Goal: Task Accomplishment & Management: Manage account settings

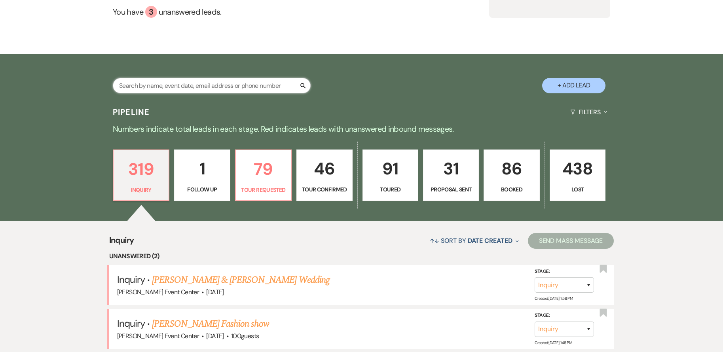
click at [246, 78] on input "text" at bounding box center [212, 85] width 198 height 15
click at [343, 230] on div "↑↓ Sort By Date Created Expand Send Mass Message" at bounding box center [374, 240] width 480 height 21
click at [231, 78] on input "text" at bounding box center [212, 85] width 198 height 15
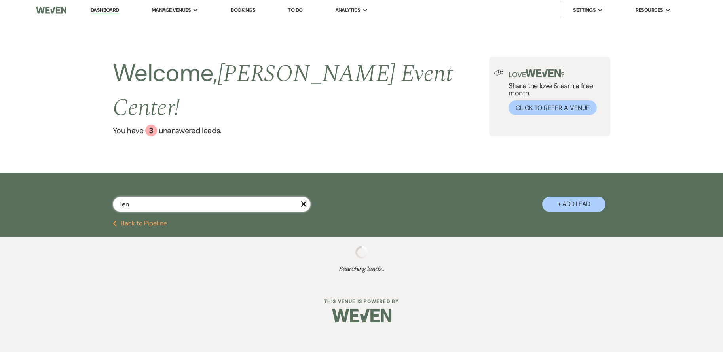
type input "Tenn"
select select "5"
select select "2"
select select "6"
select select "8"
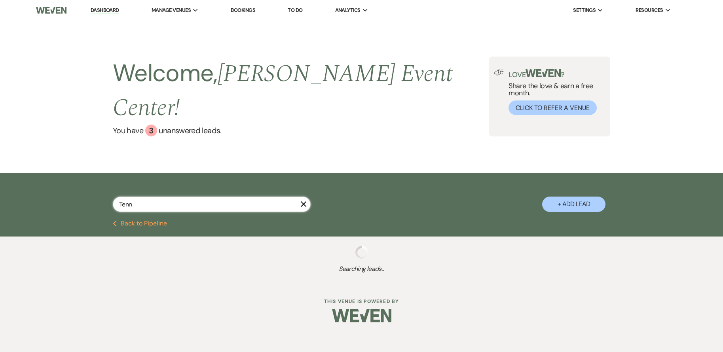
select select "4"
select select "8"
select select "10"
select select "8"
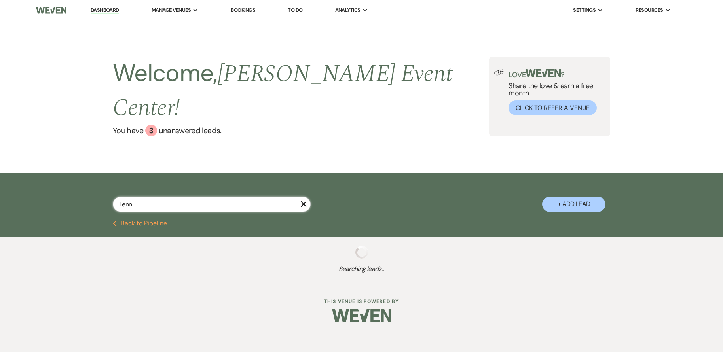
select select "4"
select select "8"
select select "4"
select select "5"
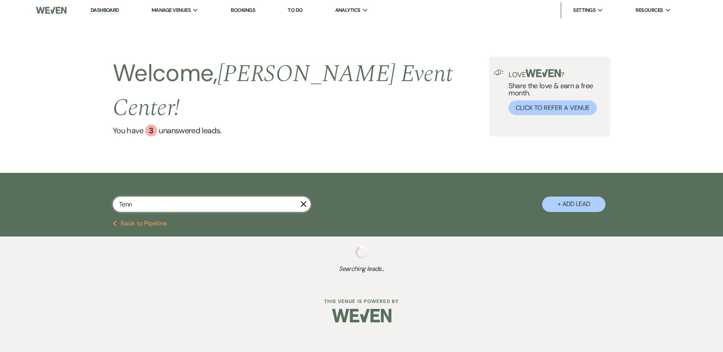
select select "2"
select select "5"
select select "2"
select select "6"
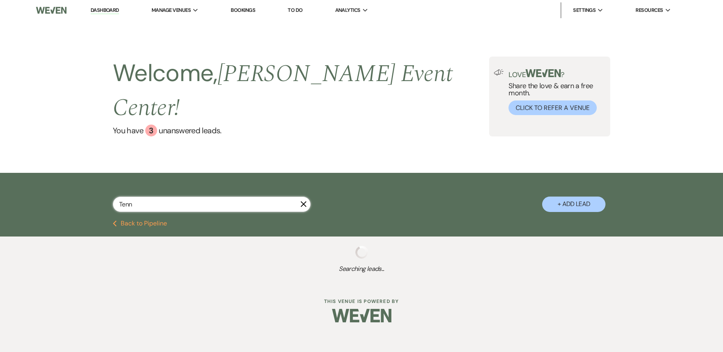
select select "6"
select select "8"
select select "4"
select select "8"
select select "4"
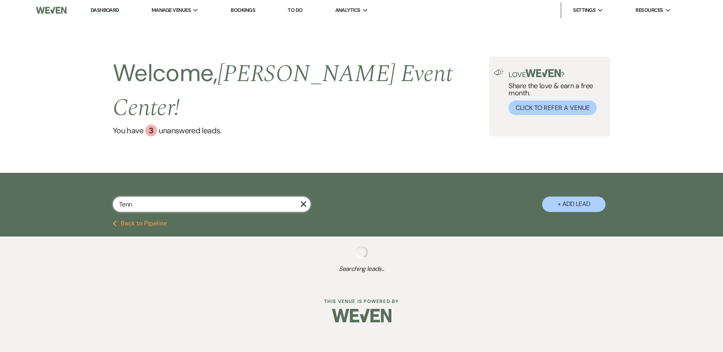
select select "2"
select select "6"
select select "4"
select select "8"
select select "6"
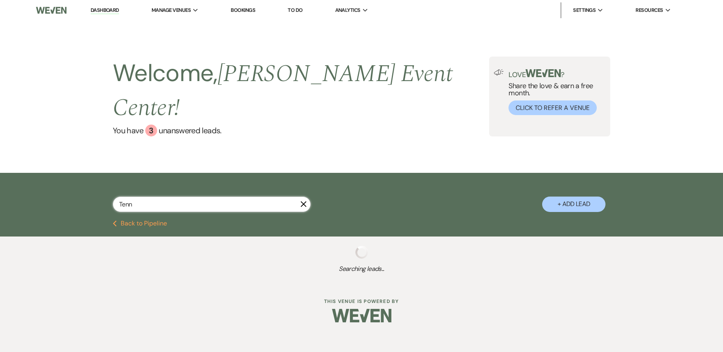
select select "8"
select select "4"
select select "5"
select select "8"
select select "6"
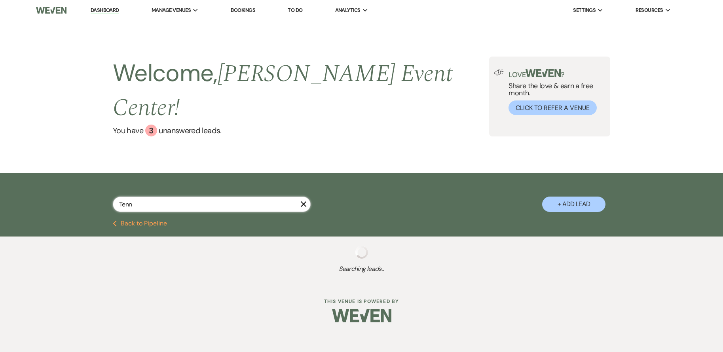
select select "9"
select select "8"
select select "5"
select select "8"
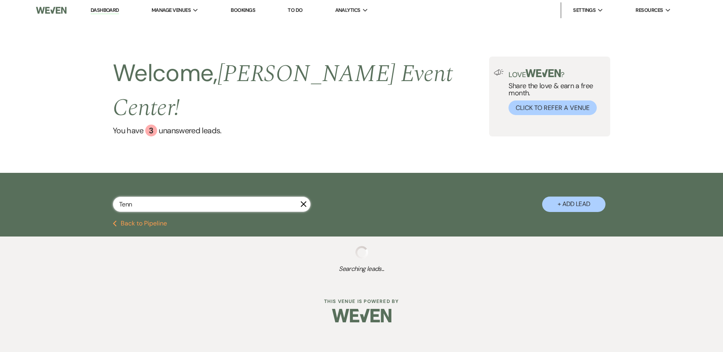
select select "6"
select select "8"
select select "5"
select select "6"
select select "8"
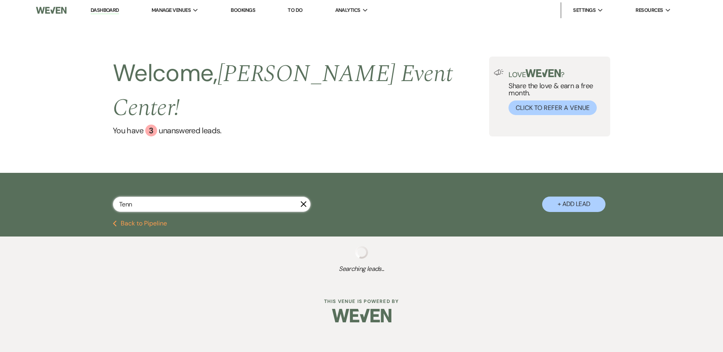
select select "10"
select select "8"
select select "1"
select select "4"
select select "8"
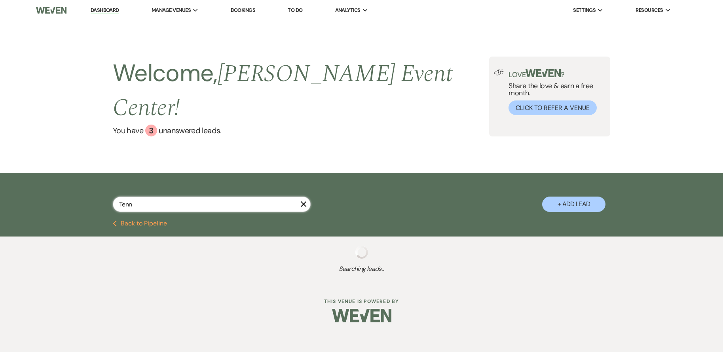
select select "2"
select select "8"
select select "6"
select select "8"
select select "4"
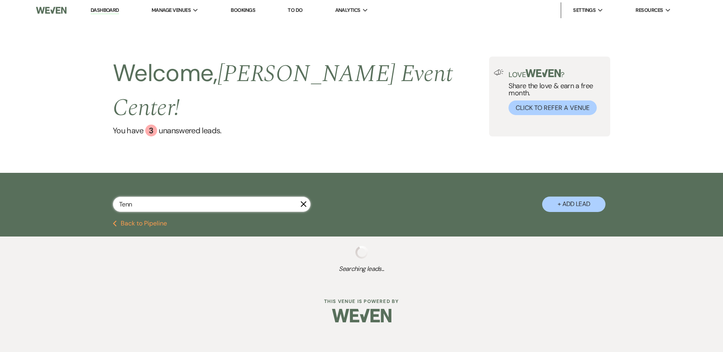
select select "6"
select select "4"
select select "6"
select select "8"
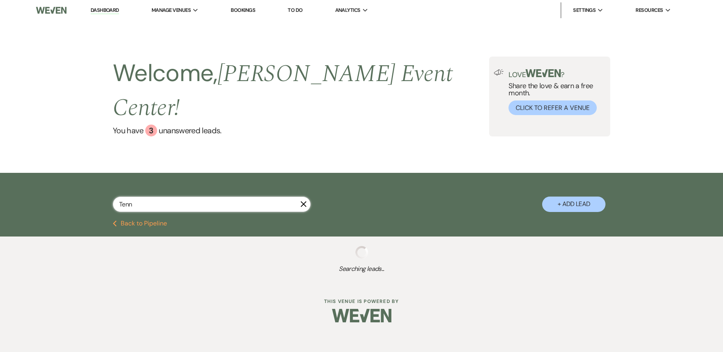
select select "8"
select select "2"
select select "8"
select select "5"
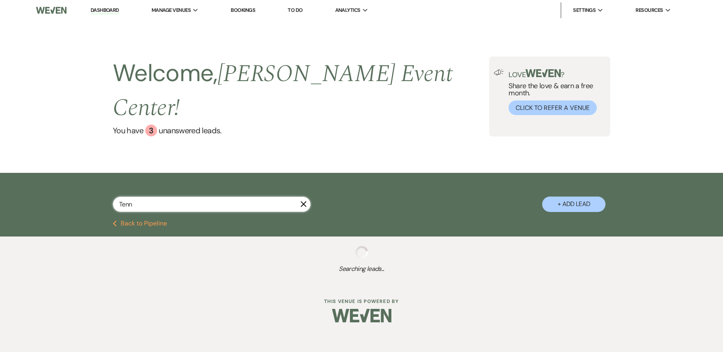
select select "8"
select select "6"
select select "2"
select select "8"
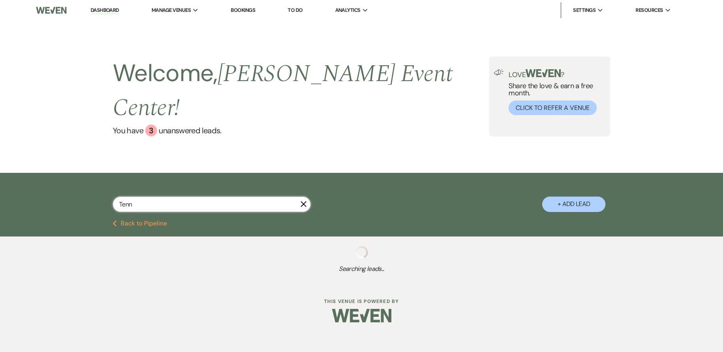
select select "8"
select select "7"
select select "5"
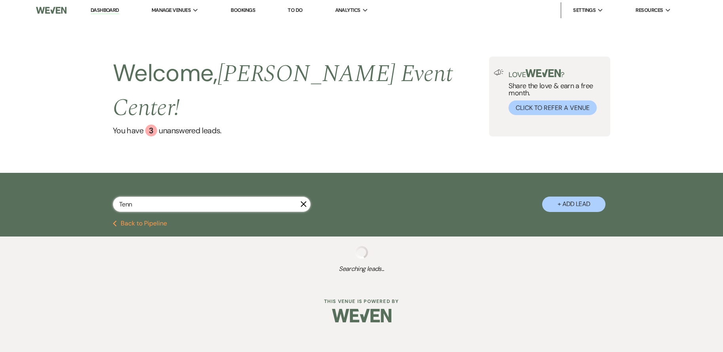
select select "5"
select select "8"
select select "1"
select select "4"
select select "8"
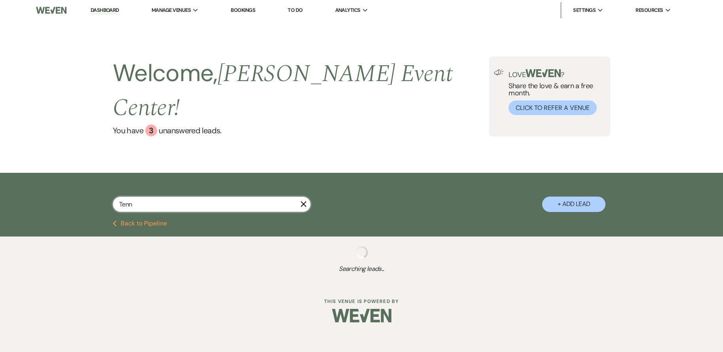
select select "8"
select select "6"
select select "8"
select select "4"
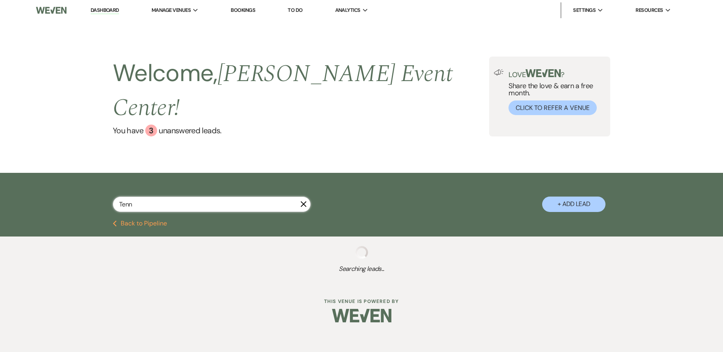
select select "5"
select select "8"
select select "4"
select select "8"
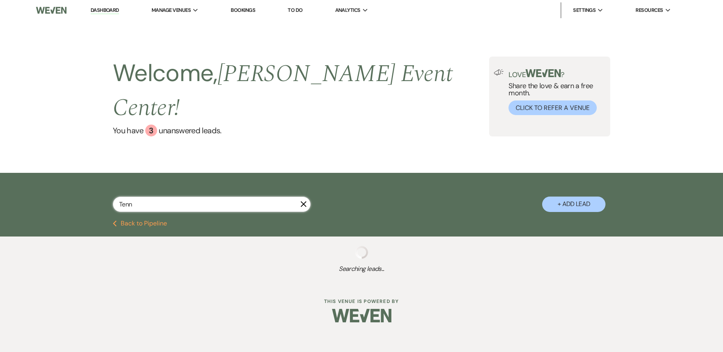
select select "10"
select select "8"
select select "9"
select select "5"
select select "6"
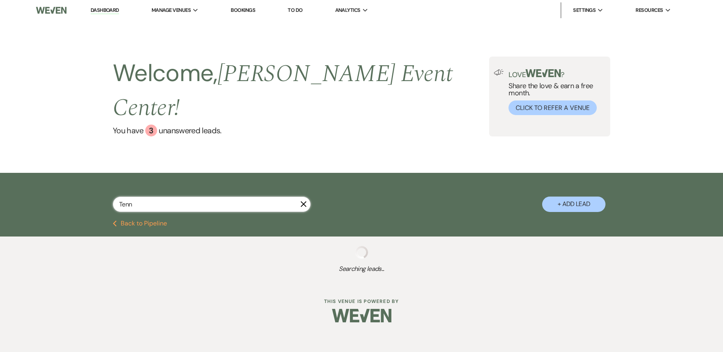
select select "8"
select select "7"
select select "8"
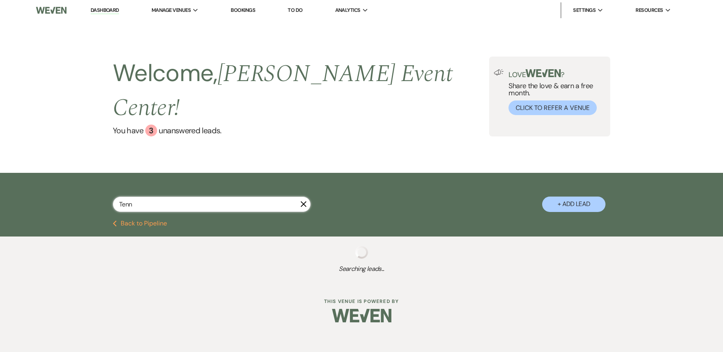
select select "1"
select select "8"
select select "4"
select select "8"
select select "1"
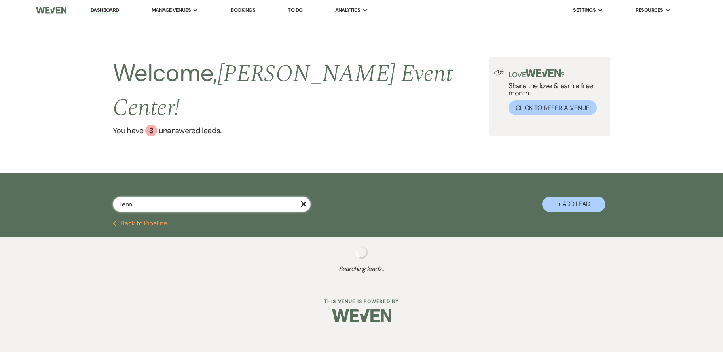
select select "8"
select select "7"
select select "8"
select select "1"
select select "8"
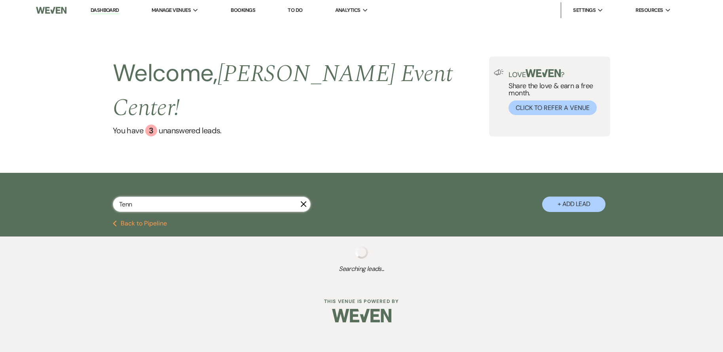
select select "10"
select select "8"
select select "10"
select select "8"
select select "1"
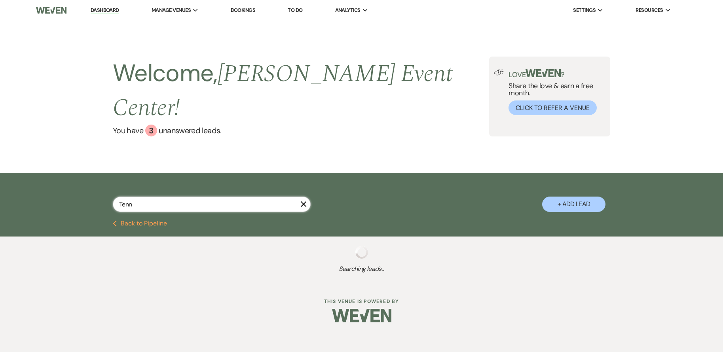
select select "6"
select select "8"
select select "2"
select select "8"
select select "1"
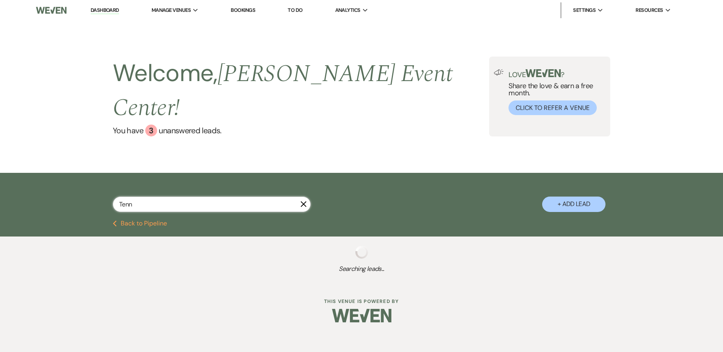
select select "8"
select select "6"
select select "2"
select select "8"
select select "2"
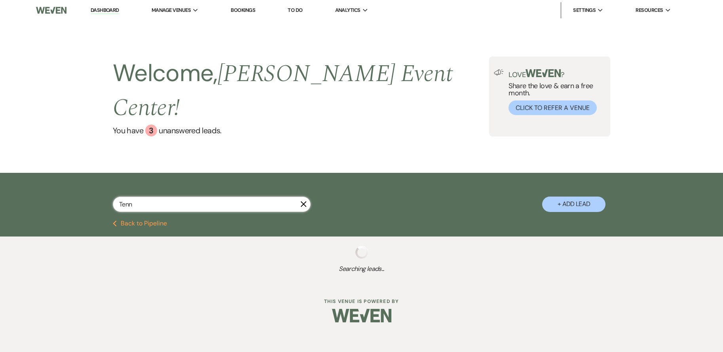
select select "8"
select select "5"
select select "4"
select select "8"
select select "1"
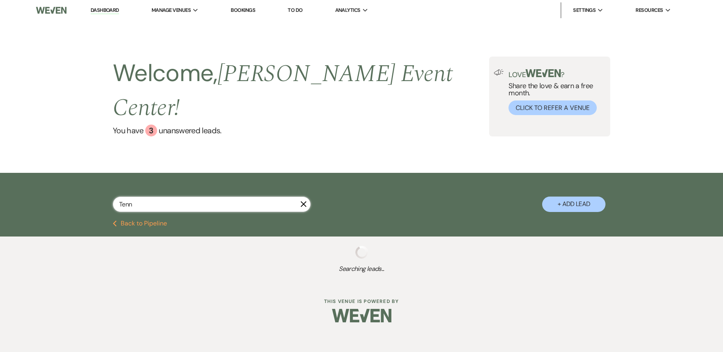
select select "8"
select select "4"
select select "8"
select select "11"
select select "8"
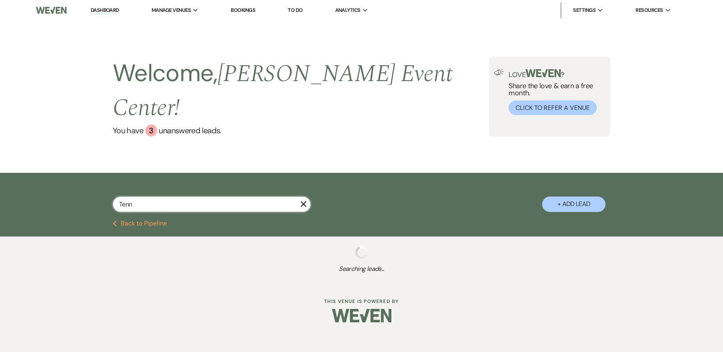
select select "6"
select select "2"
select select "8"
select select "5"
select select "8"
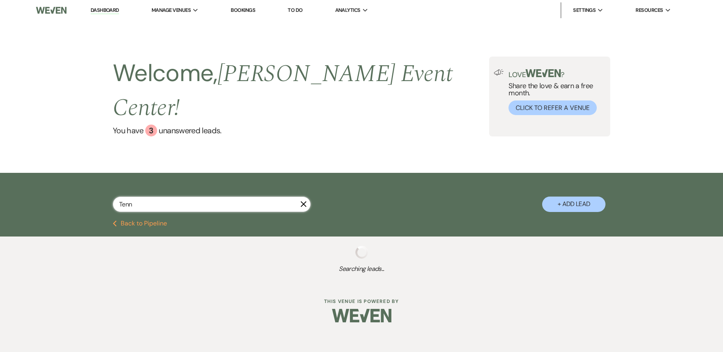
select select "1"
select select "8"
select select "1"
select select "8"
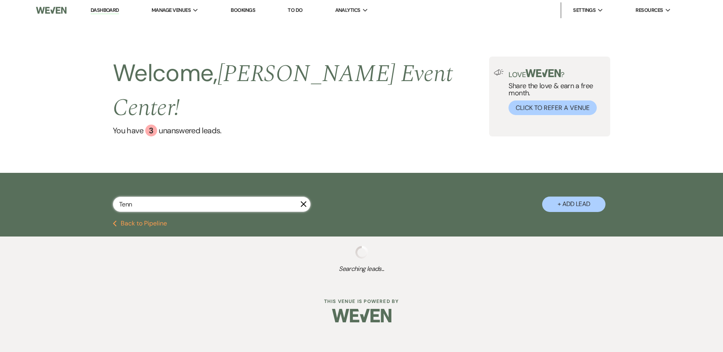
select select "2"
select select "8"
select select "6"
select select "4"
select select "5"
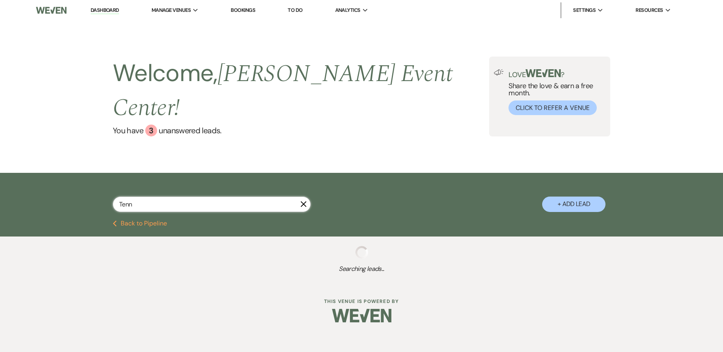
select select "4"
select select "8"
select select "2"
select select "8"
select select "4"
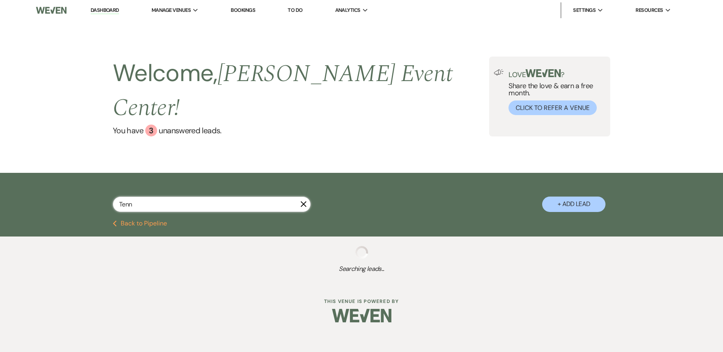
select select "8"
select select "5"
select select "8"
select select "5"
select select "8"
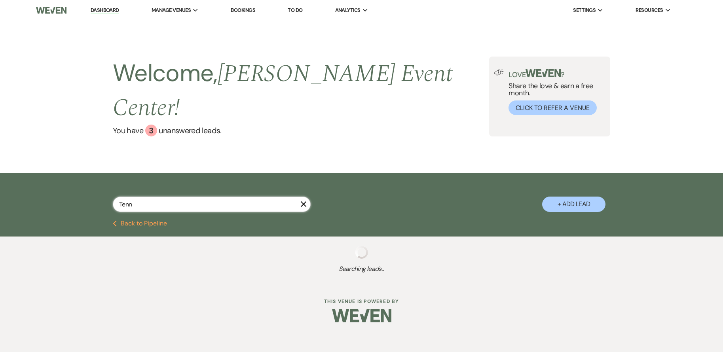
select select "1"
select select "8"
select select "6"
select select "8"
select select "3"
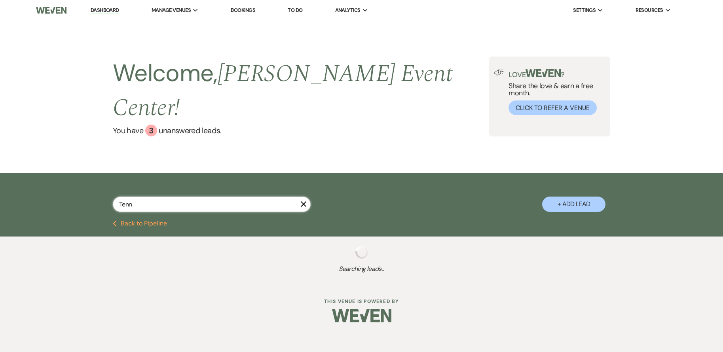
select select "8"
select select "6"
select select "8"
select select "2"
select select "8"
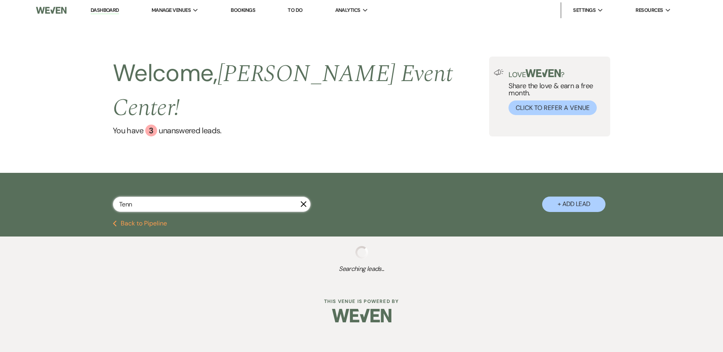
select select "1"
select select "8"
select select "1"
select select "8"
select select "4"
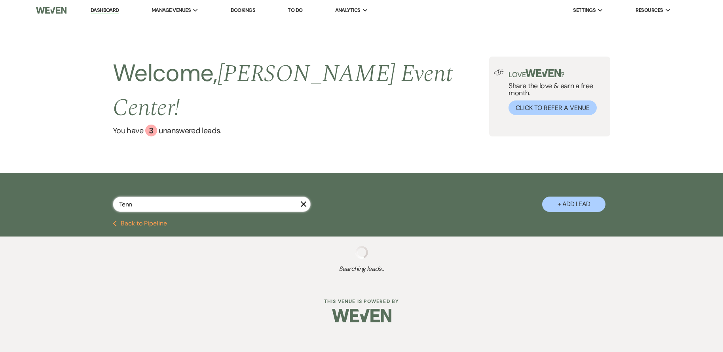
select select "8"
select select "6"
select select "8"
select select "6"
select select "8"
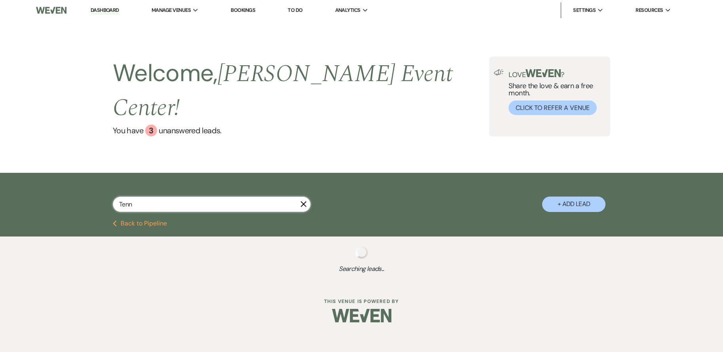
select select "2"
select select "8"
select select "6"
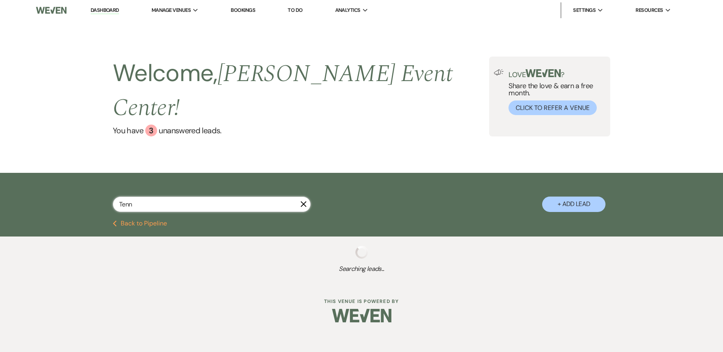
select select "8"
select select "5"
select select "8"
select select "6"
select select "8"
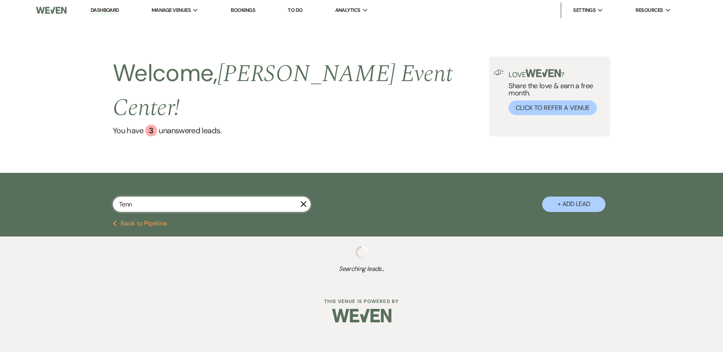
select select "8"
select select "10"
select select "8"
select select "6"
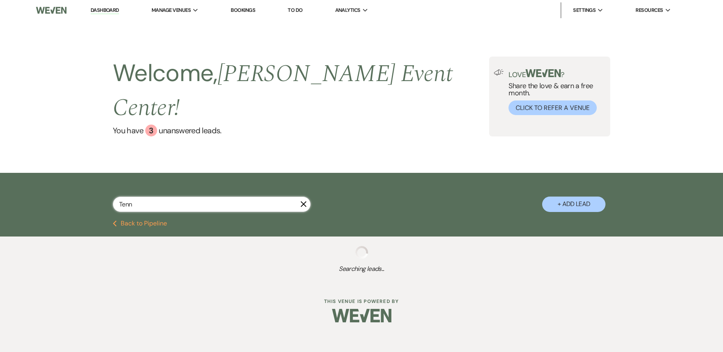
select select "8"
select select "1"
select select "8"
select select "2"
select select "8"
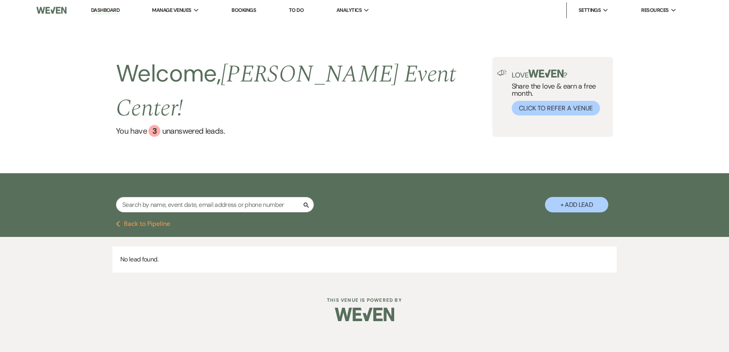
click at [162, 221] on button "Previous Back to Pipeline" at bounding box center [143, 224] width 54 height 6
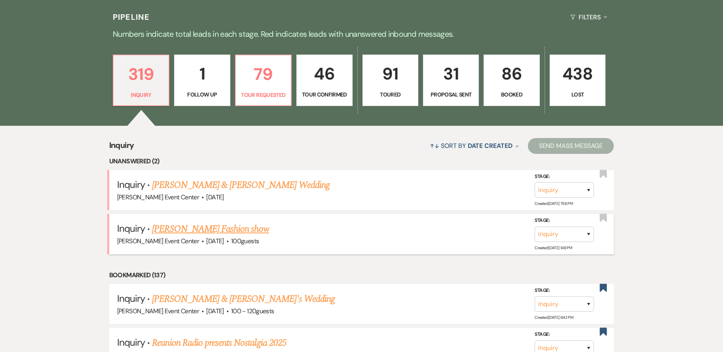
scroll to position [317, 0]
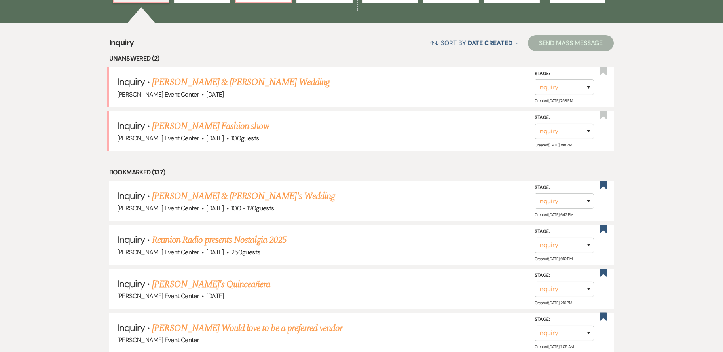
drag, startPoint x: 235, startPoint y: 110, endPoint x: 253, endPoint y: 118, distance: 19.3
click at [235, 119] on link "[PERSON_NAME] Fashion show" at bounding box center [210, 126] width 117 height 14
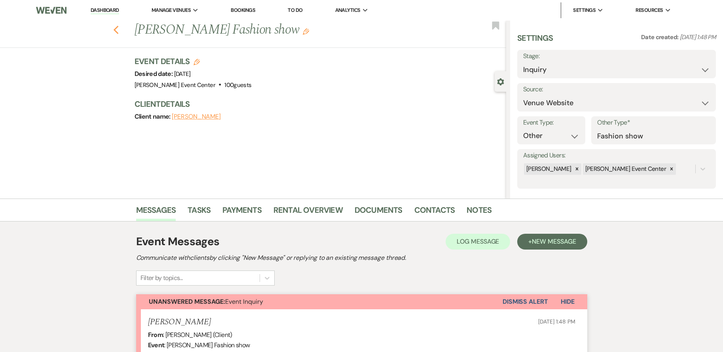
click at [116, 31] on icon "Previous" at bounding box center [116, 30] width 6 height 10
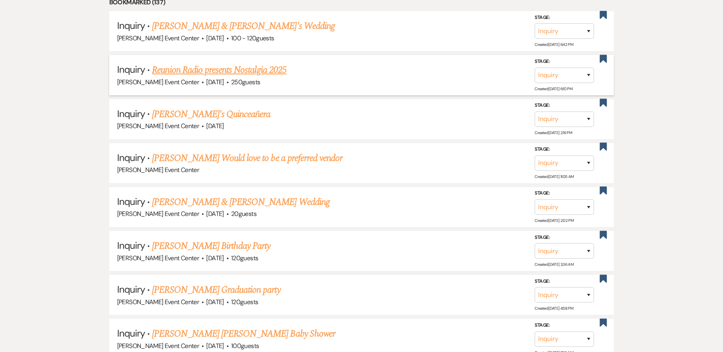
scroll to position [198, 0]
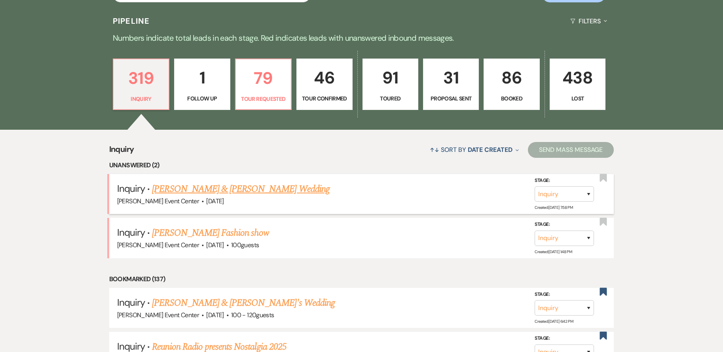
click at [236, 182] on link "[PERSON_NAME] & [PERSON_NAME] Wedding" at bounding box center [240, 189] width 177 height 14
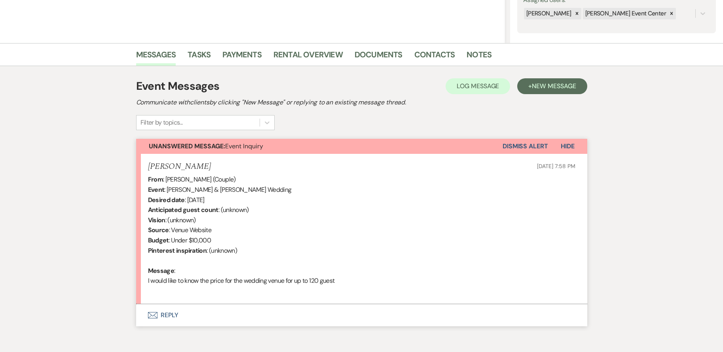
scroll to position [193, 0]
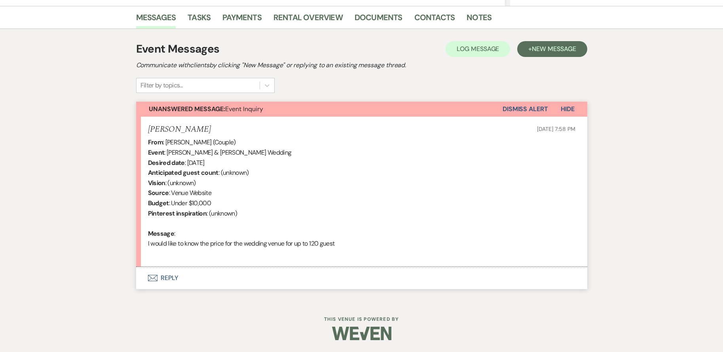
click at [167, 278] on button "Envelope Reply" at bounding box center [361, 278] width 451 height 22
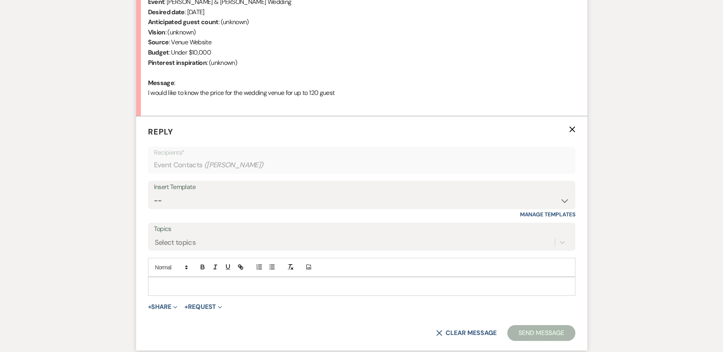
scroll to position [344, 0]
click at [218, 194] on select "-- Weven Planning Portal Introduction (Booked Events) Initial Inquiry Response …" at bounding box center [362, 200] width 416 height 15
click at [154, 193] on select "-- Weven Planning Portal Introduction (Booked Events) Initial Inquiry Response …" at bounding box center [362, 200] width 416 height 15
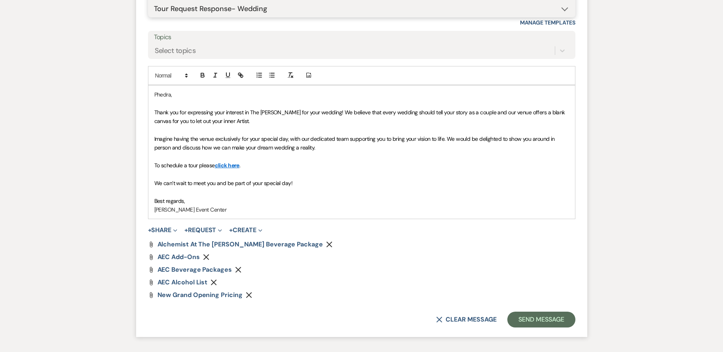
scroll to position [542, 0]
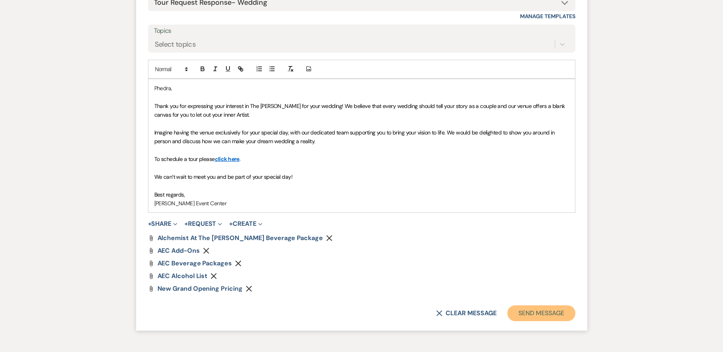
click at [536, 314] on button "Send Message" at bounding box center [542, 314] width 68 height 16
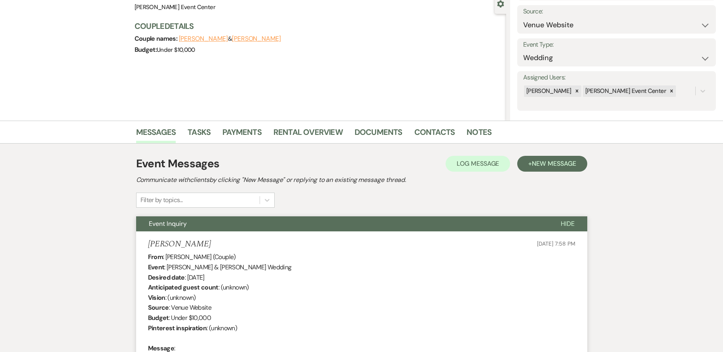
scroll to position [0, 0]
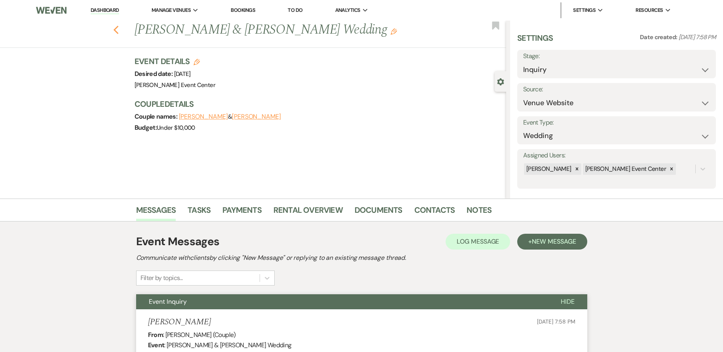
click at [118, 27] on use "button" at bounding box center [115, 30] width 5 height 9
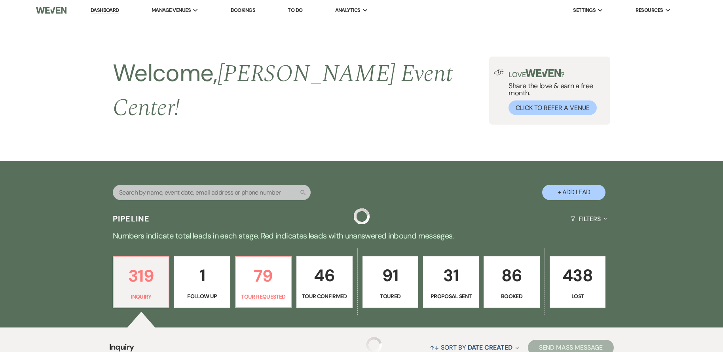
scroll to position [198, 0]
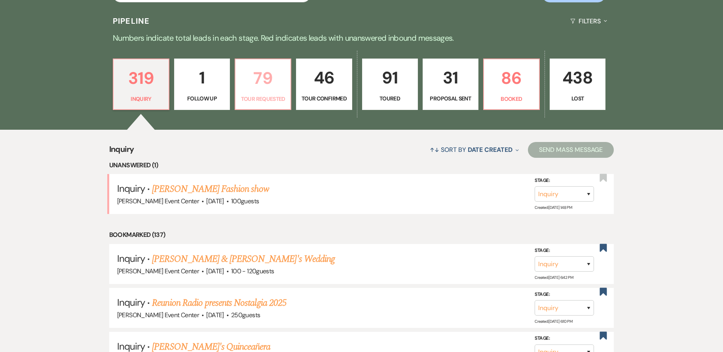
click at [267, 78] on p "79" at bounding box center [263, 78] width 46 height 27
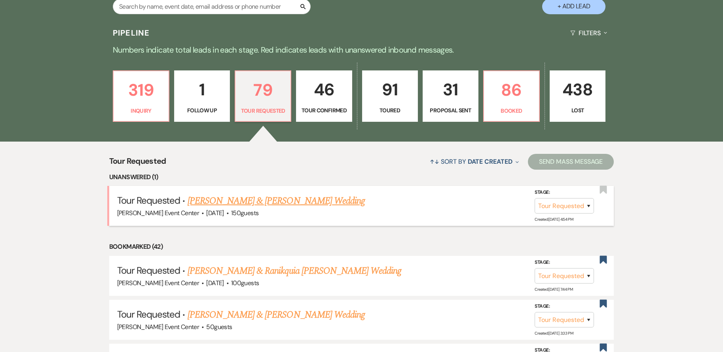
click at [310, 194] on link "[PERSON_NAME] & [PERSON_NAME] Wedding" at bounding box center [276, 201] width 177 height 14
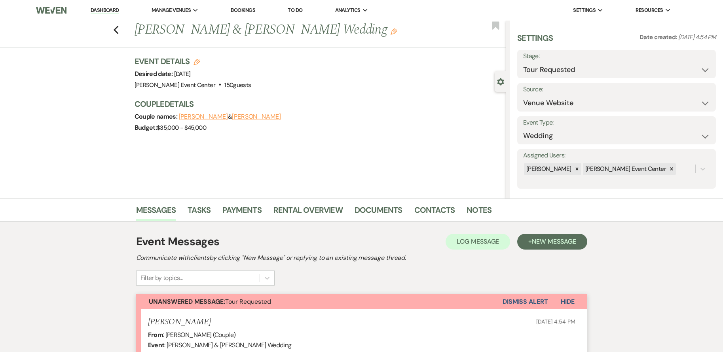
scroll to position [203, 0]
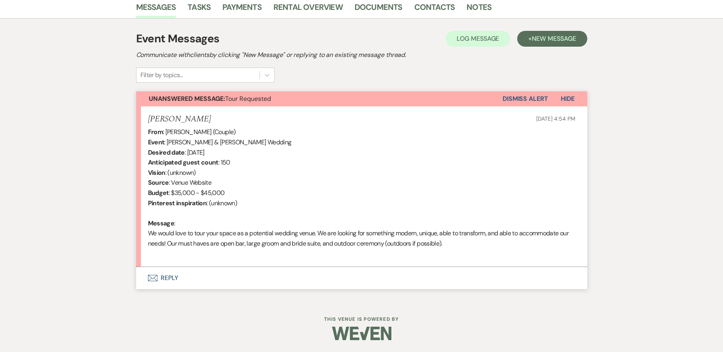
click at [169, 278] on button "Envelope Reply" at bounding box center [361, 278] width 451 height 22
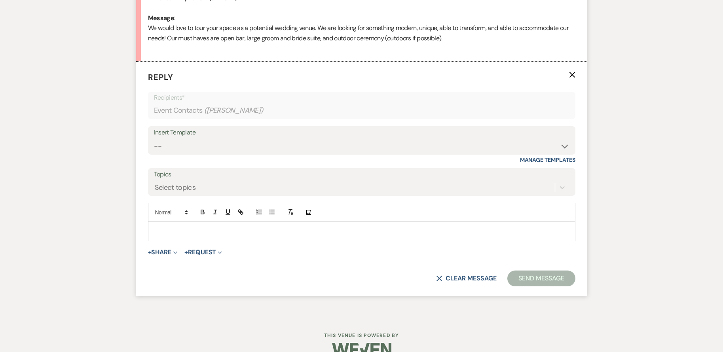
scroll to position [412, 0]
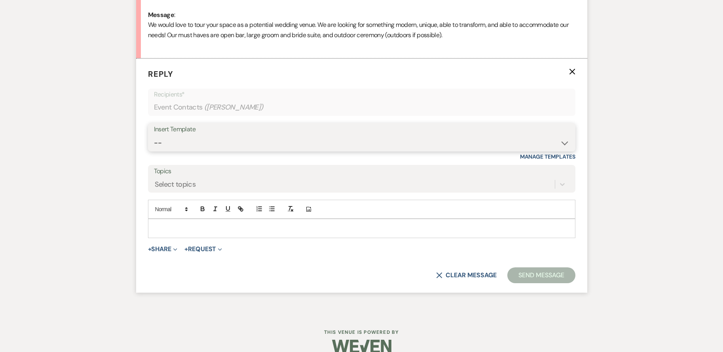
click at [228, 137] on select "-- Weven Planning Portal Introduction (Booked Events) Initial Inquiry Response …" at bounding box center [362, 142] width 416 height 15
click at [154, 135] on select "-- Weven Planning Portal Introduction (Booked Events) Initial Inquiry Response …" at bounding box center [362, 142] width 416 height 15
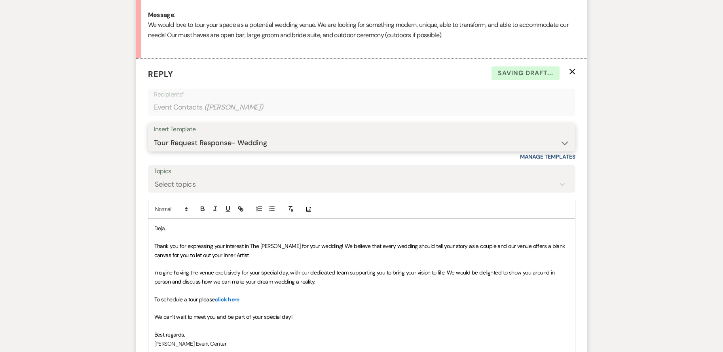
scroll to position [451, 0]
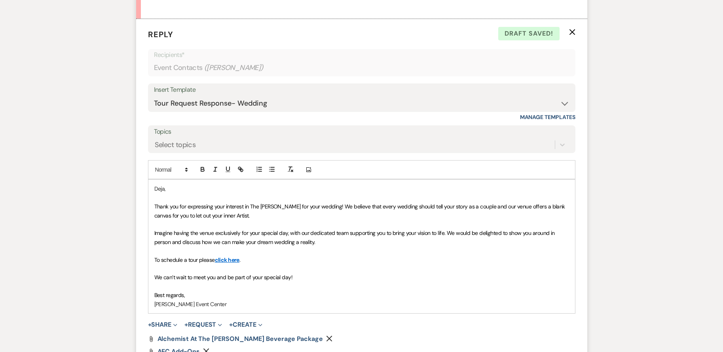
click at [338, 242] on p "Imagine having the venue exclusively for your special day, with our dedicated t…" at bounding box center [361, 238] width 415 height 18
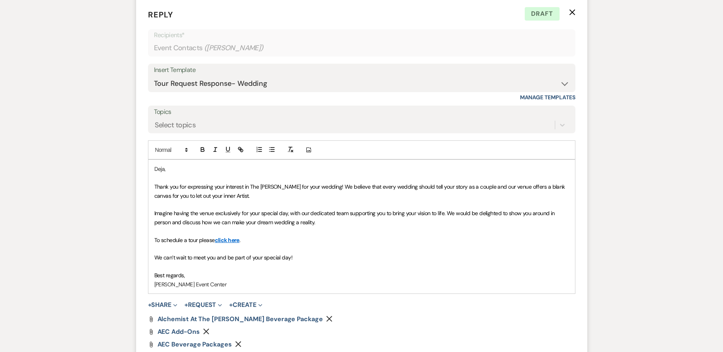
scroll to position [491, 0]
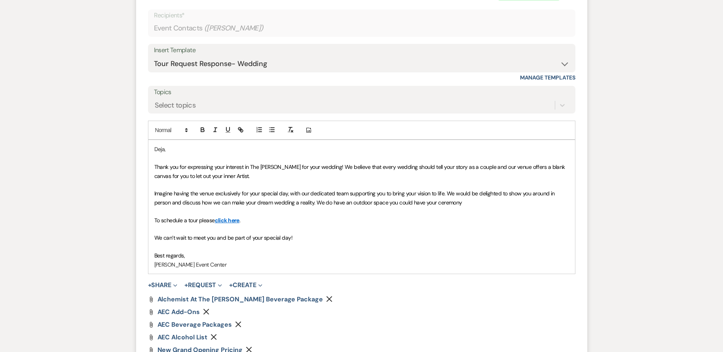
click at [387, 205] on span "Imagine having the venue exclusively for your special day, with our dedicated t…" at bounding box center [355, 198] width 402 height 16
click at [475, 203] on span "Imagine having the venue exclusively for your special day, with our dedicated t…" at bounding box center [355, 198] width 402 height 16
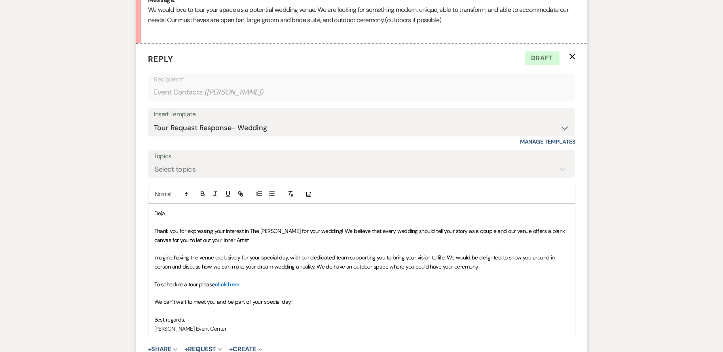
scroll to position [412, 0]
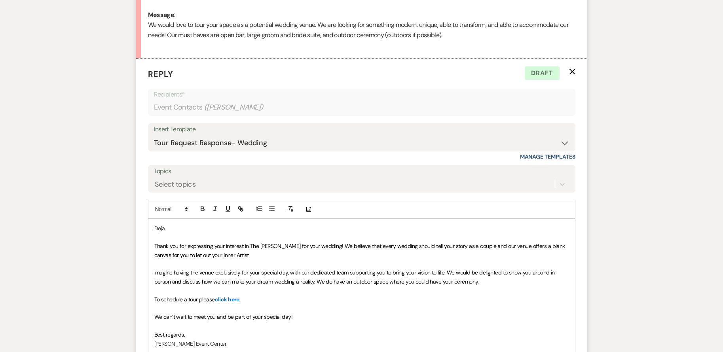
click at [156, 300] on span "To schedule a tour please" at bounding box center [184, 299] width 61 height 7
click at [492, 280] on p "Imagine having the venue exclusively for your special day, with our dedicated t…" at bounding box center [361, 277] width 415 height 18
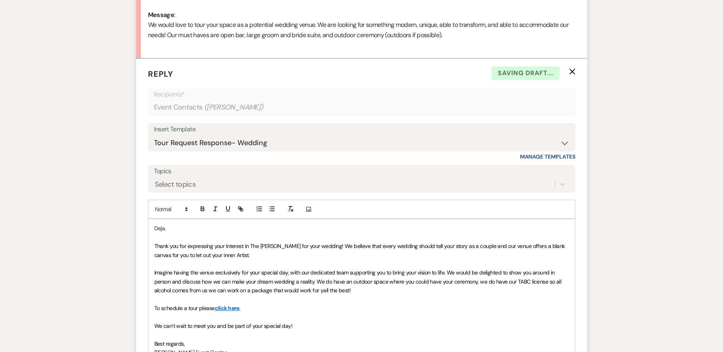
click at [327, 291] on span "Imagine having the venue exclusively for your special day, with our dedicated t…" at bounding box center [358, 281] width 409 height 25
drag, startPoint x: 358, startPoint y: 292, endPoint x: 311, endPoint y: 287, distance: 46.6
click at [311, 287] on p "Imagine having the venue exclusively for your special day, with our dedicated t…" at bounding box center [361, 281] width 415 height 27
click at [249, 309] on p "To schedule a tour please click here ." at bounding box center [361, 308] width 415 height 9
click at [249, 306] on span ". Wed love to show you around our facility" at bounding box center [289, 308] width 98 height 7
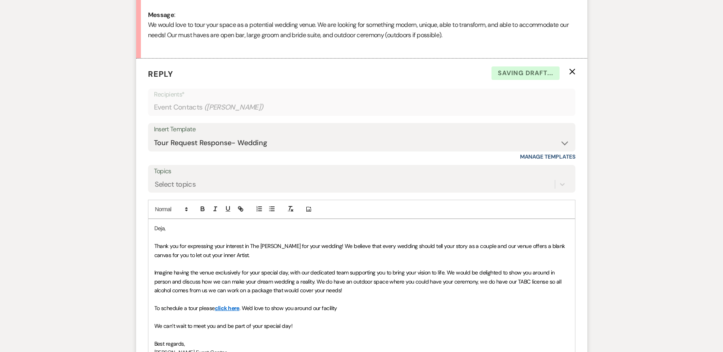
click at [348, 302] on p at bounding box center [361, 299] width 415 height 9
click at [345, 310] on p "To schedule a tour please click here . We'd love to show you around our facility" at bounding box center [361, 308] width 415 height 9
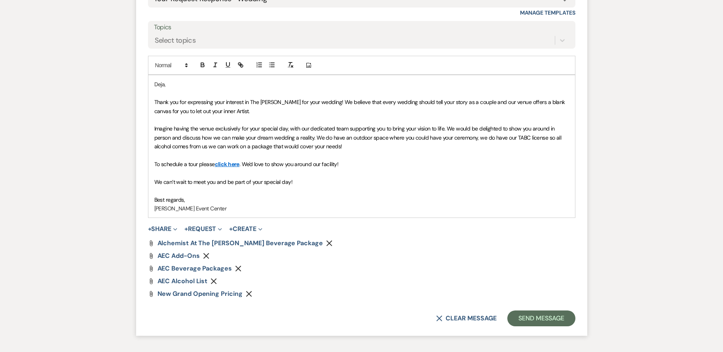
scroll to position [570, 0]
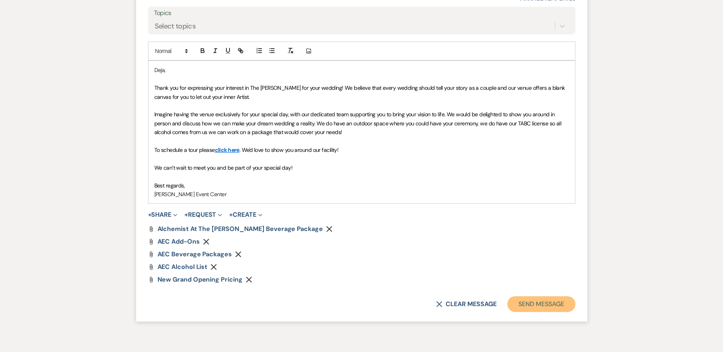
click at [535, 307] on button "Send Message" at bounding box center [542, 305] width 68 height 16
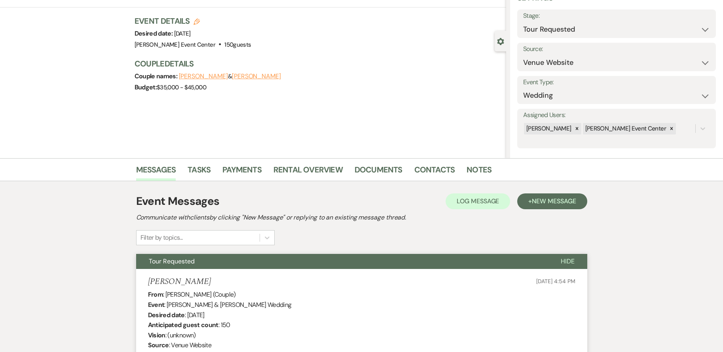
scroll to position [0, 0]
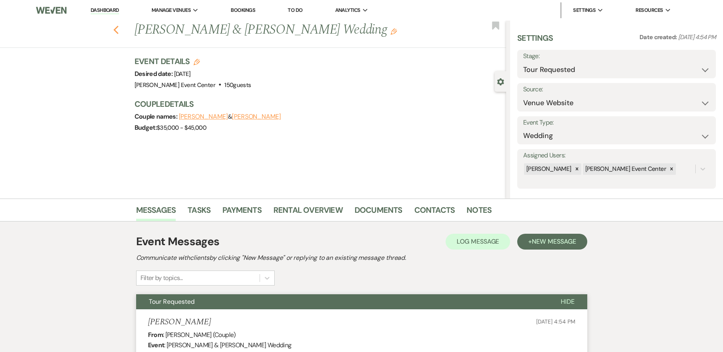
click at [116, 30] on icon "Previous" at bounding box center [116, 30] width 6 height 10
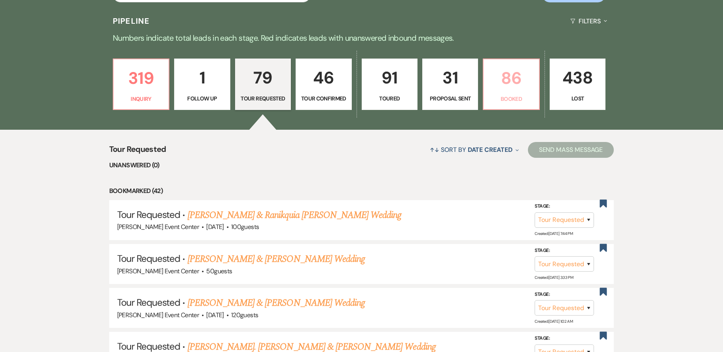
click at [522, 72] on p "86" at bounding box center [512, 78] width 46 height 27
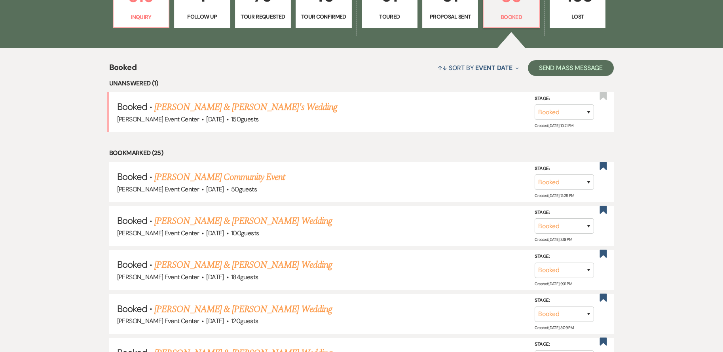
scroll to position [238, 0]
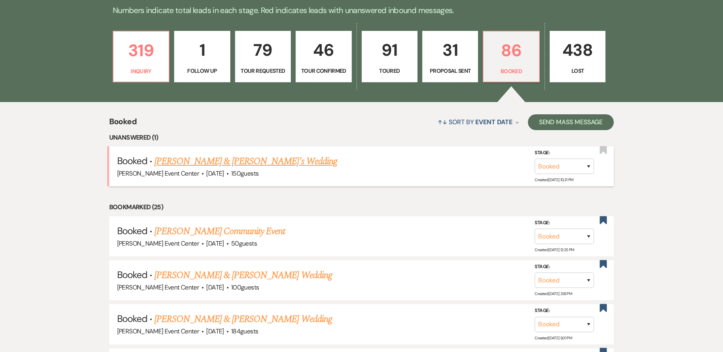
click at [258, 154] on link "[PERSON_NAME] & [PERSON_NAME]'s Wedding" at bounding box center [245, 161] width 183 height 14
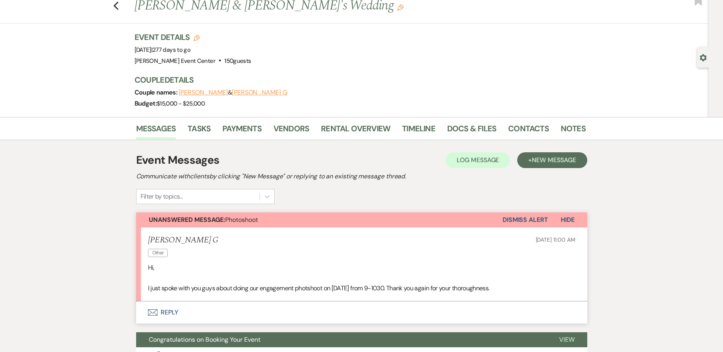
scroll to position [13, 0]
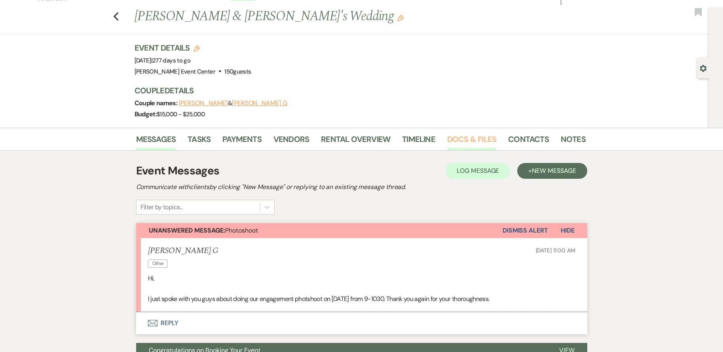
click at [459, 140] on link "Docs & Files" at bounding box center [471, 141] width 49 height 17
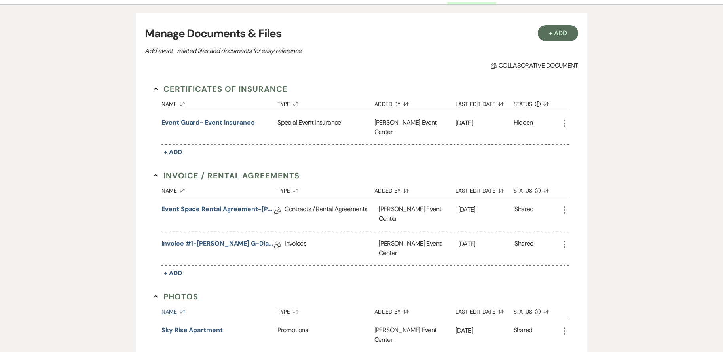
scroll to position [172, 0]
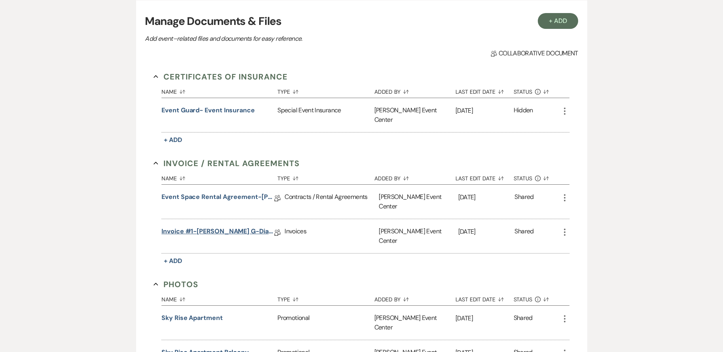
click at [243, 227] on link "Invoice #1-Tiera G-Diamond-7.18.26" at bounding box center [218, 233] width 113 height 12
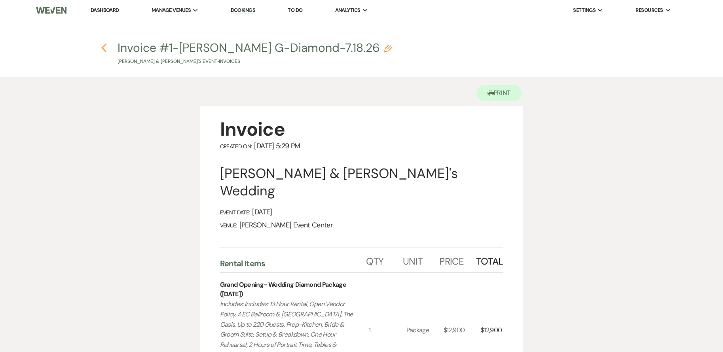
click at [105, 48] on h4 "Previous Invoice #1-Tiera G-Diamond-7.18.26 Pencil Malik Barnes & Tiera G's Eve…" at bounding box center [362, 53] width 570 height 26
click at [105, 48] on icon "Previous" at bounding box center [104, 48] width 6 height 10
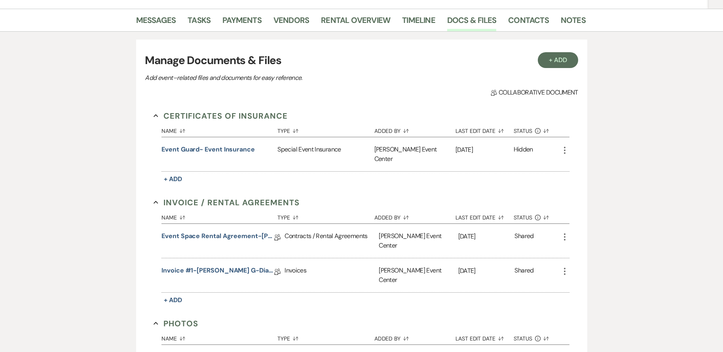
scroll to position [132, 0]
click at [154, 19] on link "Messages" at bounding box center [156, 22] width 40 height 17
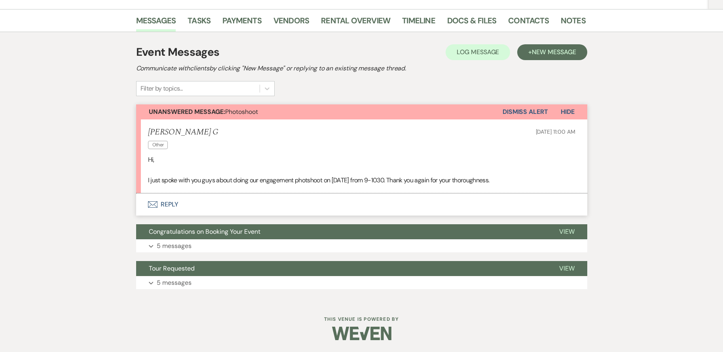
click at [166, 204] on button "Envelope Reply" at bounding box center [361, 205] width 451 height 22
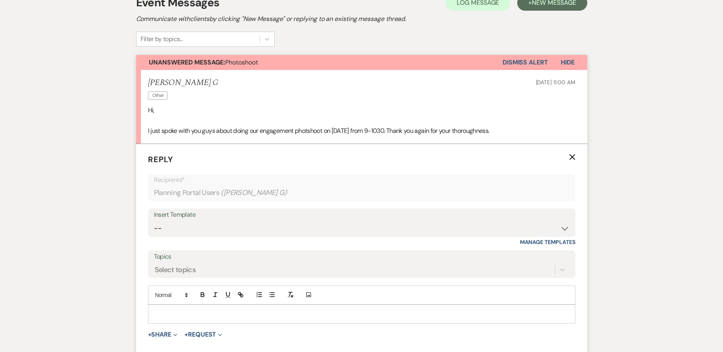
scroll to position [69, 0]
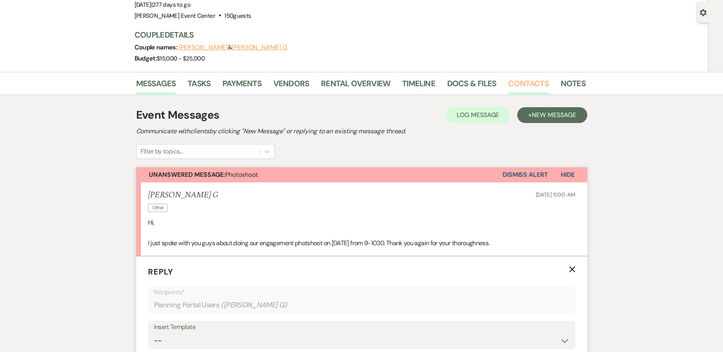
click at [526, 82] on link "Contacts" at bounding box center [528, 85] width 41 height 17
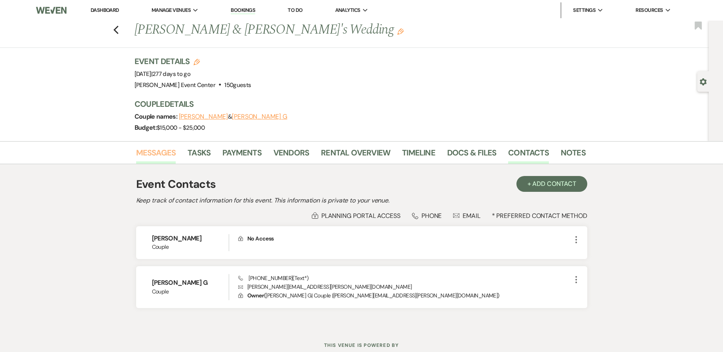
click at [167, 159] on link "Messages" at bounding box center [156, 155] width 40 height 17
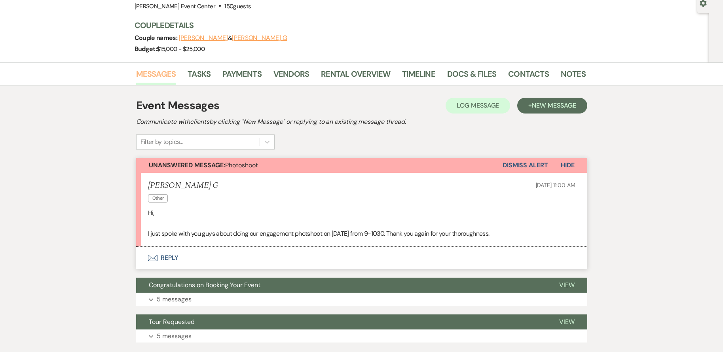
scroll to position [79, 0]
click at [168, 257] on button "Envelope Reply" at bounding box center [361, 258] width 451 height 22
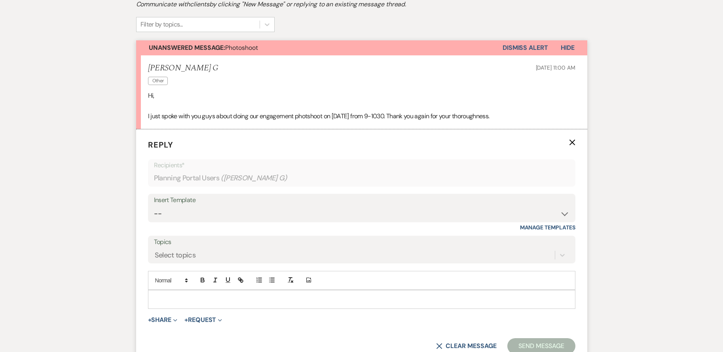
scroll to position [69, 0]
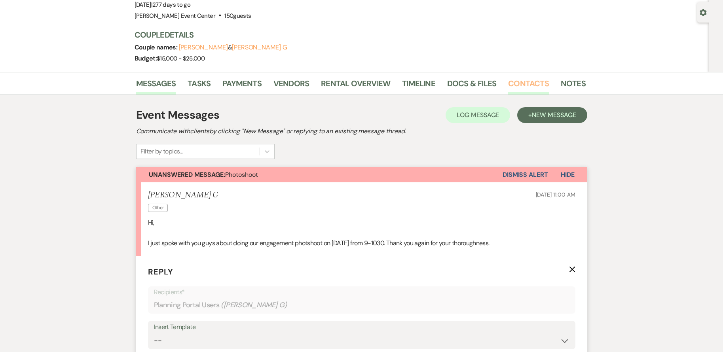
click at [510, 85] on link "Contacts" at bounding box center [528, 85] width 41 height 17
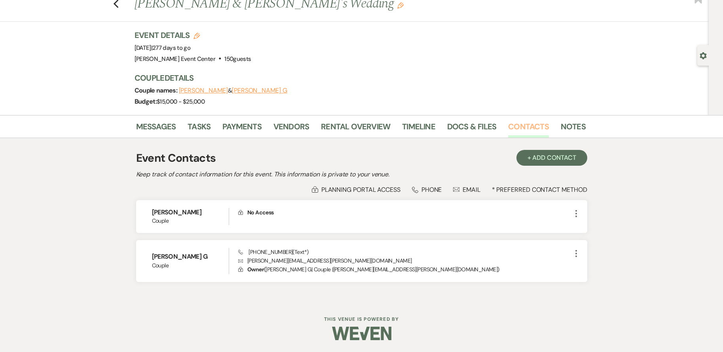
scroll to position [26, 0]
click at [156, 121] on link "Messages" at bounding box center [156, 128] width 40 height 17
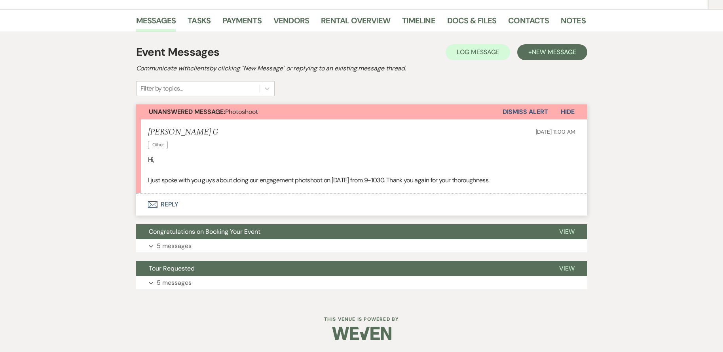
click at [166, 201] on button "Envelope Reply" at bounding box center [361, 205] width 451 height 22
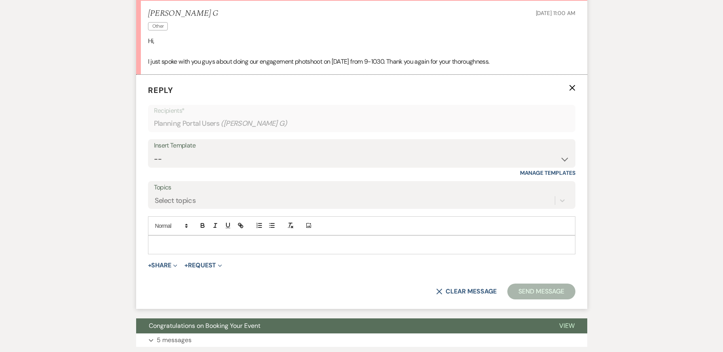
scroll to position [267, 0]
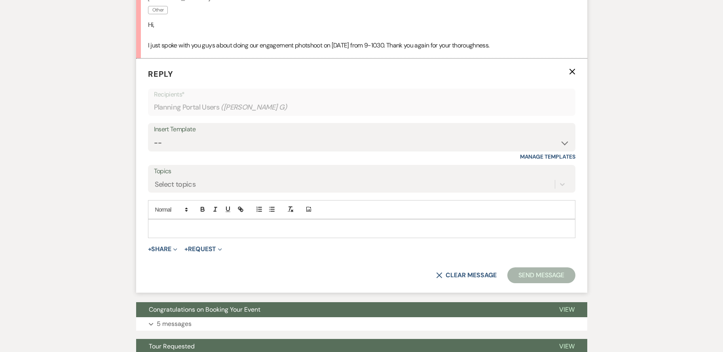
click at [220, 228] on p at bounding box center [361, 229] width 415 height 9
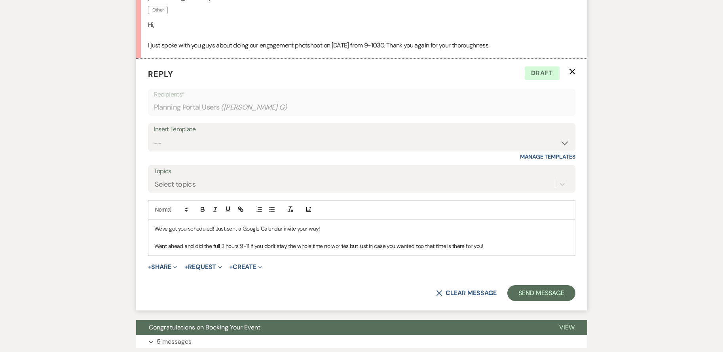
click at [348, 248] on p "Went ahead and did the full 2 hours 9-11 if you don't stay the whole time no wo…" at bounding box center [361, 246] width 415 height 9
click at [490, 248] on p "Went ahead and did the full 2 hours 9-11 if you don't stay the whole time no wo…" at bounding box center [361, 246] width 415 height 9
click at [555, 294] on button "Send Message" at bounding box center [542, 294] width 68 height 16
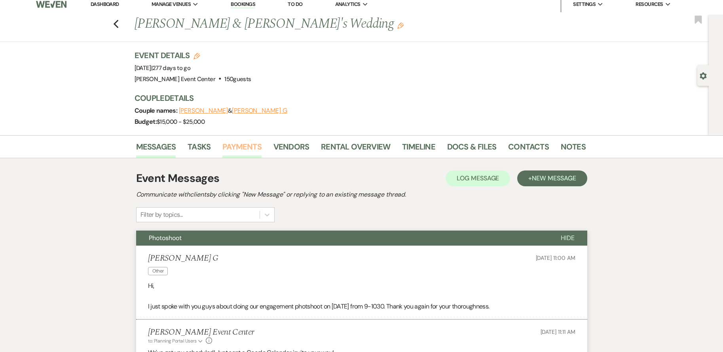
scroll to position [0, 0]
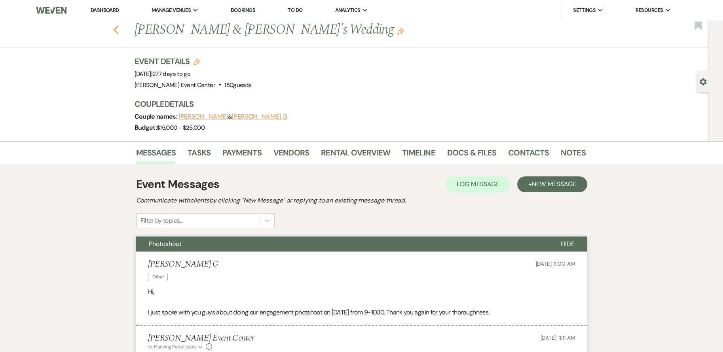
click at [117, 27] on icon "Previous" at bounding box center [116, 30] width 6 height 10
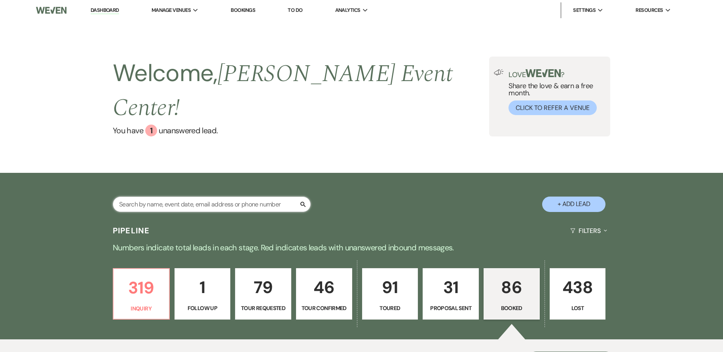
click at [210, 197] on input "text" at bounding box center [212, 204] width 198 height 15
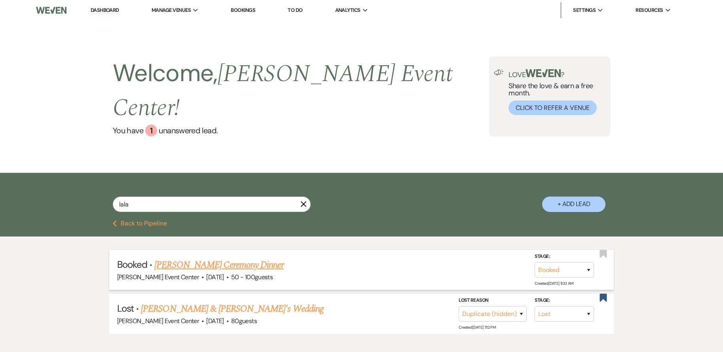
click at [227, 258] on link "[PERSON_NAME] Ceremony Dinner" at bounding box center [218, 265] width 129 height 14
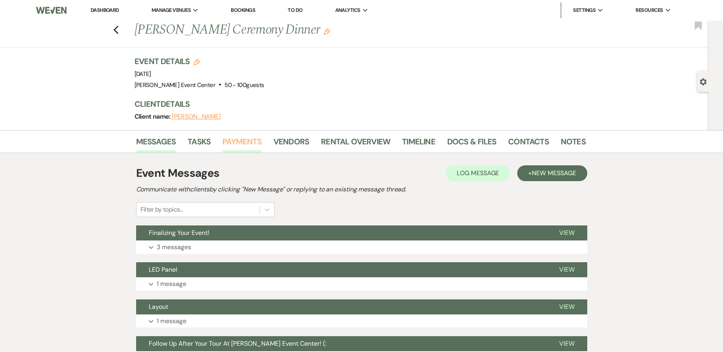
click at [253, 146] on link "Payments" at bounding box center [242, 143] width 39 height 17
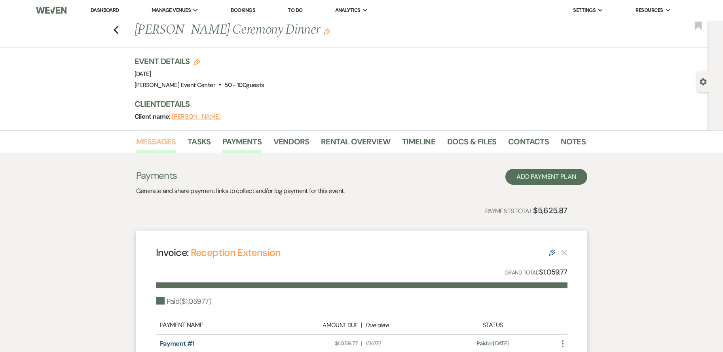
click at [164, 142] on link "Messages" at bounding box center [156, 143] width 40 height 17
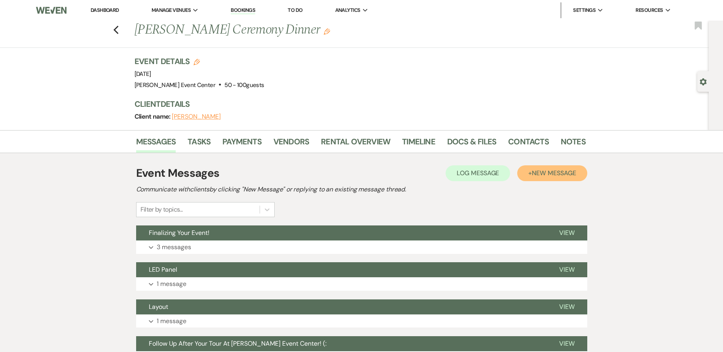
click at [570, 174] on span "New Message" at bounding box center [554, 173] width 44 height 8
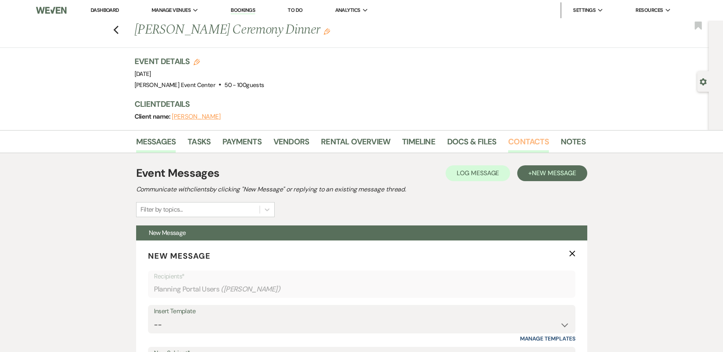
click at [539, 140] on link "Contacts" at bounding box center [528, 143] width 41 height 17
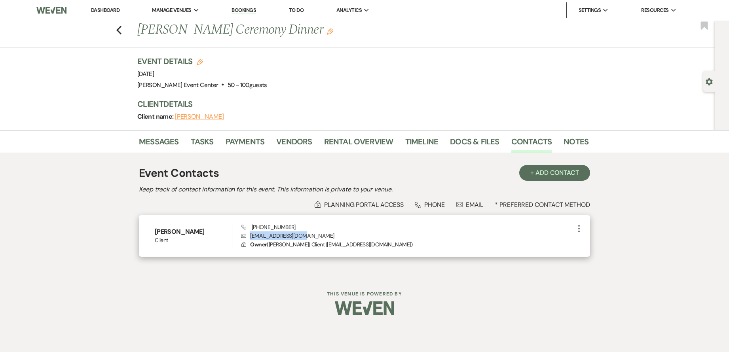
drag, startPoint x: 251, startPoint y: 237, endPoint x: 303, endPoint y: 236, distance: 51.1
click at [303, 236] on p "Envelope drllacour@gmail.com" at bounding box center [408, 236] width 333 height 9
drag, startPoint x: 303, startPoint y: 236, endPoint x: 369, endPoint y: 226, distance: 66.9
click at [369, 226] on div "Phone (940) 510-9879 Envelope drllacour@gmail.com Lock Owner ( LaLa LaCour | Cl…" at bounding box center [408, 236] width 333 height 26
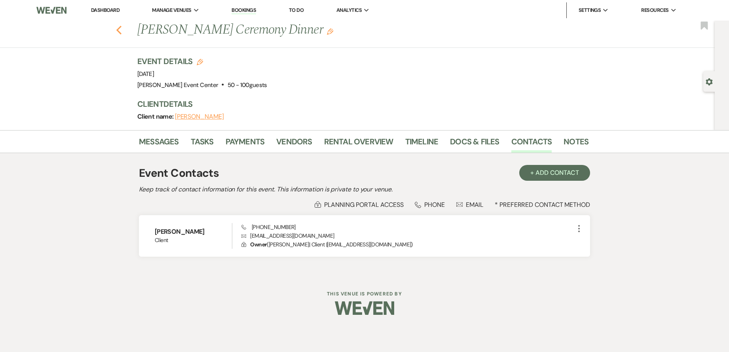
click at [122, 28] on icon "Previous" at bounding box center [119, 30] width 6 height 10
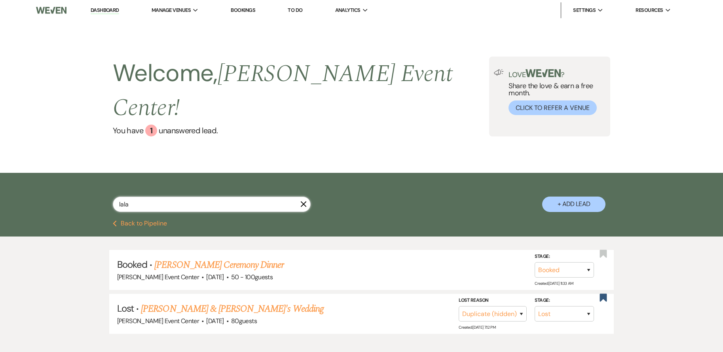
click at [173, 197] on input "lala" at bounding box center [212, 204] width 198 height 15
click at [165, 197] on input "text" at bounding box center [212, 204] width 198 height 15
click at [140, 197] on input "text" at bounding box center [212, 204] width 198 height 15
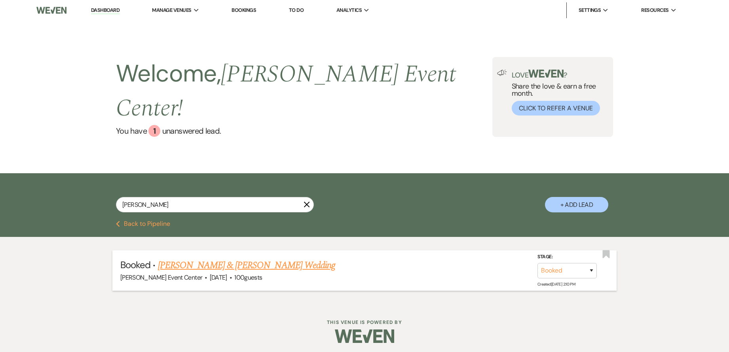
click at [280, 259] on link "[PERSON_NAME] & [PERSON_NAME] Wedding" at bounding box center [246, 266] width 177 height 14
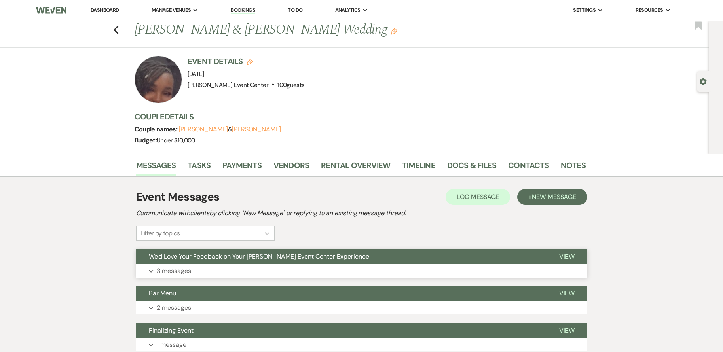
click at [255, 272] on button "Expand 3 messages" at bounding box center [361, 271] width 451 height 13
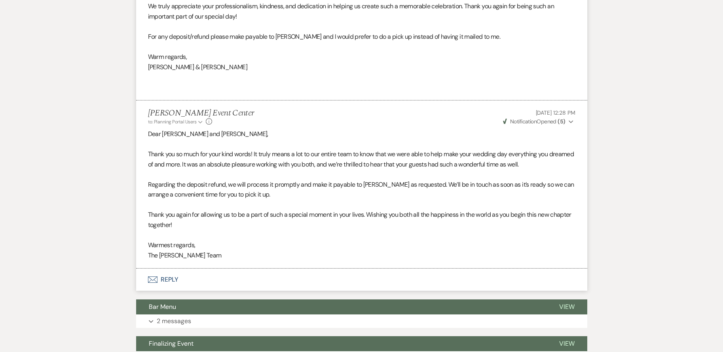
scroll to position [594, 0]
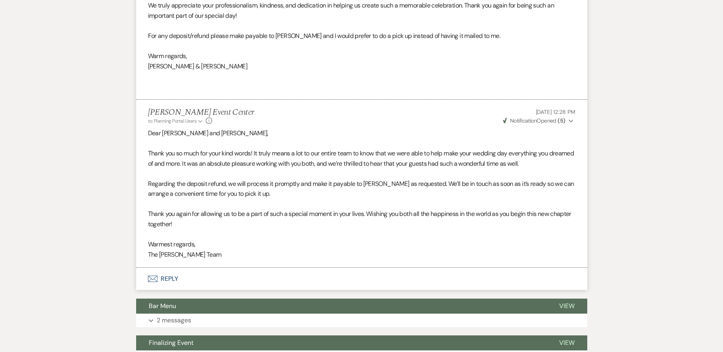
click at [172, 274] on button "Envelope Reply" at bounding box center [361, 279] width 451 height 22
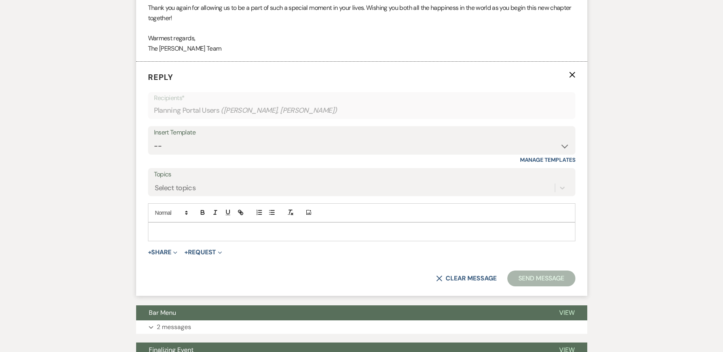
scroll to position [804, 0]
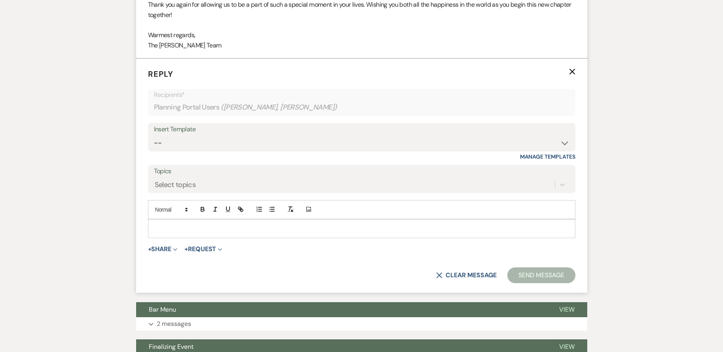
click at [238, 229] on p at bounding box center [361, 229] width 415 height 9
paste div
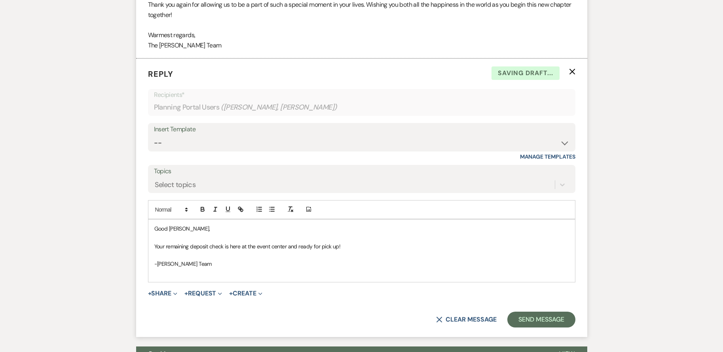
click at [209, 228] on span "Good Afternoon Jeniya," at bounding box center [182, 228] width 56 height 7
click at [189, 244] on span "Your remaining deposit check is here at the event center and ready for pick up!" at bounding box center [247, 246] width 187 height 7
click at [546, 324] on button "Send Message" at bounding box center [542, 320] width 68 height 16
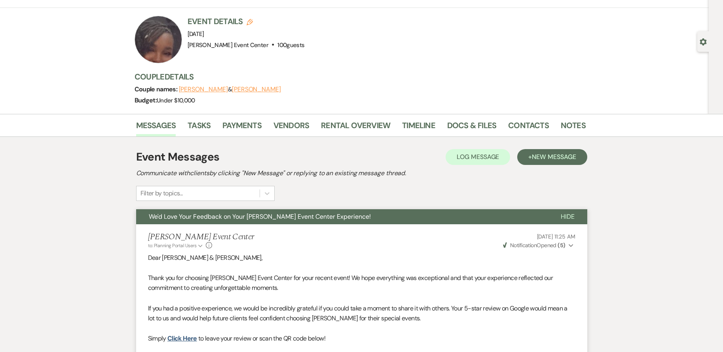
scroll to position [0, 0]
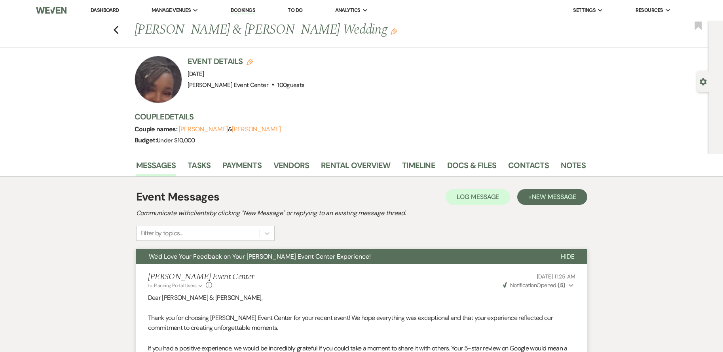
click at [123, 29] on div "Previous Randy Cowart & Takisha Cowart's Wedding Edit Bookmark" at bounding box center [352, 34] width 713 height 27
click at [119, 30] on icon "Previous" at bounding box center [116, 30] width 6 height 10
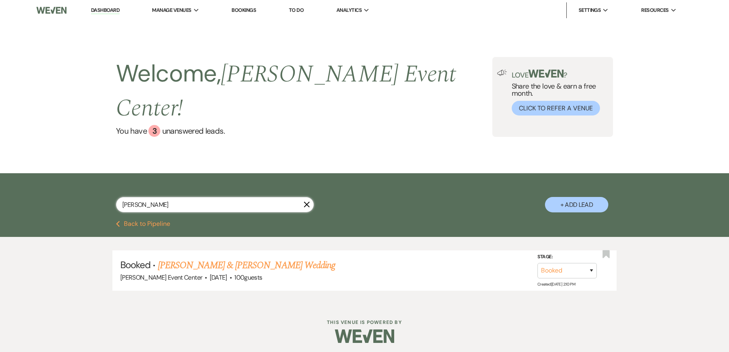
click at [181, 197] on input "Takisha" at bounding box center [215, 204] width 198 height 15
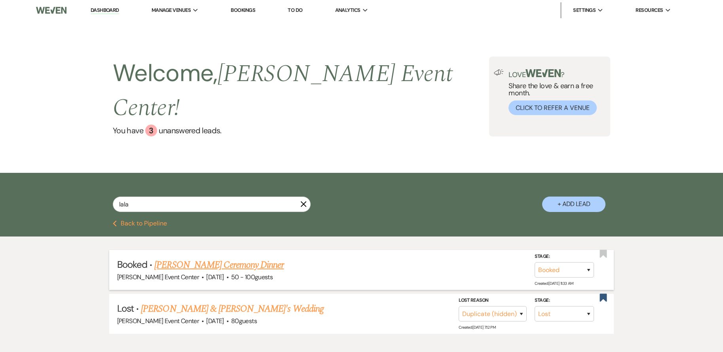
click at [204, 258] on link "[PERSON_NAME] Ceremony Dinner" at bounding box center [218, 265] width 129 height 14
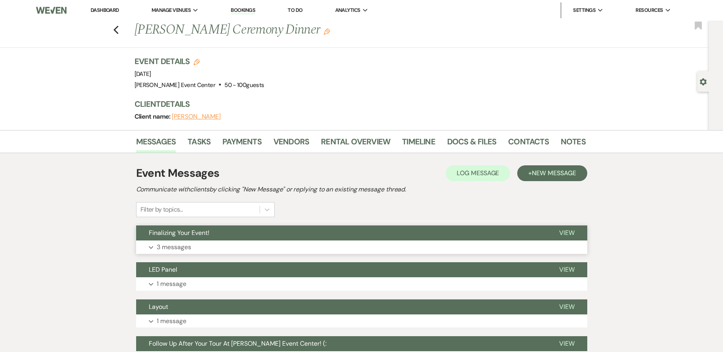
click at [225, 246] on button "Expand 3 messages" at bounding box center [361, 247] width 451 height 13
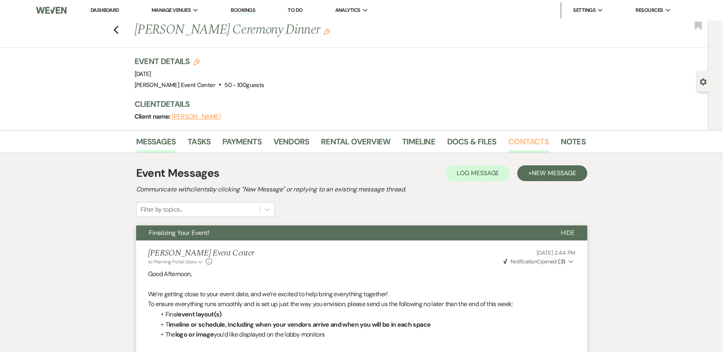
click at [538, 142] on link "Contacts" at bounding box center [528, 143] width 41 height 17
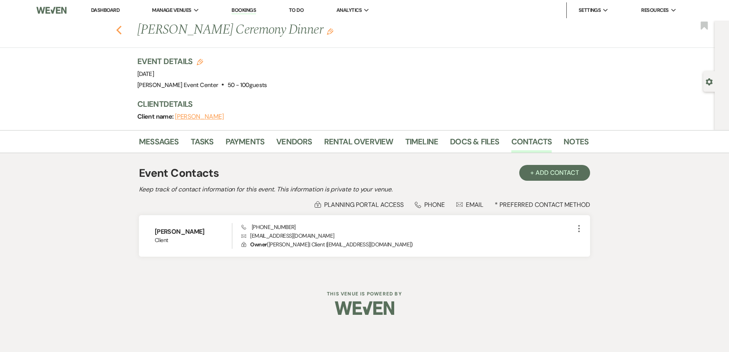
click at [121, 30] on icon "Previous" at bounding box center [119, 30] width 6 height 10
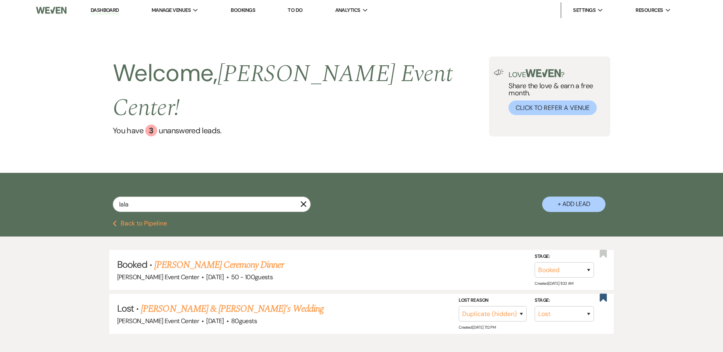
click at [173, 197] on div "lala X" at bounding box center [212, 208] width 198 height 22
click at [191, 197] on input "lala" at bounding box center [212, 204] width 198 height 15
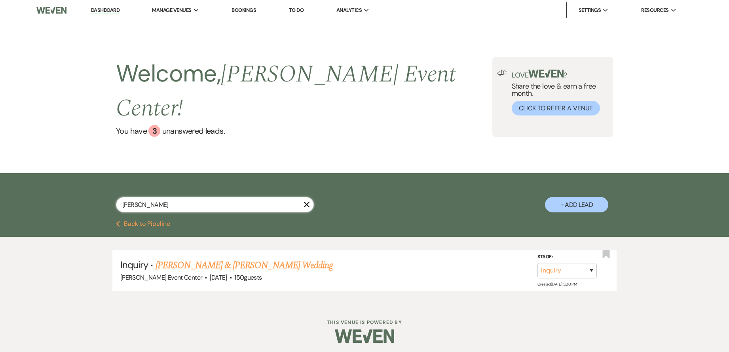
click at [212, 197] on input "Denesha" at bounding box center [215, 204] width 198 height 15
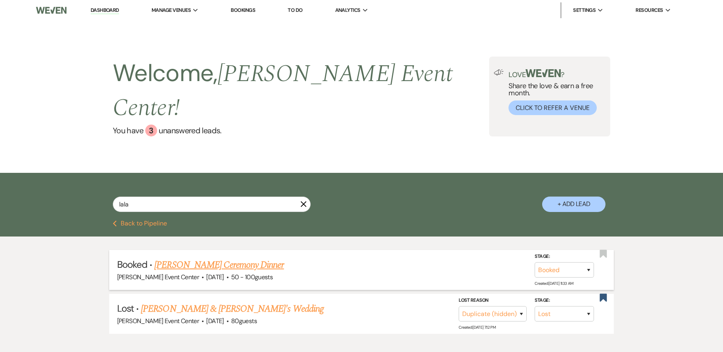
click at [195, 258] on link "[PERSON_NAME] Ceremony Dinner" at bounding box center [218, 265] width 129 height 14
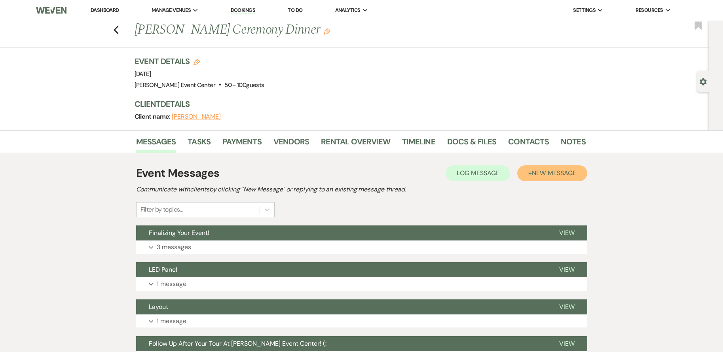
click at [562, 177] on span "New Message" at bounding box center [554, 173] width 44 height 8
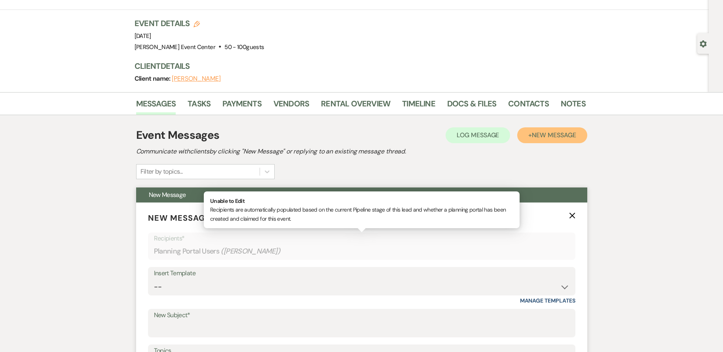
scroll to position [119, 0]
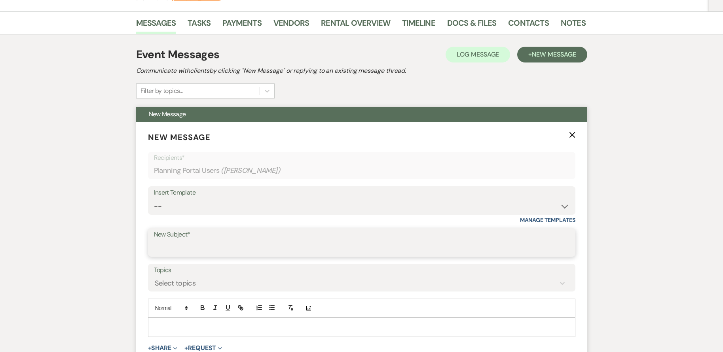
click at [194, 243] on input "New Subject*" at bounding box center [362, 248] width 416 height 15
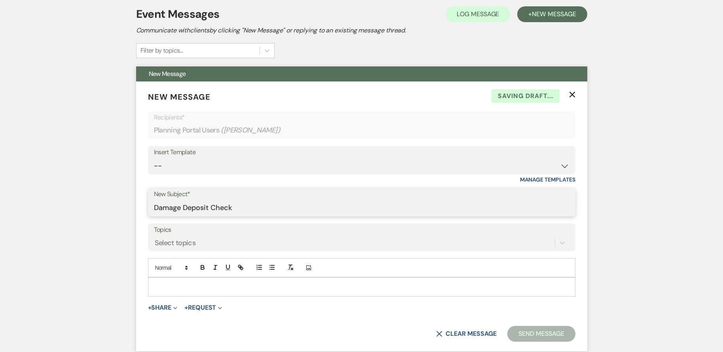
scroll to position [198, 0]
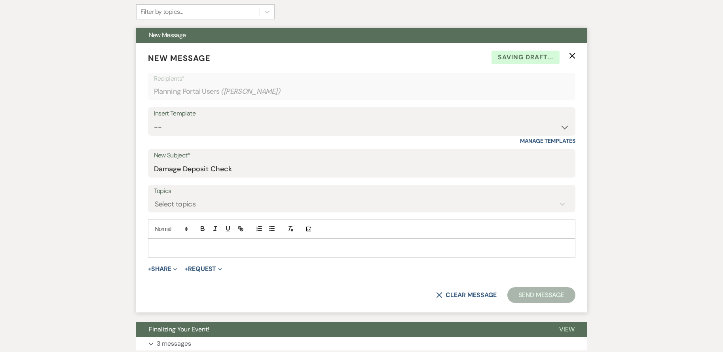
click at [175, 246] on p at bounding box center [361, 248] width 415 height 9
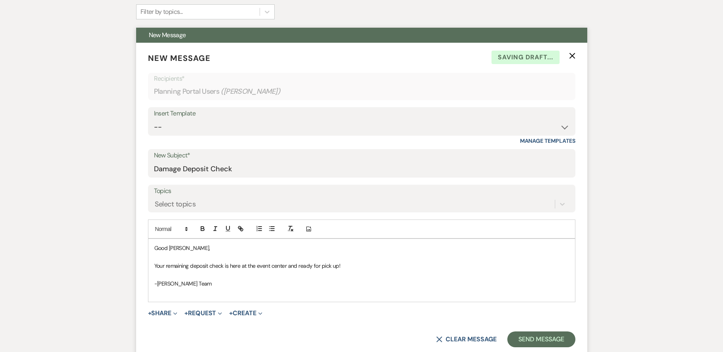
click at [208, 250] on span "Good Afternoon Jeniya," at bounding box center [182, 248] width 56 height 7
click at [265, 255] on p at bounding box center [361, 257] width 415 height 9
click at [308, 289] on p at bounding box center [361, 292] width 415 height 9
click at [204, 250] on span "Good Afternoon LaLa," at bounding box center [179, 248] width 51 height 7
click at [550, 337] on button "Send Message" at bounding box center [542, 340] width 68 height 16
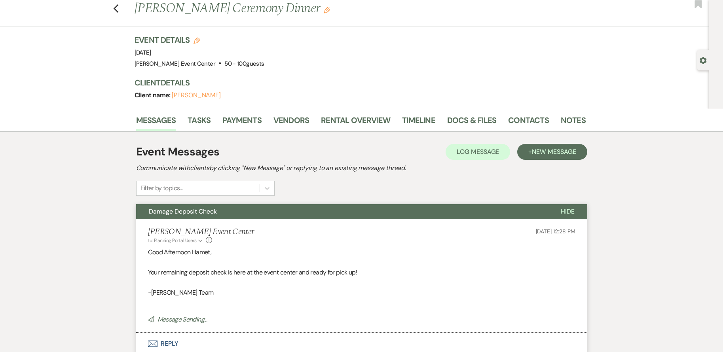
scroll to position [0, 0]
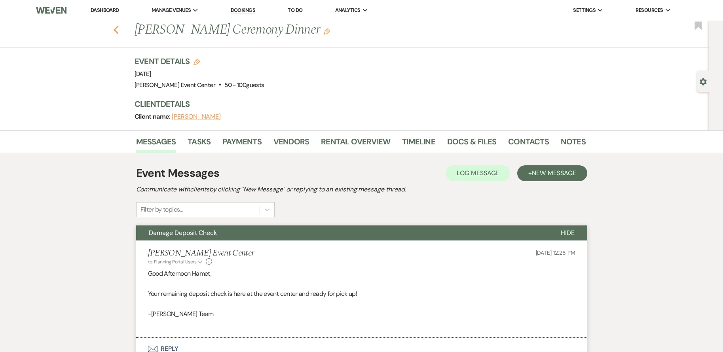
click at [118, 27] on icon "Previous" at bounding box center [116, 30] width 6 height 10
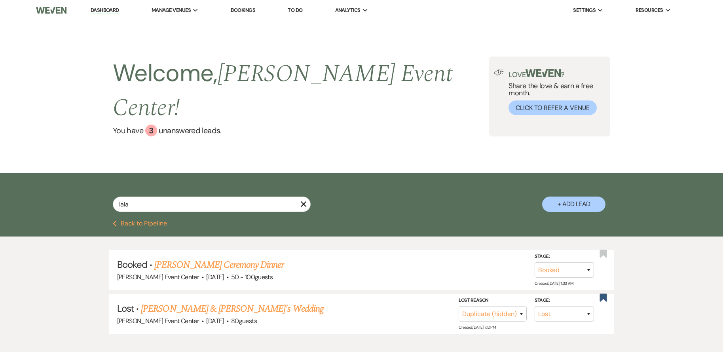
click at [141, 221] on button "Previous Back to Pipeline" at bounding box center [140, 224] width 54 height 6
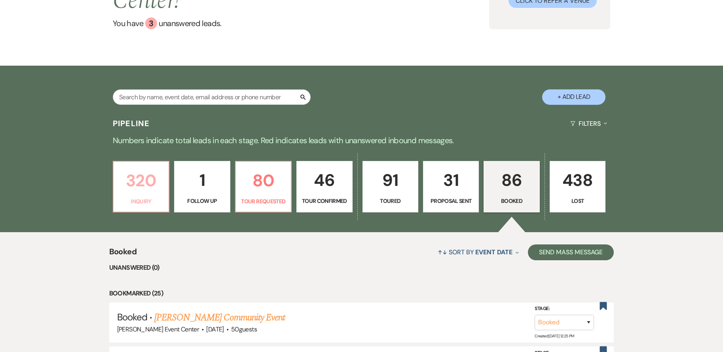
scroll to position [119, 0]
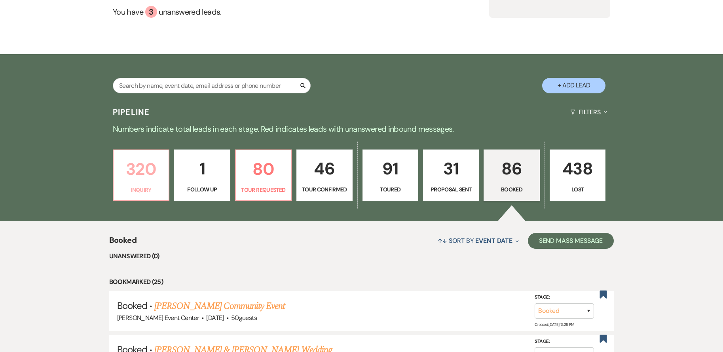
click at [130, 160] on p "320" at bounding box center [141, 169] width 46 height 27
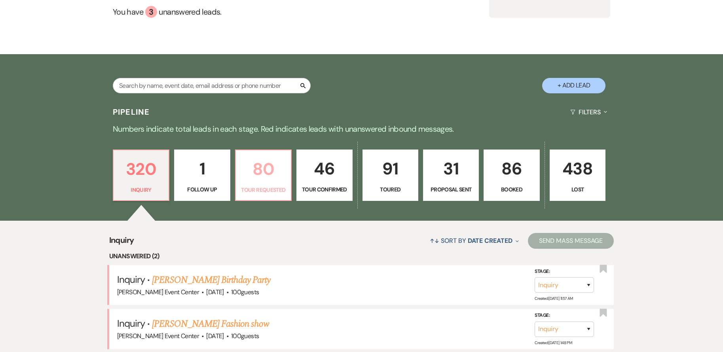
click at [276, 156] on p "80" at bounding box center [264, 169] width 46 height 27
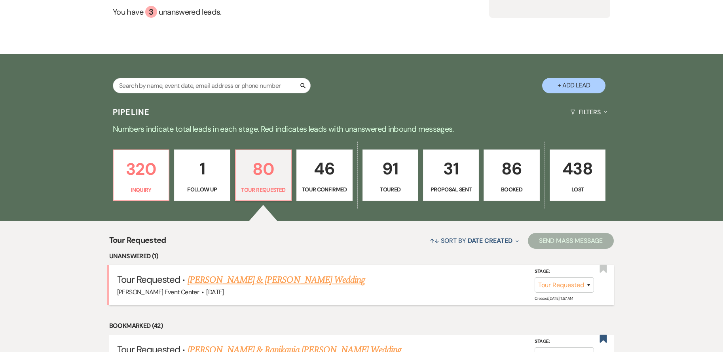
click at [312, 273] on link "[PERSON_NAME] & [PERSON_NAME] Wedding" at bounding box center [276, 280] width 177 height 14
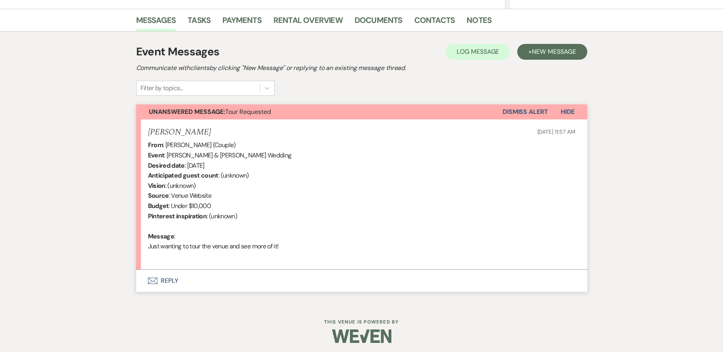
scroll to position [193, 0]
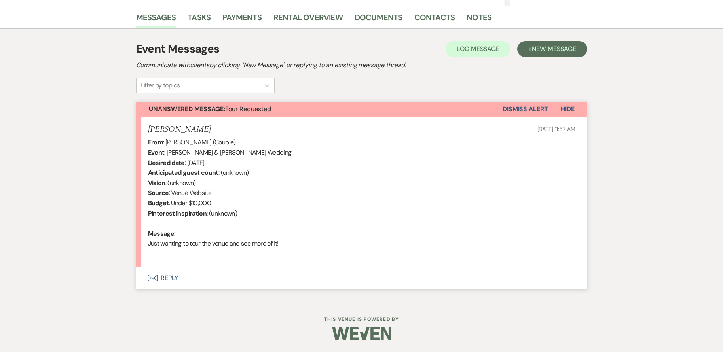
click at [169, 271] on button "Envelope Reply" at bounding box center [361, 278] width 451 height 22
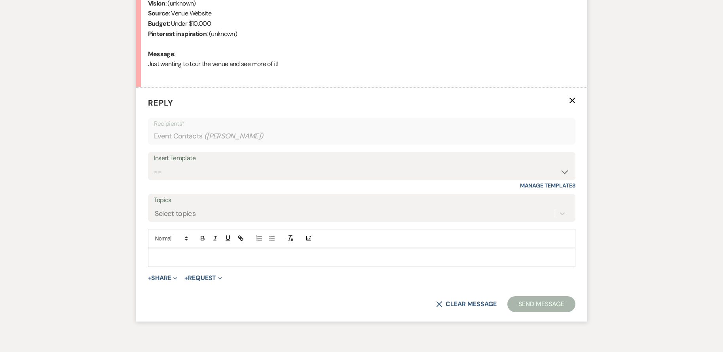
scroll to position [402, 0]
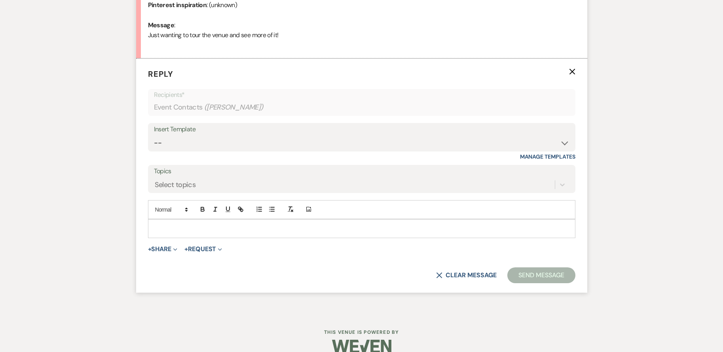
click at [184, 131] on div "Insert Template" at bounding box center [362, 129] width 416 height 11
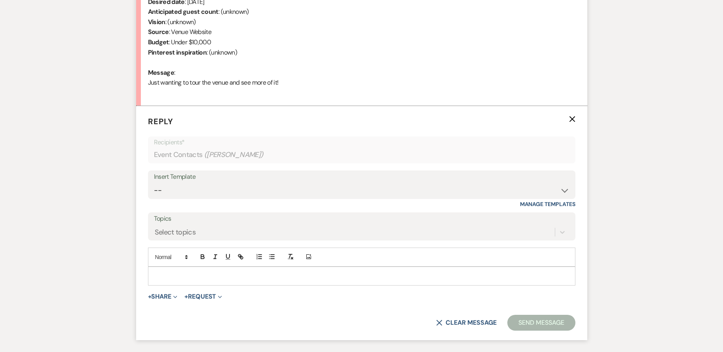
scroll to position [283, 0]
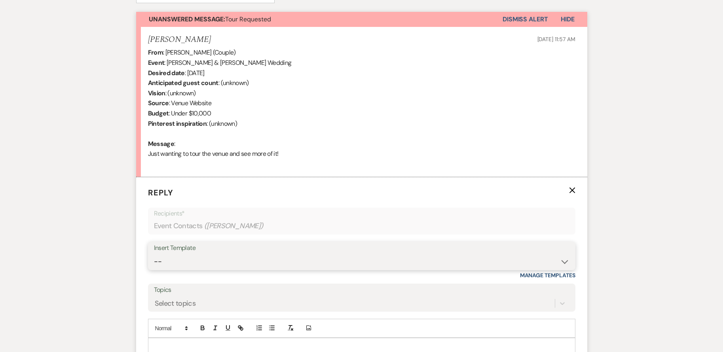
click at [268, 260] on select "-- Weven Planning Portal Introduction (Booked Events) Initial Inquiry Response …" at bounding box center [362, 261] width 416 height 15
click at [154, 254] on select "-- Weven Planning Portal Introduction (Booked Events) Initial Inquiry Response …" at bounding box center [362, 261] width 416 height 15
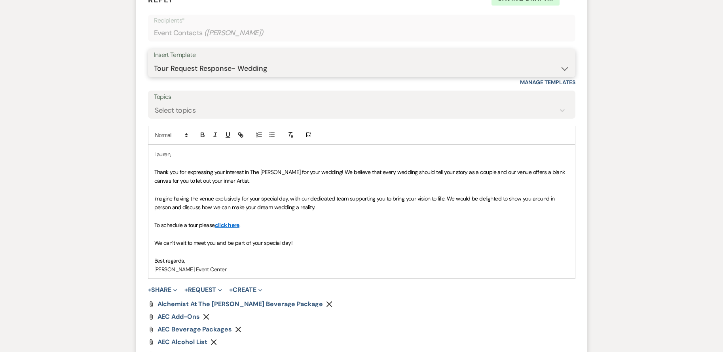
scroll to position [533, 0]
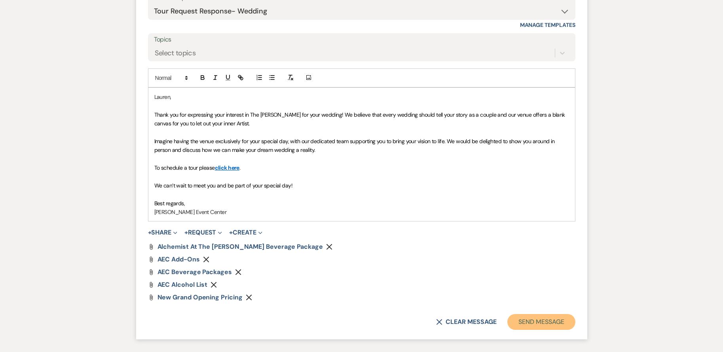
click at [540, 320] on button "Send Message" at bounding box center [542, 322] width 68 height 16
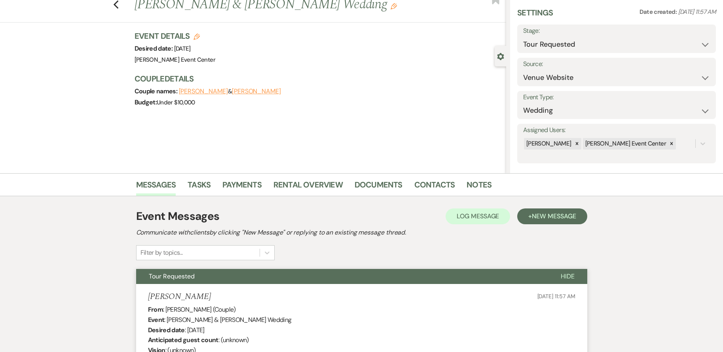
scroll to position [0, 0]
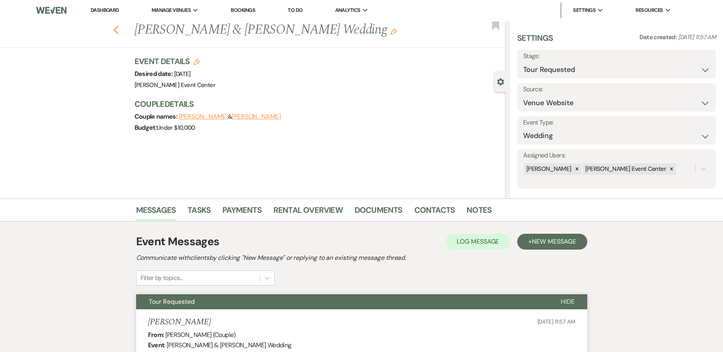
click at [119, 30] on icon "Previous" at bounding box center [116, 30] width 6 height 10
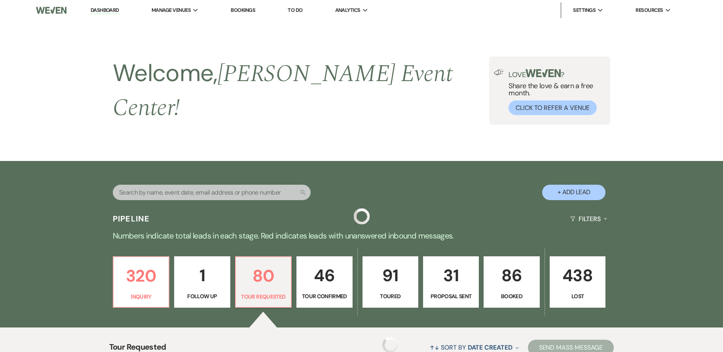
scroll to position [119, 0]
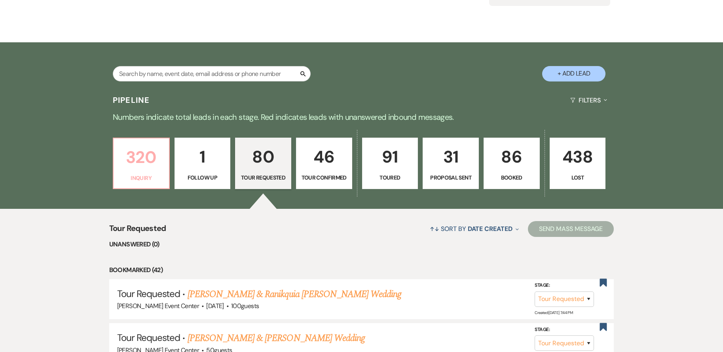
click at [157, 156] on p "320" at bounding box center [141, 157] width 46 height 27
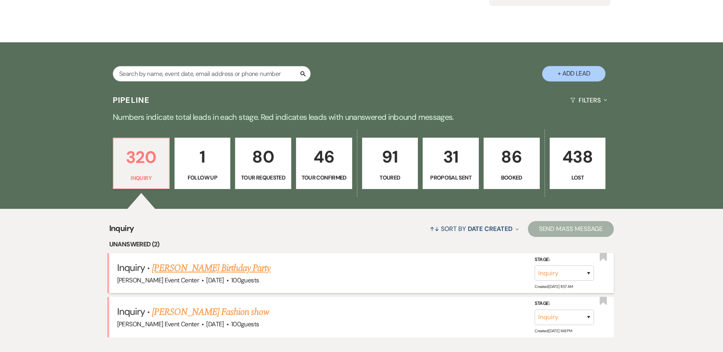
click at [250, 261] on link "[PERSON_NAME] Birthday Party" at bounding box center [211, 268] width 118 height 14
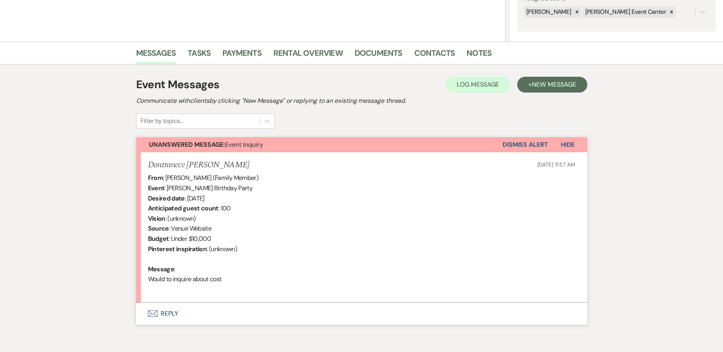
scroll to position [158, 0]
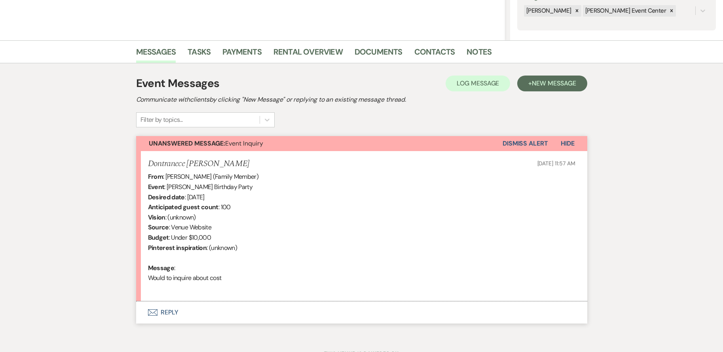
click at [168, 310] on button "Envelope Reply" at bounding box center [361, 313] width 451 height 22
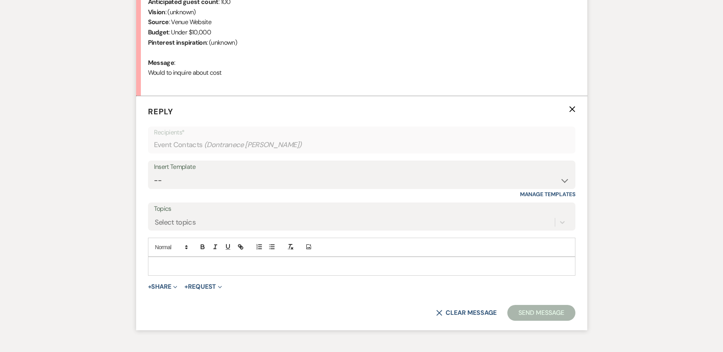
scroll to position [402, 0]
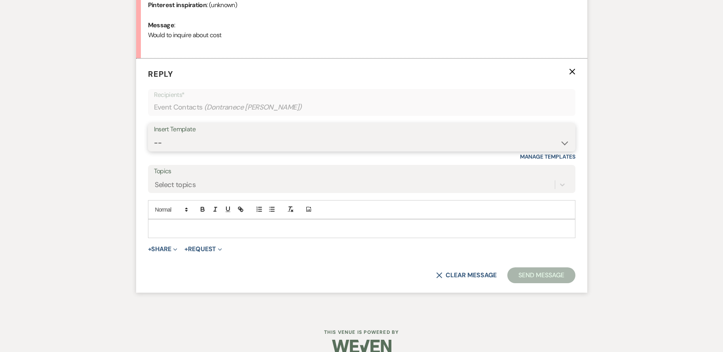
click at [236, 141] on select "-- Weven Planning Portal Introduction (Booked Events) Initial Inquiry Response …" at bounding box center [362, 142] width 416 height 15
click at [154, 135] on select "-- Weven Planning Portal Introduction (Booked Events) Initial Inquiry Response …" at bounding box center [362, 142] width 416 height 15
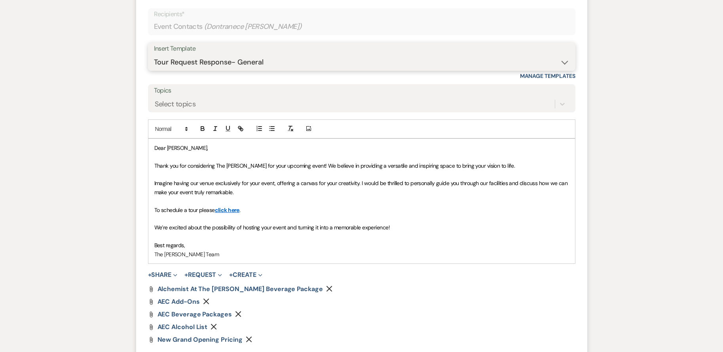
scroll to position [520, 0]
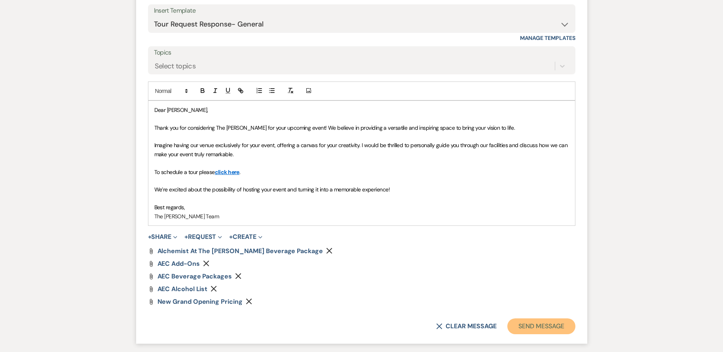
click at [531, 328] on button "Send Message" at bounding box center [542, 327] width 68 height 16
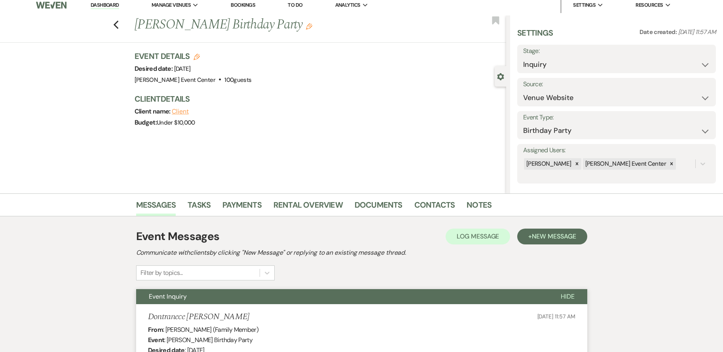
scroll to position [0, 0]
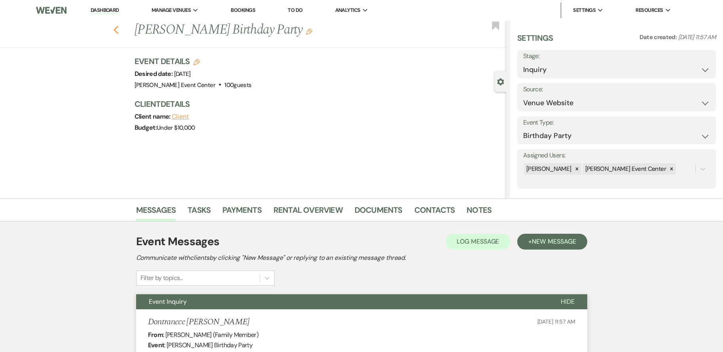
click at [119, 29] on icon "Previous" at bounding box center [116, 30] width 6 height 10
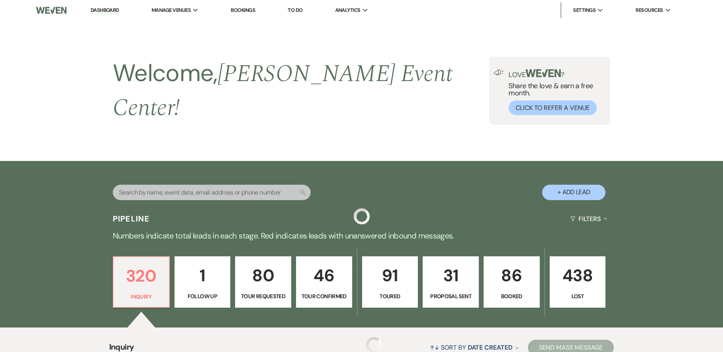
scroll to position [119, 0]
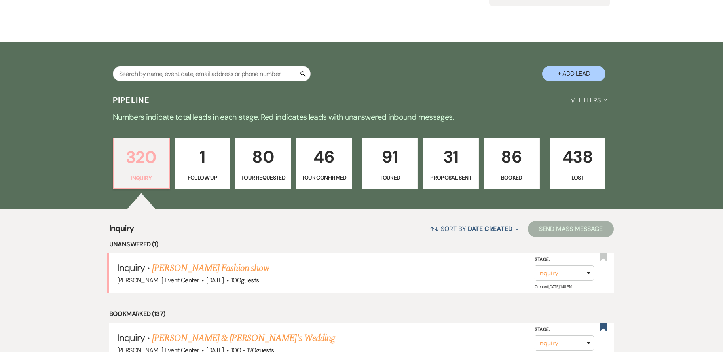
click at [135, 162] on p "320" at bounding box center [141, 157] width 46 height 27
click at [162, 174] on p "Inquiry" at bounding box center [141, 178] width 46 height 9
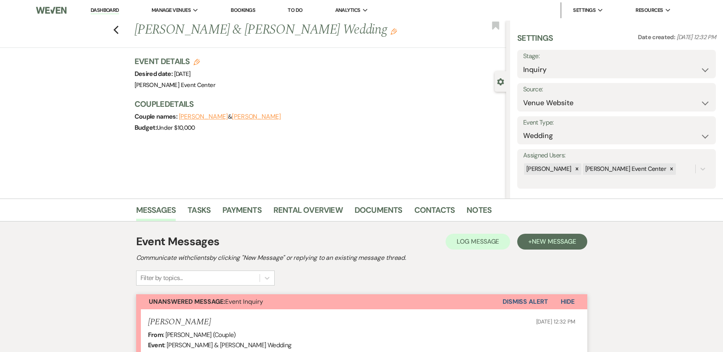
select select "5"
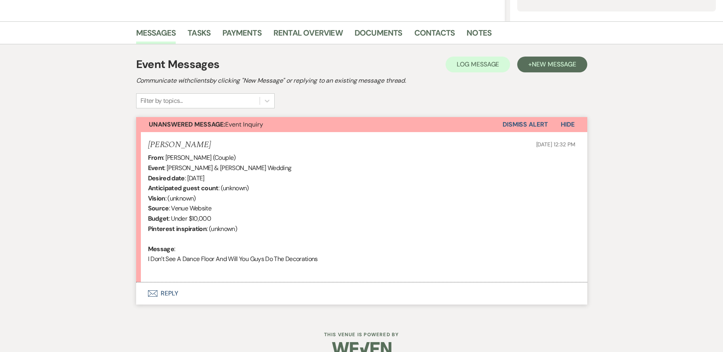
scroll to position [193, 0]
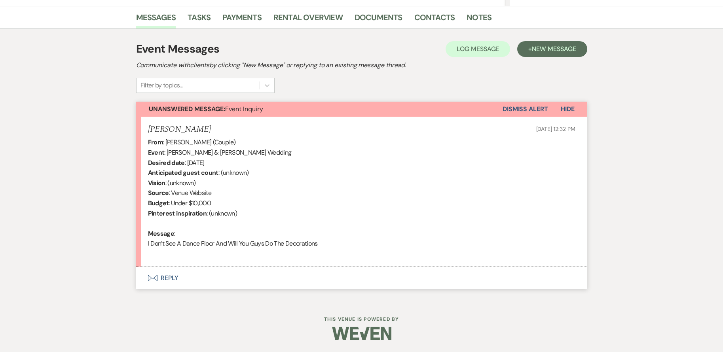
click at [166, 278] on button "Envelope Reply" at bounding box center [361, 278] width 451 height 22
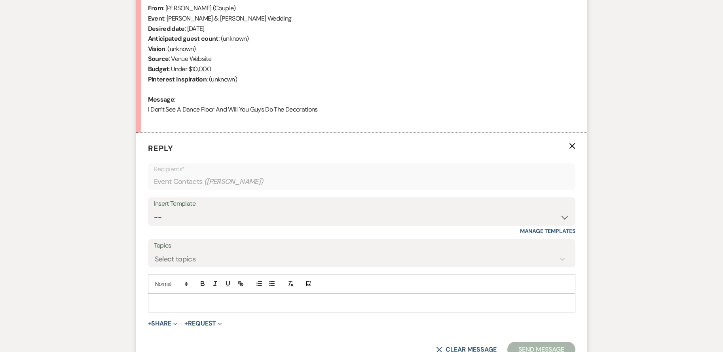
scroll to position [344, 0]
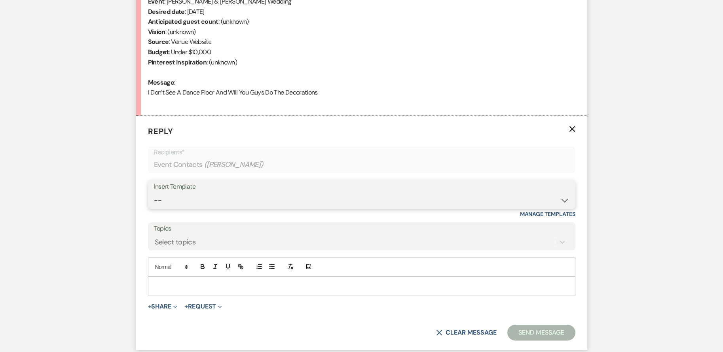
click at [204, 193] on select "-- Weven Planning Portal Introduction (Booked Events) Initial Inquiry Response …" at bounding box center [362, 200] width 416 height 15
select select "2982"
click at [154, 193] on select "-- Weven Planning Portal Introduction (Booked Events) Initial Inquiry Response …" at bounding box center [362, 200] width 416 height 15
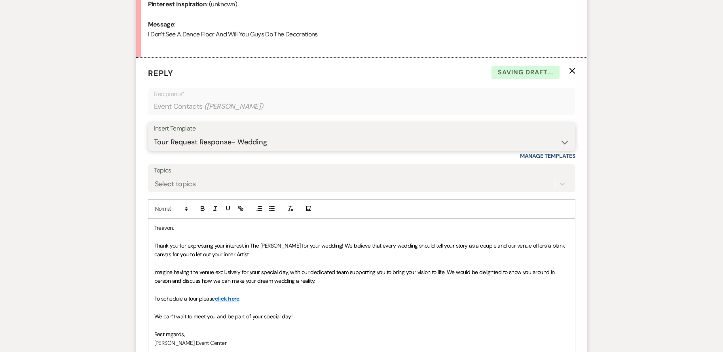
scroll to position [503, 0]
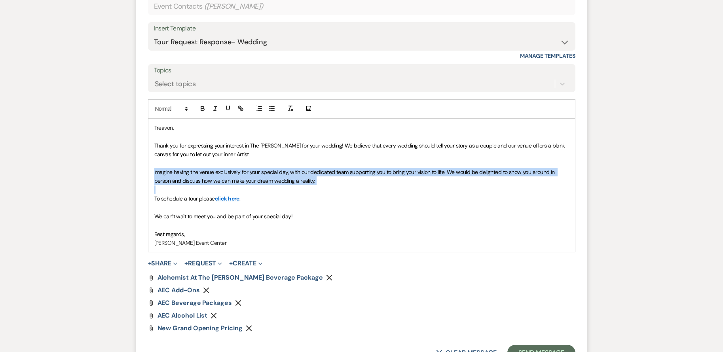
drag, startPoint x: 153, startPoint y: 171, endPoint x: 318, endPoint y: 186, distance: 165.4
click at [318, 186] on div "Treavon, Thank you for expressing your interest in The Artis for your wedding! …" at bounding box center [362, 185] width 427 height 133
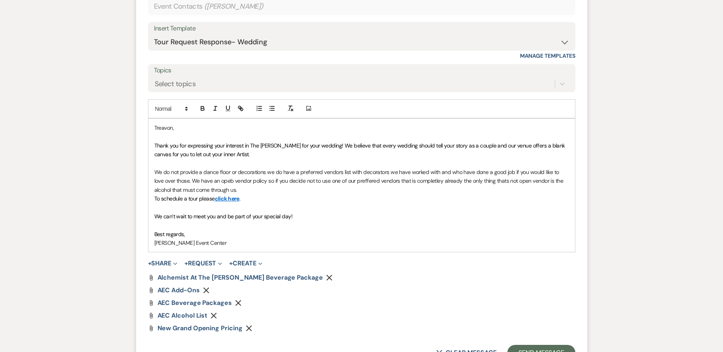
click at [567, 171] on p "We do not provide a dance floor or decorations we do have a preferred vendors l…" at bounding box center [361, 181] width 415 height 27
click at [190, 182] on p "We do not provide a dance floor or decorations we do have a preferred vendors l…" at bounding box center [361, 181] width 415 height 27
click at [263, 190] on p "We do not provide a dance floor or decorations we do have a preferred vendors l…" at bounding box center [361, 181] width 415 height 27
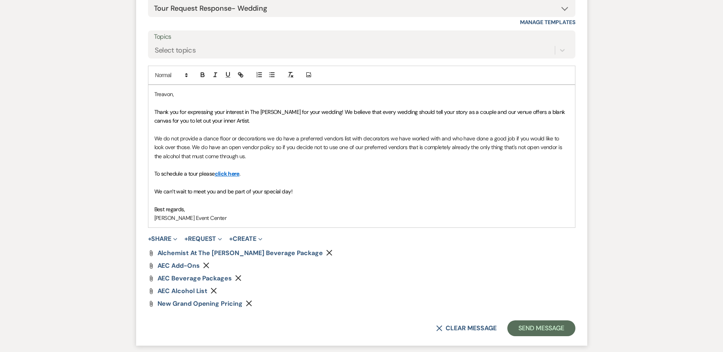
scroll to position [582, 0]
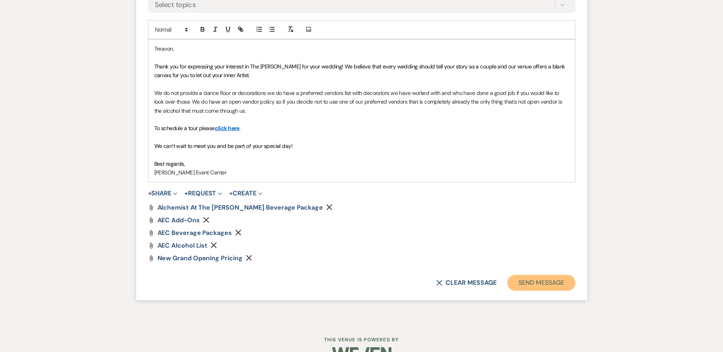
click at [556, 280] on button "Send Message" at bounding box center [542, 283] width 68 height 16
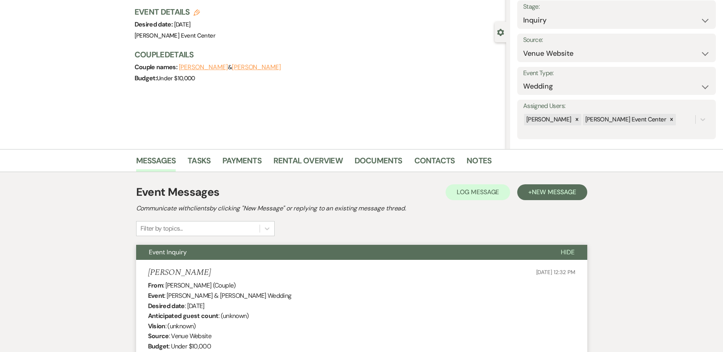
scroll to position [0, 0]
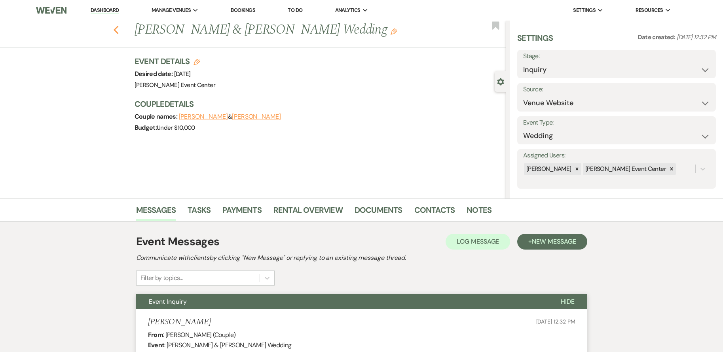
click at [119, 31] on icon "Previous" at bounding box center [116, 30] width 6 height 10
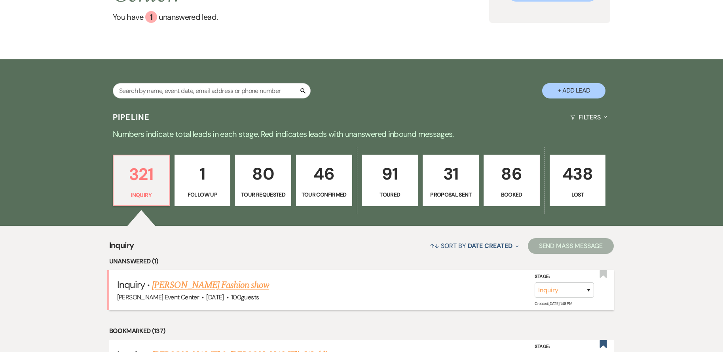
scroll to position [119, 0]
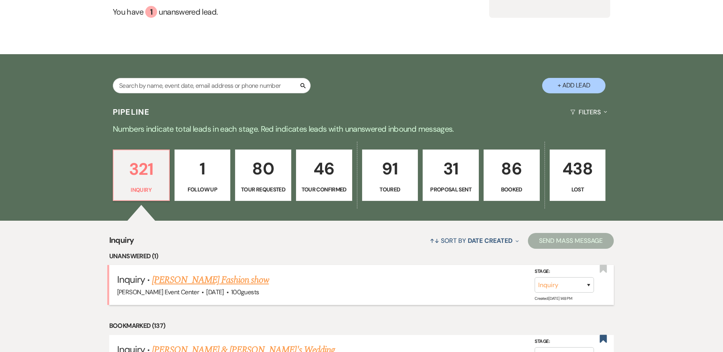
click at [230, 273] on link "[PERSON_NAME] Fashion show" at bounding box center [210, 280] width 117 height 14
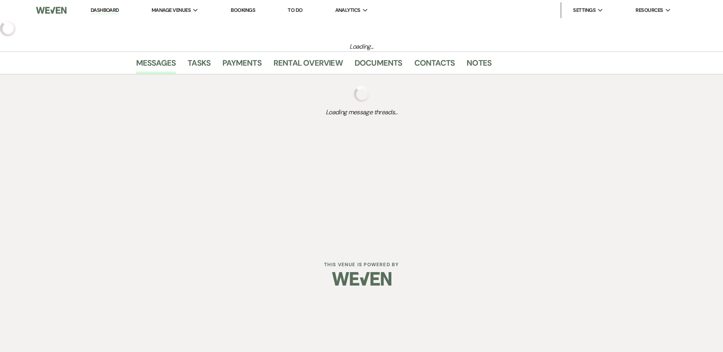
select select "5"
select select "13"
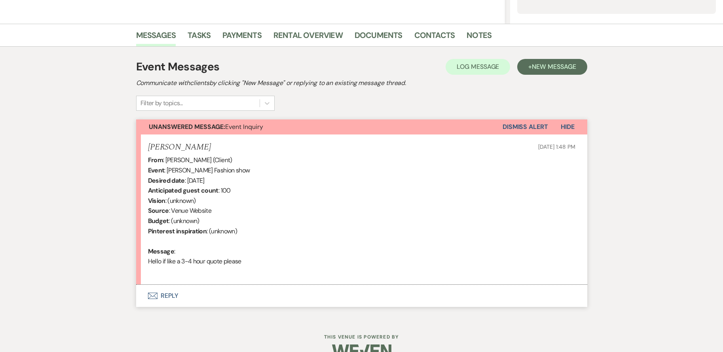
scroll to position [193, 0]
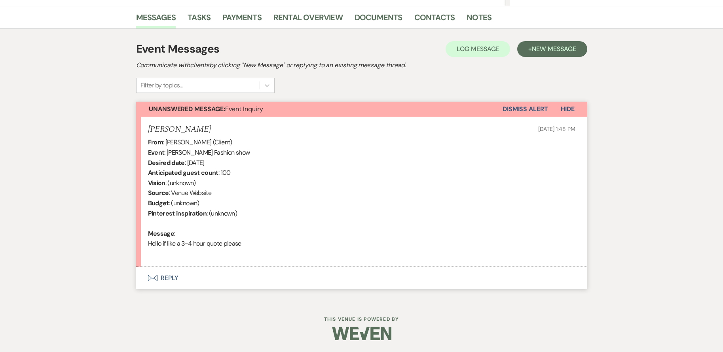
click at [168, 276] on button "Envelope Reply" at bounding box center [361, 278] width 451 height 22
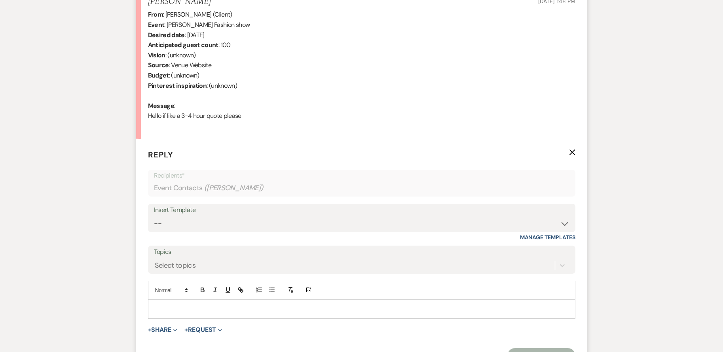
scroll to position [402, 0]
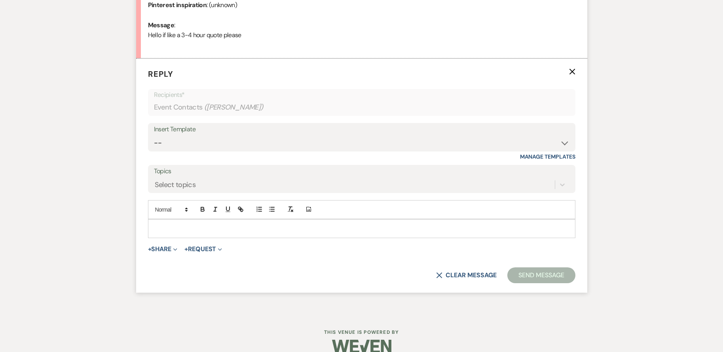
click at [227, 230] on p at bounding box center [361, 229] width 415 height 9
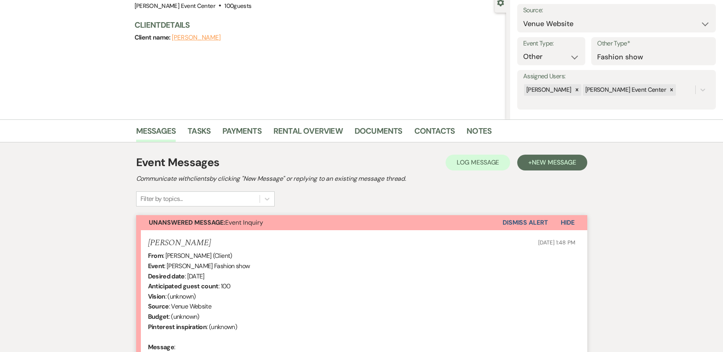
scroll to position [0, 0]
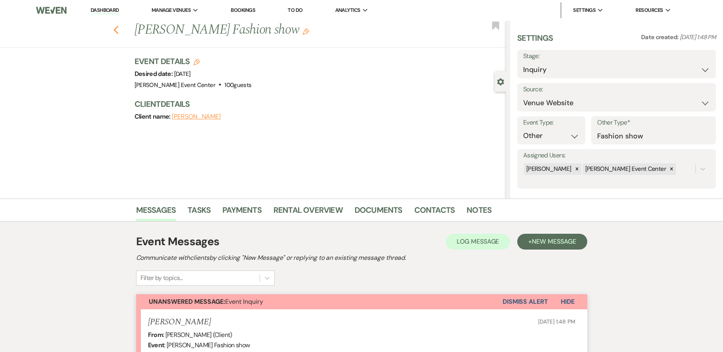
click at [117, 28] on icon "Previous" at bounding box center [116, 30] width 6 height 10
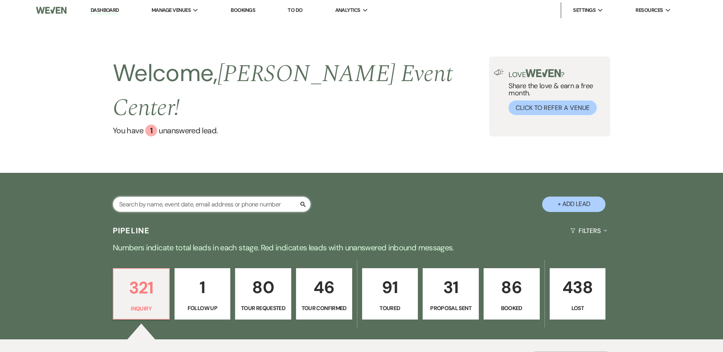
click at [184, 197] on input "text" at bounding box center [212, 204] width 198 height 15
type input "polk"
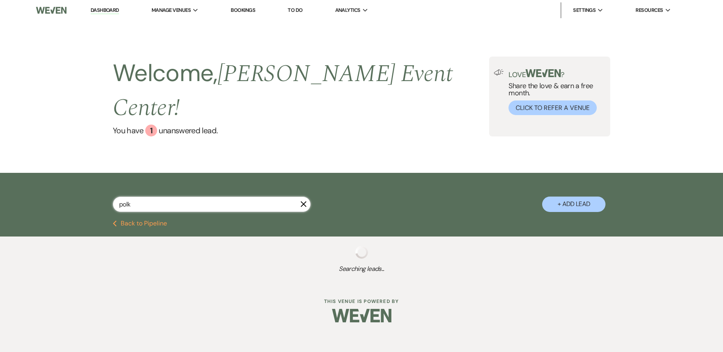
select select "8"
select select "10"
select select "8"
select select "4"
select select "8"
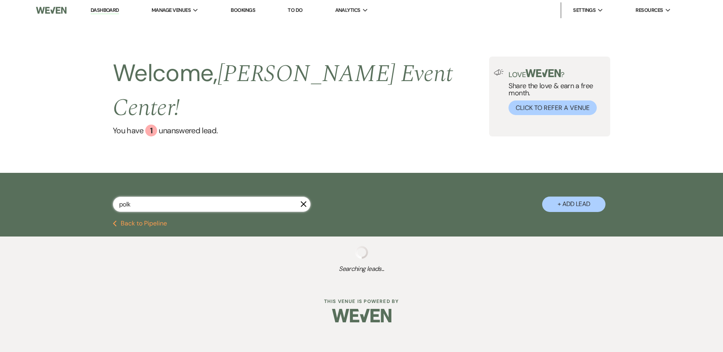
select select "1"
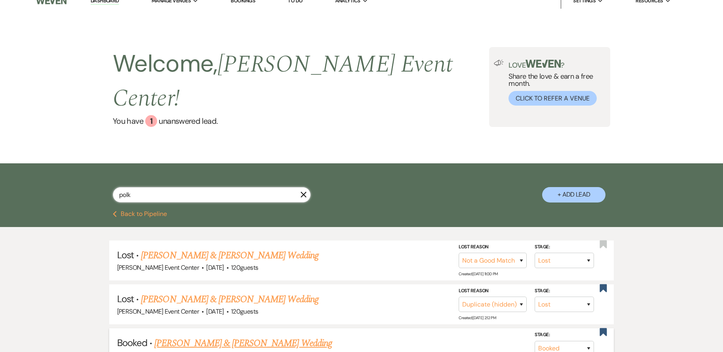
scroll to position [40, 0]
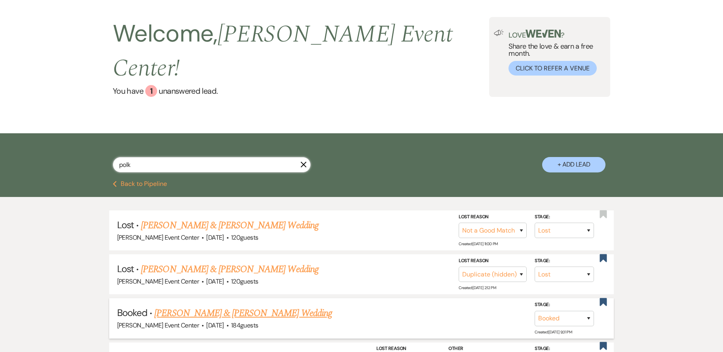
type input "polk"
click at [278, 307] on link "[PERSON_NAME] & [PERSON_NAME] Wedding" at bounding box center [242, 314] width 177 height 14
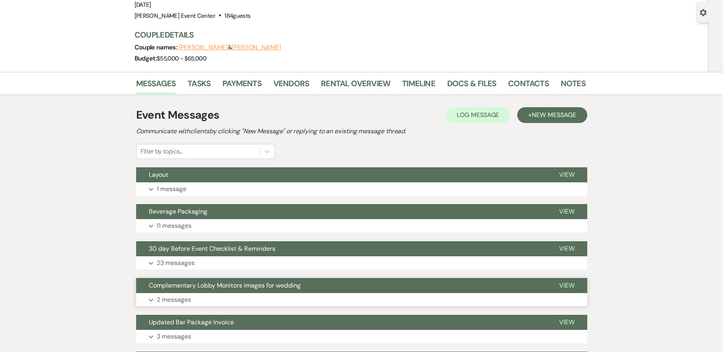
scroll to position [79, 0]
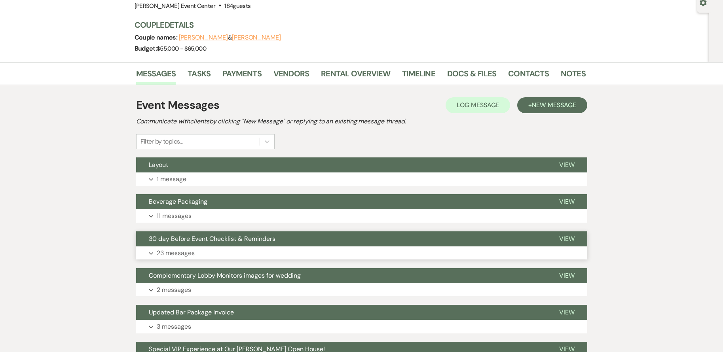
click at [261, 253] on button "Expand 23 messages" at bounding box center [361, 253] width 451 height 13
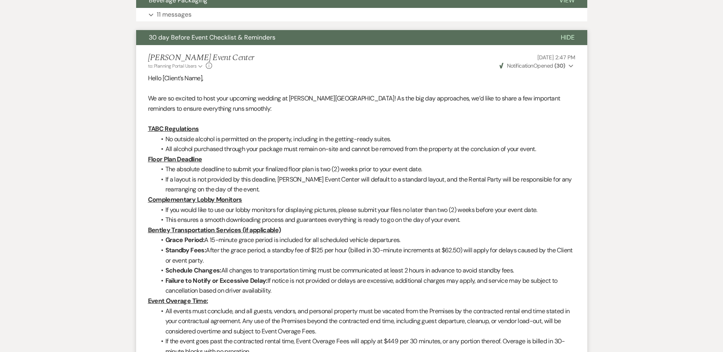
scroll to position [278, 0]
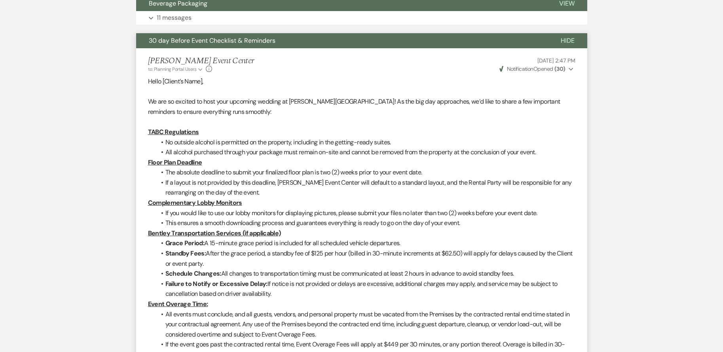
click at [559, 67] on strong "( 30 )" at bounding box center [560, 68] width 11 height 7
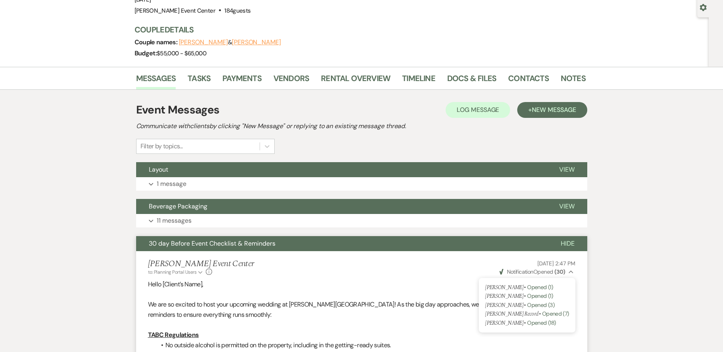
scroll to position [0, 0]
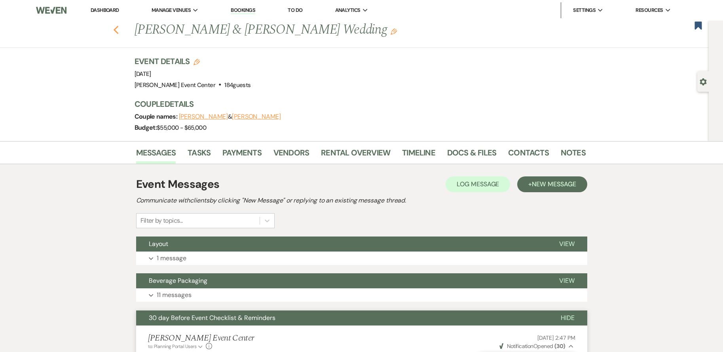
click at [118, 28] on use "button" at bounding box center [115, 30] width 5 height 9
select select "8"
select select "10"
select select "8"
select select "4"
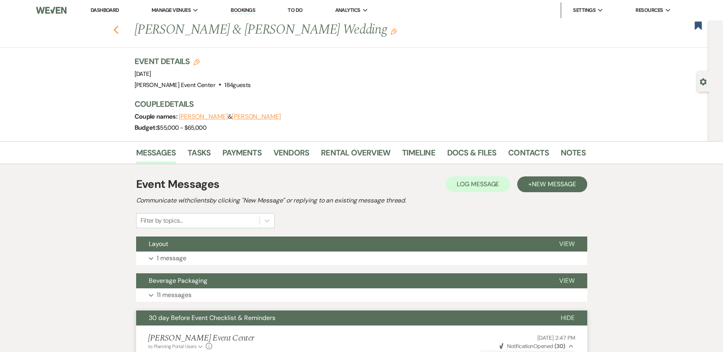
select select "8"
select select "1"
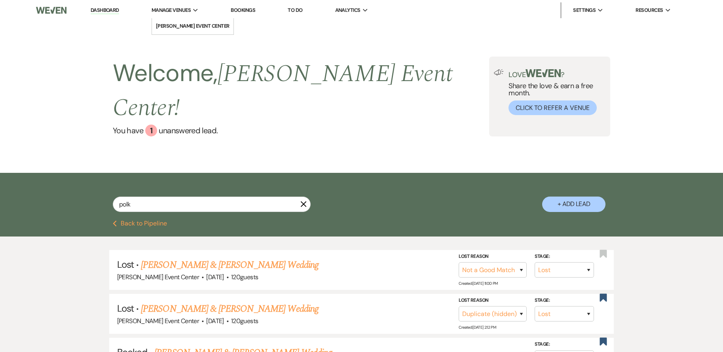
drag, startPoint x: 105, startPoint y: 8, endPoint x: 162, endPoint y: 11, distance: 57.5
click at [105, 8] on link "Dashboard" at bounding box center [105, 11] width 29 height 8
click at [162, 11] on span "Manage Venues" at bounding box center [171, 10] width 39 height 8
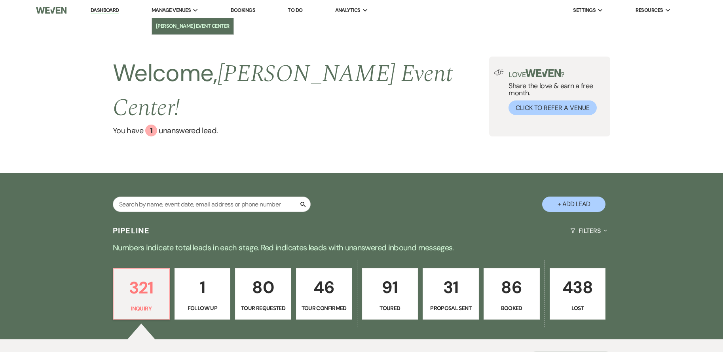
click at [191, 26] on li "[PERSON_NAME] Event Center" at bounding box center [193, 26] width 74 height 8
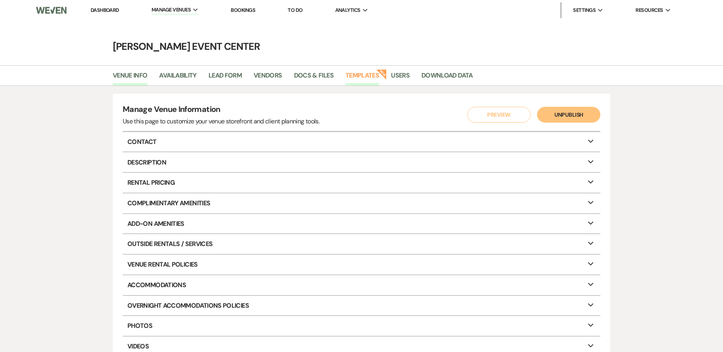
click at [354, 71] on link "Templates" at bounding box center [363, 77] width 34 height 15
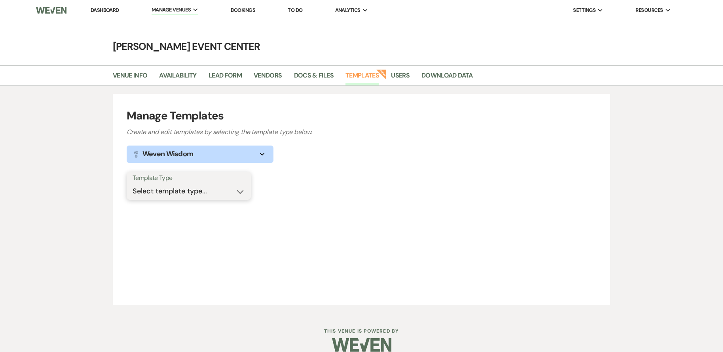
click at [242, 187] on select "Select template type... Task List Message Templates Payment Plan Inventory Item…" at bounding box center [189, 191] width 112 height 15
select select "Message Templates"
click at [133, 184] on select "Select template type... Task List Message Templates Payment Plan Inventory Item…" at bounding box center [189, 191] width 112 height 15
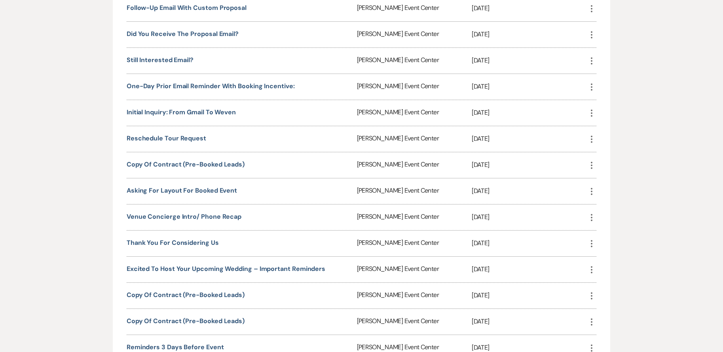
scroll to position [1137, 0]
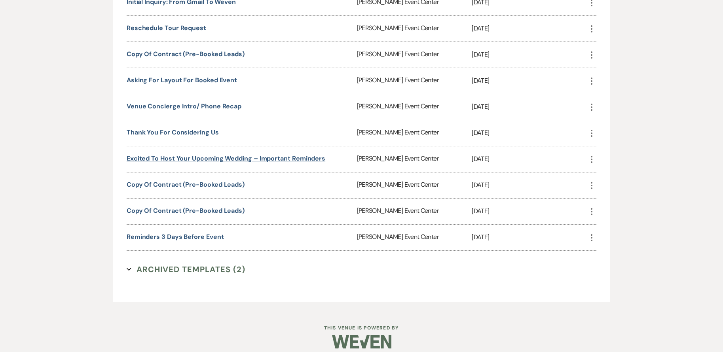
click at [202, 154] on link "Excited to Host Your Upcoming Wedding – Important Reminders" at bounding box center [226, 158] width 199 height 8
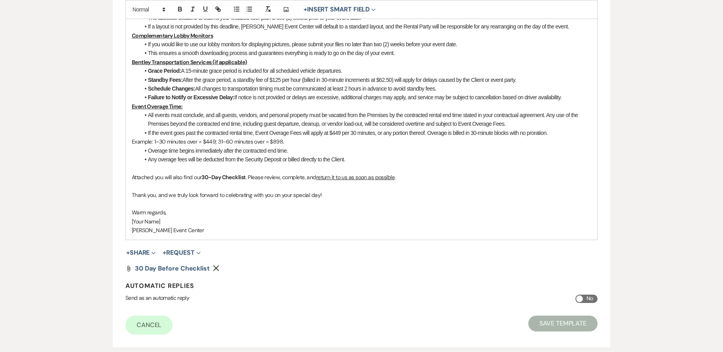
scroll to position [317, 0]
click at [215, 265] on use "button" at bounding box center [216, 268] width 6 height 6
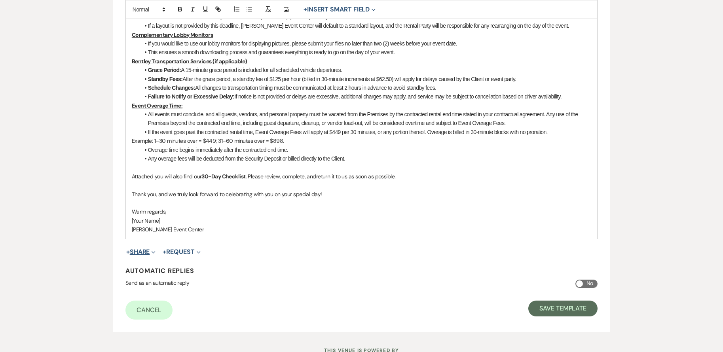
click at [149, 249] on button "+ Share Expand" at bounding box center [141, 252] width 30 height 6
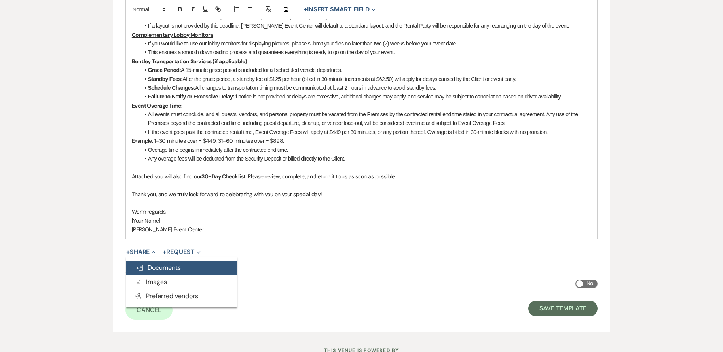
click at [172, 264] on span "Doc Upload Documents" at bounding box center [158, 268] width 45 height 8
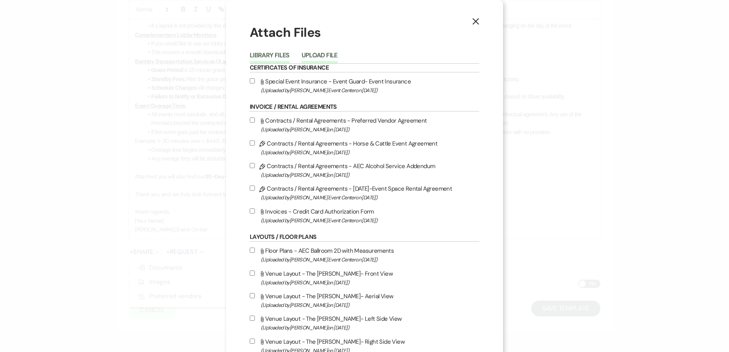
click at [318, 54] on button "Upload File" at bounding box center [320, 57] width 36 height 11
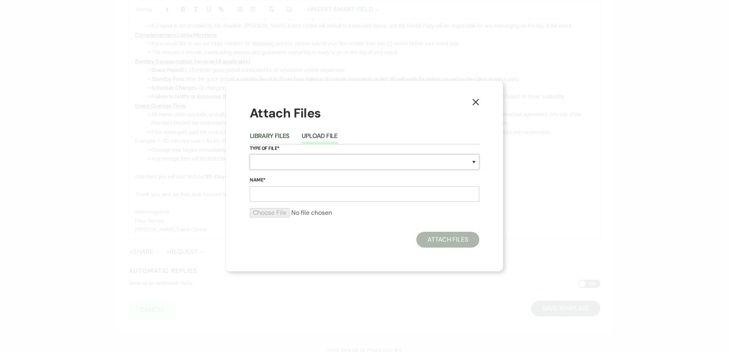
click at [311, 165] on select "Special Event Insurance Vendor Certificate of Insurance Contracts / Rental Agre…" at bounding box center [365, 161] width 230 height 15
select select "46"
click at [250, 154] on select "Special Event Insurance Vendor Certificate of Insurance Contracts / Rental Agre…" at bounding box center [365, 161] width 230 height 15
click at [281, 192] on input "Name*" at bounding box center [365, 194] width 230 height 15
type input "30 Day Before Checklist"
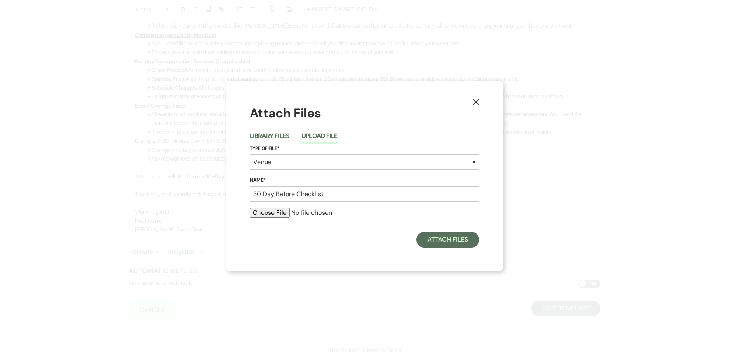
click at [279, 214] on input "file" at bounding box center [365, 213] width 230 height 10
type input "C:\fakepath\30 day before event questions (3).pdf"
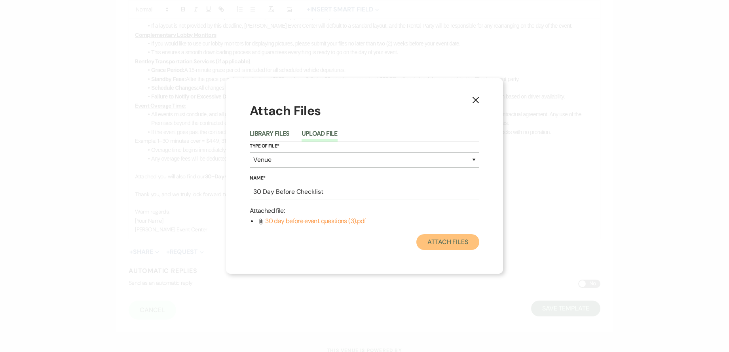
click at [455, 246] on button "Attach Files" at bounding box center [448, 242] width 63 height 16
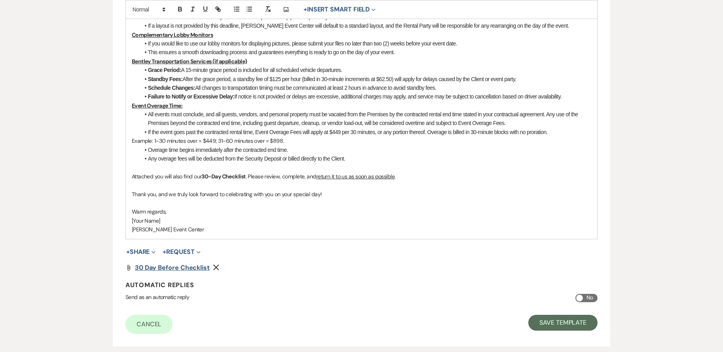
click at [182, 264] on span "30 Day Before Checklist" at bounding box center [172, 268] width 75 height 8
click at [569, 317] on button "Save Template" at bounding box center [563, 323] width 69 height 16
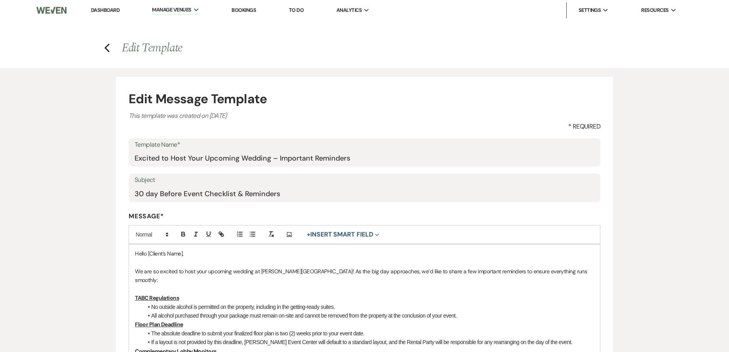
select select "Message Templates"
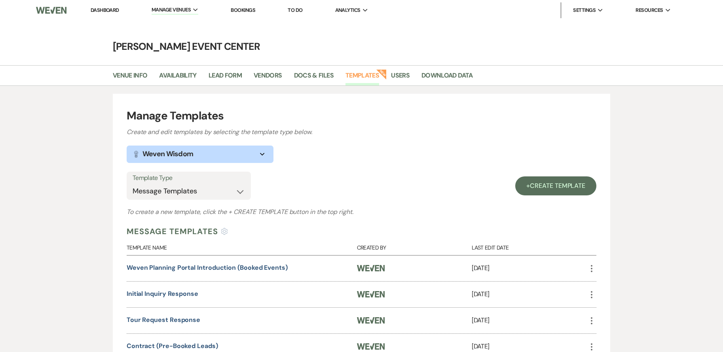
click at [100, 10] on link "Dashboard" at bounding box center [105, 10] width 29 height 7
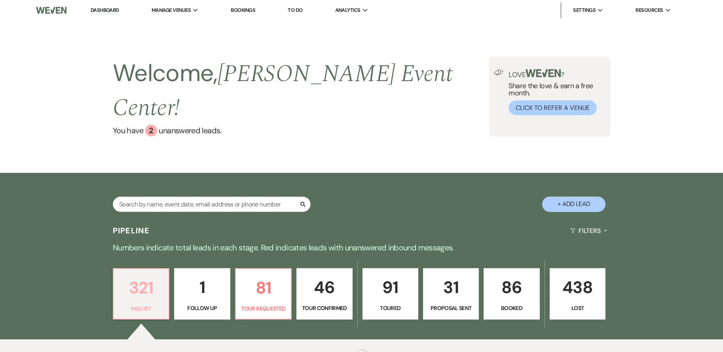
click at [160, 275] on p "321" at bounding box center [141, 288] width 46 height 27
click at [268, 220] on div "Pipeline Filters Expand" at bounding box center [362, 230] width 570 height 21
click at [260, 274] on p "81" at bounding box center [264, 287] width 46 height 27
click at [263, 173] on div "Search + Add Lead" at bounding box center [361, 197] width 723 height 48
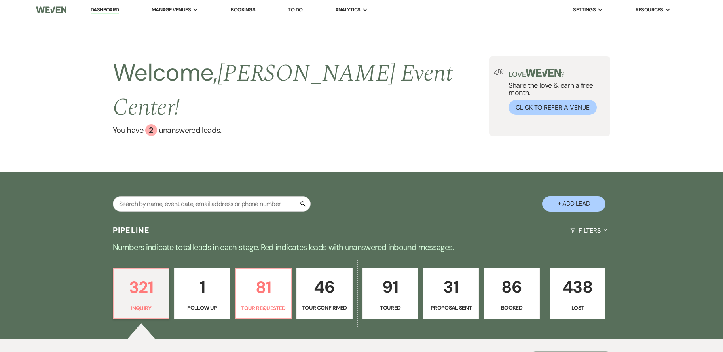
click at [257, 173] on div "Search + Add Lead" at bounding box center [361, 197] width 723 height 48
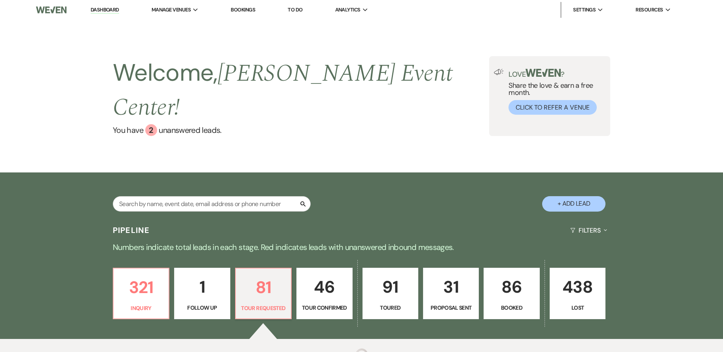
scroll to position [66, 0]
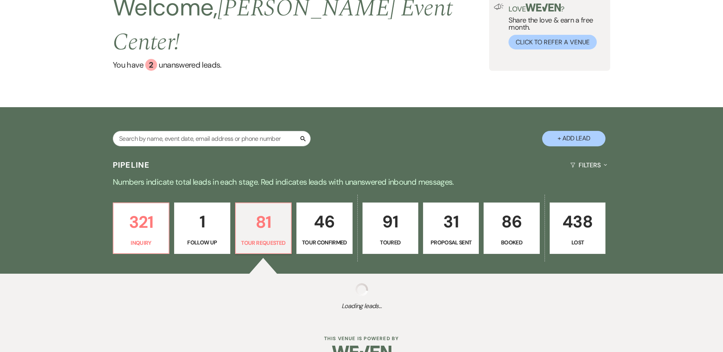
select select "2"
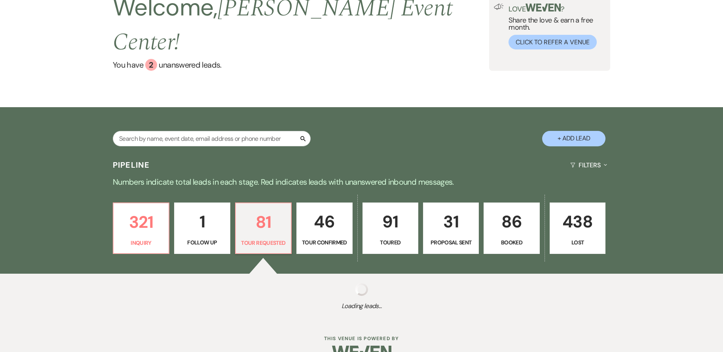
select select "2"
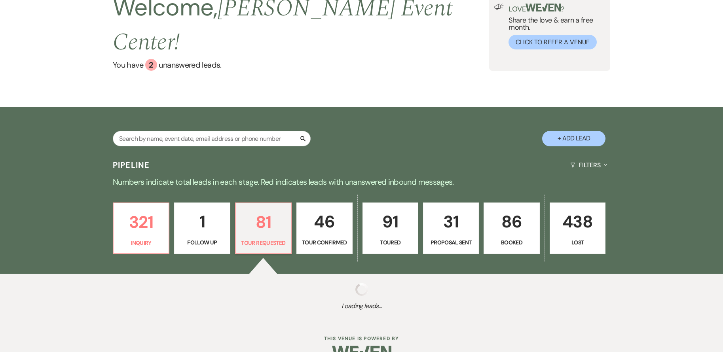
select select "2"
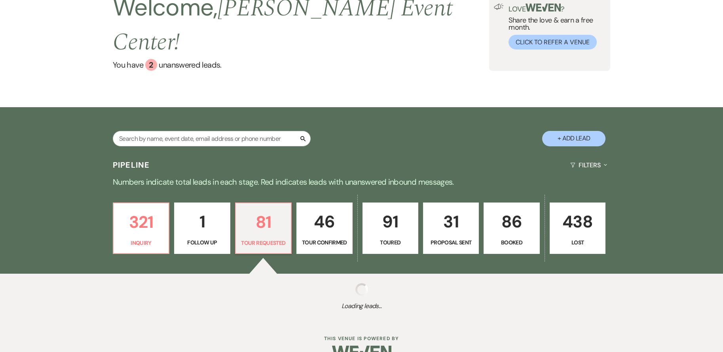
select select "2"
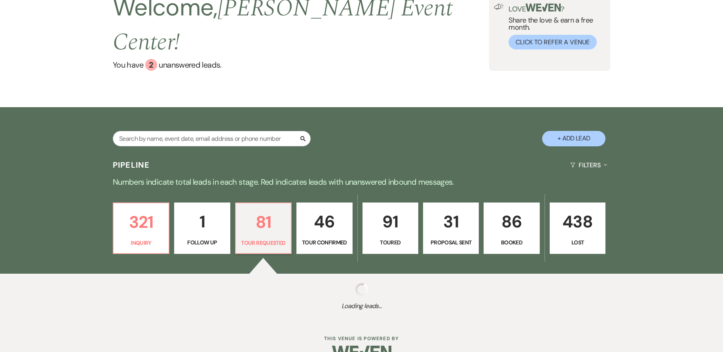
select select "2"
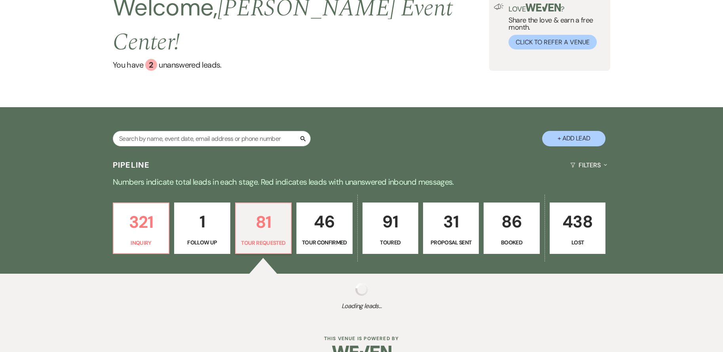
select select "2"
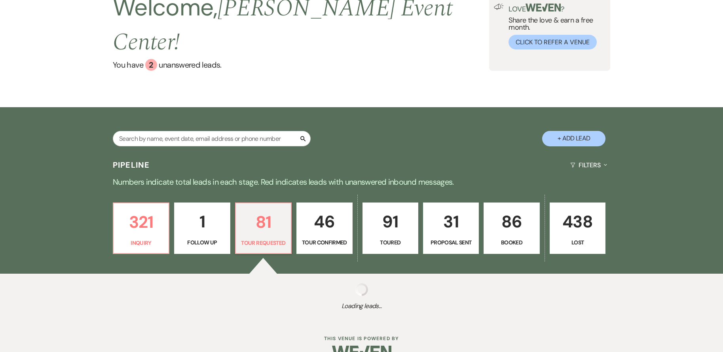
select select "2"
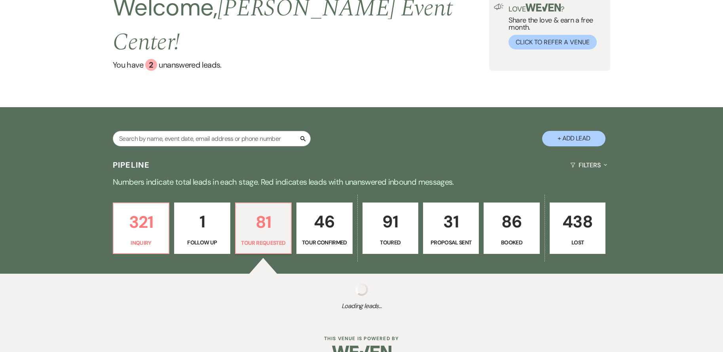
select select "2"
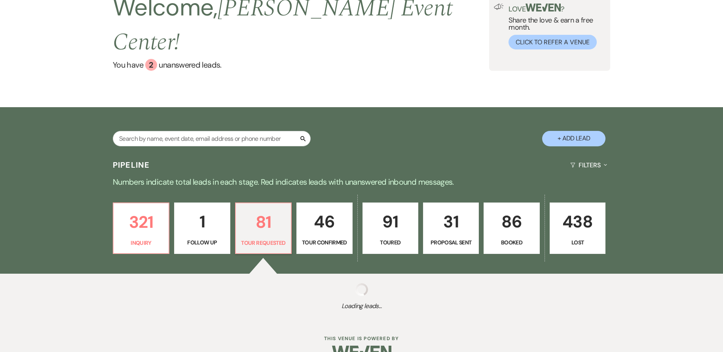
select select "2"
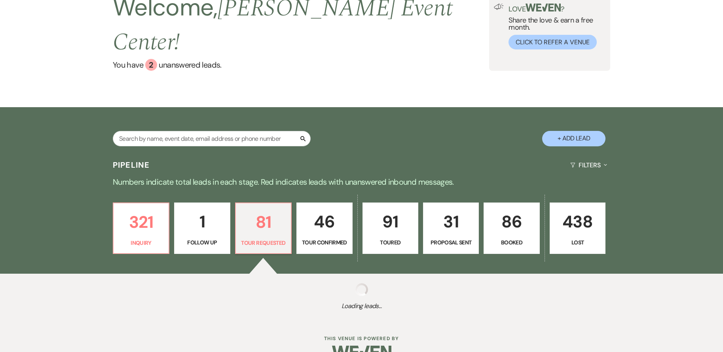
select select "2"
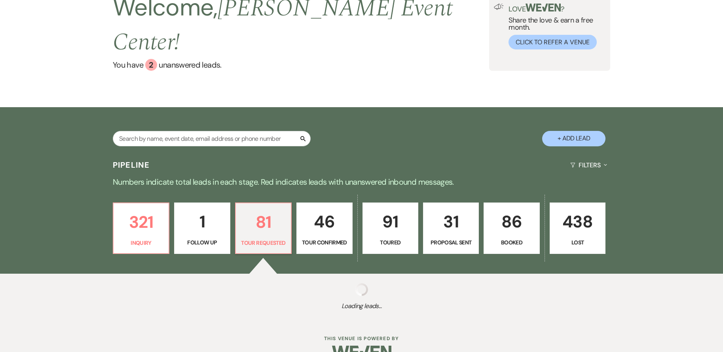
select select "2"
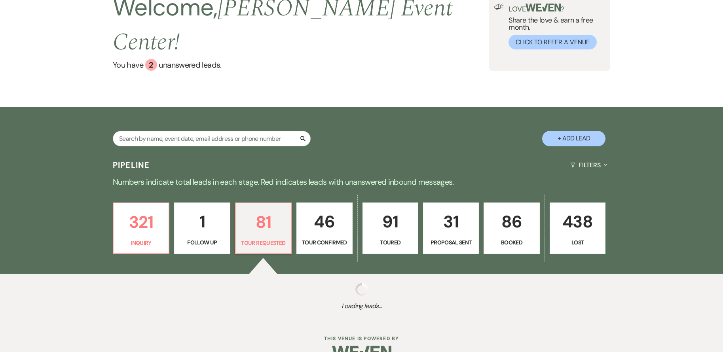
select select "2"
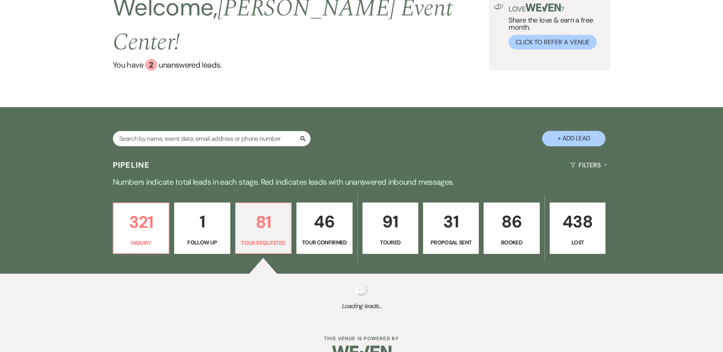
select select "2"
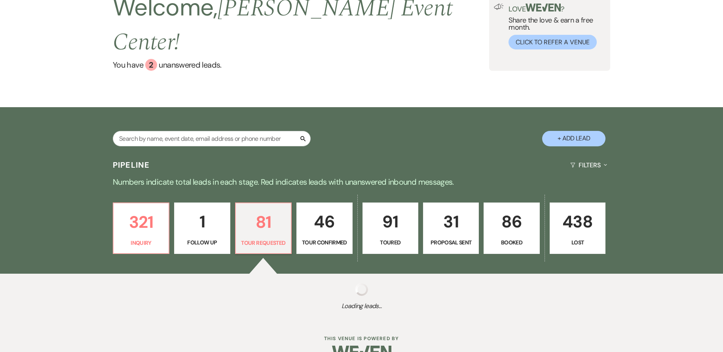
select select "2"
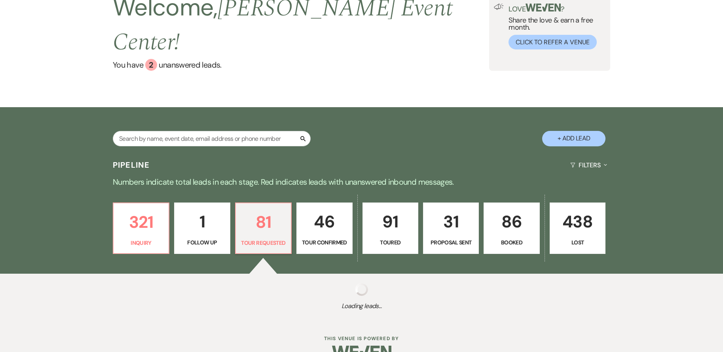
select select "2"
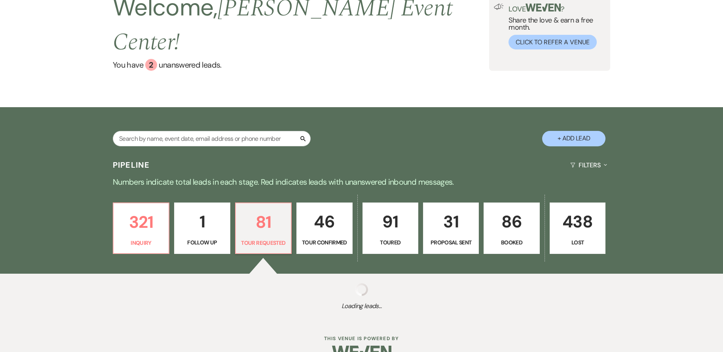
select select "2"
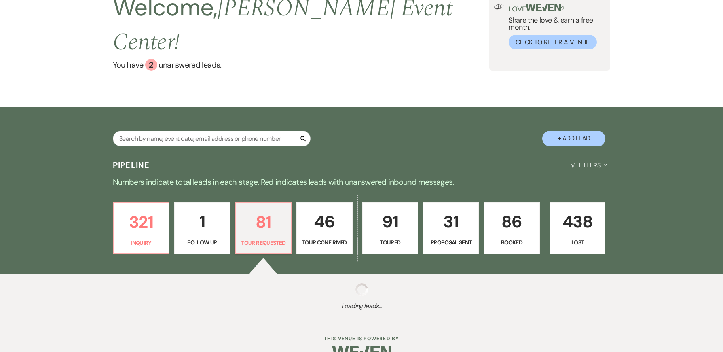
select select "2"
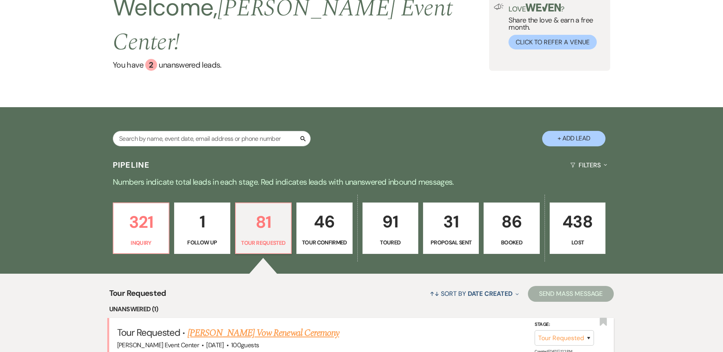
click at [300, 326] on link "[PERSON_NAME] Vow Renewal Ceremony" at bounding box center [264, 333] width 152 height 14
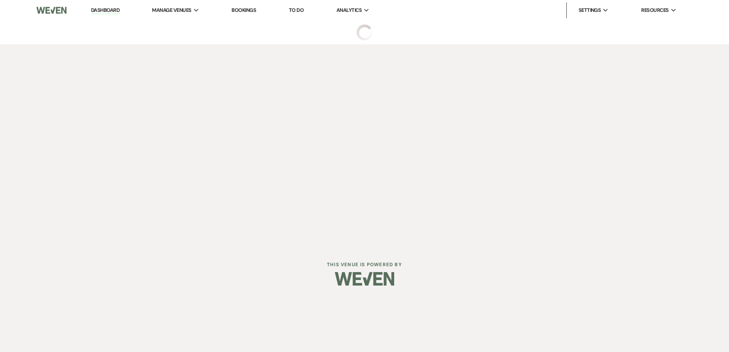
select select "2"
select select "5"
select select "13"
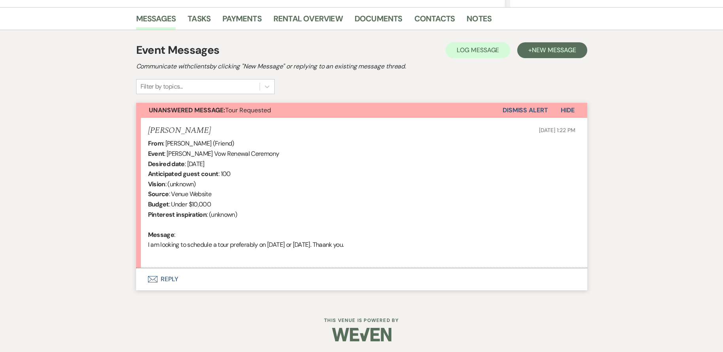
scroll to position [193, 0]
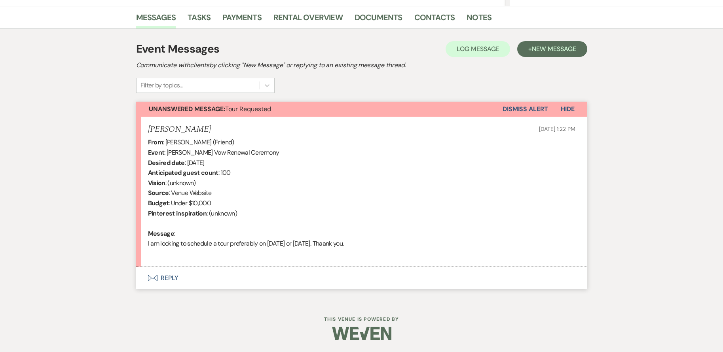
click at [173, 281] on button "Envelope Reply" at bounding box center [361, 278] width 451 height 22
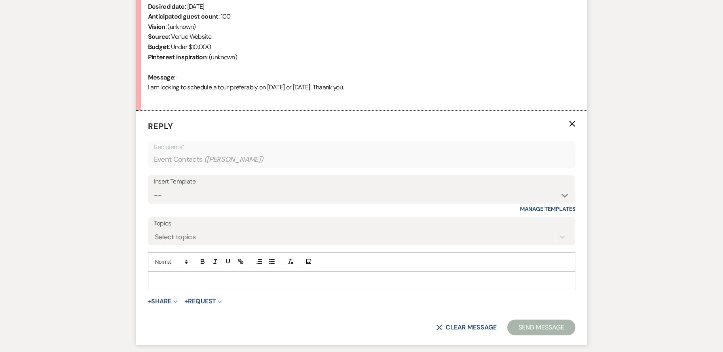
scroll to position [402, 0]
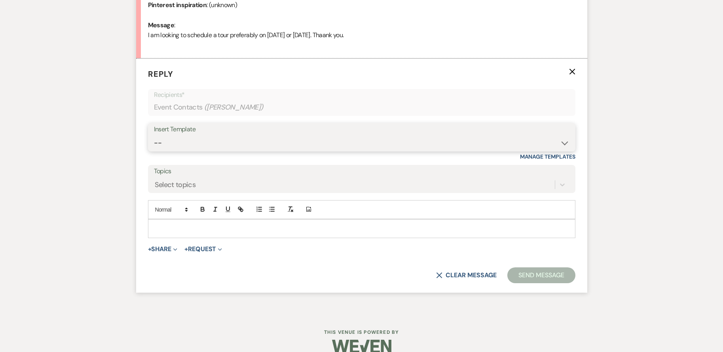
click at [195, 150] on select "-- Weven Planning Portal Introduction (Booked Events) Initial Inquiry Response …" at bounding box center [362, 142] width 416 height 15
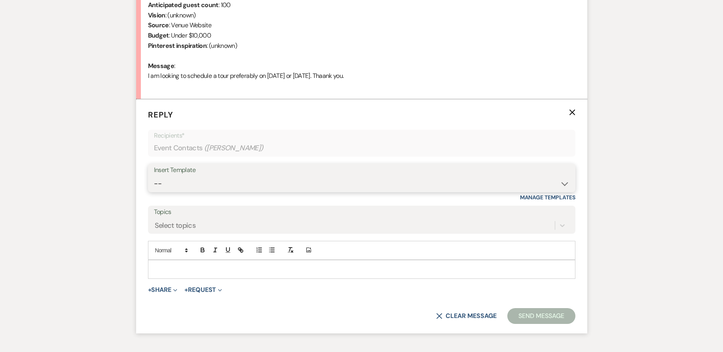
scroll to position [362, 0]
click at [212, 177] on select "-- Weven Planning Portal Introduction (Booked Events) Initial Inquiry Response …" at bounding box center [362, 182] width 416 height 15
select select "2976"
click at [154, 175] on select "-- Weven Planning Portal Introduction (Booked Events) Initial Inquiry Response …" at bounding box center [362, 182] width 416 height 15
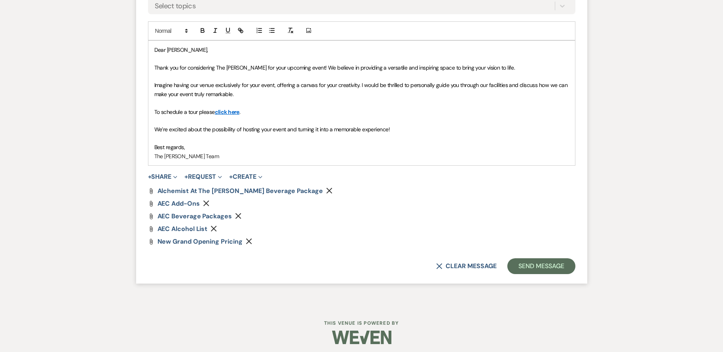
scroll to position [585, 0]
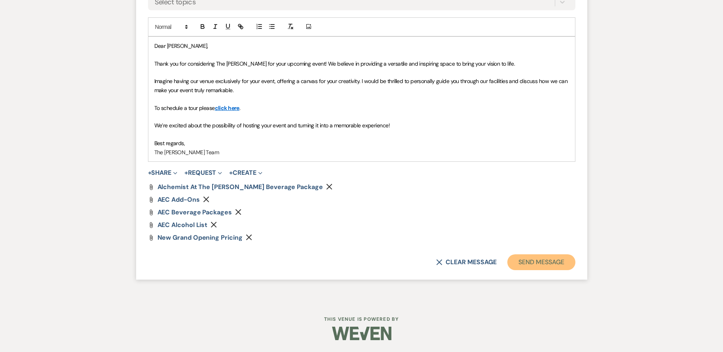
click at [531, 264] on button "Send Message" at bounding box center [542, 263] width 68 height 16
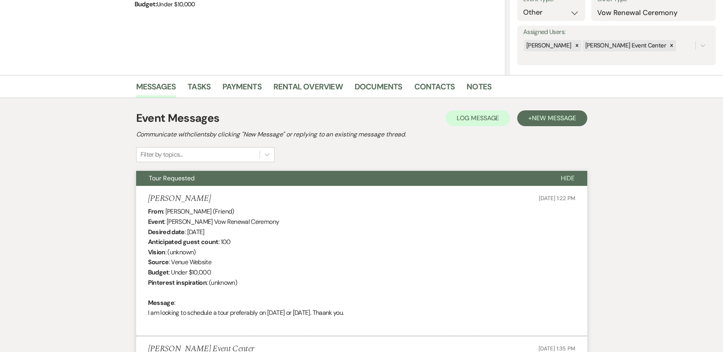
scroll to position [0, 0]
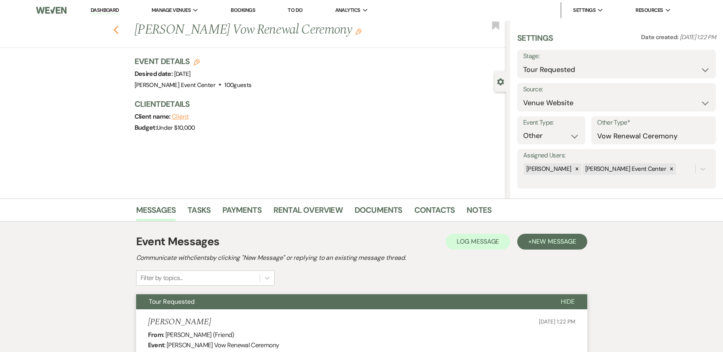
click at [119, 29] on icon "Previous" at bounding box center [116, 30] width 6 height 10
select select "2"
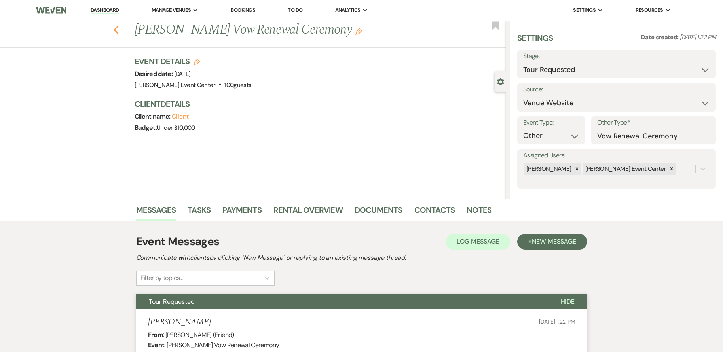
select select "2"
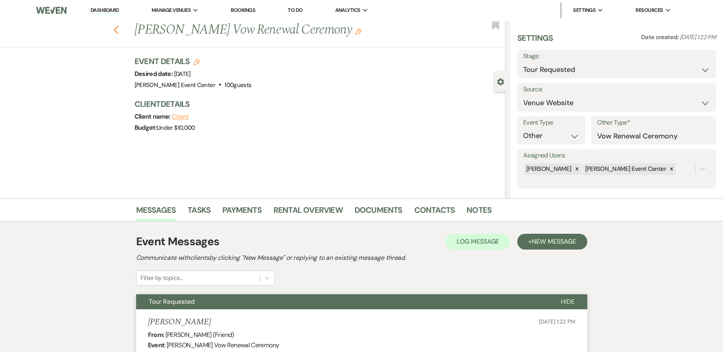
select select "2"
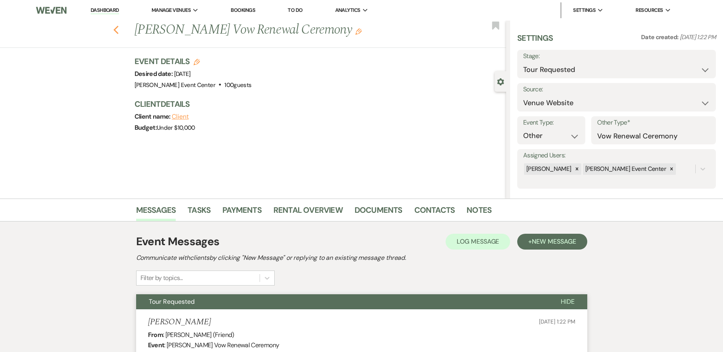
select select "2"
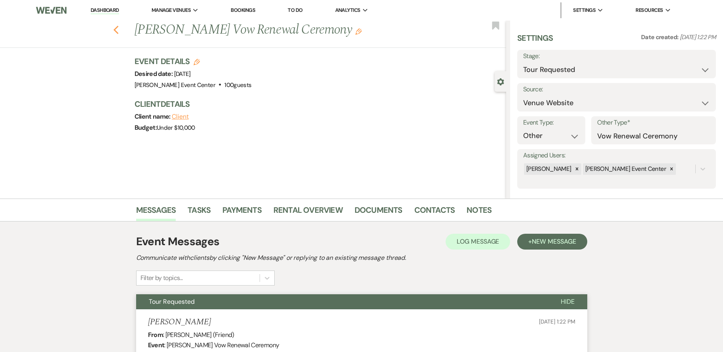
select select "2"
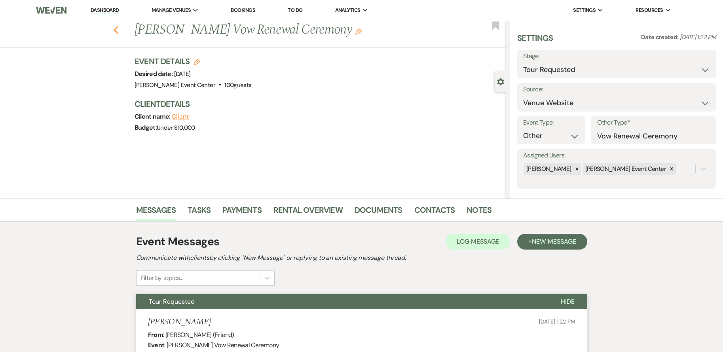
select select "2"
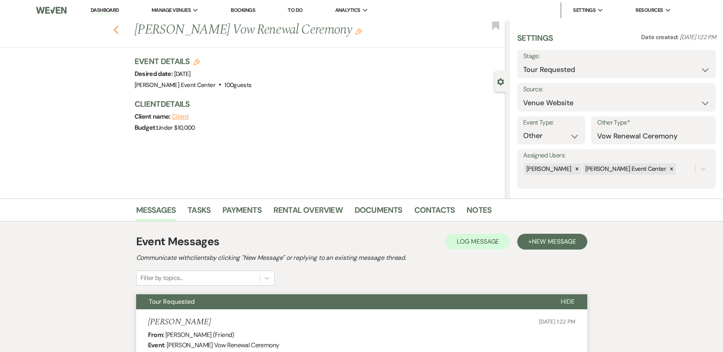
select select "2"
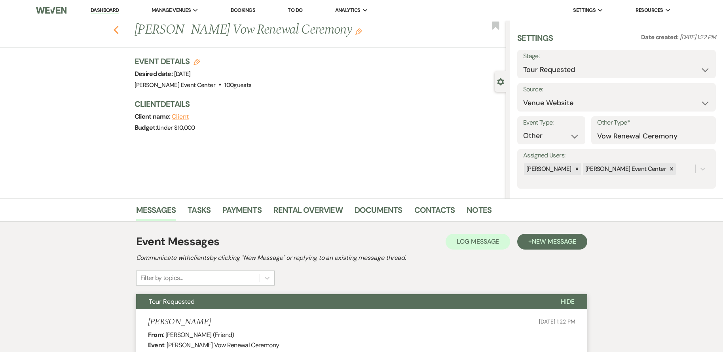
select select "2"
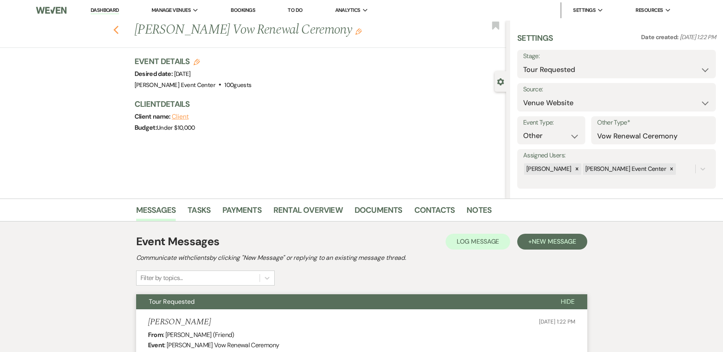
select select "2"
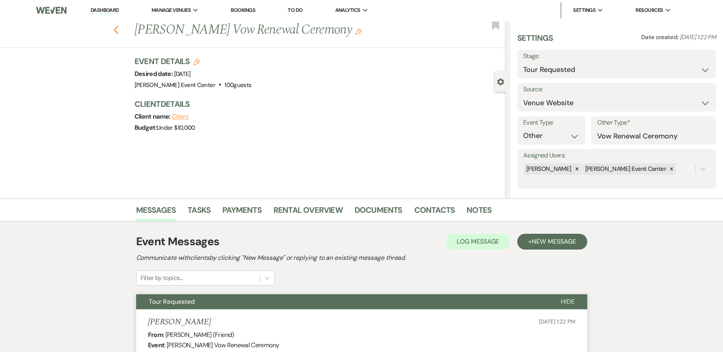
select select "2"
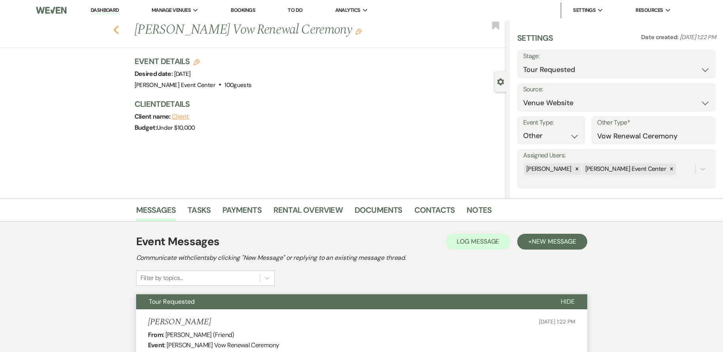
select select "2"
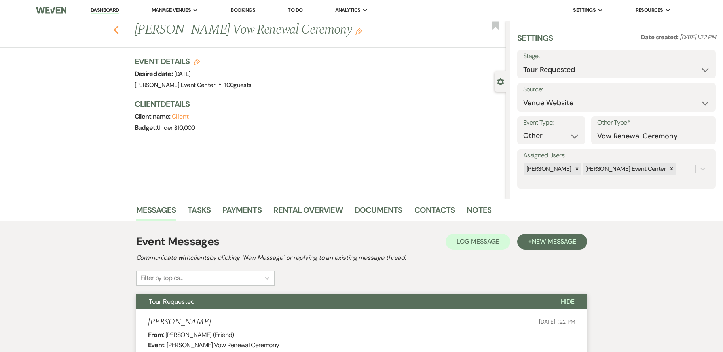
select select "2"
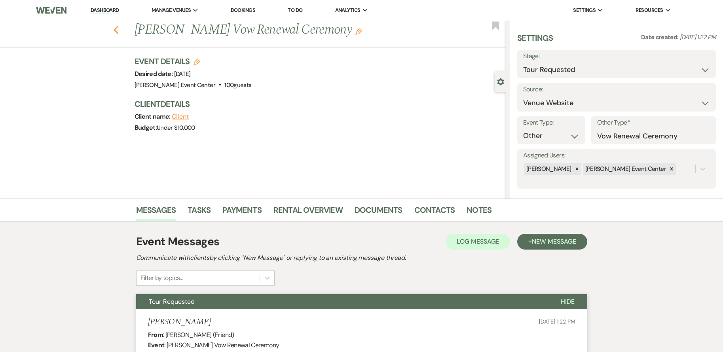
select select "2"
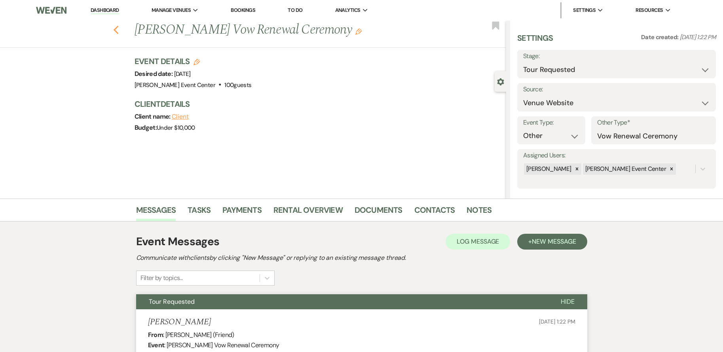
select select "2"
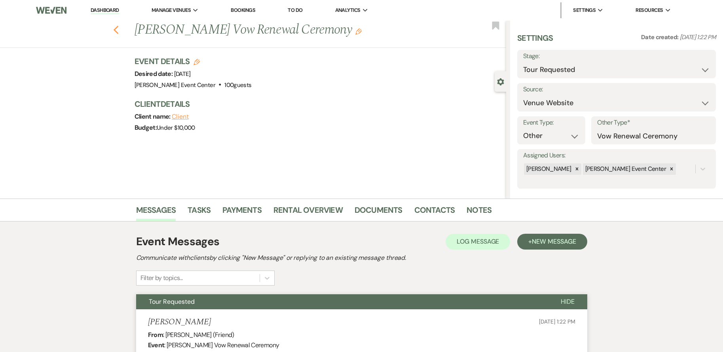
select select "2"
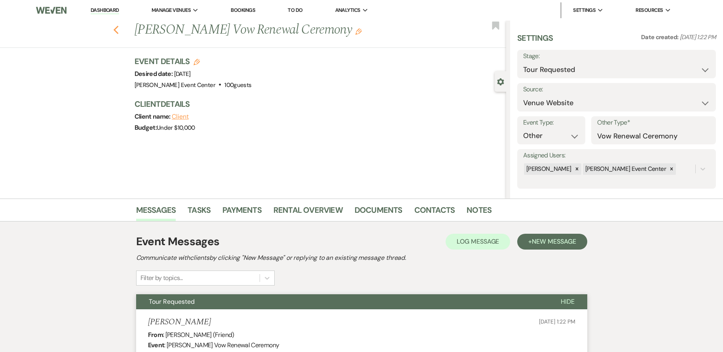
select select "2"
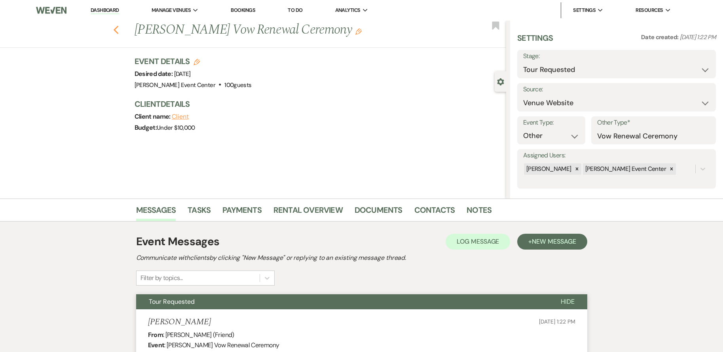
select select "2"
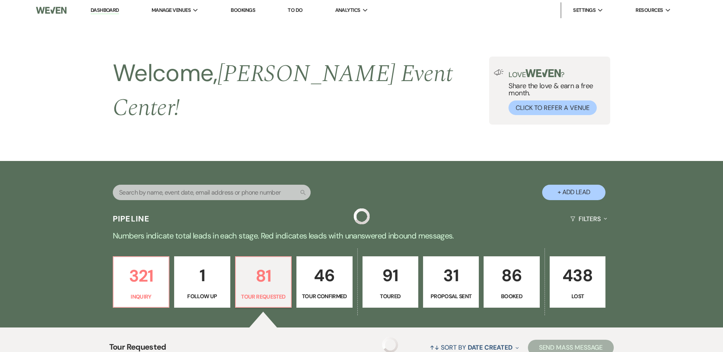
scroll to position [66, 0]
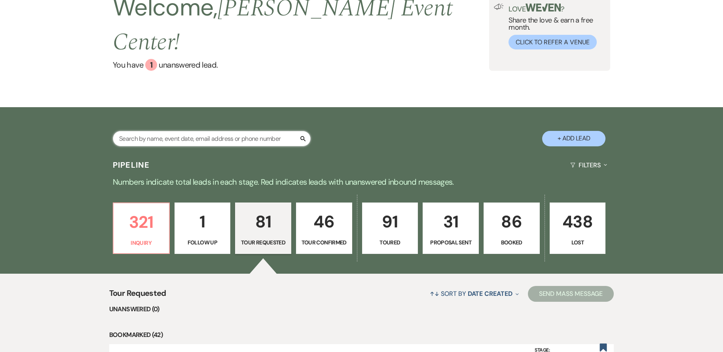
click at [268, 131] on input "text" at bounding box center [212, 138] width 198 height 15
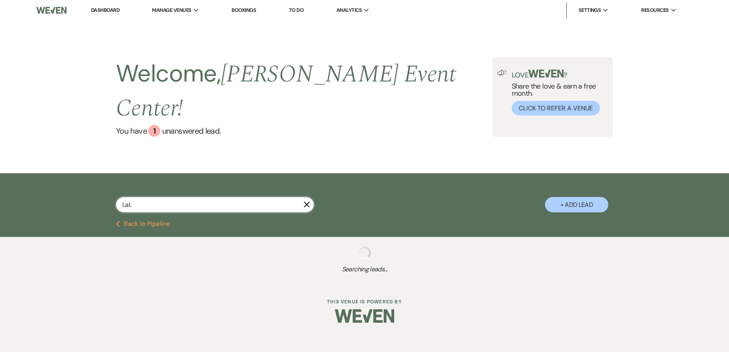
type input "LaLa"
select select "2"
select select "6"
select select "5"
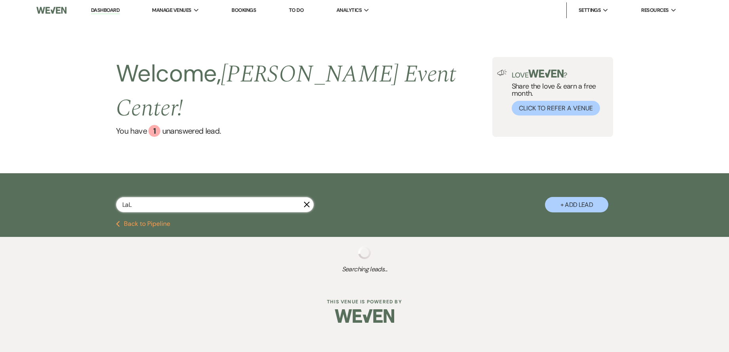
select select "6"
select select "5"
select select "8"
select select "4"
select select "8"
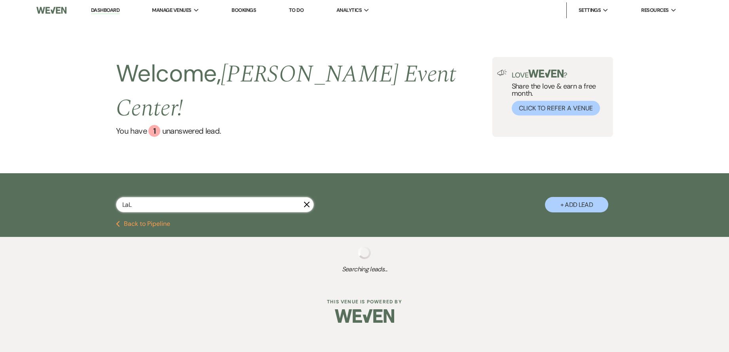
select select "4"
select select "8"
select select "4"
select select "2"
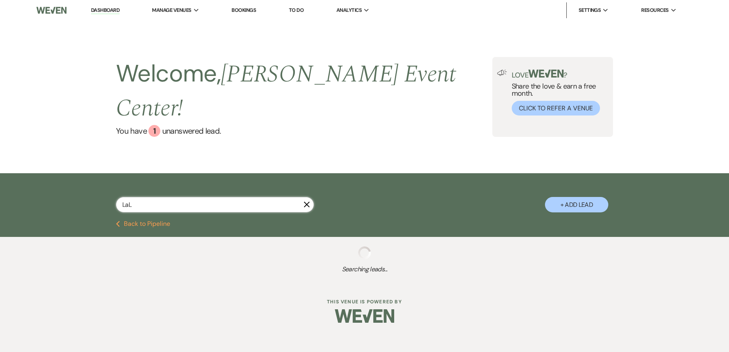
select select "8"
select select "7"
select select "2"
select select "8"
select select "6"
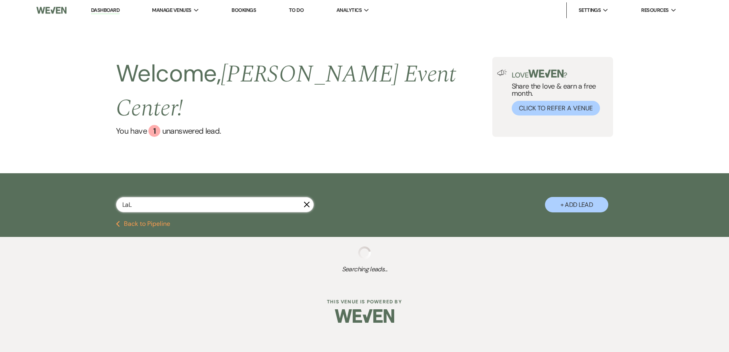
select select "5"
select select "8"
select select "5"
select select "2"
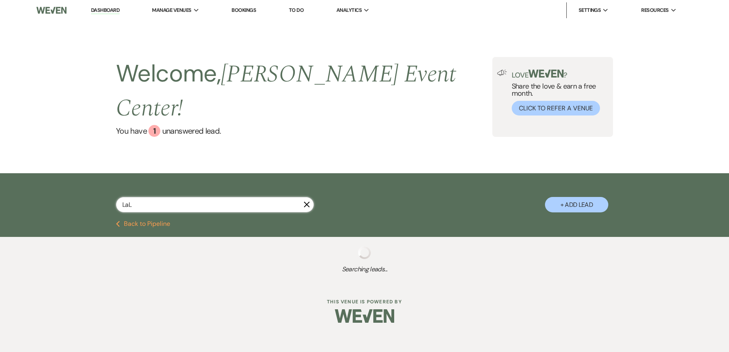
select select "5"
select select "2"
select select "8"
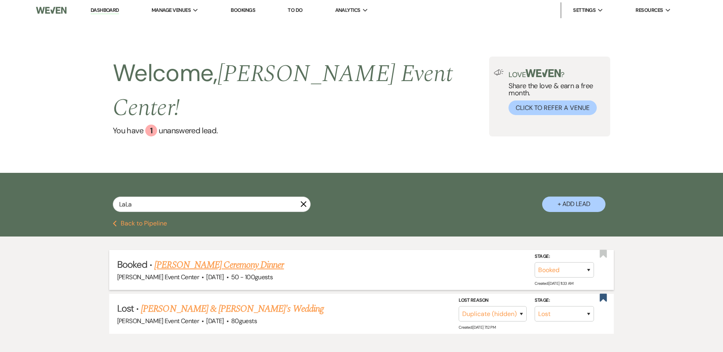
click at [240, 258] on link "[PERSON_NAME] Ceremony Dinner" at bounding box center [218, 265] width 129 height 14
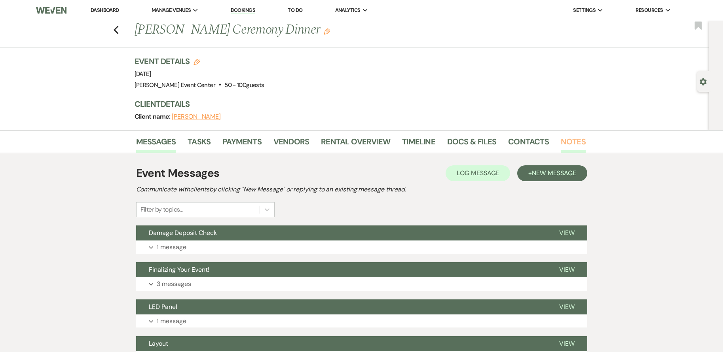
click at [572, 140] on link "Notes" at bounding box center [573, 143] width 25 height 17
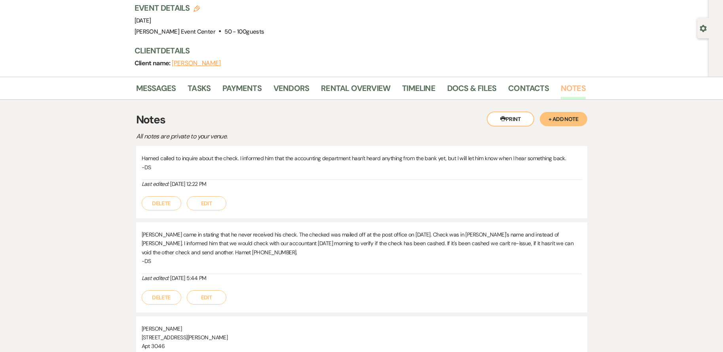
scroll to position [79, 0]
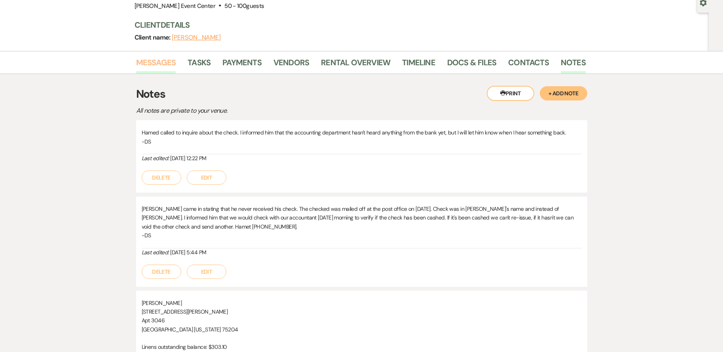
click at [162, 71] on link "Messages" at bounding box center [156, 64] width 40 height 17
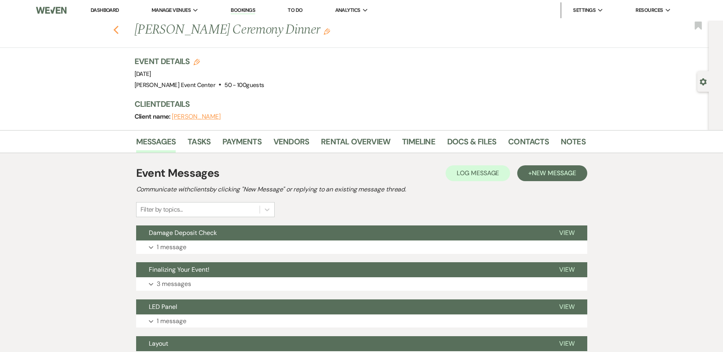
click at [118, 32] on use "button" at bounding box center [115, 30] width 5 height 9
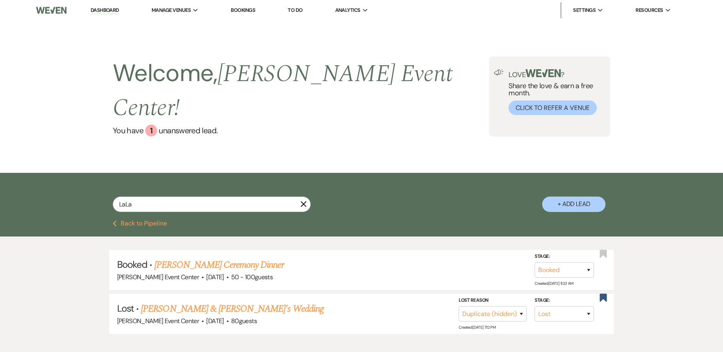
click at [142, 221] on button "Previous Back to Pipeline" at bounding box center [140, 224] width 54 height 6
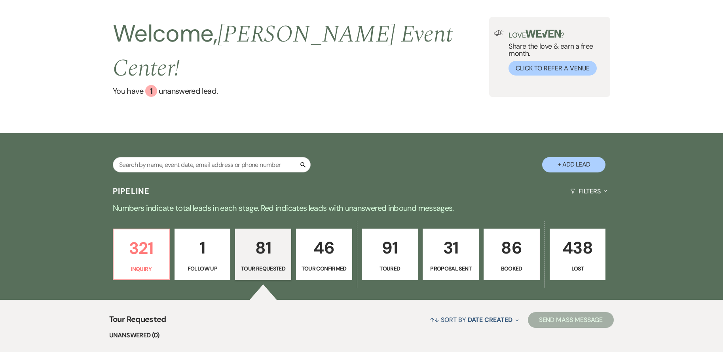
scroll to position [26, 0]
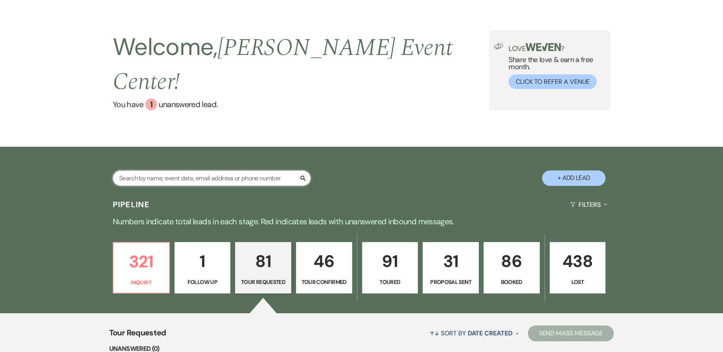
click at [215, 171] on input "text" at bounding box center [212, 178] width 198 height 15
click at [508, 278] on p "Booked" at bounding box center [512, 282] width 46 height 9
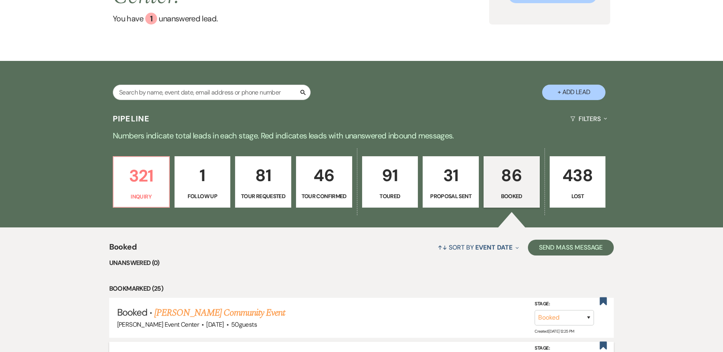
scroll to position [264, 0]
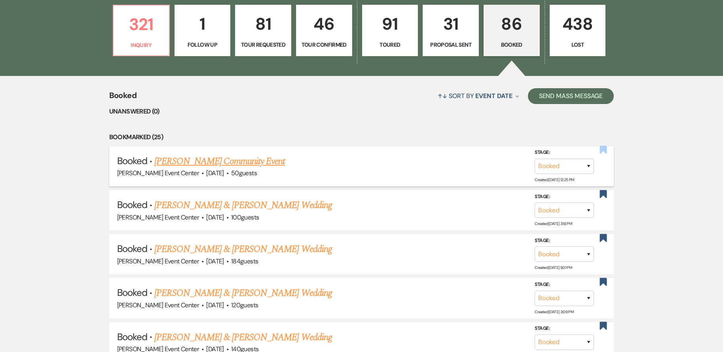
click at [604, 146] on use "button" at bounding box center [603, 150] width 7 height 8
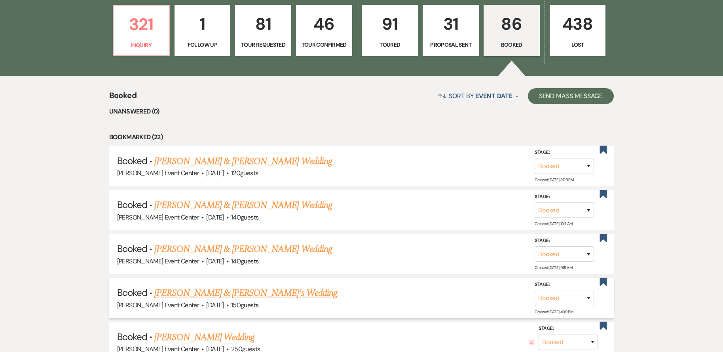
click at [244, 286] on link "[PERSON_NAME] & [PERSON_NAME]'s Wedding" at bounding box center [245, 293] width 183 height 14
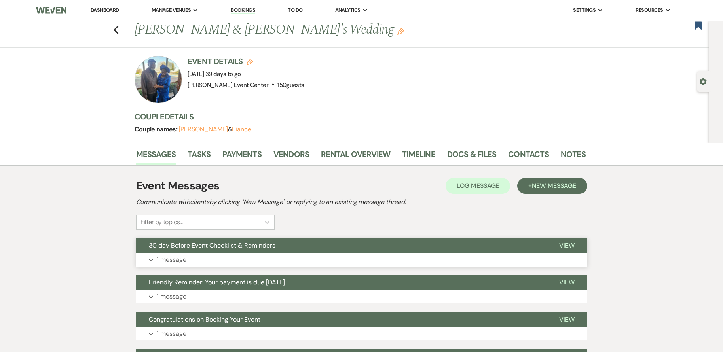
scroll to position [40, 0]
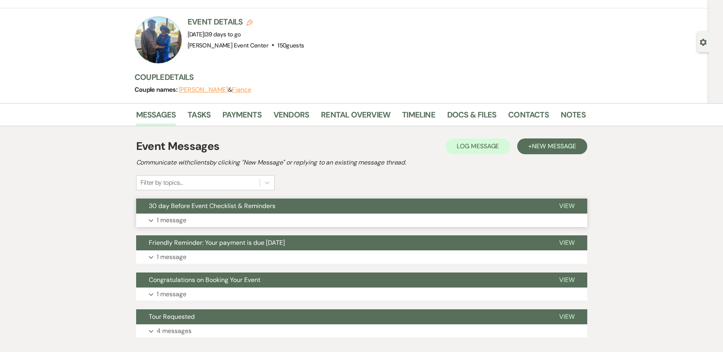
click at [265, 219] on button "Expand 1 message" at bounding box center [361, 220] width 451 height 13
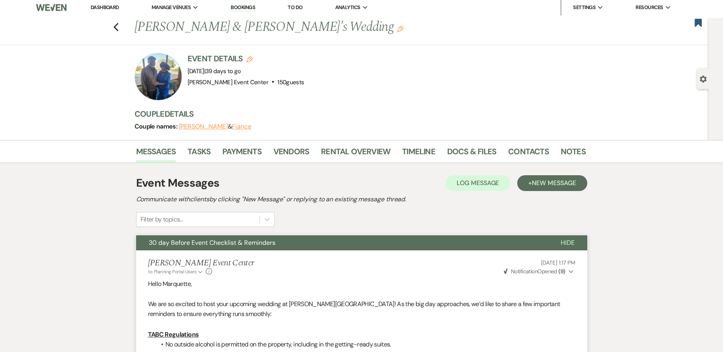
scroll to position [0, 0]
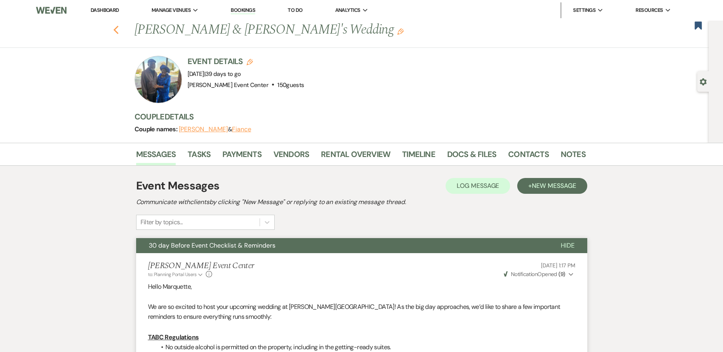
click at [118, 29] on use "button" at bounding box center [115, 30] width 5 height 9
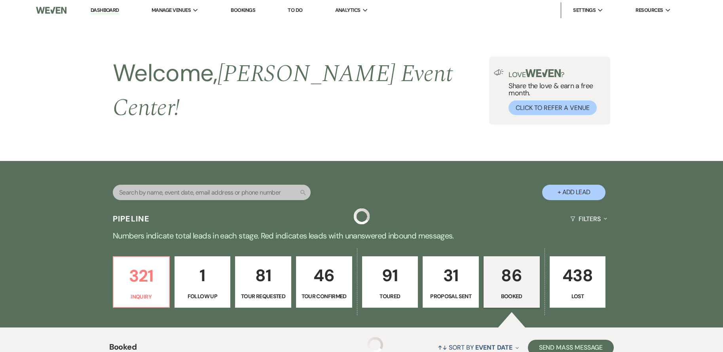
scroll to position [264, 0]
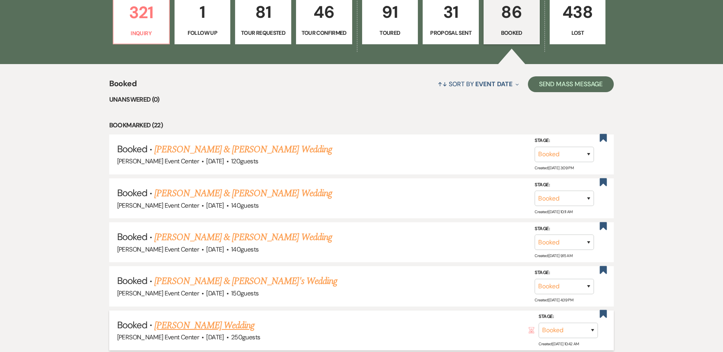
click at [210, 319] on link "[PERSON_NAME] Wedding" at bounding box center [204, 326] width 100 height 14
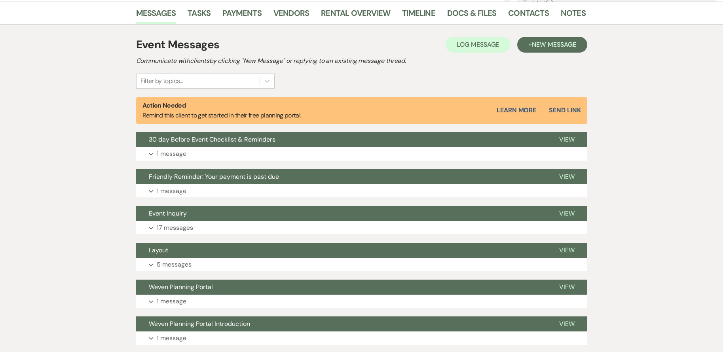
scroll to position [198, 0]
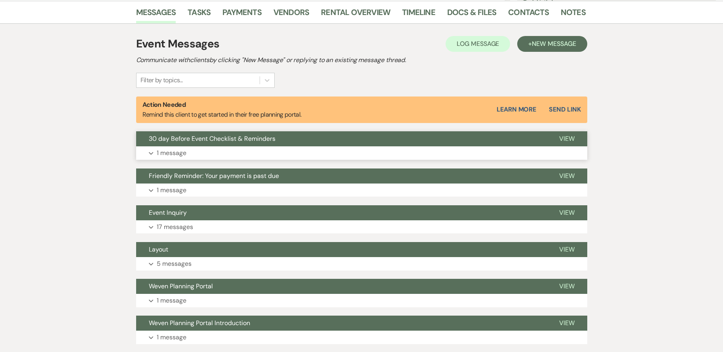
click at [206, 150] on button "Expand 1 message" at bounding box center [361, 153] width 451 height 13
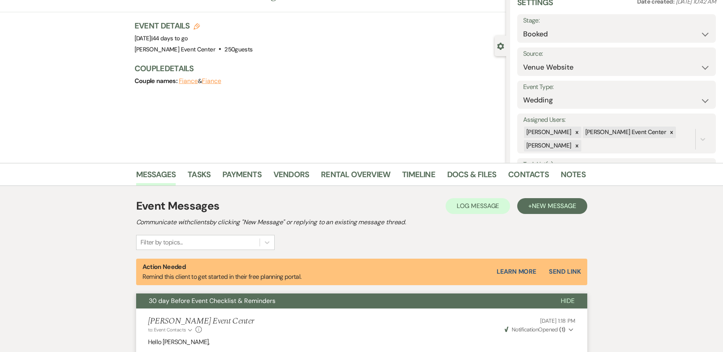
scroll to position [0, 0]
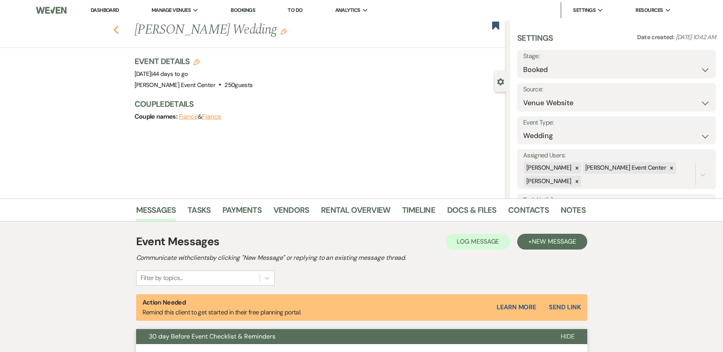
click at [118, 31] on use "button" at bounding box center [115, 30] width 5 height 9
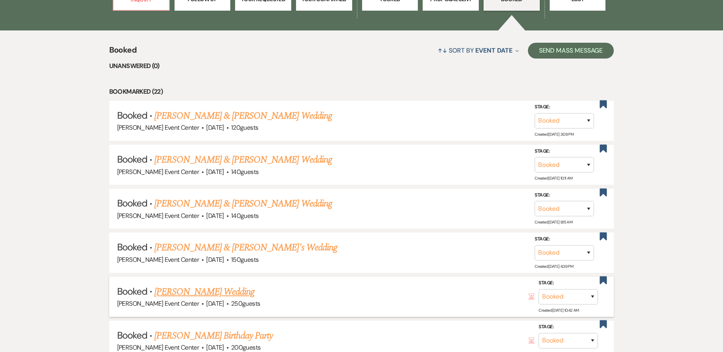
scroll to position [383, 0]
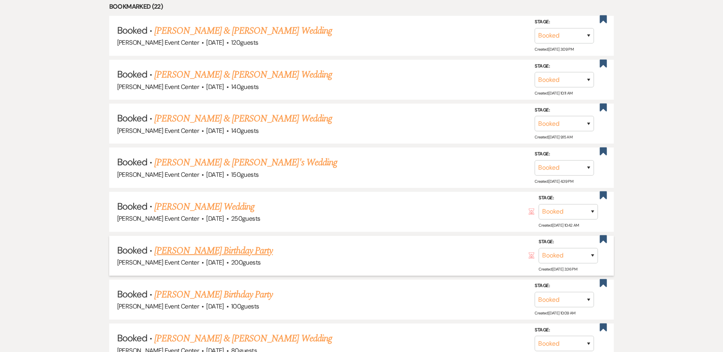
click at [208, 244] on link "[PERSON_NAME] Birthday Party" at bounding box center [213, 251] width 118 height 14
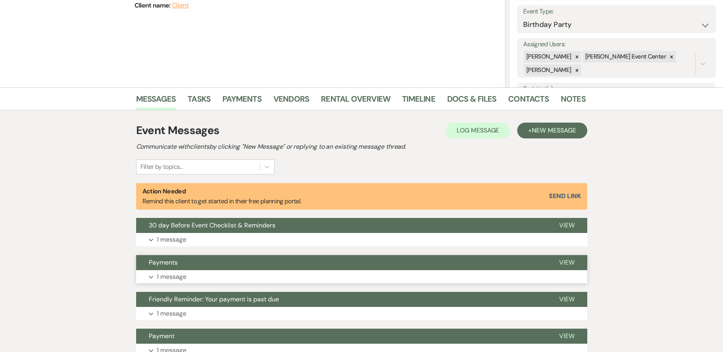
scroll to position [119, 0]
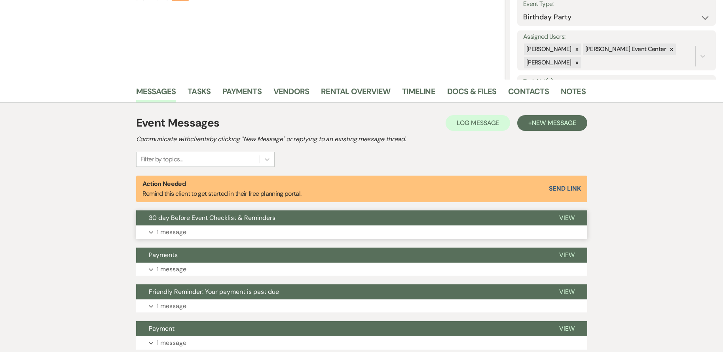
click at [247, 223] on button "30 day Before Event Checklist & Reminders" at bounding box center [341, 218] width 411 height 15
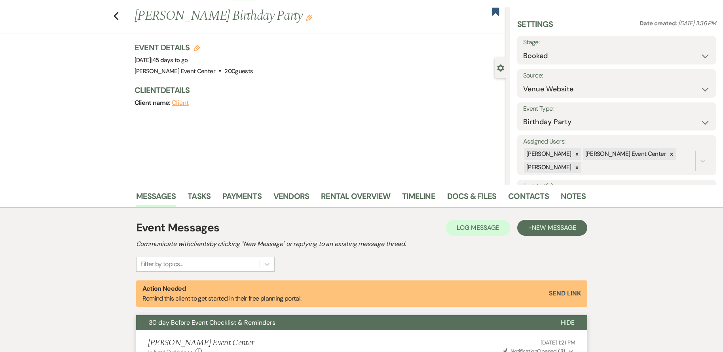
scroll to position [0, 0]
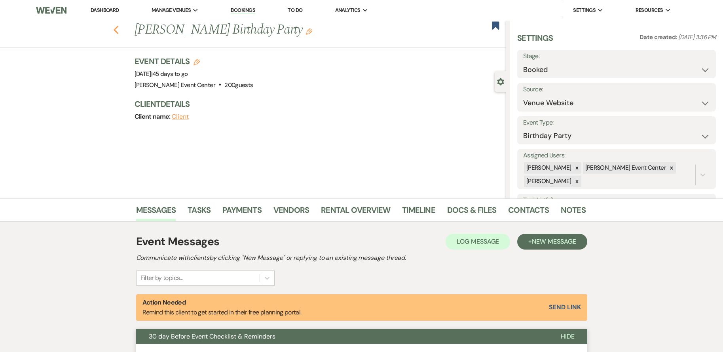
click at [118, 32] on use "button" at bounding box center [115, 30] width 5 height 9
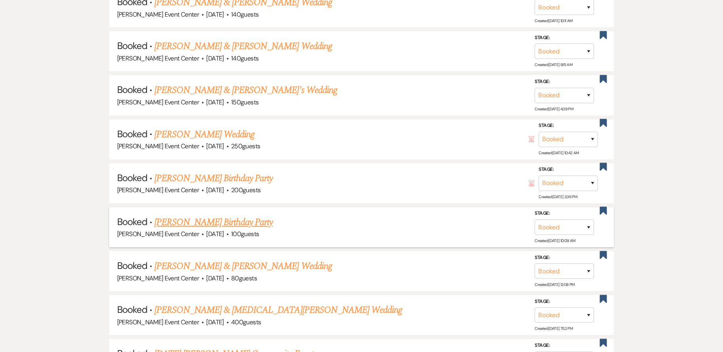
scroll to position [541, 0]
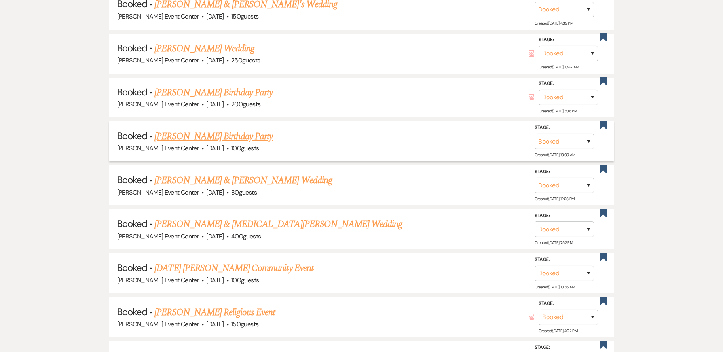
click at [216, 129] on link "[PERSON_NAME] Birthday Party" at bounding box center [213, 136] width 118 height 14
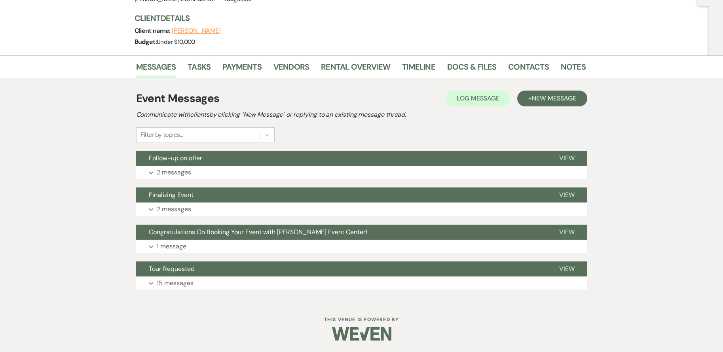
scroll to position [86, 0]
click at [550, 95] on span "New Message" at bounding box center [554, 98] width 44 height 8
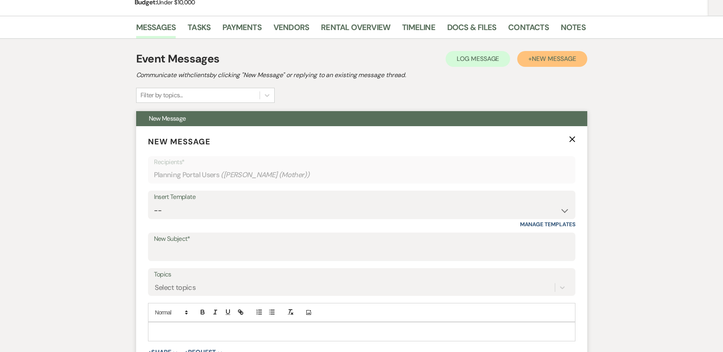
scroll to position [126, 0]
click at [225, 200] on div "Insert Template -- Weven Planning Portal Introduction (Booked Events) Initial I…" at bounding box center [362, 204] width 428 height 29
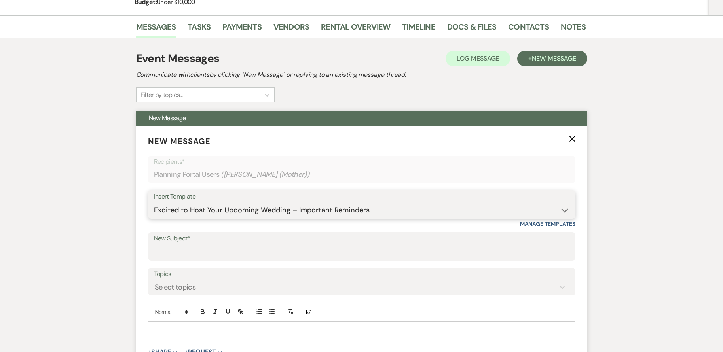
click at [154, 203] on select "-- Weven Planning Portal Introduction (Booked Events) Initial Inquiry Response …" at bounding box center [362, 210] width 416 height 15
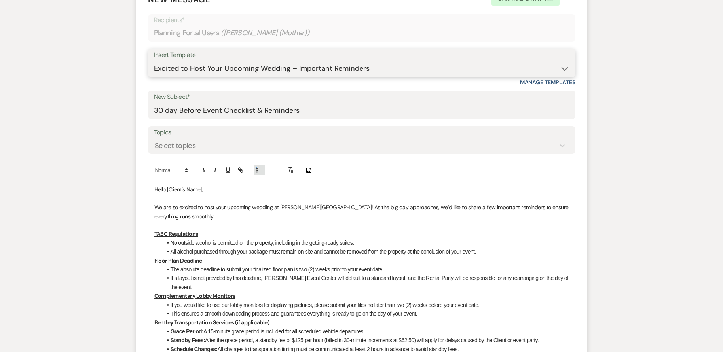
scroll to position [284, 0]
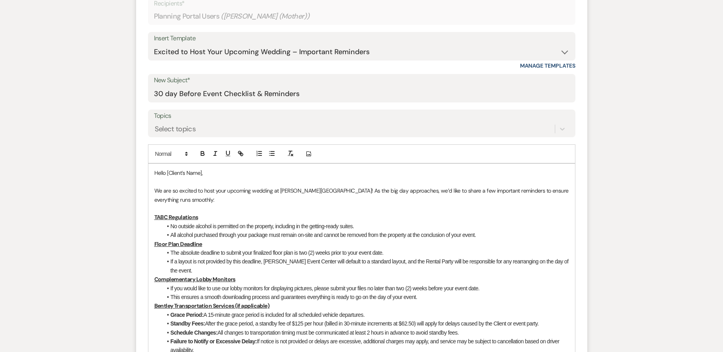
click at [274, 192] on p "We are so excited to host your upcoming wedding at [PERSON_NAME][GEOGRAPHIC_DAT…" at bounding box center [361, 196] width 415 height 18
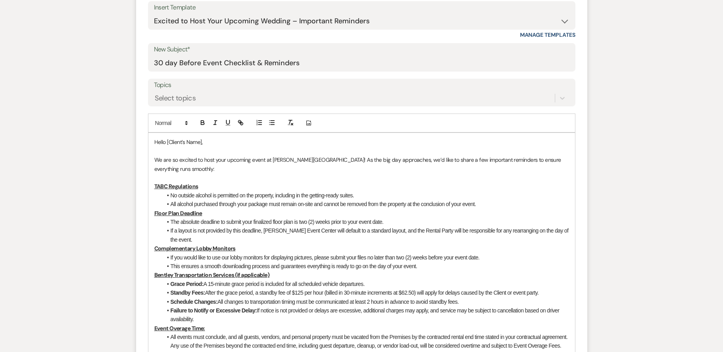
scroll to position [364, 0]
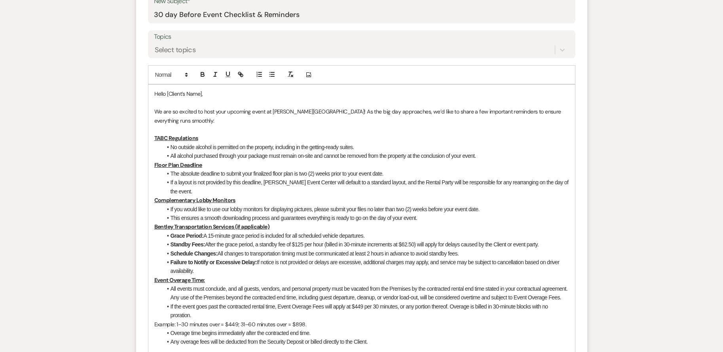
drag, startPoint x: 154, startPoint y: 219, endPoint x: 208, endPoint y: 267, distance: 72.1
click at [208, 267] on div "Hello [Client’s Name], We are so excited to host your upcoming event at [PERSON…" at bounding box center [362, 253] width 427 height 337
click at [267, 276] on p "Event Overage Time:" at bounding box center [361, 280] width 415 height 9
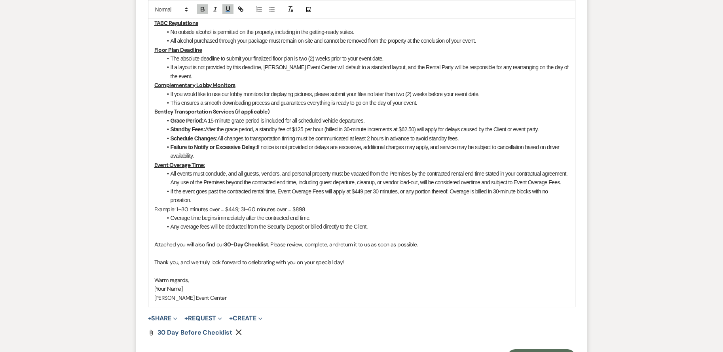
scroll to position [482, 0]
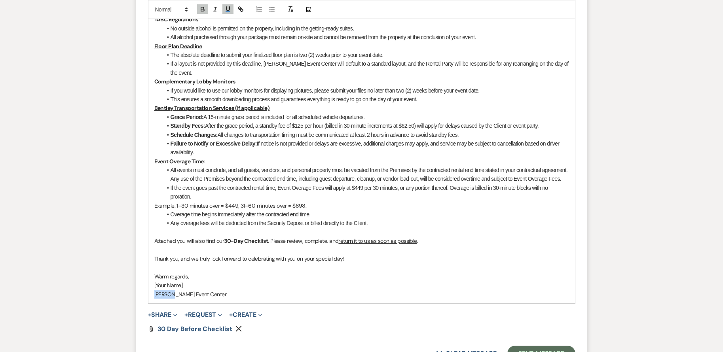
drag, startPoint x: 188, startPoint y: 279, endPoint x: 169, endPoint y: 282, distance: 19.0
click at [169, 282] on div "Hello [Client’s Name], We are so excited to host your upcoming event at [PERSON…" at bounding box center [362, 134] width 427 height 337
drag, startPoint x: 190, startPoint y: 274, endPoint x: 155, endPoint y: 279, distance: 35.2
click at [155, 281] on p "[Your Name]" at bounding box center [361, 285] width 415 height 9
drag, startPoint x: 183, startPoint y: 276, endPoint x: 149, endPoint y: 280, distance: 34.3
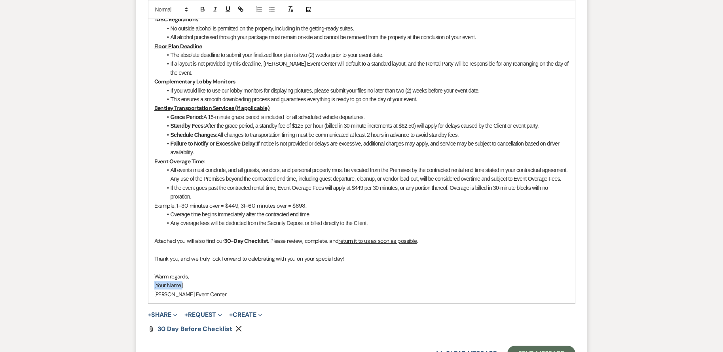
click at [149, 280] on div "Hello [Client’s Name], We are so excited to host your upcoming event at [PERSON…" at bounding box center [362, 134] width 427 height 337
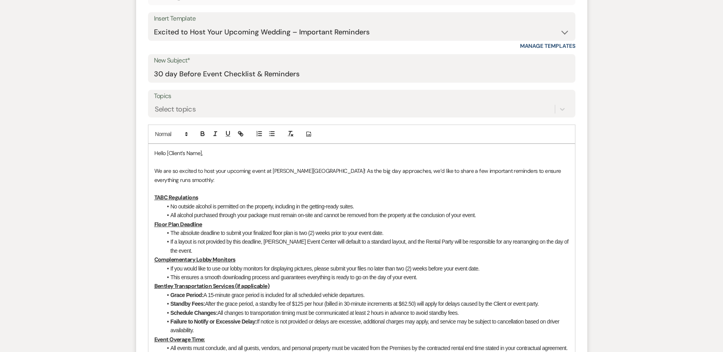
scroll to position [284, 0]
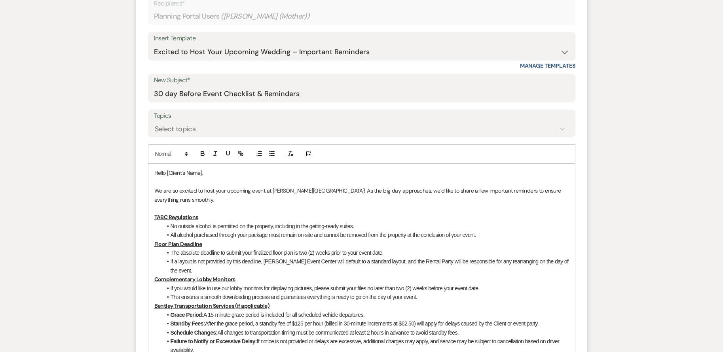
click at [202, 172] on p "Hello [Client’s Name]," at bounding box center [361, 173] width 415 height 9
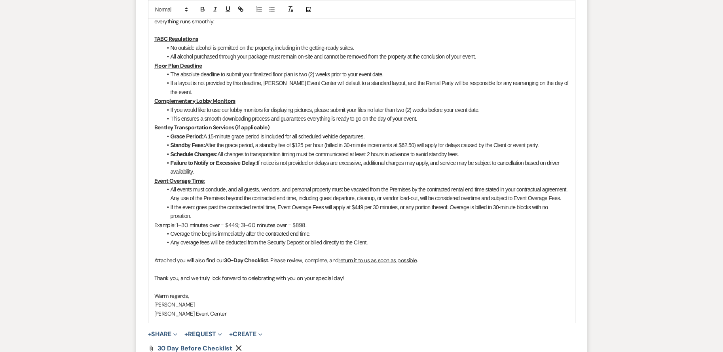
scroll to position [522, 0]
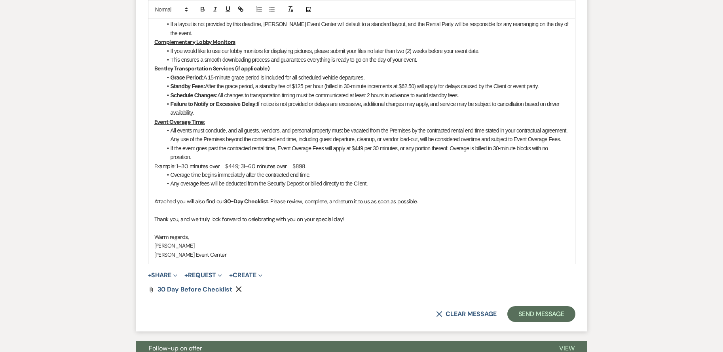
click at [419, 197] on p "Attached you will also find our 30-Day Checklist . Please review, complete, and…" at bounding box center [361, 201] width 415 height 9
click at [543, 307] on button "Send Message" at bounding box center [542, 315] width 68 height 16
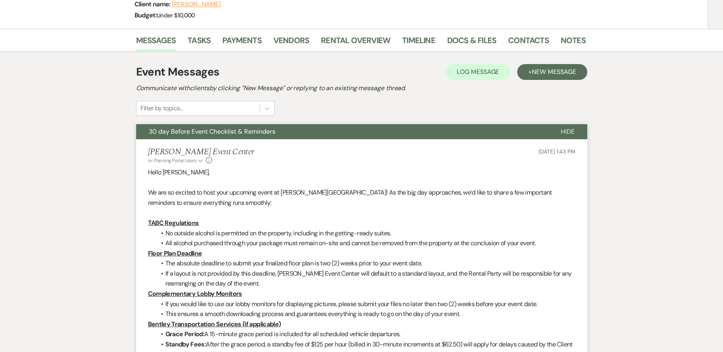
scroll to position [0, 0]
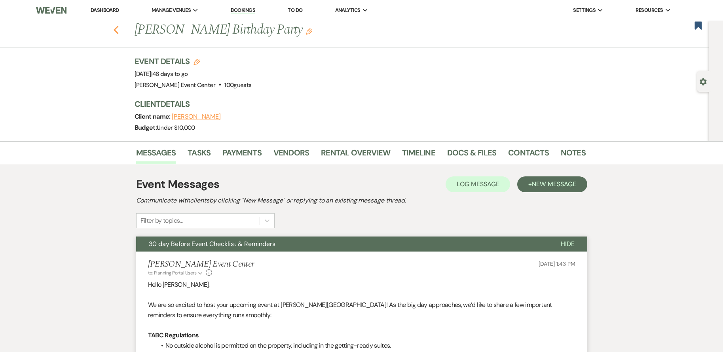
click at [119, 30] on icon "Previous" at bounding box center [116, 30] width 6 height 10
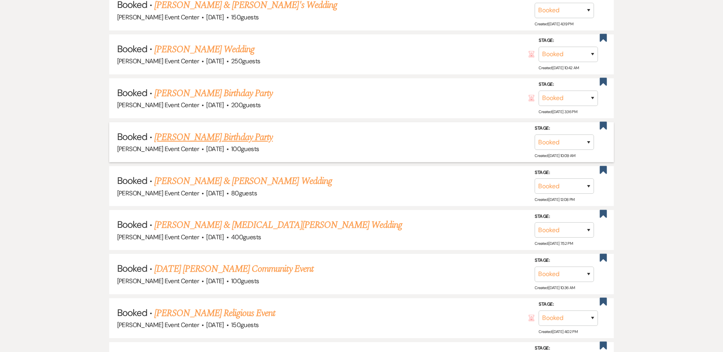
scroll to position [541, 0]
click at [230, 174] on link "[PERSON_NAME] & [PERSON_NAME] Wedding" at bounding box center [242, 180] width 177 height 14
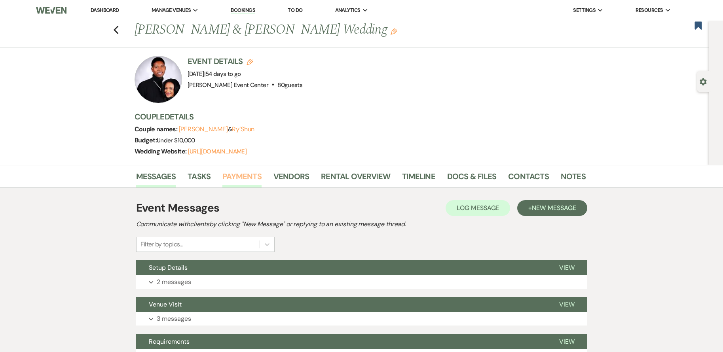
click at [243, 179] on link "Payments" at bounding box center [242, 178] width 39 height 17
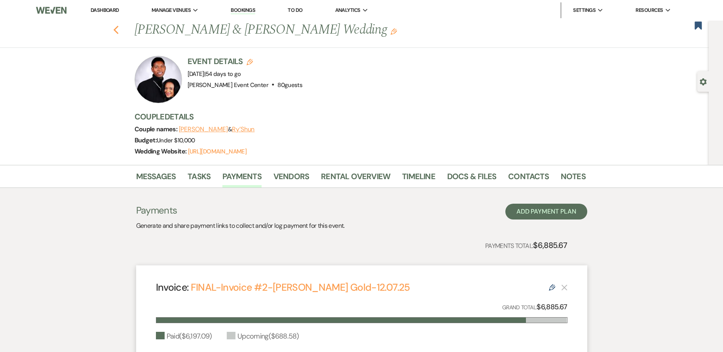
click at [118, 26] on use "button" at bounding box center [115, 30] width 5 height 9
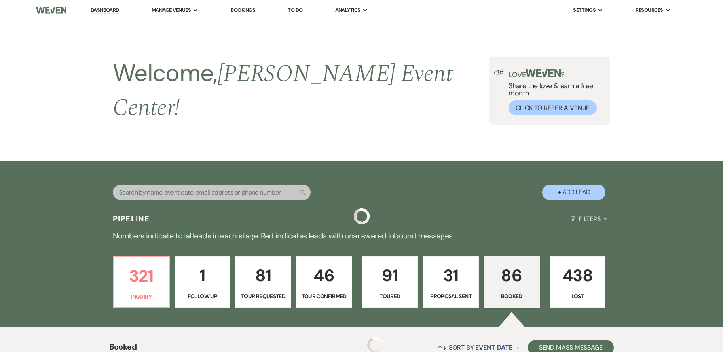
scroll to position [541, 0]
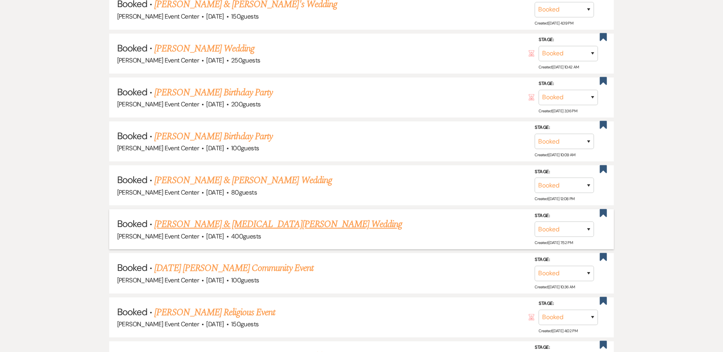
click at [221, 217] on link "[PERSON_NAME] & [MEDICAL_DATA][PERSON_NAME] Wedding" at bounding box center [278, 224] width 248 height 14
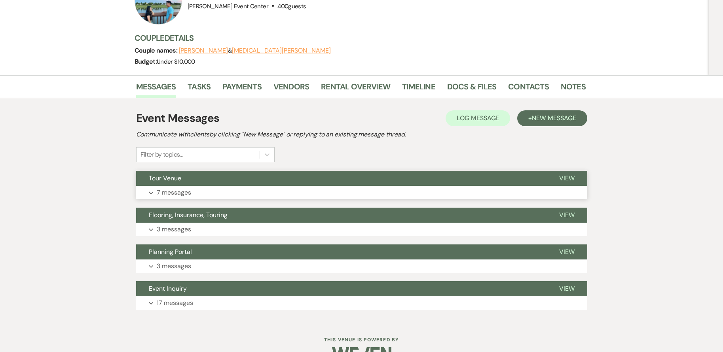
scroll to position [99, 0]
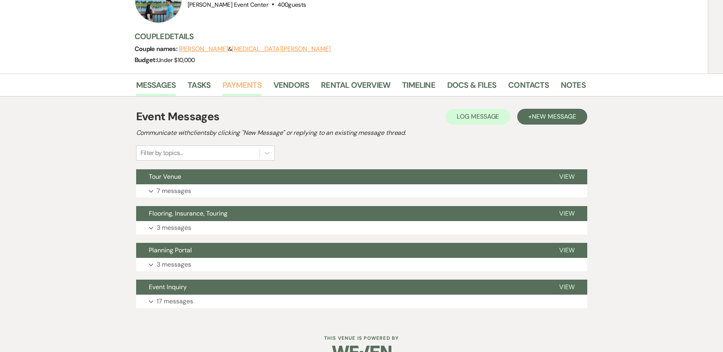
click at [241, 79] on link "Payments" at bounding box center [242, 87] width 39 height 17
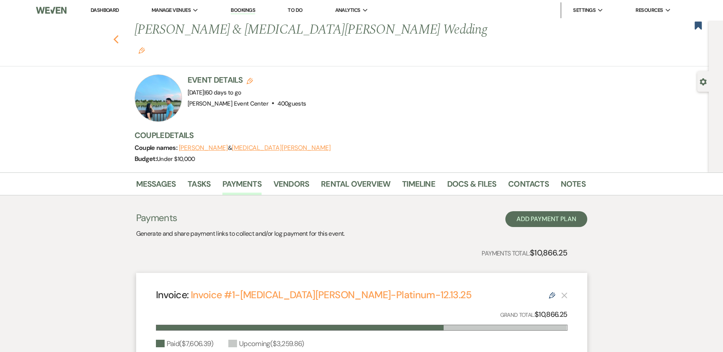
click at [118, 35] on use "button" at bounding box center [115, 39] width 5 height 9
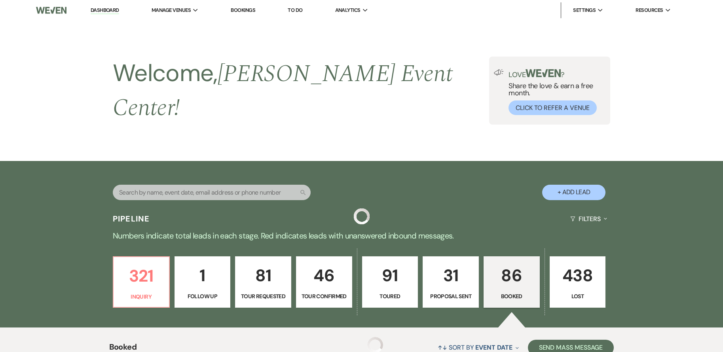
scroll to position [541, 0]
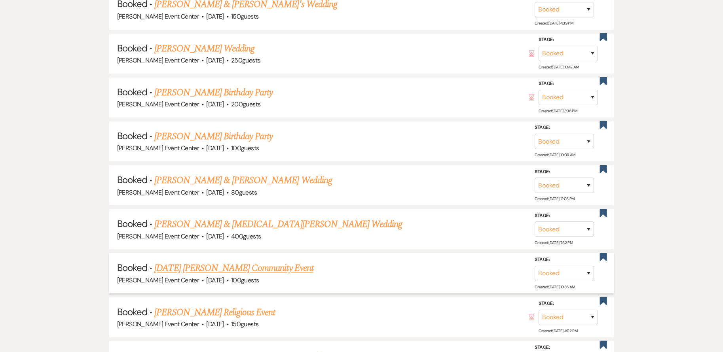
click at [206, 261] on link "[DATE] [PERSON_NAME] Community Event" at bounding box center [233, 268] width 159 height 14
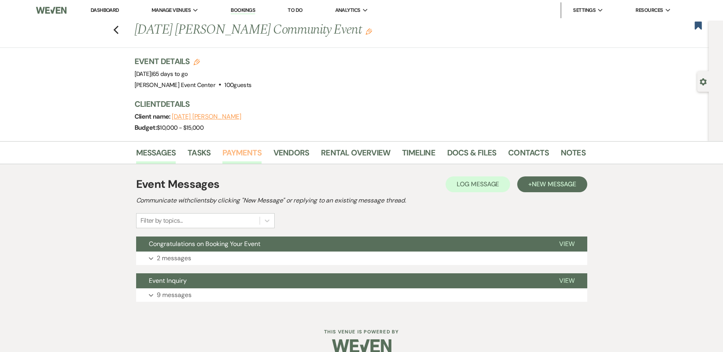
click at [239, 149] on link "Payments" at bounding box center [242, 155] width 39 height 17
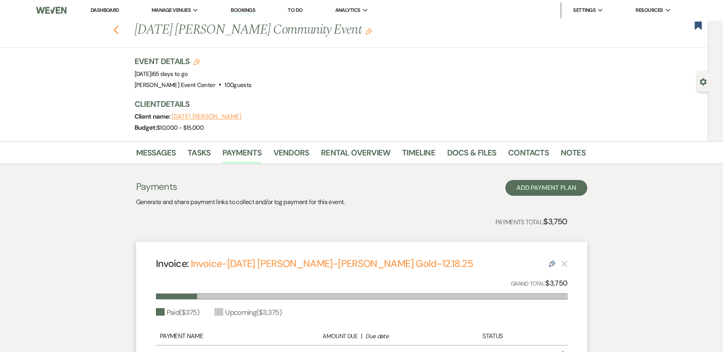
click at [118, 29] on use "button" at bounding box center [115, 30] width 5 height 9
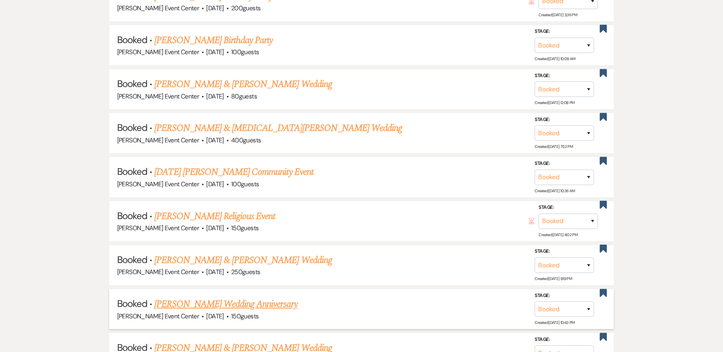
scroll to position [699, 0]
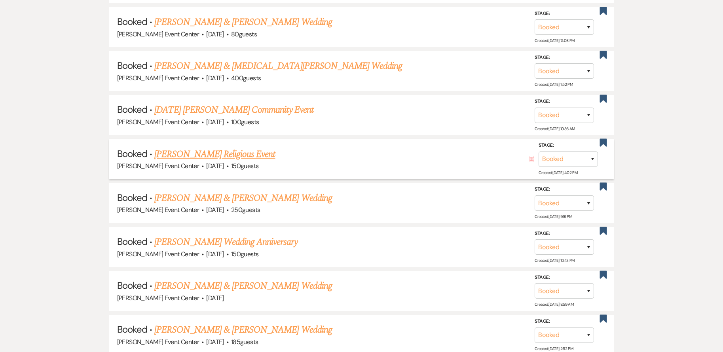
click at [229, 148] on link "[PERSON_NAME] Religious Event" at bounding box center [214, 154] width 121 height 14
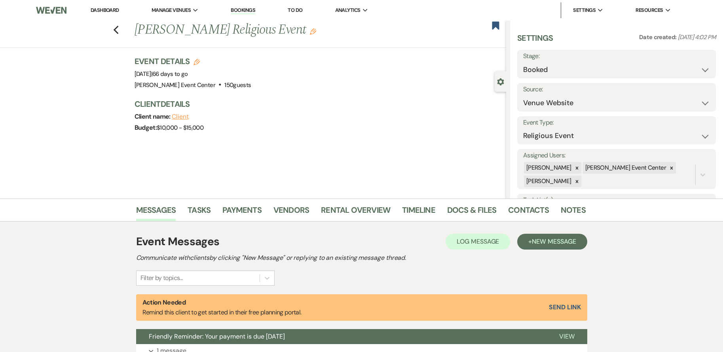
click at [257, 203] on li "Payments" at bounding box center [248, 211] width 51 height 19
click at [253, 213] on link "Payments" at bounding box center [242, 212] width 39 height 17
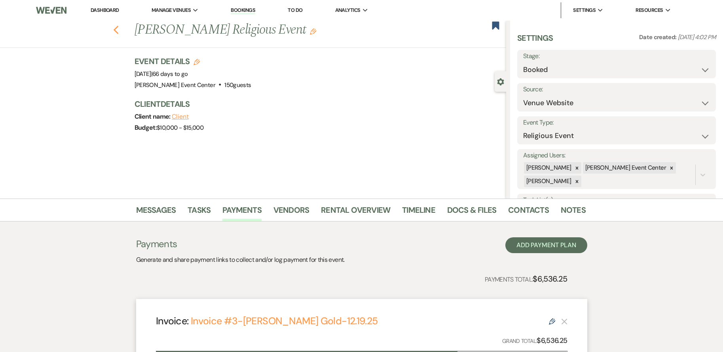
click at [119, 30] on icon "Previous" at bounding box center [116, 30] width 6 height 10
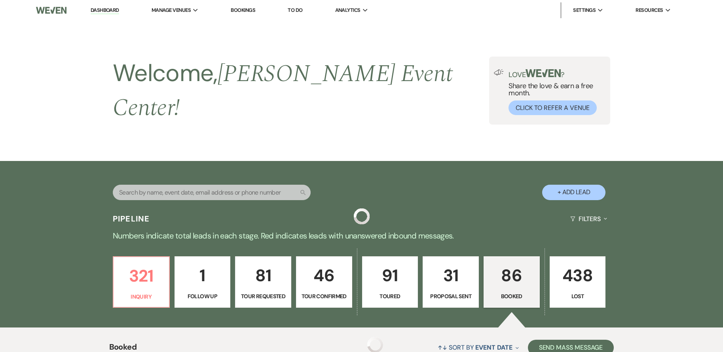
scroll to position [699, 0]
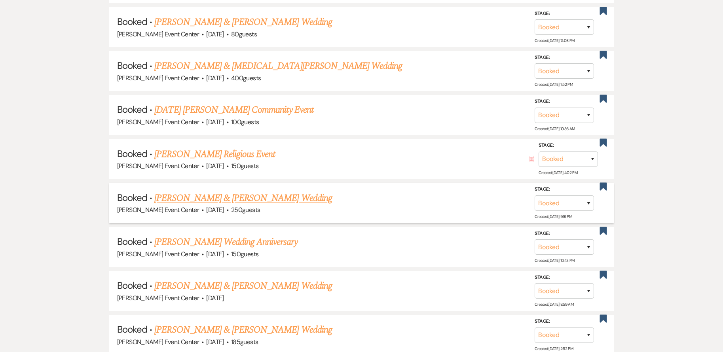
click at [216, 191] on link "[PERSON_NAME] & [PERSON_NAME] Wedding" at bounding box center [242, 198] width 177 height 14
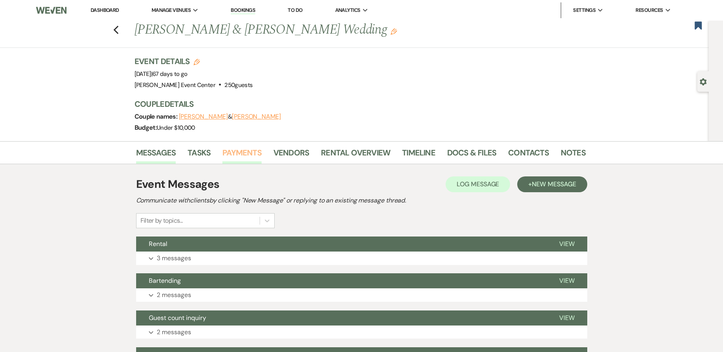
click at [247, 154] on link "Payments" at bounding box center [242, 155] width 39 height 17
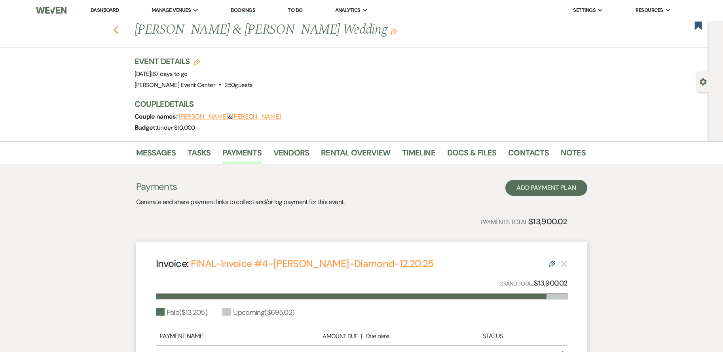
click at [118, 29] on use "button" at bounding box center [115, 30] width 5 height 9
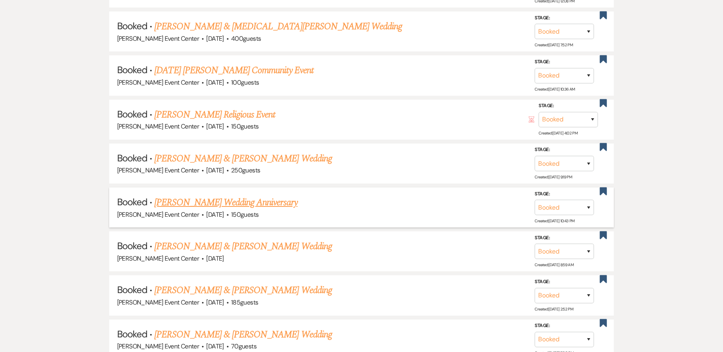
click at [207, 200] on link "[PERSON_NAME] Wedding Anniversary" at bounding box center [225, 203] width 143 height 14
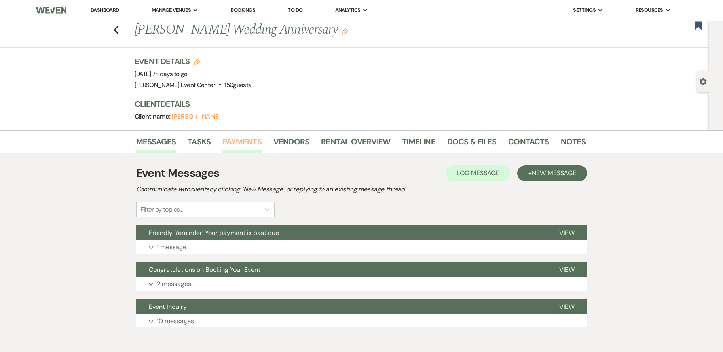
click at [253, 145] on link "Payments" at bounding box center [242, 143] width 39 height 17
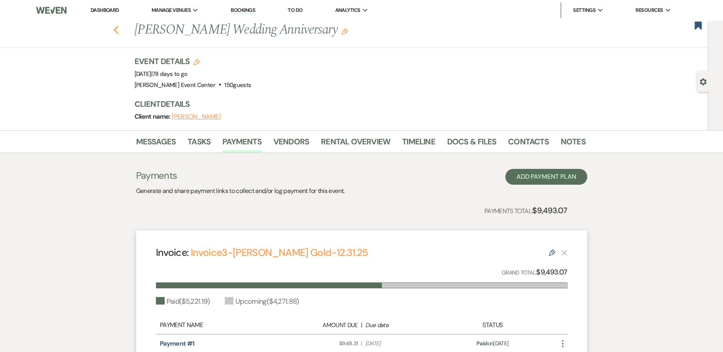
click at [118, 27] on icon "Previous" at bounding box center [116, 30] width 6 height 10
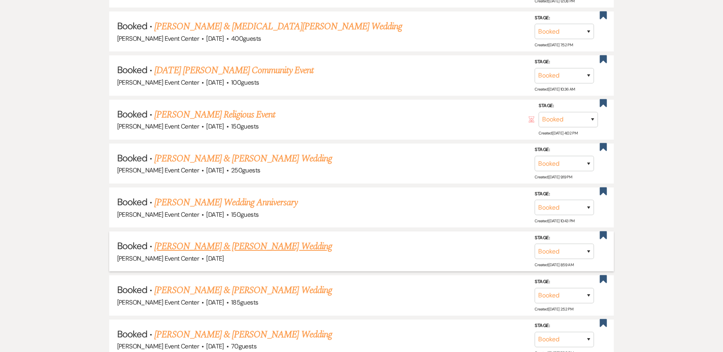
click at [218, 240] on link "[PERSON_NAME] & [PERSON_NAME] Wedding" at bounding box center [242, 247] width 177 height 14
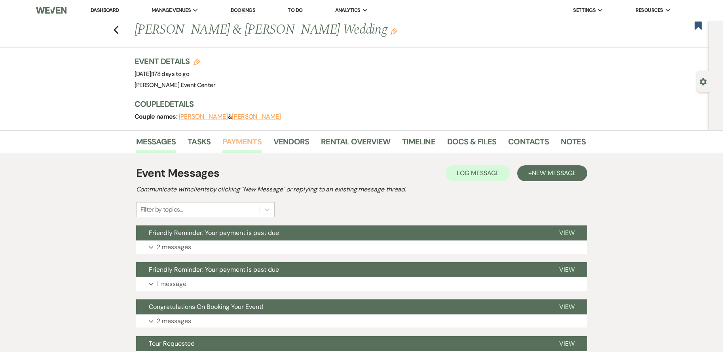
click at [241, 146] on link "Payments" at bounding box center [242, 143] width 39 height 17
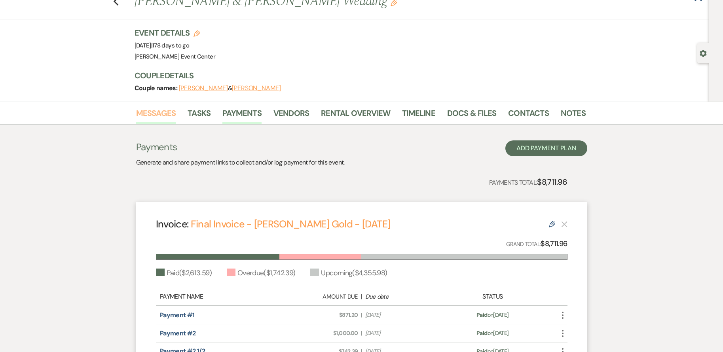
click at [156, 113] on link "Messages" at bounding box center [156, 115] width 40 height 17
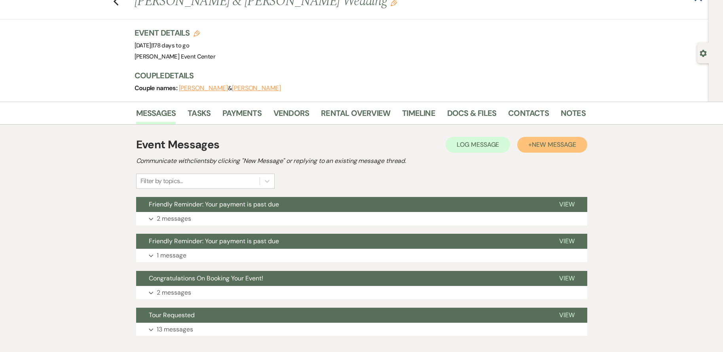
click at [539, 145] on span "New Message" at bounding box center [554, 145] width 44 height 8
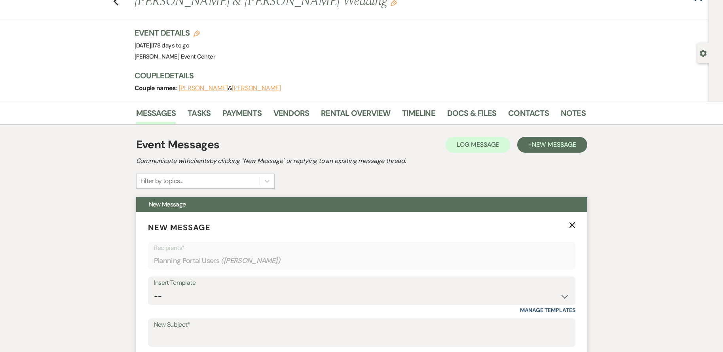
click at [193, 288] on div "Insert Template" at bounding box center [362, 283] width 416 height 11
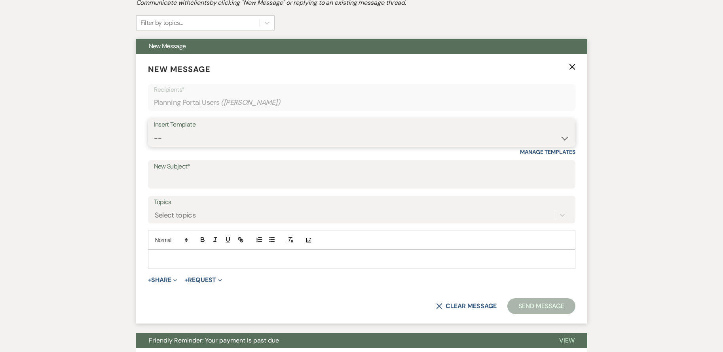
click at [184, 134] on select "-- Weven Planning Portal Introduction (Booked Events) Initial Inquiry Response …" at bounding box center [362, 138] width 416 height 15
click at [154, 131] on select "-- Weven Planning Portal Introduction (Booked Events) Initial Inquiry Response …" at bounding box center [362, 138] width 416 height 15
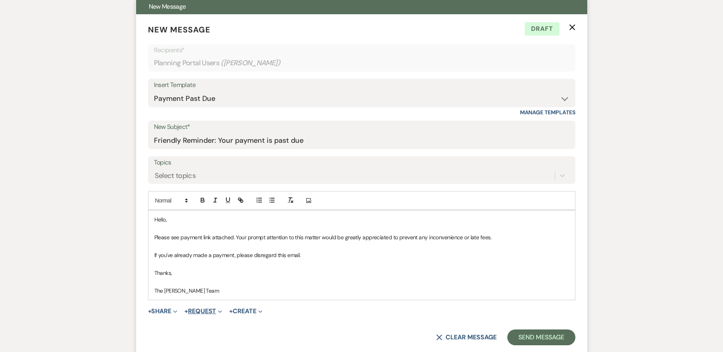
click at [202, 312] on button "+ Request Expand" at bounding box center [204, 311] width 38 height 6
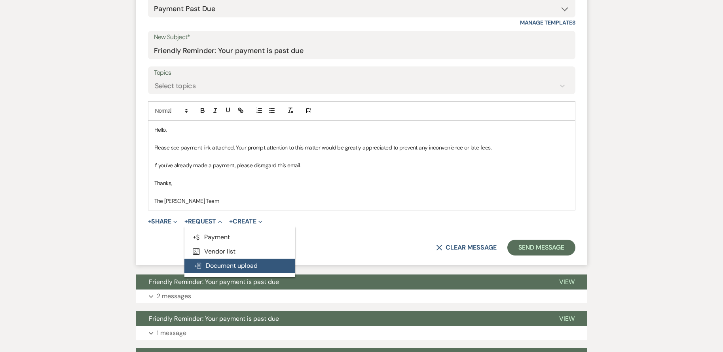
scroll to position [345, 0]
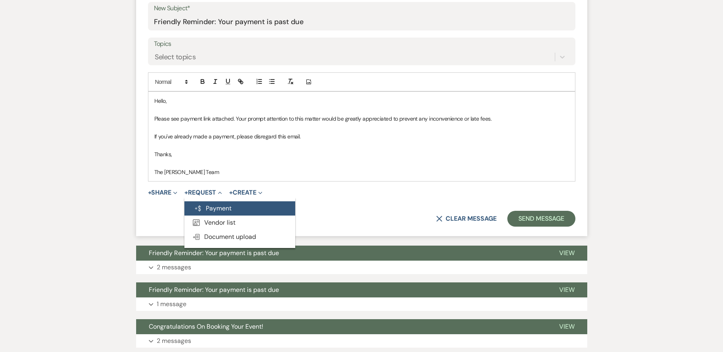
click at [228, 208] on button "Generate Payment Payment" at bounding box center [240, 209] width 111 height 14
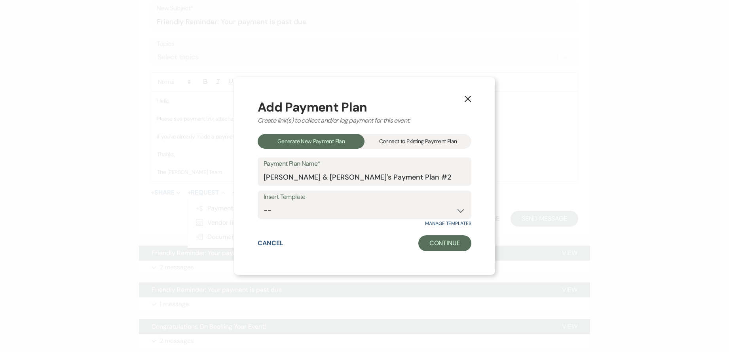
click at [409, 141] on div "Connect to Existing Payment Plan" at bounding box center [418, 141] width 107 height 15
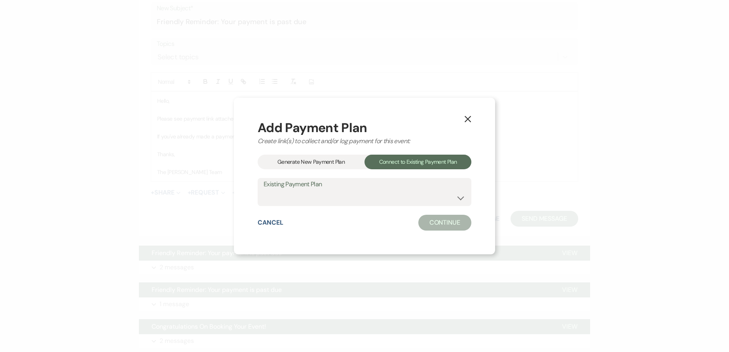
click at [333, 159] on div "Generate New Payment Plan" at bounding box center [311, 162] width 107 height 15
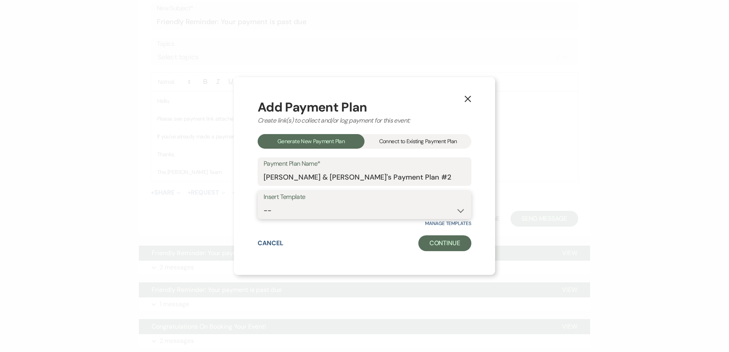
click at [333, 211] on select "-- 12 Months - Monthly 12 Months - BiMonthly" at bounding box center [365, 210] width 202 height 15
click at [380, 137] on div "Connect to Existing Payment Plan" at bounding box center [418, 141] width 107 height 15
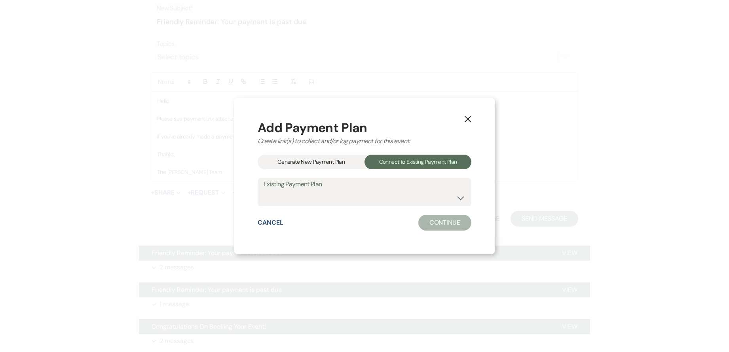
click at [384, 206] on div "Existing Payment Plan [PERSON_NAME] & [PERSON_NAME] Payment Plan #1" at bounding box center [365, 192] width 214 height 29
click at [384, 201] on select "[PERSON_NAME] & [PERSON_NAME] Payment Plan #1" at bounding box center [365, 197] width 202 height 15
click at [264, 190] on select "[PERSON_NAME] & [PERSON_NAME] Payment Plan #1" at bounding box center [365, 197] width 202 height 15
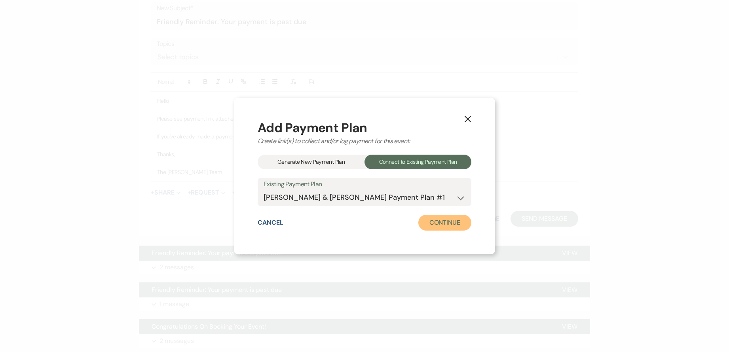
click at [453, 220] on button "Continue" at bounding box center [445, 223] width 53 height 16
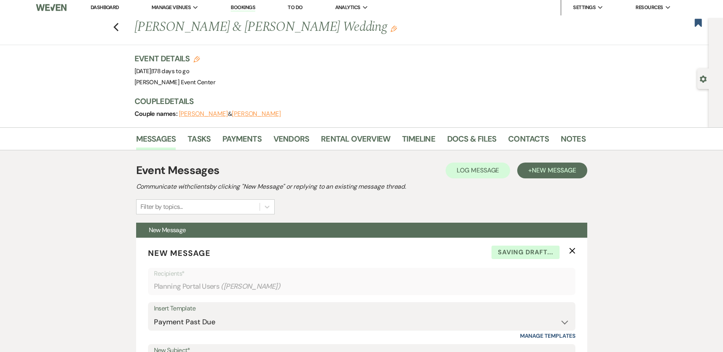
scroll to position [0, 0]
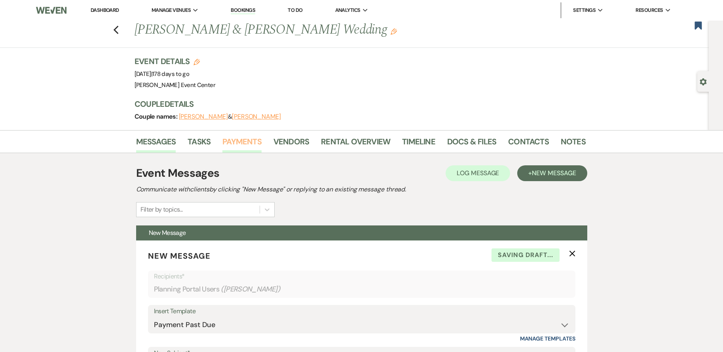
click at [246, 150] on link "Payments" at bounding box center [242, 143] width 39 height 17
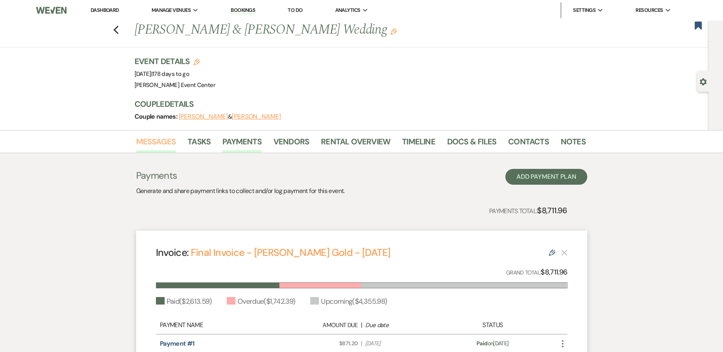
click at [162, 146] on link "Messages" at bounding box center [156, 143] width 40 height 17
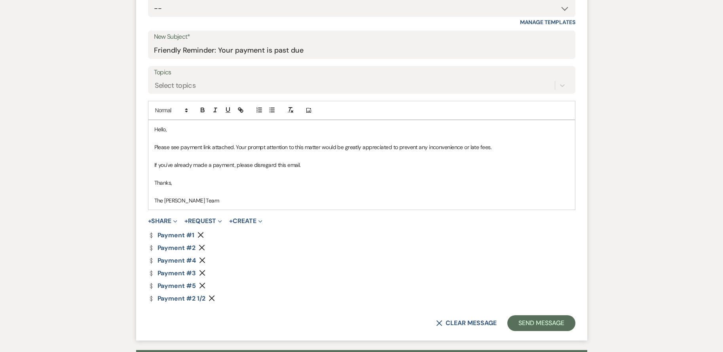
scroll to position [396, 0]
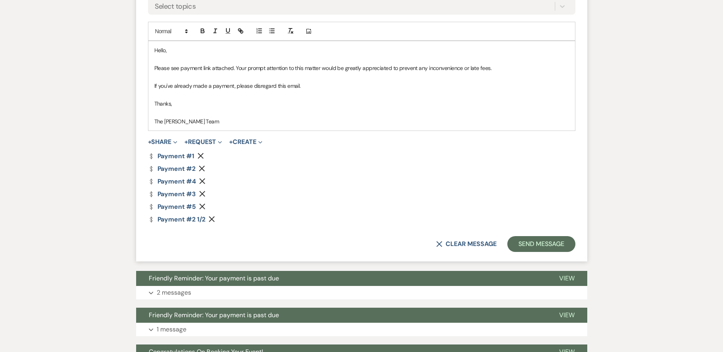
click at [199, 157] on icon "Remove" at bounding box center [201, 156] width 6 height 6
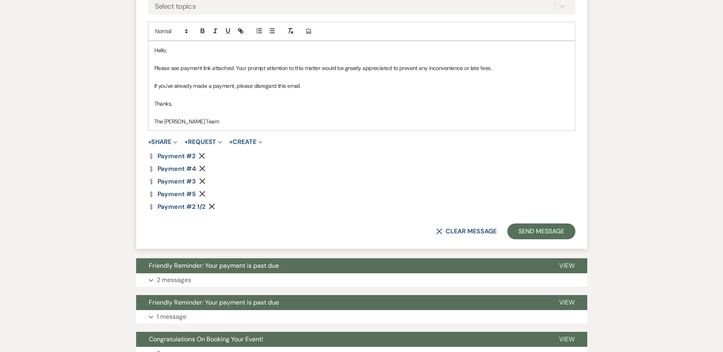
click at [199, 157] on icon "Remove" at bounding box center [202, 156] width 6 height 6
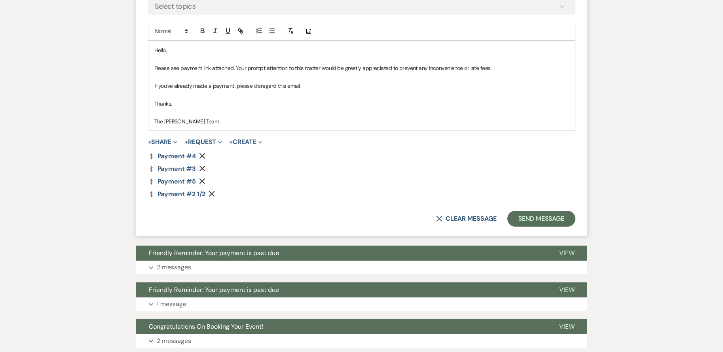
click at [200, 156] on icon "Remove" at bounding box center [202, 156] width 6 height 6
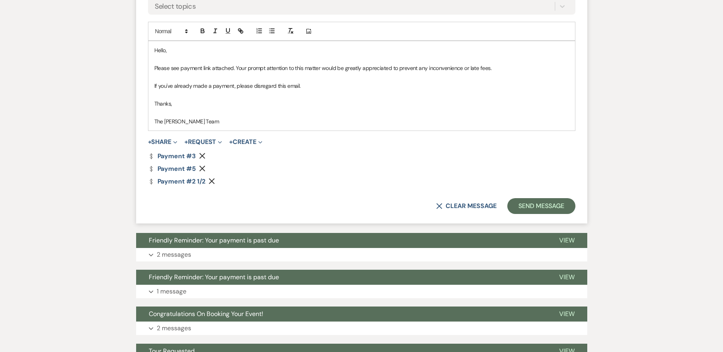
click at [204, 170] on use "button" at bounding box center [203, 169] width 6 height 6
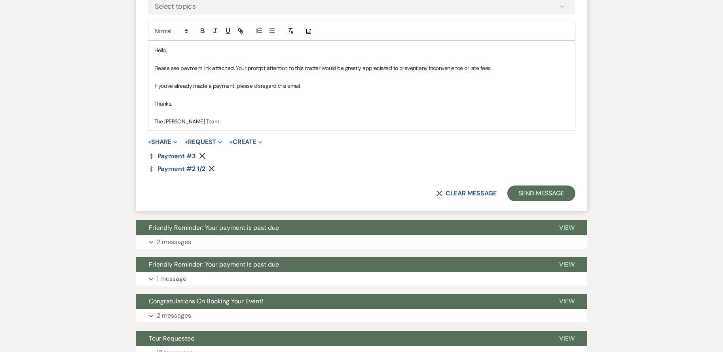
click at [212, 169] on use "button" at bounding box center [212, 169] width 6 height 6
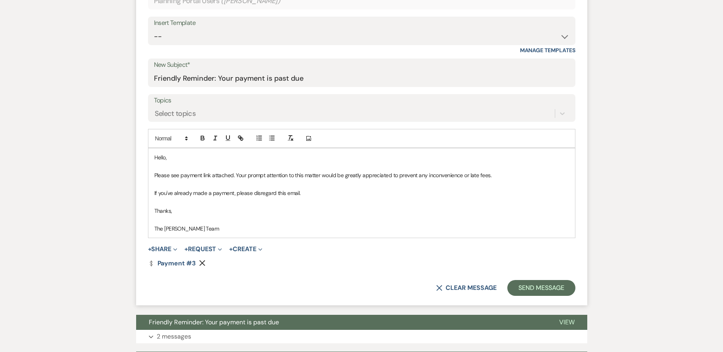
scroll to position [277, 0]
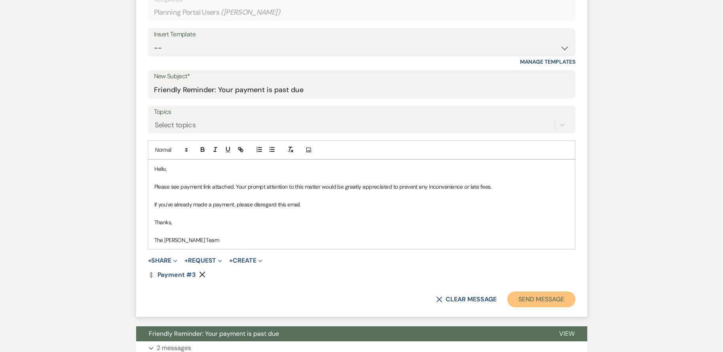
click at [530, 301] on button "Send Message" at bounding box center [542, 300] width 68 height 16
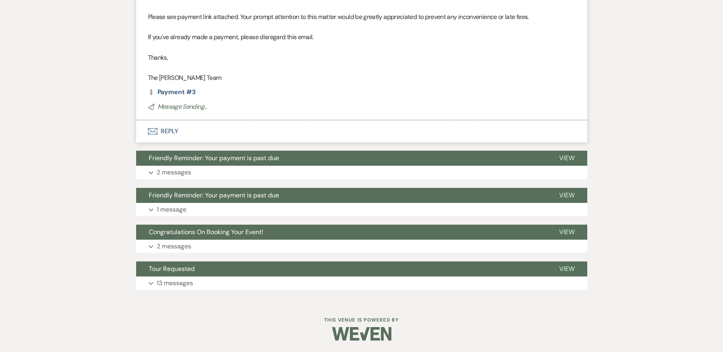
scroll to position [0, 0]
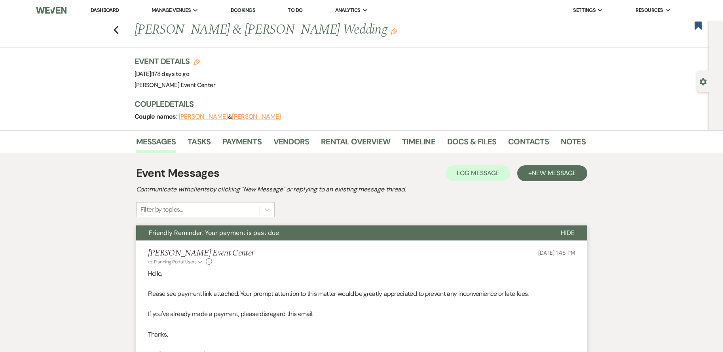
click at [112, 28] on div "Previous [PERSON_NAME] & [PERSON_NAME] Wedding Edit Bookmark" at bounding box center [352, 34] width 713 height 27
click at [118, 28] on use "button" at bounding box center [115, 30] width 5 height 9
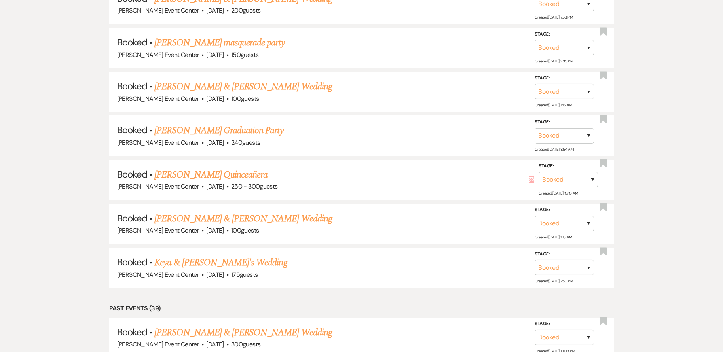
scroll to position [2218, 0]
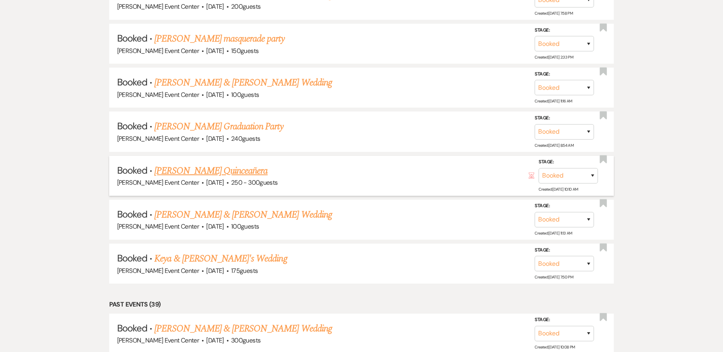
click at [249, 164] on link "[PERSON_NAME] Quinceañera" at bounding box center [210, 171] width 113 height 14
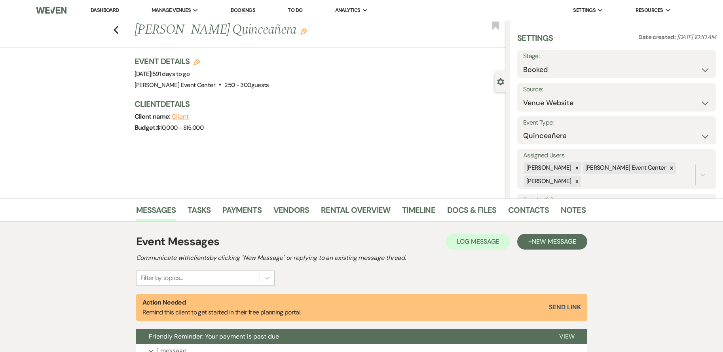
click at [242, 202] on div "Messages Tasks Payments Vendors Rental Overview Timeline Docs & Files Contacts …" at bounding box center [361, 210] width 723 height 23
click at [241, 204] on link "Payments" at bounding box center [242, 212] width 39 height 17
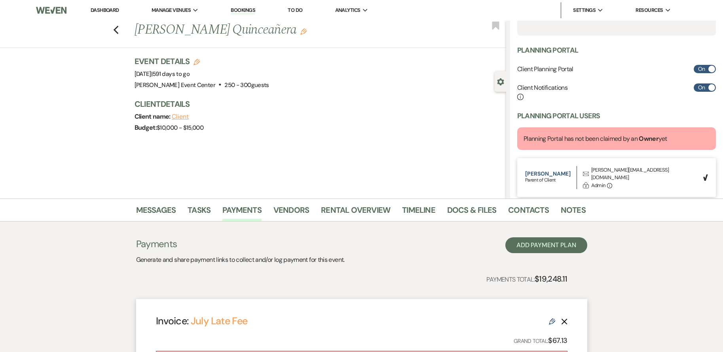
click at [464, 145] on div "Previous [PERSON_NAME] Quinceañera Edit Bookmark Gear Settings Settings Date cr…" at bounding box center [253, 110] width 506 height 178
click at [616, 109] on div "Planning Portal Client Planning Portal On Client Notifications Info On Planning…" at bounding box center [617, 132] width 199 height 173
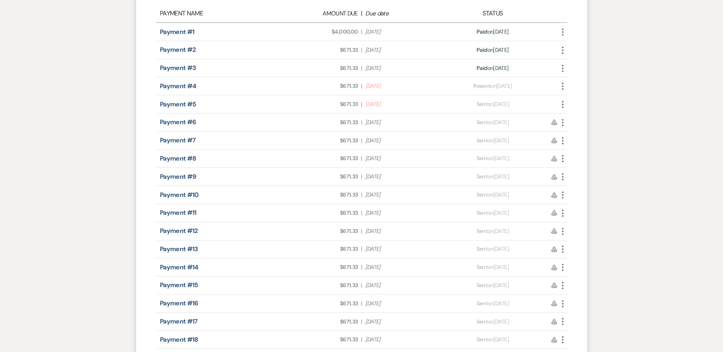
scroll to position [554, 0]
click at [563, 85] on icon "More" at bounding box center [563, 86] width 10 height 10
click at [627, 162] on div "Messages Tasks Payments Vendors Rental Overview Timeline Docs & Files Contacts …" at bounding box center [361, 63] width 723 height 839
click at [562, 84] on icon "More" at bounding box center [563, 86] width 10 height 10
click at [569, 127] on icon "Pencil" at bounding box center [571, 128] width 6 height 6
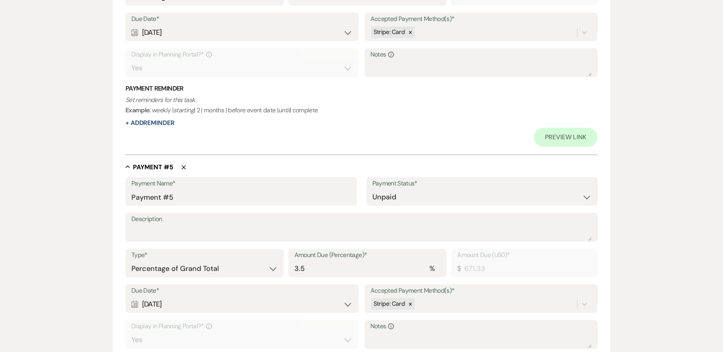
scroll to position [950, 0]
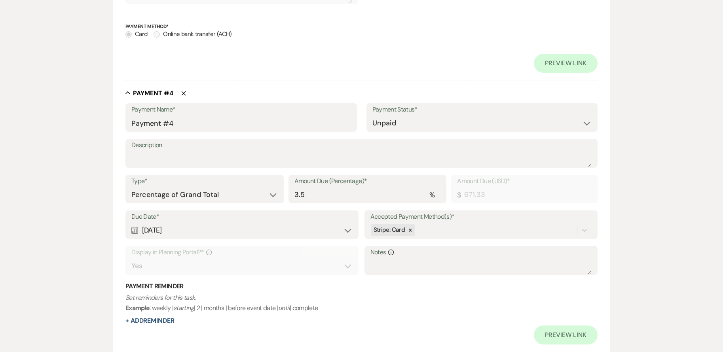
click at [185, 96] on icon "Delete" at bounding box center [183, 93] width 5 height 5
click at [182, 93] on icon "Delete" at bounding box center [183, 93] width 5 height 5
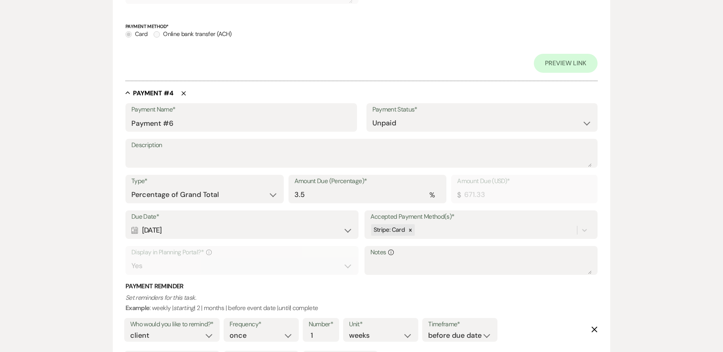
click at [183, 92] on icon "Delete" at bounding box center [183, 93] width 5 height 5
click at [179, 123] on input "Payment #7" at bounding box center [241, 123] width 220 height 15
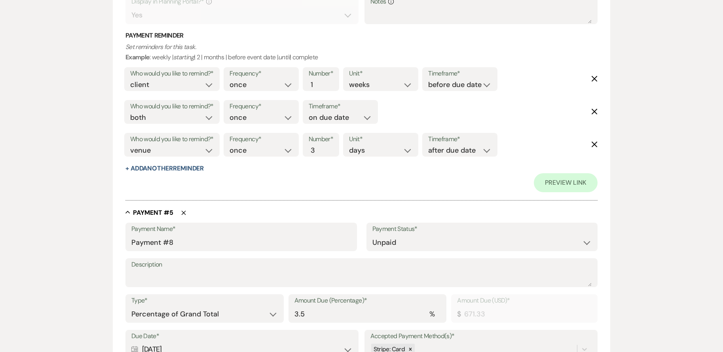
scroll to position [1228, 0]
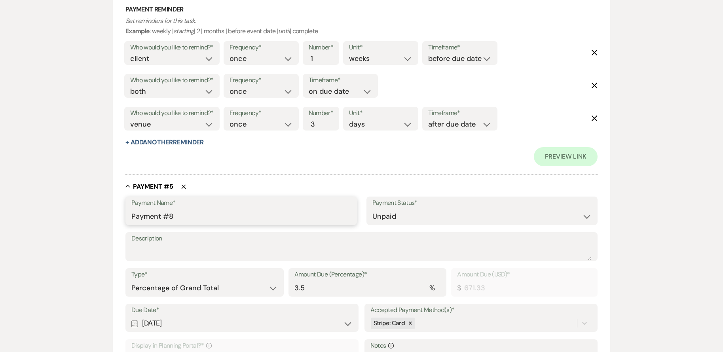
click at [182, 211] on input "Payment #8" at bounding box center [241, 216] width 220 height 15
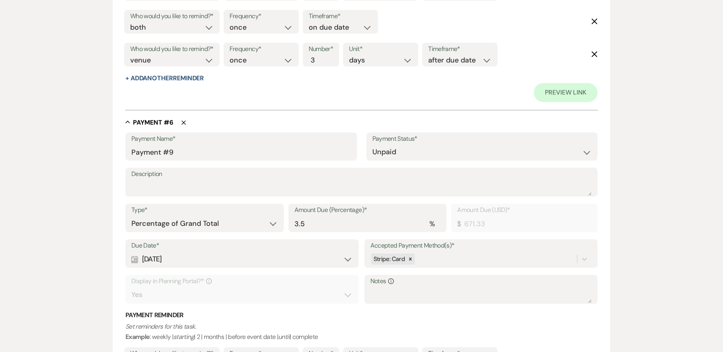
scroll to position [1663, 0]
click at [188, 154] on input "Payment #9" at bounding box center [241, 151] width 220 height 15
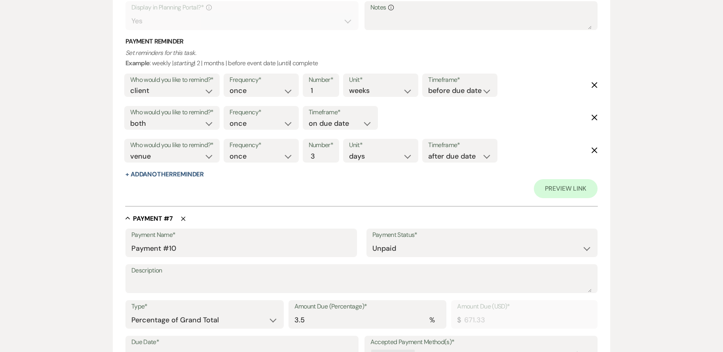
scroll to position [1980, 0]
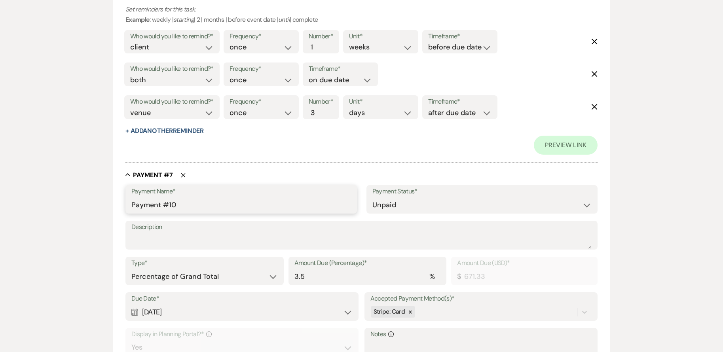
click at [188, 208] on input "Payment #10" at bounding box center [241, 205] width 220 height 15
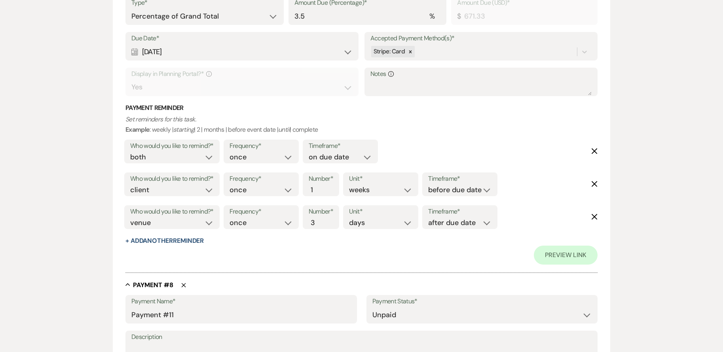
scroll to position [2297, 0]
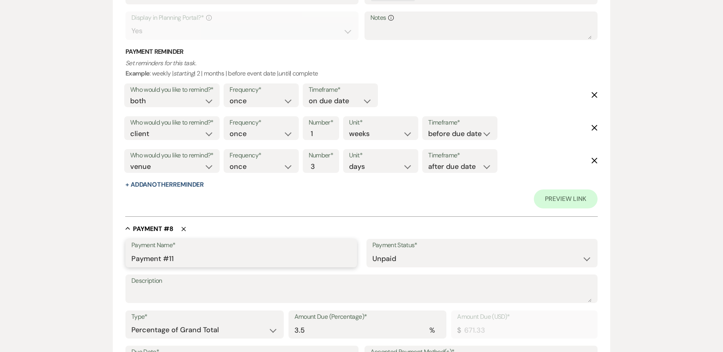
click at [186, 260] on input "Payment #11" at bounding box center [241, 258] width 220 height 15
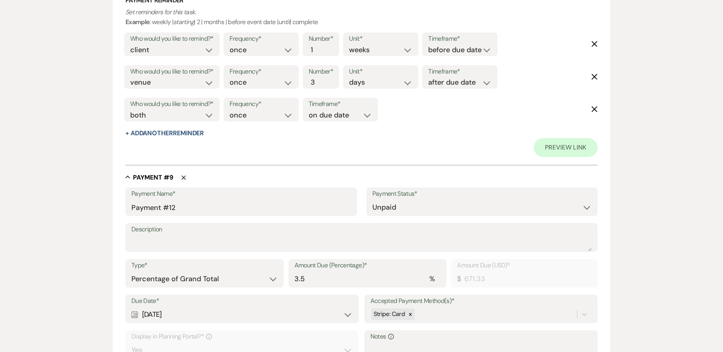
scroll to position [2732, 0]
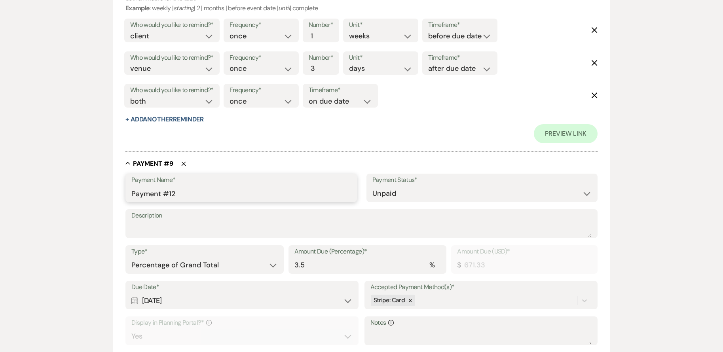
click at [187, 196] on input "Payment #12" at bounding box center [241, 193] width 220 height 15
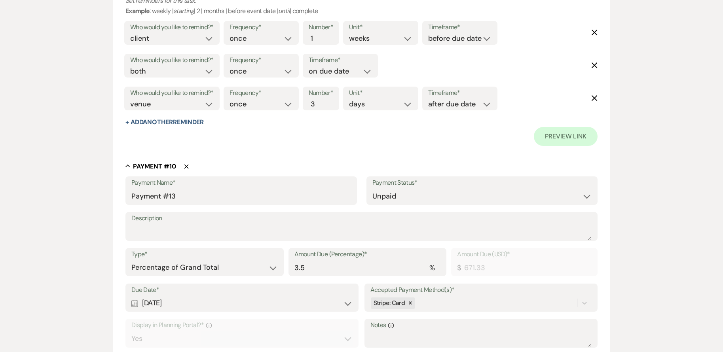
scroll to position [3128, 0]
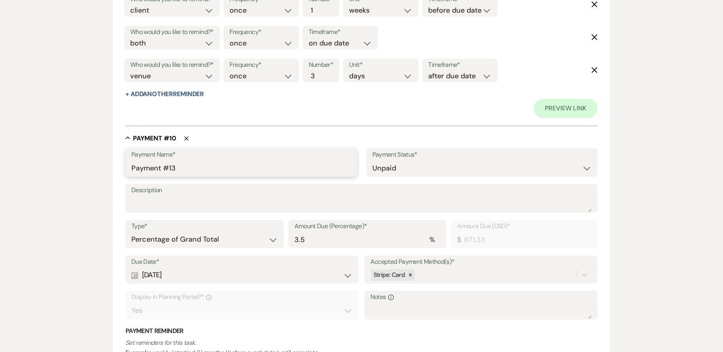
click at [199, 171] on input "Payment #13" at bounding box center [241, 168] width 220 height 15
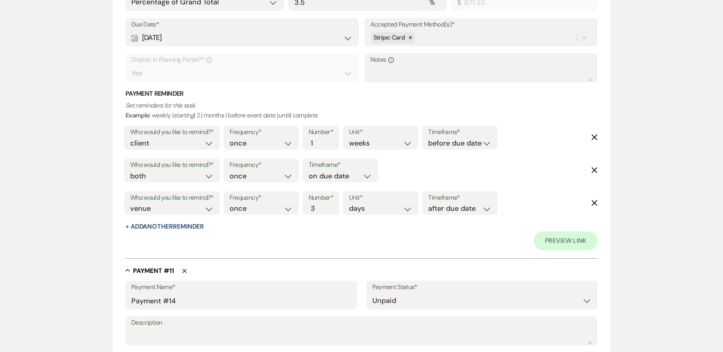
scroll to position [3485, 0]
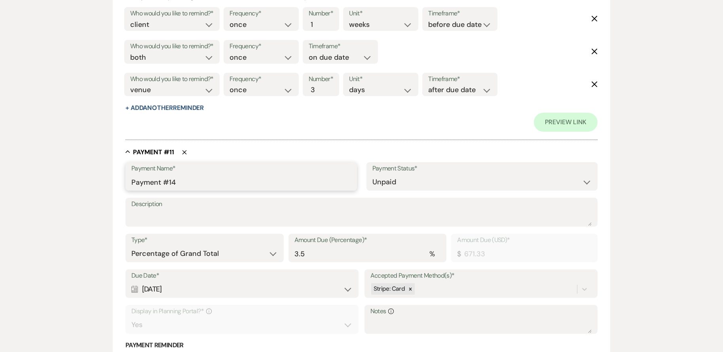
click at [196, 188] on input "Payment #14" at bounding box center [241, 182] width 220 height 15
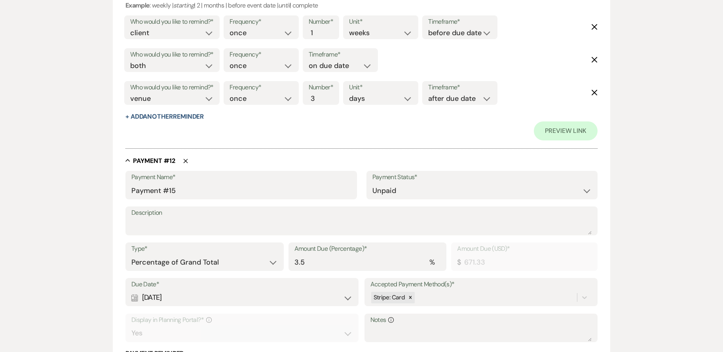
scroll to position [3881, 0]
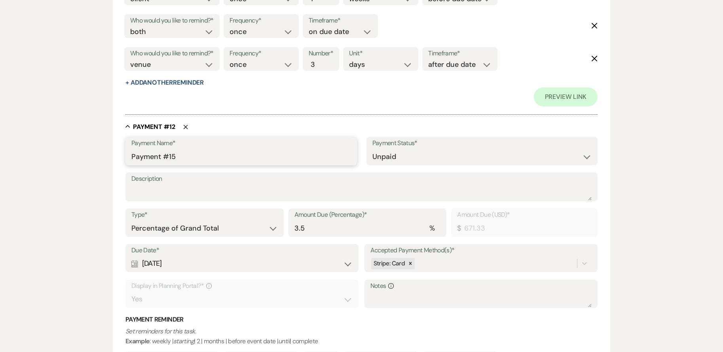
click at [194, 156] on input "Payment #15" at bounding box center [241, 156] width 220 height 15
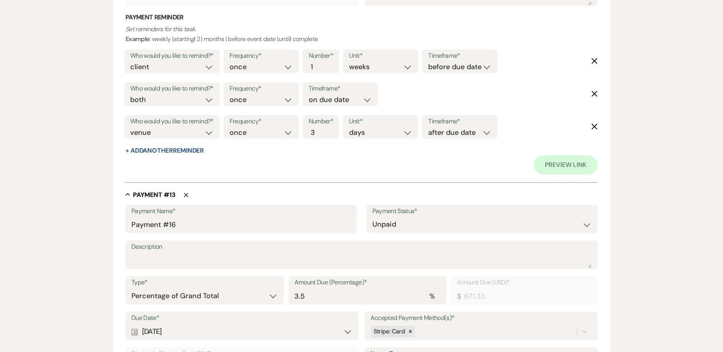
scroll to position [4198, 0]
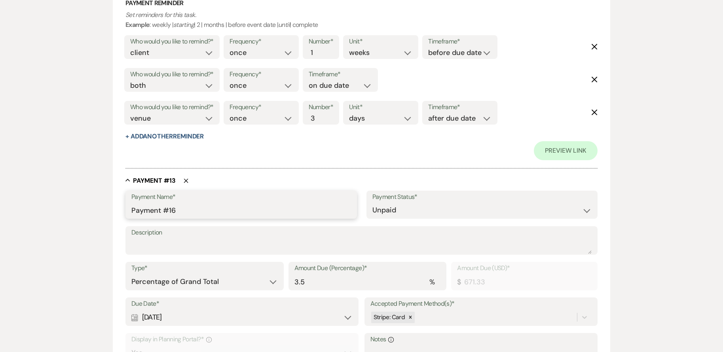
click at [201, 206] on input "Payment #16" at bounding box center [241, 210] width 220 height 15
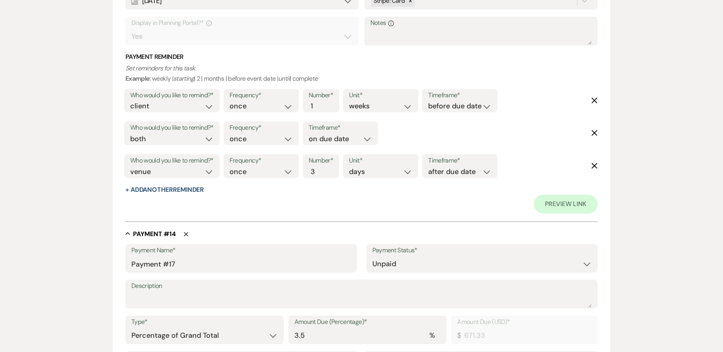
scroll to position [4594, 0]
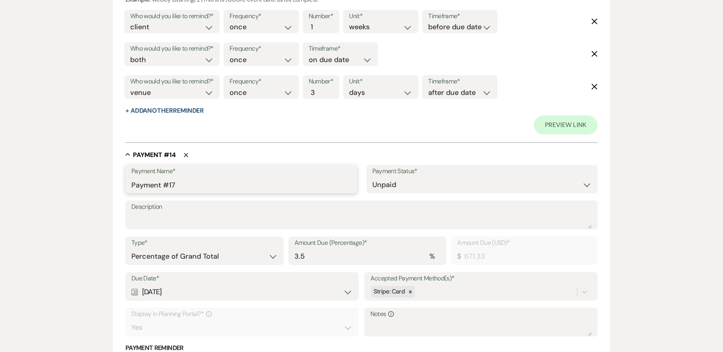
click at [204, 180] on input "Payment #17" at bounding box center [241, 184] width 220 height 15
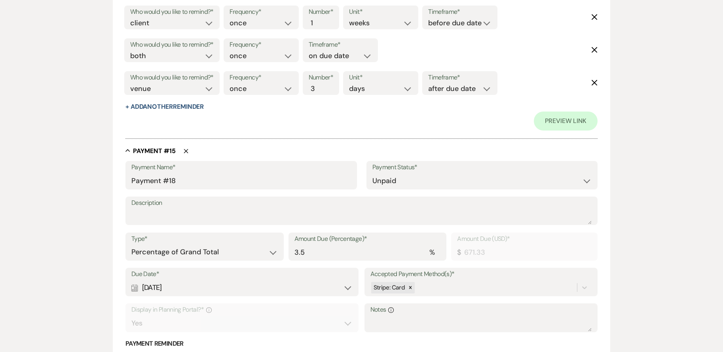
scroll to position [4990, 0]
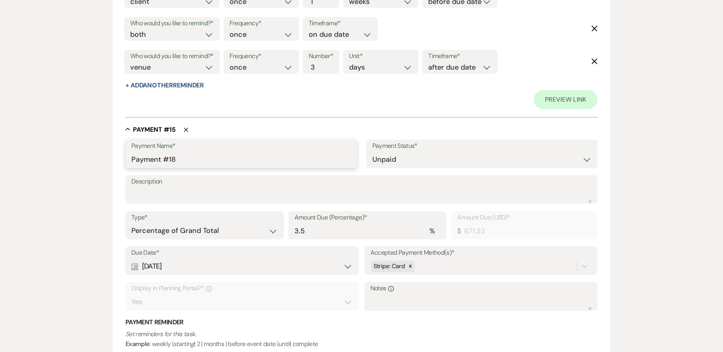
click at [202, 156] on input "Payment #18" at bounding box center [241, 159] width 220 height 15
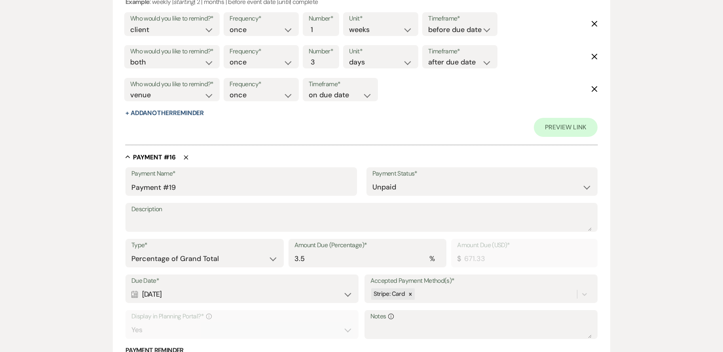
scroll to position [5346, 0]
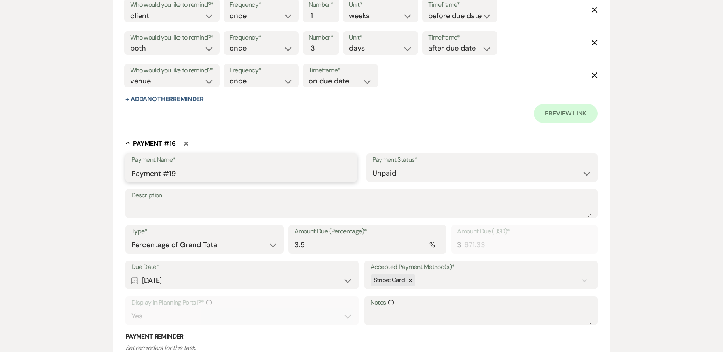
click at [212, 173] on input "Payment #19" at bounding box center [241, 173] width 220 height 15
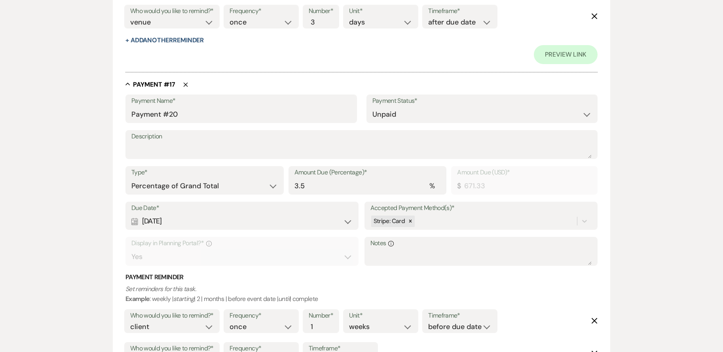
scroll to position [5782, 0]
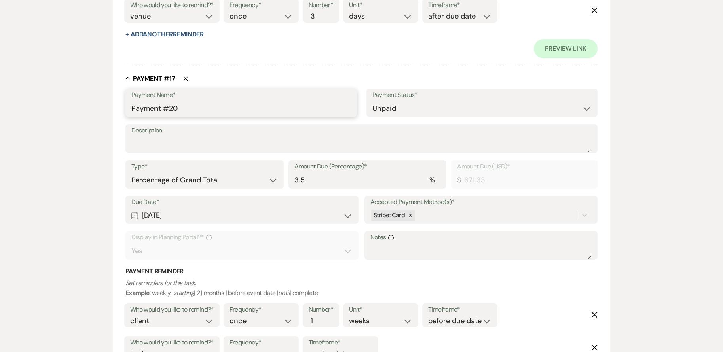
click at [198, 114] on input "Payment #20" at bounding box center [241, 108] width 220 height 15
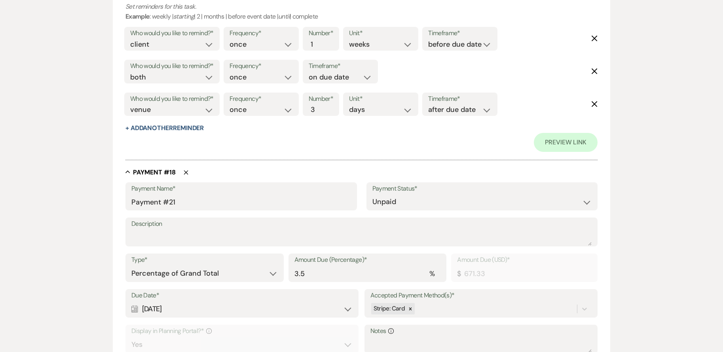
scroll to position [6059, 0]
click at [198, 202] on input "Payment #21" at bounding box center [241, 201] width 220 height 15
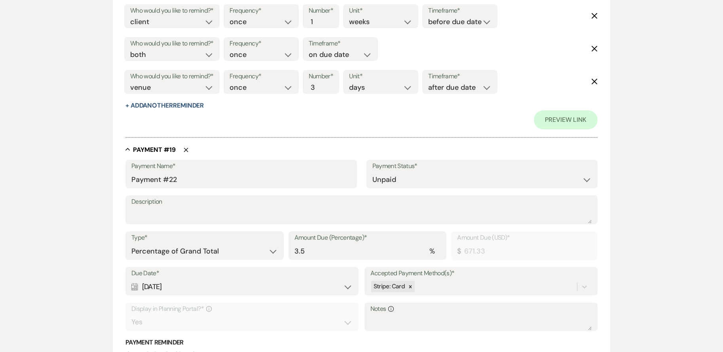
scroll to position [6455, 0]
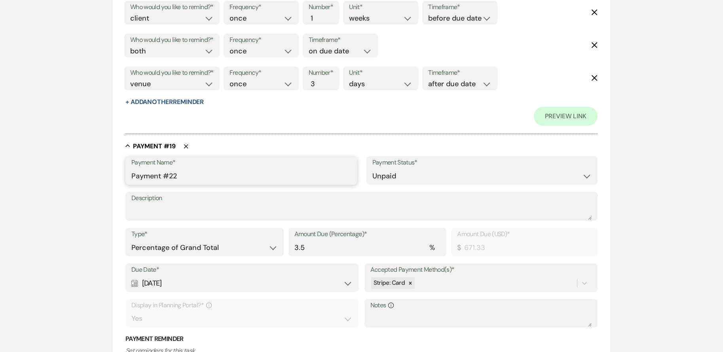
click at [195, 175] on input "Payment #22" at bounding box center [241, 176] width 220 height 15
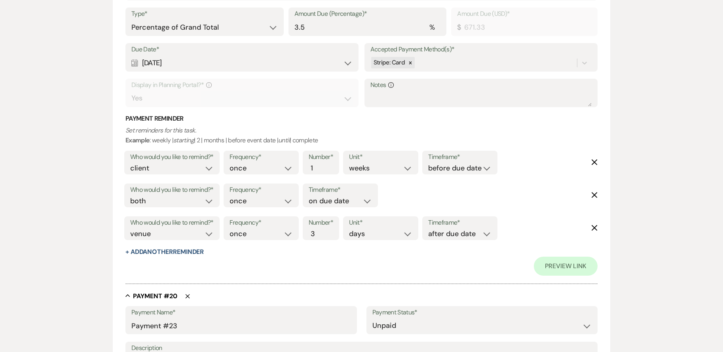
scroll to position [6732, 0]
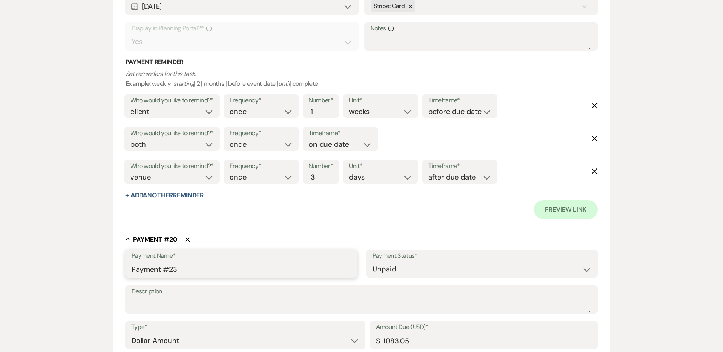
click at [200, 268] on input "Payment #23" at bounding box center [241, 269] width 220 height 15
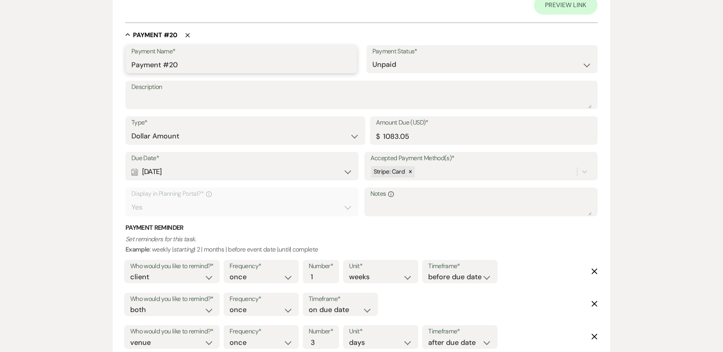
scroll to position [6921, 0]
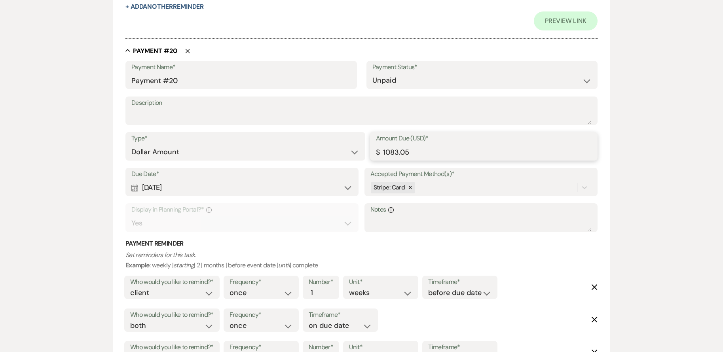
click at [449, 149] on input "1083.05" at bounding box center [484, 152] width 216 height 15
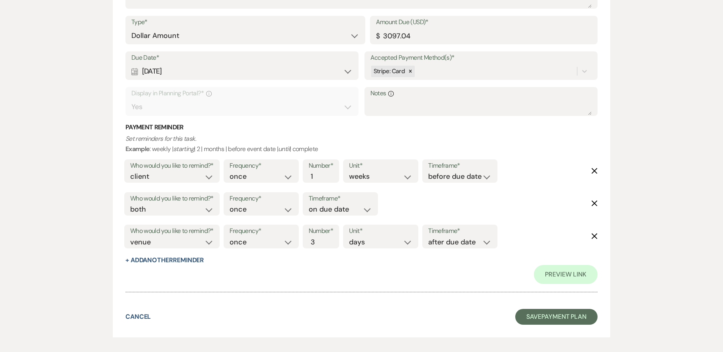
scroll to position [7074, 0]
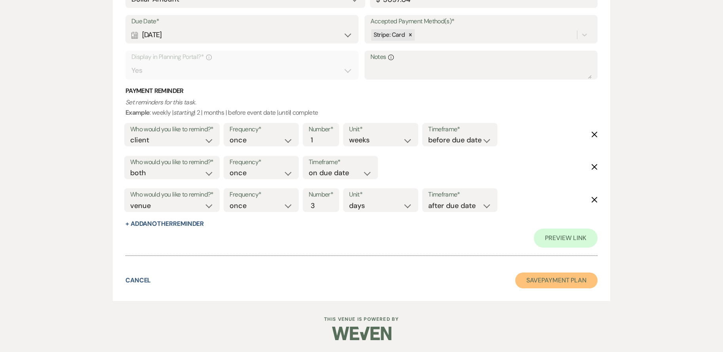
click at [557, 284] on button "Save Payment Plan" at bounding box center [557, 281] width 82 height 16
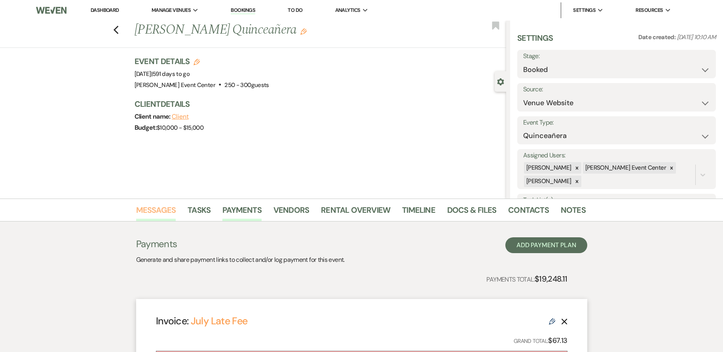
click at [152, 213] on link "Messages" at bounding box center [156, 212] width 40 height 17
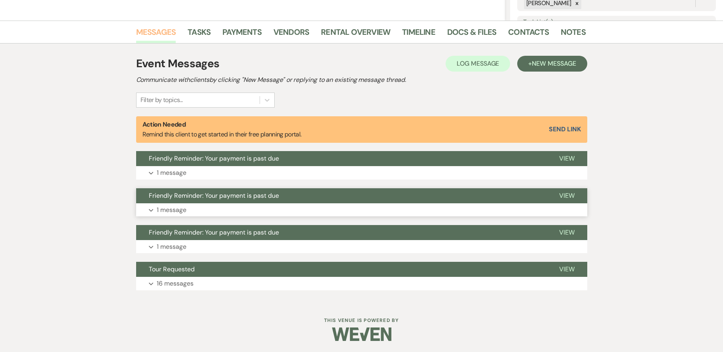
scroll to position [179, 0]
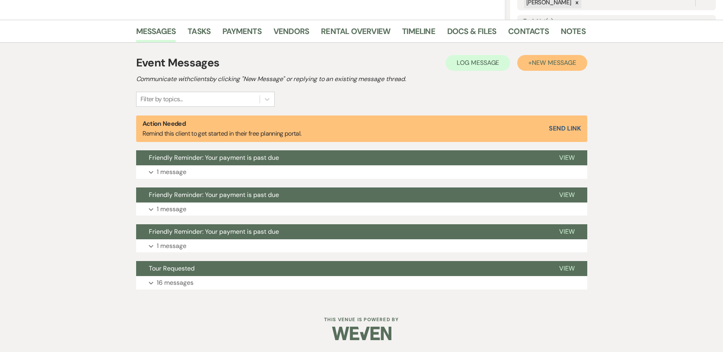
click at [536, 61] on span "New Message" at bounding box center [554, 63] width 44 height 8
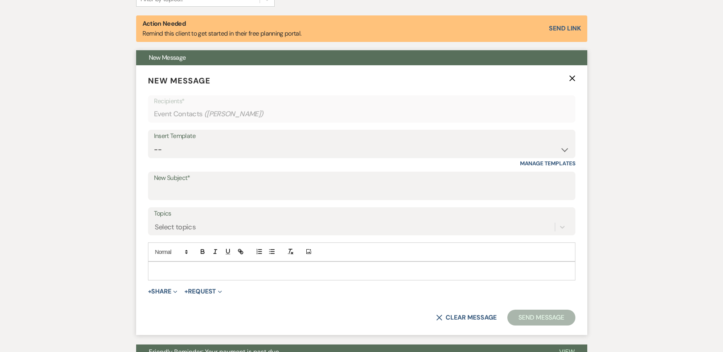
scroll to position [298, 0]
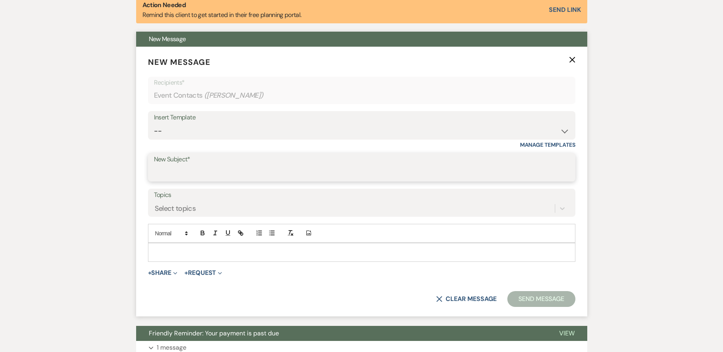
click at [219, 171] on input "New Subject*" at bounding box center [362, 173] width 416 height 15
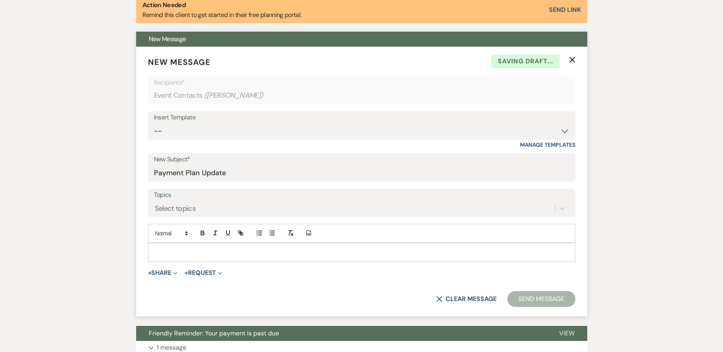
click at [232, 259] on div at bounding box center [362, 253] width 427 height 18
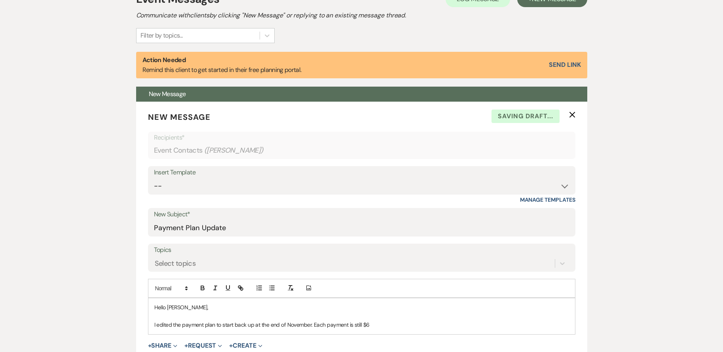
scroll to position [119, 0]
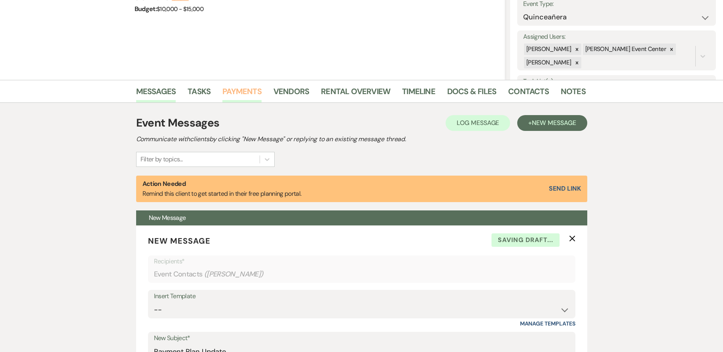
click at [251, 91] on link "Payments" at bounding box center [242, 93] width 39 height 17
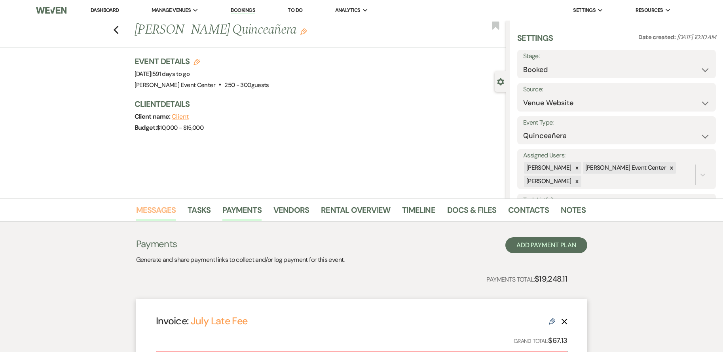
click at [160, 206] on link "Messages" at bounding box center [156, 212] width 40 height 17
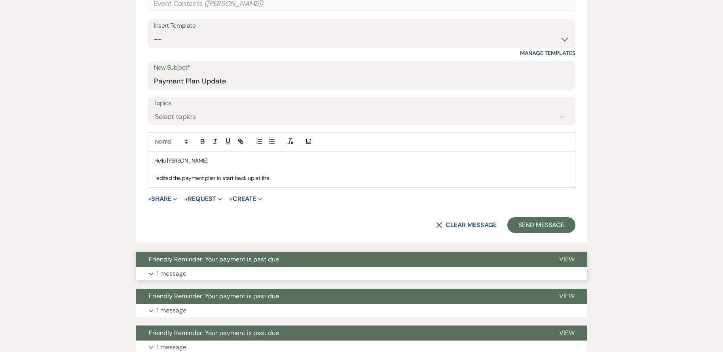
scroll to position [436, 0]
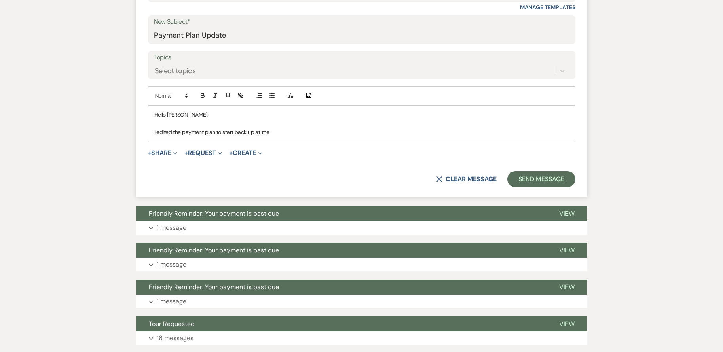
click at [278, 130] on p "I edited the payment plan to start back up at the" at bounding box center [361, 132] width 415 height 9
click at [569, 132] on p "I edited the payment plan to start back up at the end of November. Each payment…" at bounding box center [361, 132] width 415 height 9
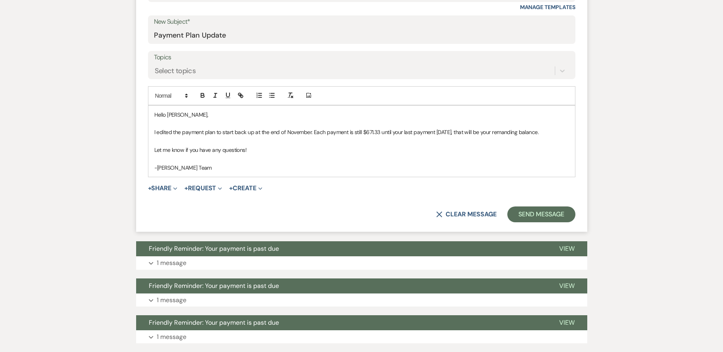
click at [217, 184] on span "+ Request Expand Generate Payment Payment Vendor List Vendor list Doc Upload Do…" at bounding box center [204, 189] width 38 height 10
click at [215, 185] on button "+ Request Expand" at bounding box center [204, 188] width 38 height 6
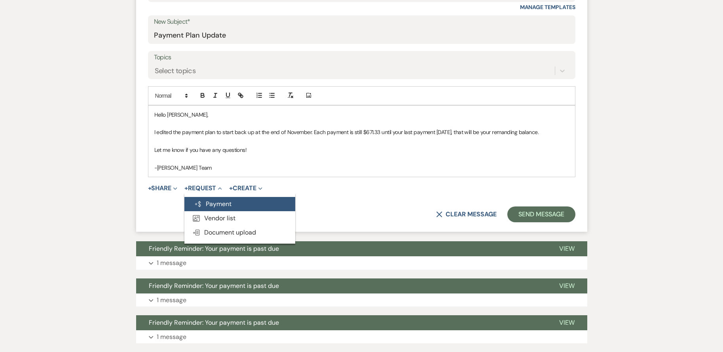
click at [232, 204] on button "Generate Payment Payment" at bounding box center [240, 204] width 111 height 14
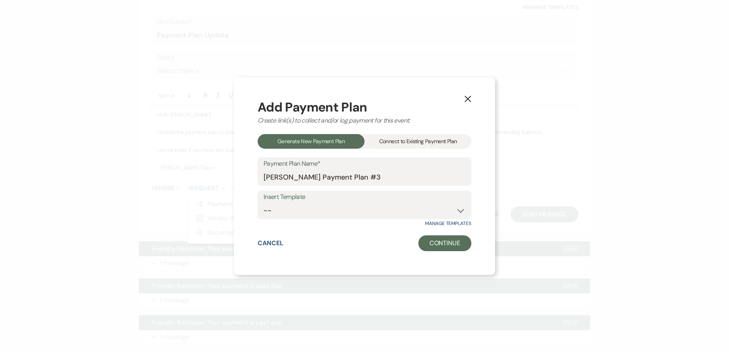
click at [421, 139] on div "Connect to Existing Payment Plan" at bounding box center [418, 141] width 107 height 15
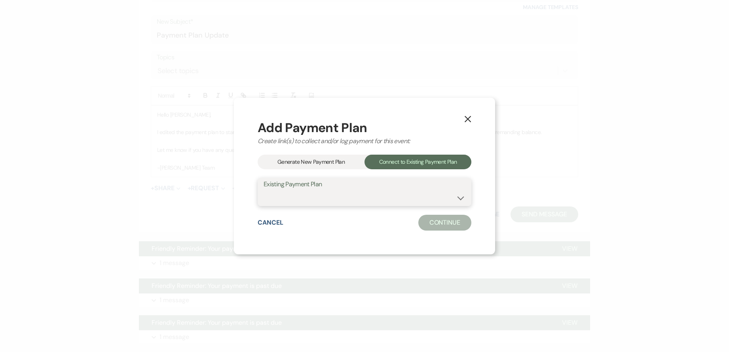
click at [367, 203] on select "[PERSON_NAME] July Late Payment [PERSON_NAME] Payment Plan #1" at bounding box center [365, 197] width 202 height 15
click at [264, 190] on select "[PERSON_NAME] July Late Payment [PERSON_NAME] Payment Plan #1" at bounding box center [365, 197] width 202 height 15
click at [439, 224] on button "Continue" at bounding box center [445, 223] width 53 height 16
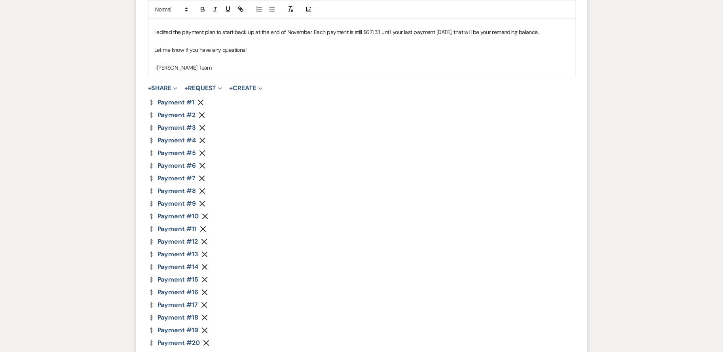
scroll to position [634, 0]
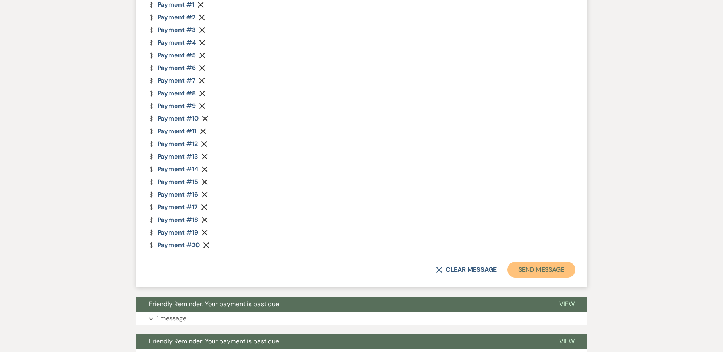
click at [548, 270] on button "Send Message" at bounding box center [542, 270] width 68 height 16
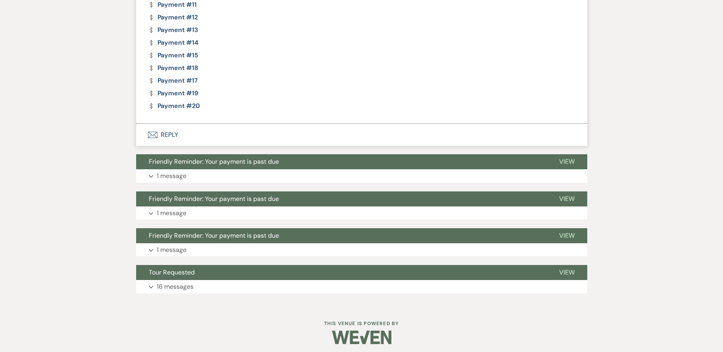
scroll to position [602, 0]
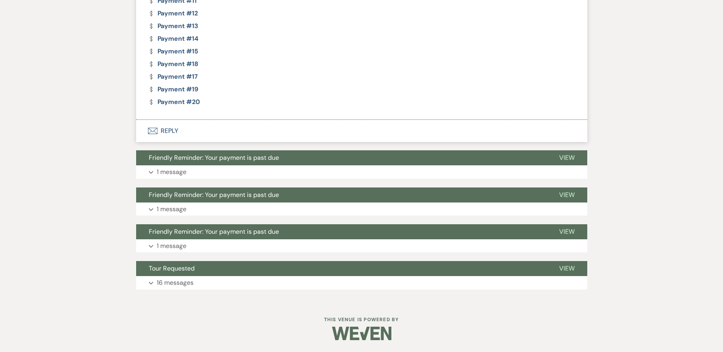
click at [289, 174] on button "Expand 1 message" at bounding box center [361, 172] width 451 height 13
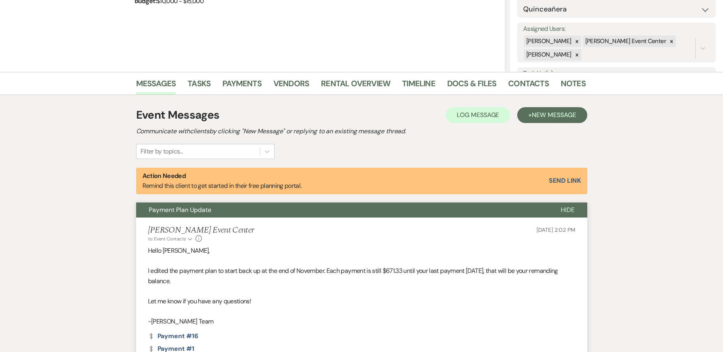
scroll to position [0, 0]
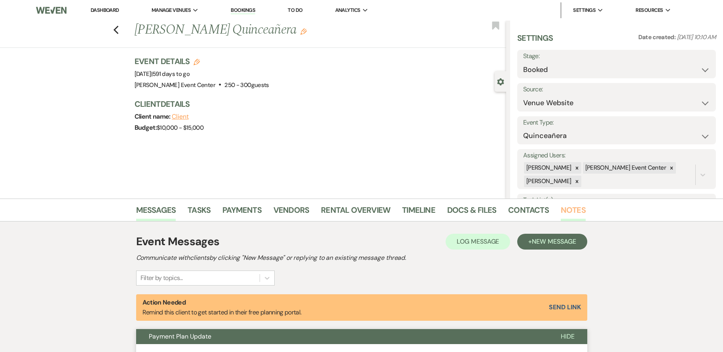
click at [571, 208] on link "Notes" at bounding box center [573, 212] width 25 height 17
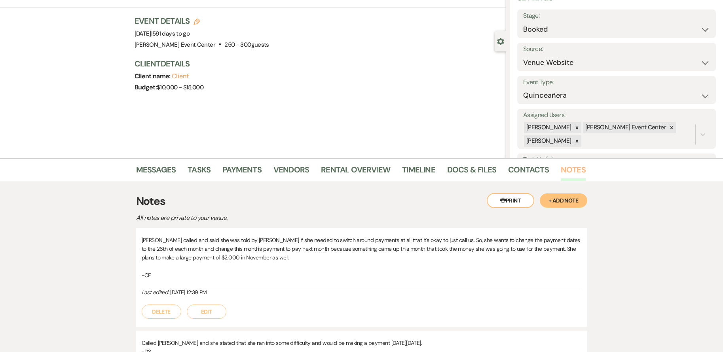
scroll to position [79, 0]
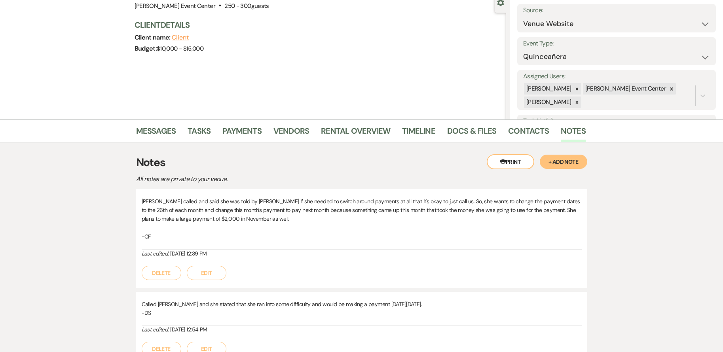
click at [564, 162] on button "+ Add Note" at bounding box center [564, 162] width 48 height 14
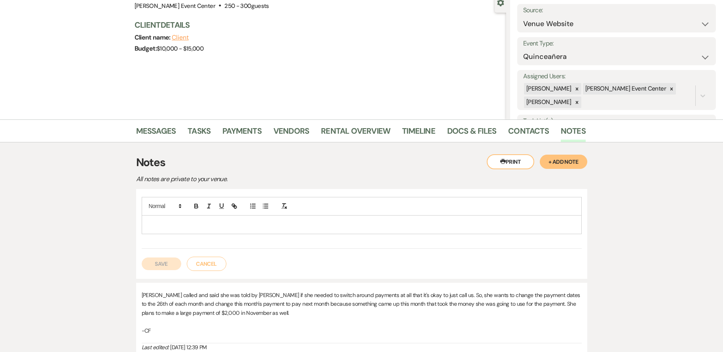
click at [280, 228] on p at bounding box center [362, 225] width 428 height 9
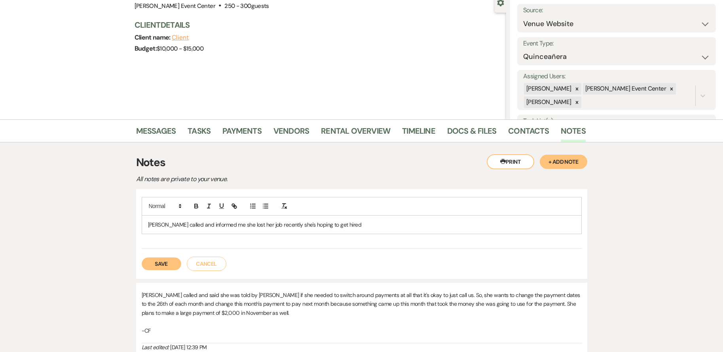
click at [347, 221] on p "[PERSON_NAME] called and informed me she lost her job recently she's hoping to …" at bounding box center [362, 225] width 428 height 9
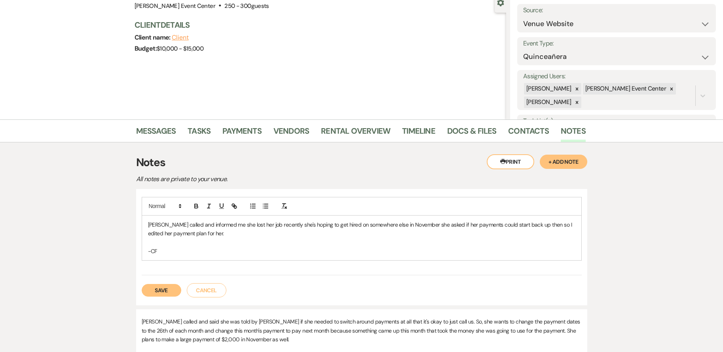
click at [158, 293] on button "Save" at bounding box center [162, 290] width 40 height 13
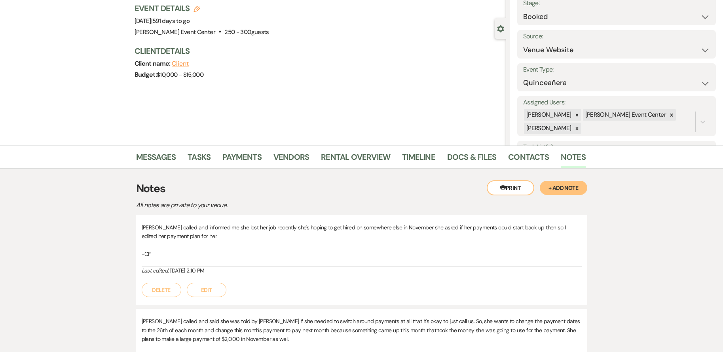
scroll to position [0, 0]
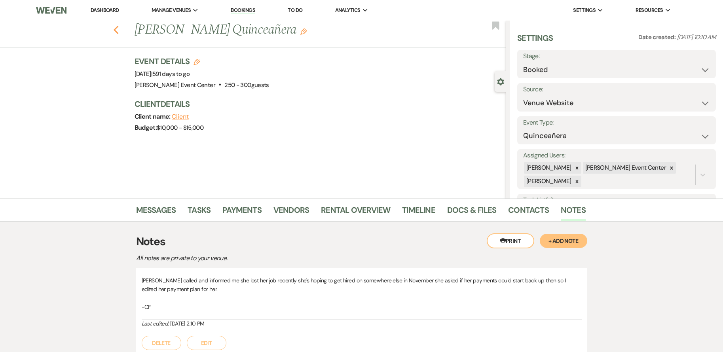
click at [118, 27] on use "button" at bounding box center [115, 30] width 5 height 9
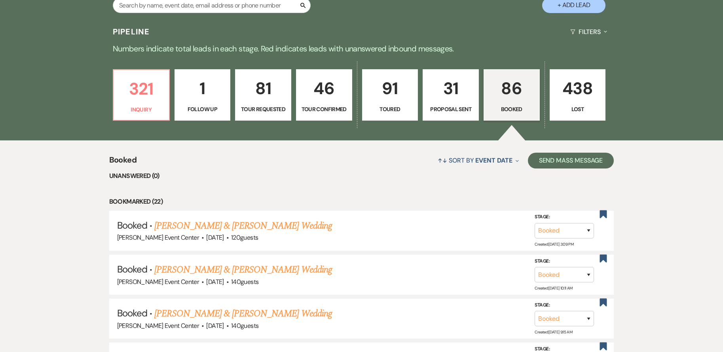
scroll to position [40, 0]
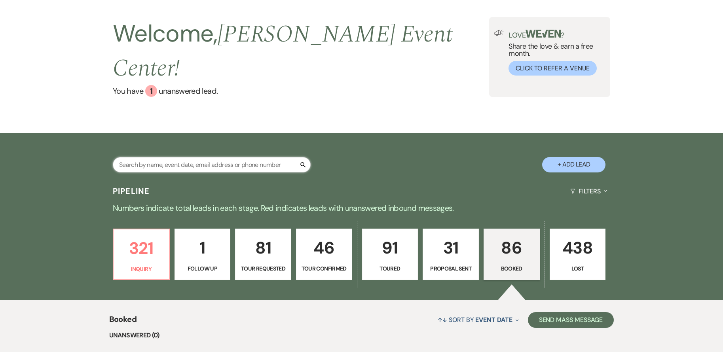
click at [210, 157] on input "text" at bounding box center [212, 164] width 198 height 15
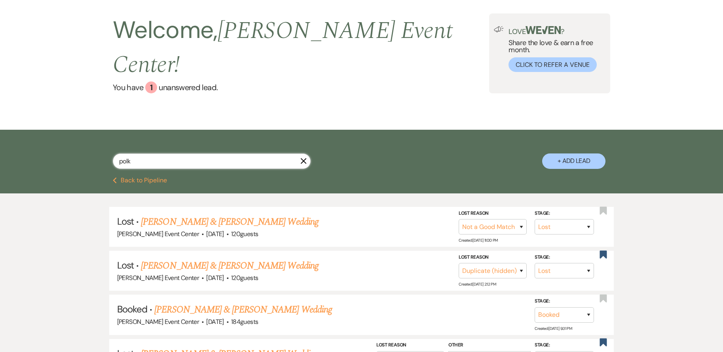
scroll to position [79, 0]
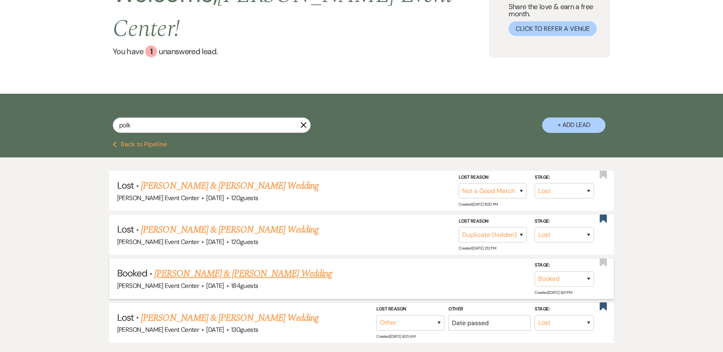
click at [251, 267] on link "[PERSON_NAME] & [PERSON_NAME] Wedding" at bounding box center [242, 274] width 177 height 14
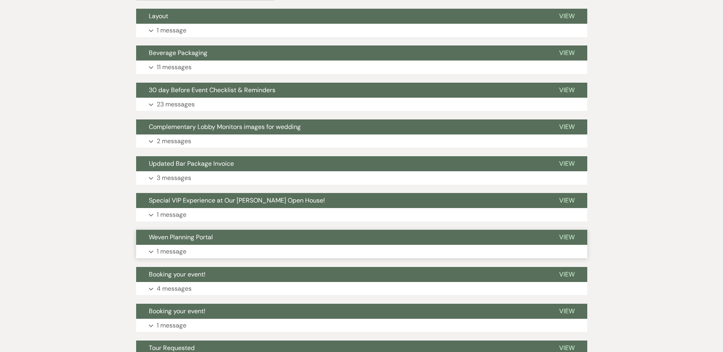
scroll to position [238, 0]
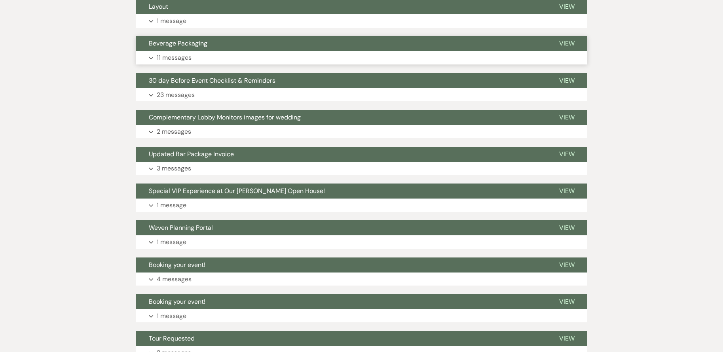
click at [206, 53] on button "Expand 11 messages" at bounding box center [361, 57] width 451 height 13
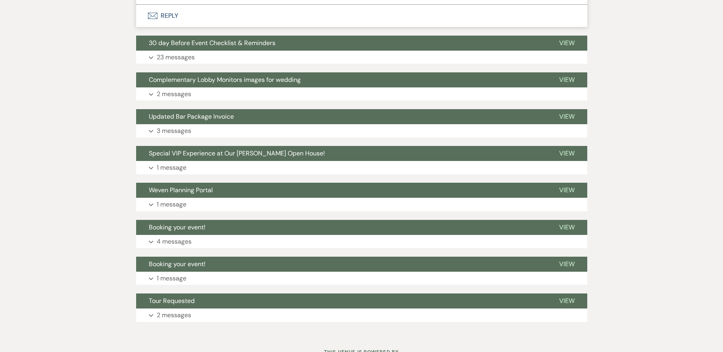
scroll to position [1386, 0]
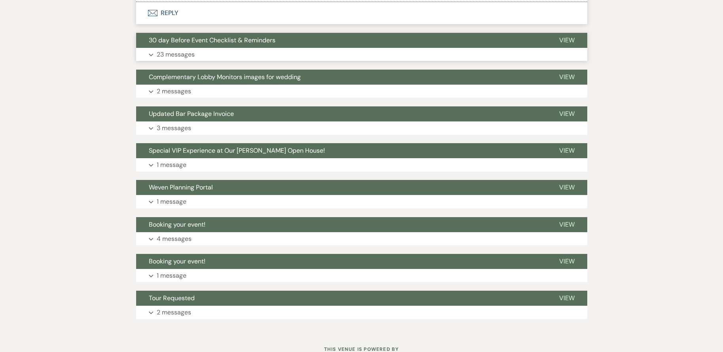
click at [202, 52] on button "Expand 23 messages" at bounding box center [361, 54] width 451 height 13
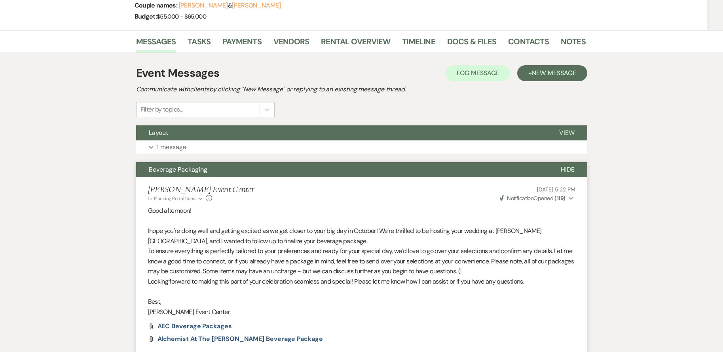
scroll to position [0, 0]
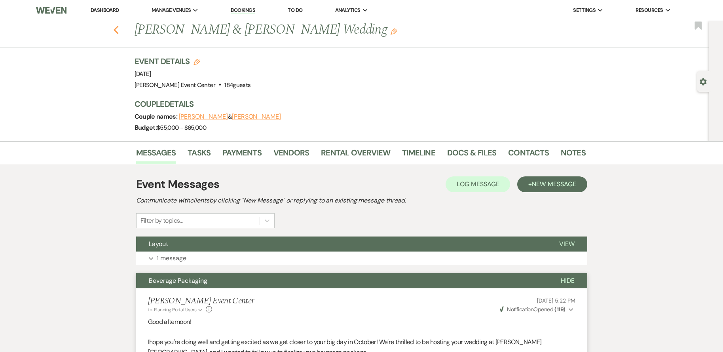
click at [117, 30] on use "button" at bounding box center [115, 30] width 5 height 9
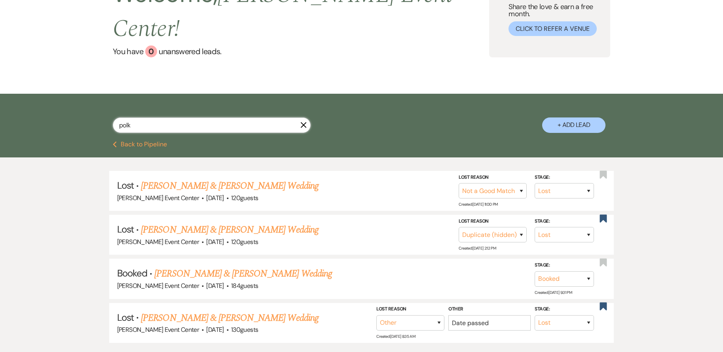
click at [143, 118] on input "polk" at bounding box center [212, 125] width 198 height 15
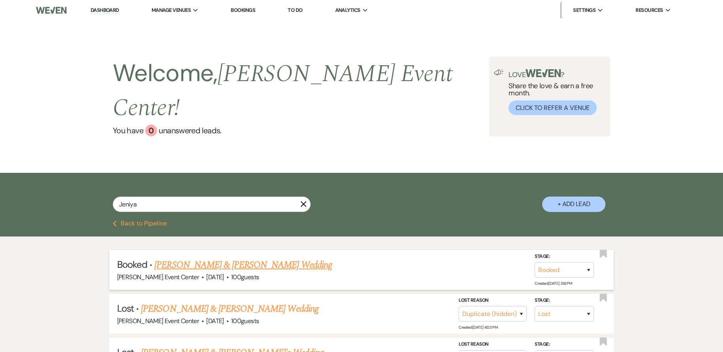
click at [242, 258] on link "[PERSON_NAME] & [PERSON_NAME] Wedding" at bounding box center [242, 265] width 177 height 14
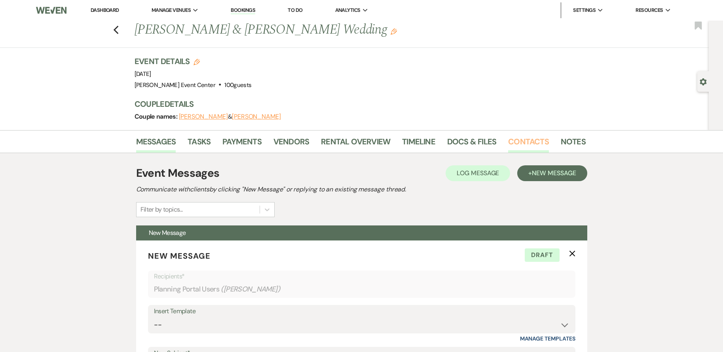
click at [524, 147] on link "Contacts" at bounding box center [528, 143] width 41 height 17
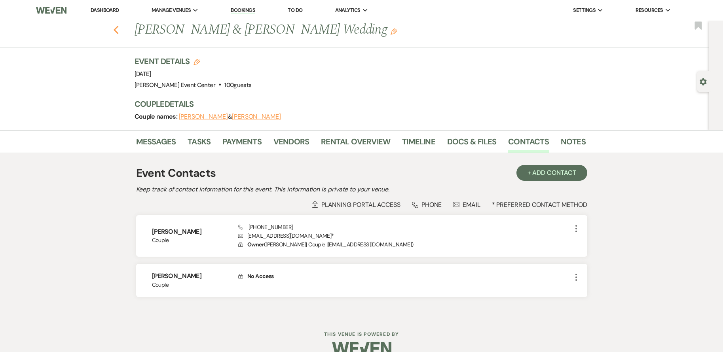
click at [119, 30] on icon "Previous" at bounding box center [116, 30] width 6 height 10
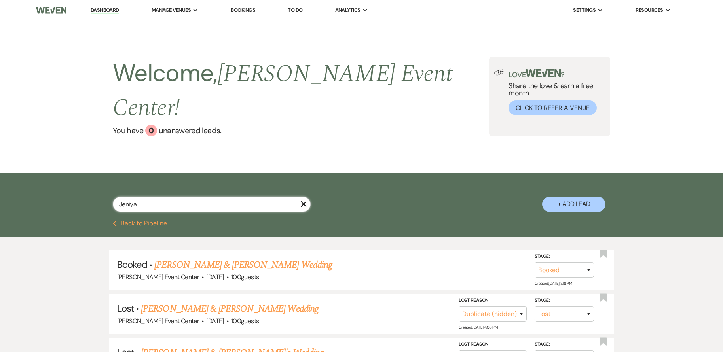
click at [177, 197] on input "Jeniya" at bounding box center [212, 204] width 198 height 15
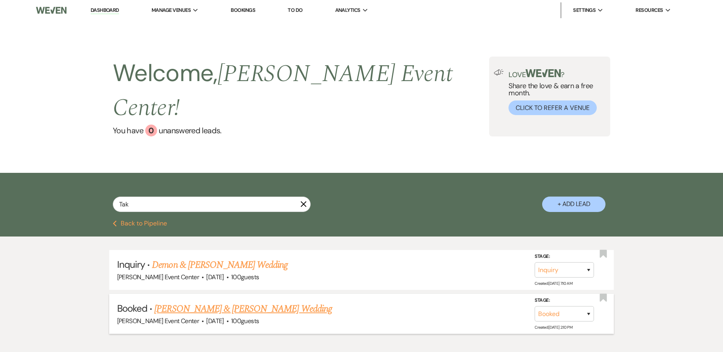
click at [254, 302] on link "[PERSON_NAME] & [PERSON_NAME] Wedding" at bounding box center [242, 309] width 177 height 14
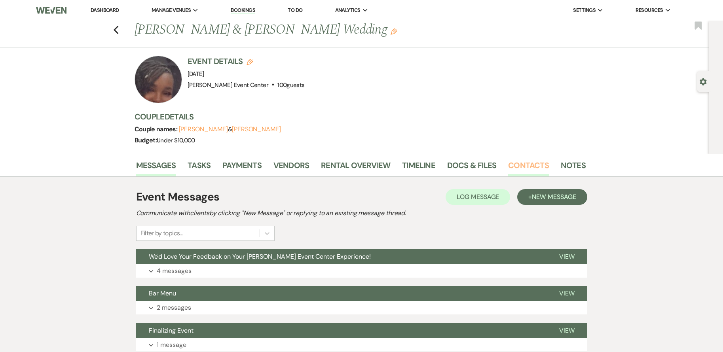
click at [531, 164] on link "Contacts" at bounding box center [528, 167] width 41 height 17
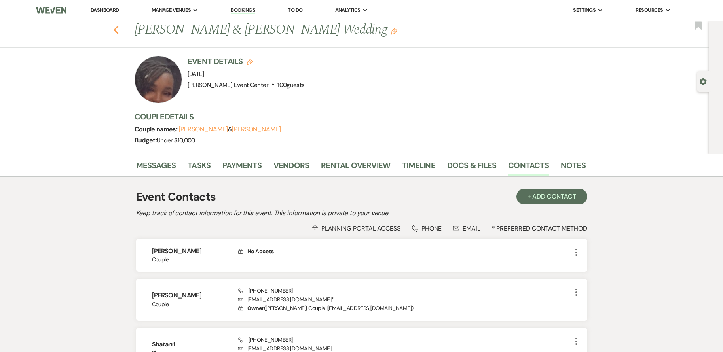
click at [118, 33] on use "button" at bounding box center [115, 30] width 5 height 9
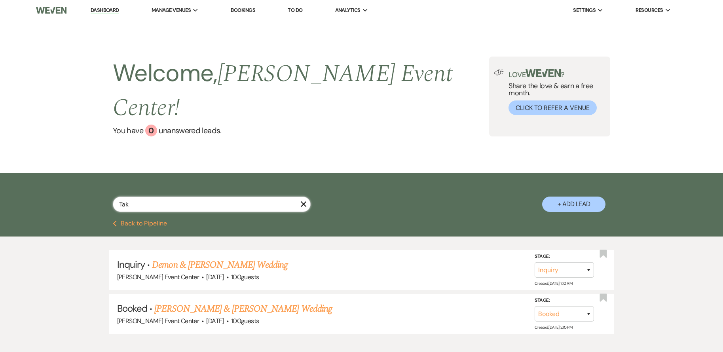
click at [161, 197] on input "Tak" at bounding box center [212, 204] width 198 height 15
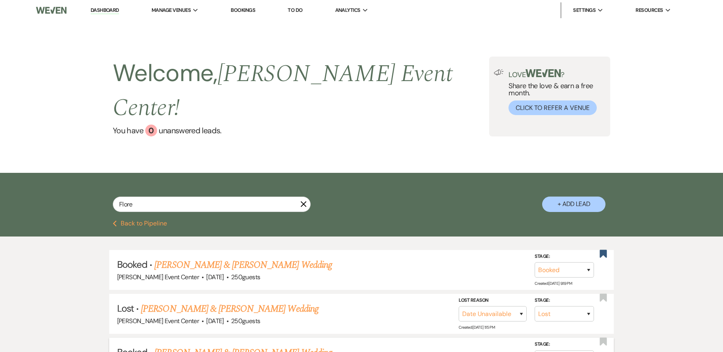
click at [251, 346] on link "[PERSON_NAME] & [PERSON_NAME] Wedding" at bounding box center [242, 353] width 177 height 14
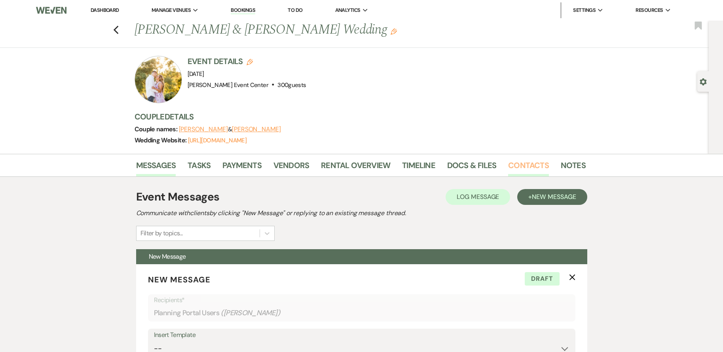
click at [528, 166] on link "Contacts" at bounding box center [528, 167] width 41 height 17
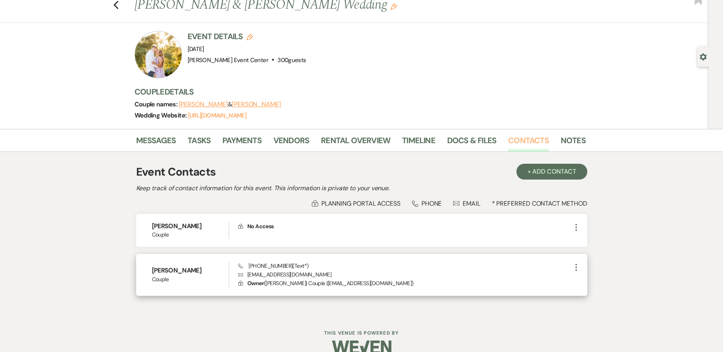
scroll to position [39, 0]
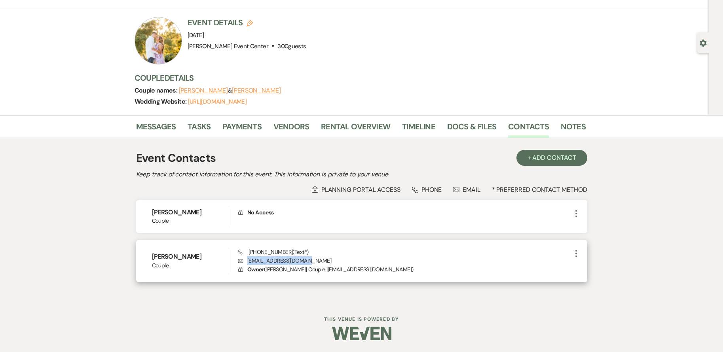
drag, startPoint x: 248, startPoint y: 261, endPoint x: 305, endPoint y: 258, distance: 57.5
click at [305, 258] on p "Envelope [EMAIL_ADDRESS][DOMAIN_NAME]" at bounding box center [404, 261] width 333 height 9
drag, startPoint x: 305, startPoint y: 258, endPoint x: 299, endPoint y: 261, distance: 7.1
copy p "[EMAIL_ADDRESS][DOMAIN_NAME]"
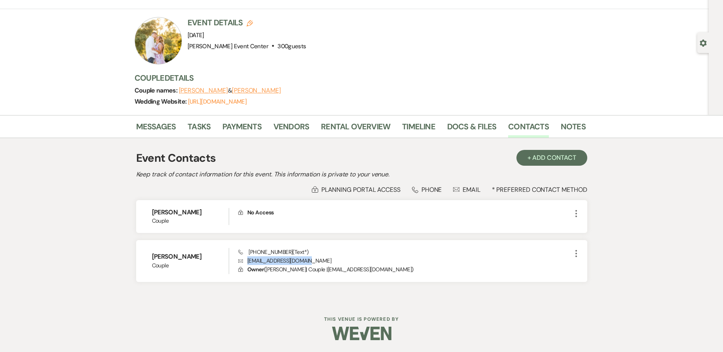
scroll to position [0, 0]
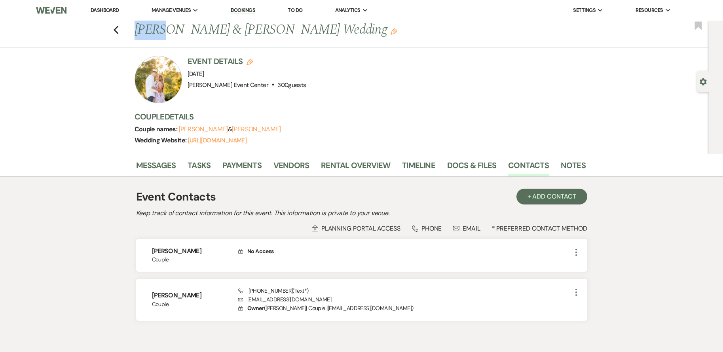
drag, startPoint x: 139, startPoint y: 30, endPoint x: 161, endPoint y: 31, distance: 22.6
click at [161, 31] on h1 "[PERSON_NAME] & [PERSON_NAME] Wedding Edit" at bounding box center [312, 30] width 355 height 19
drag, startPoint x: 161, startPoint y: 31, endPoint x: 154, endPoint y: 31, distance: 7.5
copy h1 "[DEMOGRAPHIC_DATA]"
click at [155, 10] on span "Manage Venues" at bounding box center [171, 10] width 39 height 8
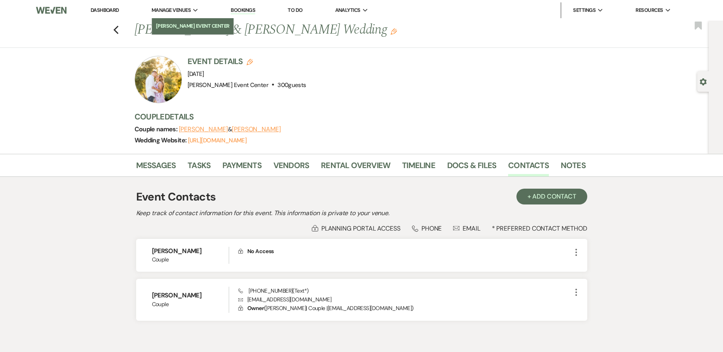
click at [192, 29] on li "[PERSON_NAME] Event Center" at bounding box center [193, 26] width 74 height 8
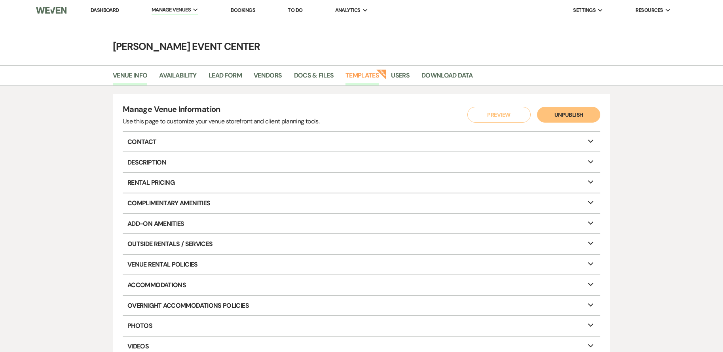
click at [362, 73] on link "Templates" at bounding box center [363, 77] width 34 height 15
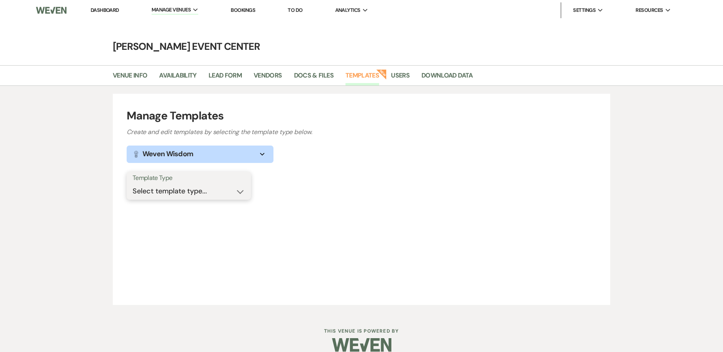
click at [208, 186] on select "Select template type... Task List Message Templates Payment Plan Inventory Item…" at bounding box center [189, 191] width 112 height 15
click at [133, 184] on select "Select template type... Task List Message Templates Payment Plan Inventory Item…" at bounding box center [189, 191] width 112 height 15
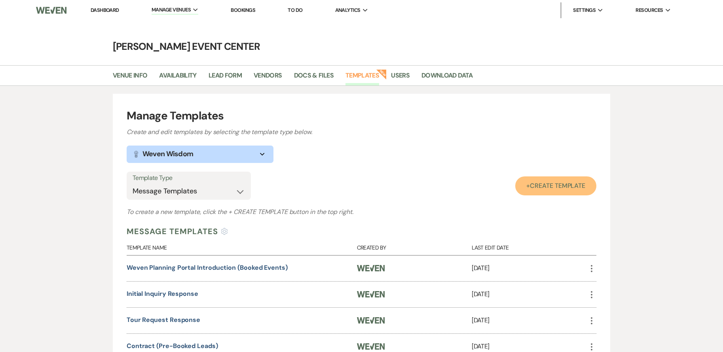
click at [535, 185] on span "Create Template" at bounding box center [557, 186] width 55 height 8
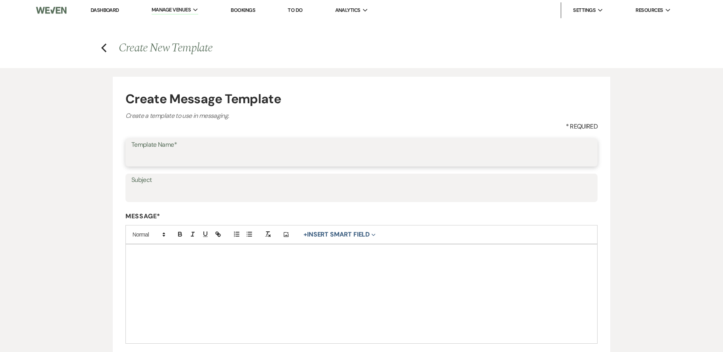
click at [168, 157] on input "Template Name*" at bounding box center [361, 157] width 461 height 15
paste input "Be Featured in “Artis of Love”"
type input "Be Featured in “Artis of Love”"
click at [170, 194] on input "Subject" at bounding box center [361, 193] width 461 height 15
paste input "We’d Love to Feature Your Love Story at Artis"
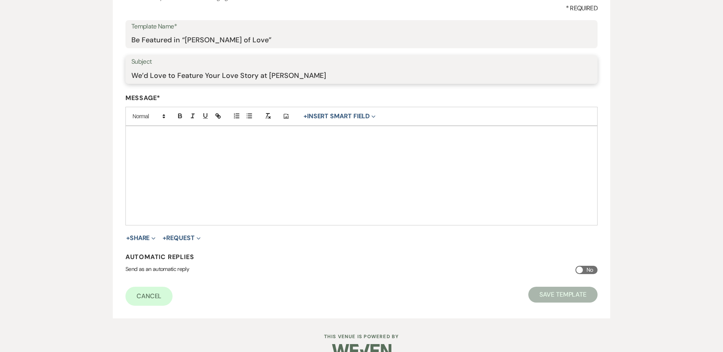
scroll to position [119, 0]
type input "We’d Love to Feature Your Love Story at Artis"
click at [184, 156] on div at bounding box center [362, 175] width 472 height 99
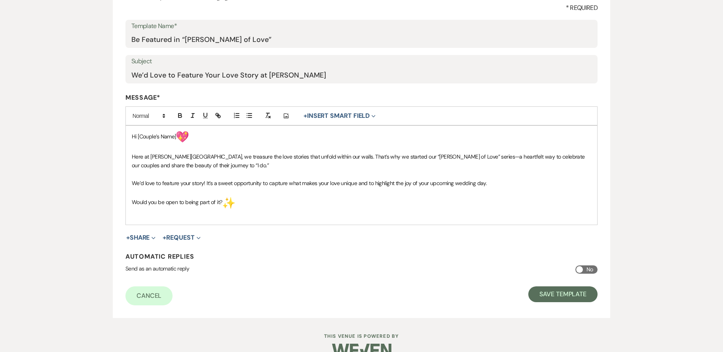
click at [207, 138] on p "Hi [Couple’s Name] ﻿ ﻿" at bounding box center [362, 137] width 460 height 13
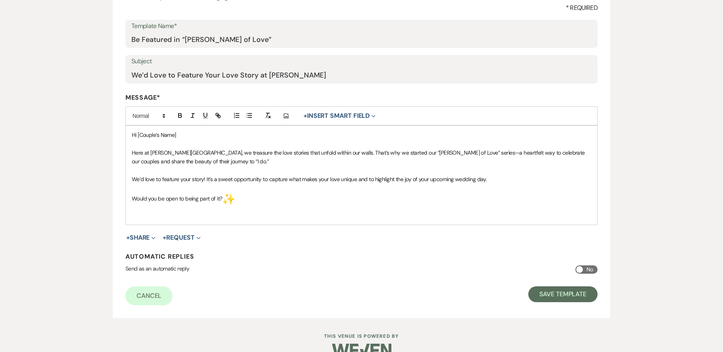
click at [240, 200] on p "Would you be open to being part of it? ﻿ ﻿" at bounding box center [362, 199] width 460 height 13
click at [555, 293] on button "Save Template" at bounding box center [563, 295] width 69 height 16
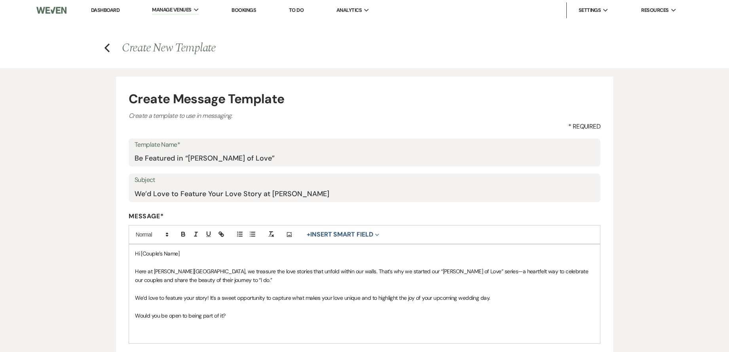
select select "Message Templates"
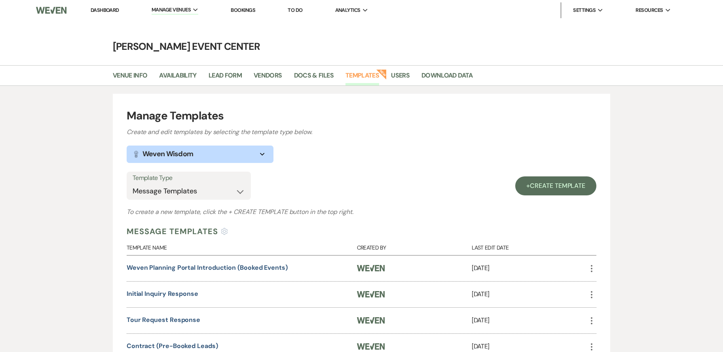
click at [97, 13] on link "Dashboard" at bounding box center [105, 10] width 29 height 7
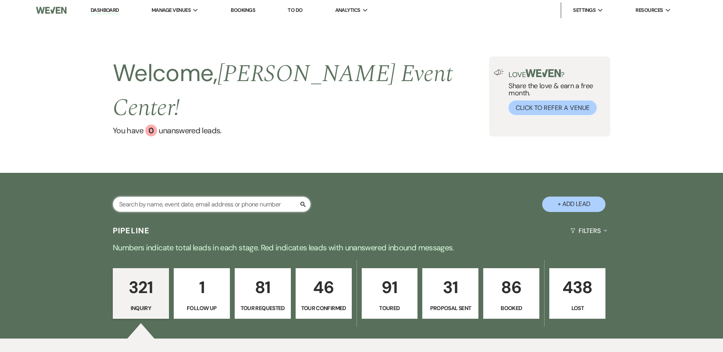
click at [180, 197] on input "text" at bounding box center [212, 204] width 198 height 15
type input "joshua"
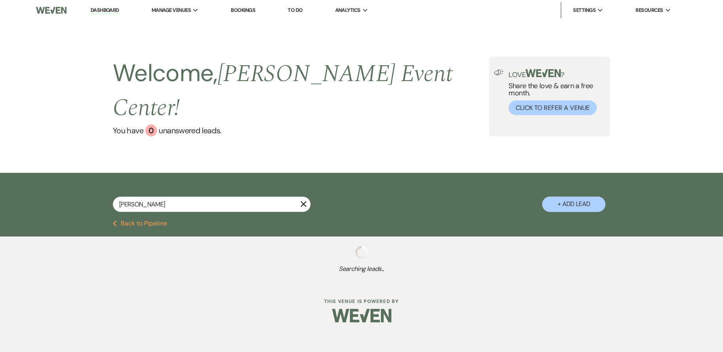
select select "8"
select select "2"
select select "8"
select select "6"
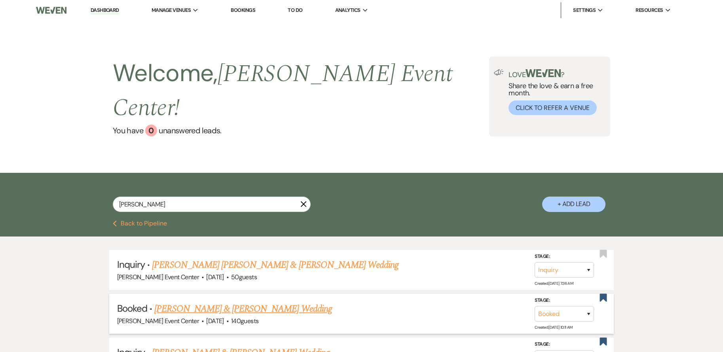
click at [267, 302] on link "[PERSON_NAME] & [PERSON_NAME] Wedding" at bounding box center [242, 309] width 177 height 14
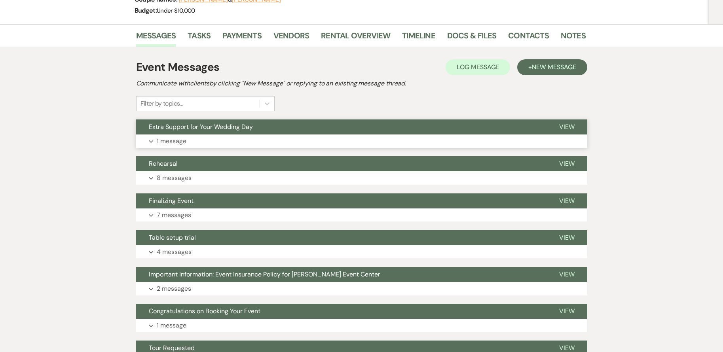
scroll to position [119, 0]
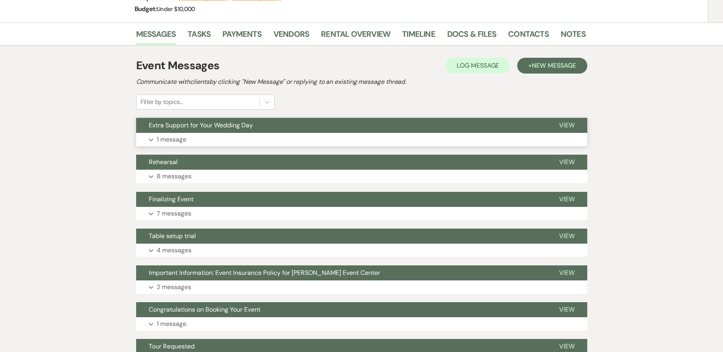
click at [253, 134] on button "Expand 1 message" at bounding box center [361, 139] width 451 height 13
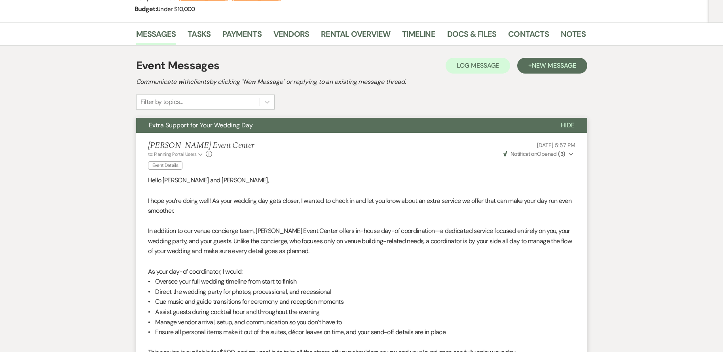
click at [560, 156] on strong "( 3 )" at bounding box center [561, 153] width 7 height 7
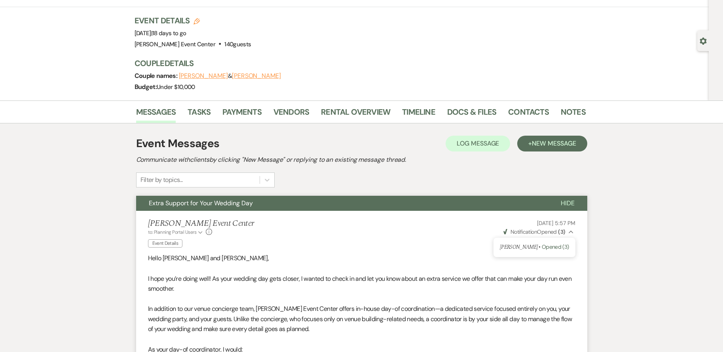
scroll to position [40, 0]
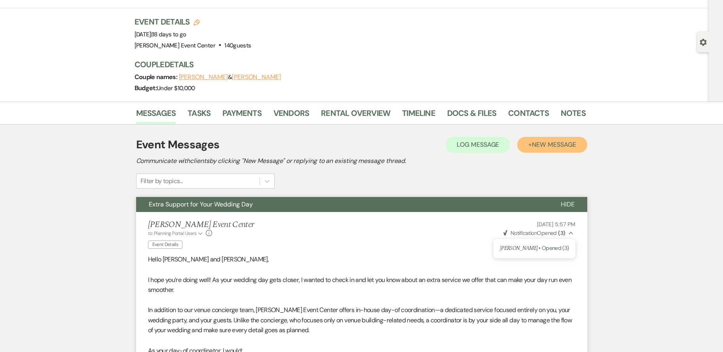
click at [564, 148] on span "New Message" at bounding box center [554, 145] width 44 height 8
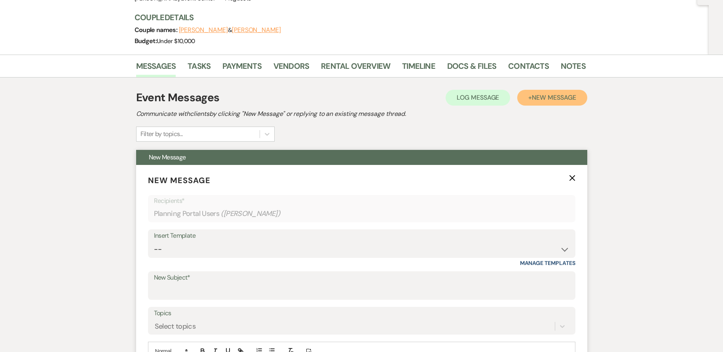
scroll to position [158, 0]
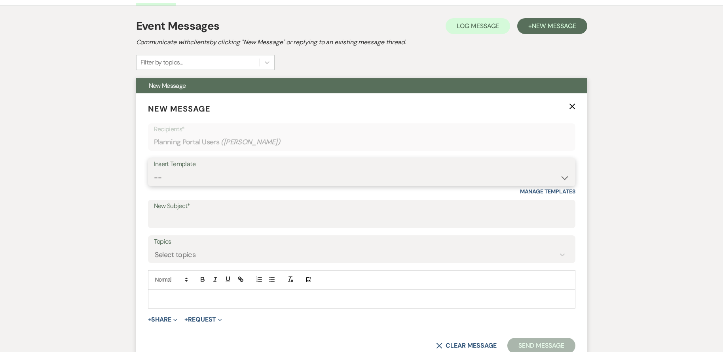
click at [193, 177] on select "-- Weven Planning Portal Introduction (Booked Events) Initial Inquiry Response …" at bounding box center [362, 177] width 416 height 15
select select "6214"
click at [154, 170] on select "-- Weven Planning Portal Introduction (Booked Events) Initial Inquiry Response …" at bounding box center [362, 177] width 416 height 15
type input "We’d Love to Feature Your Love Story at Artis"
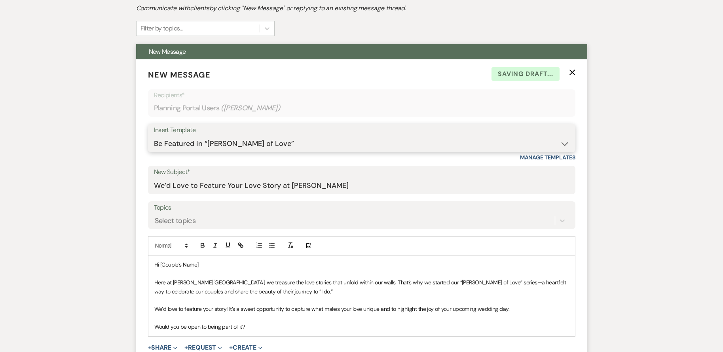
scroll to position [277, 0]
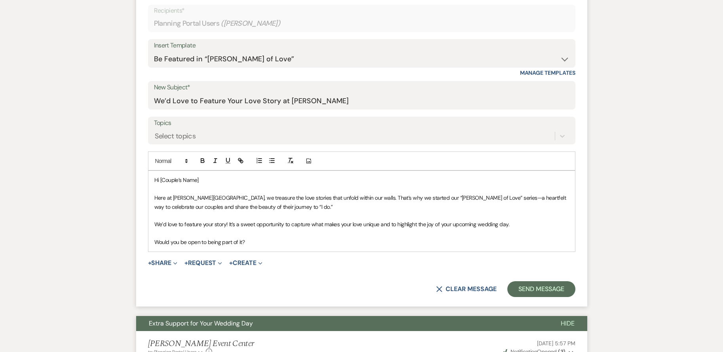
click at [199, 179] on span "Hi [Couple’s Name]" at bounding box center [176, 180] width 44 height 7
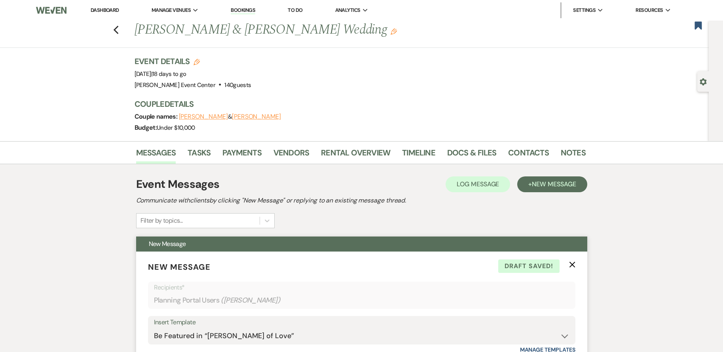
scroll to position [238, 0]
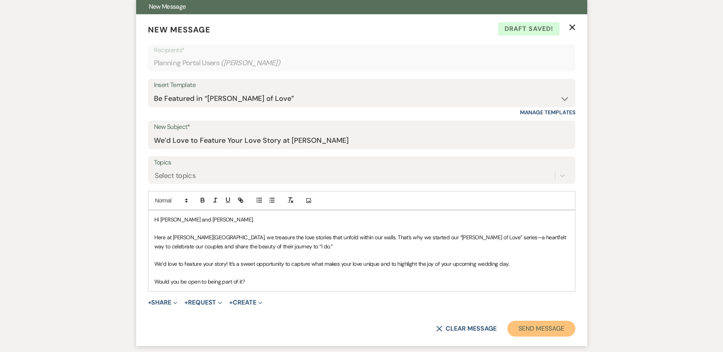
click at [550, 331] on button "Send Message" at bounding box center [542, 329] width 68 height 16
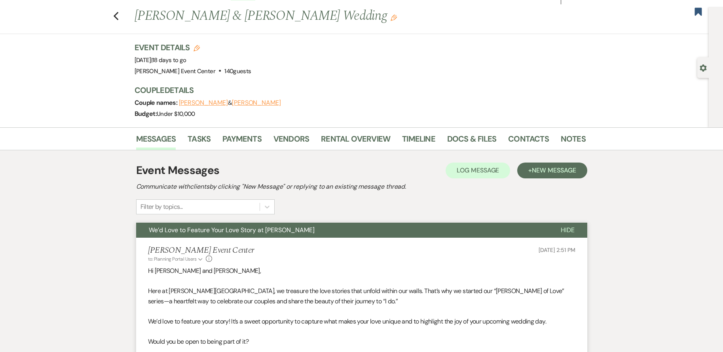
scroll to position [0, 0]
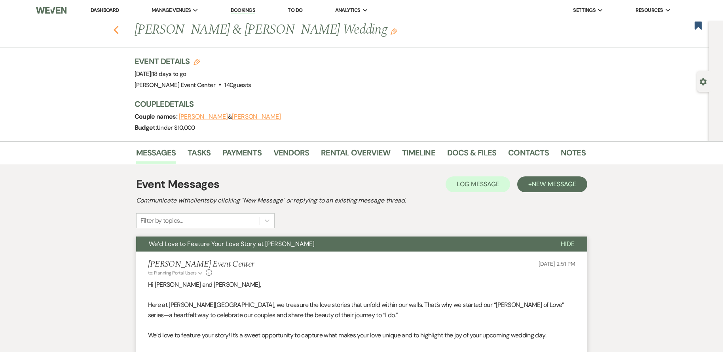
click at [119, 28] on icon "Previous" at bounding box center [116, 30] width 6 height 10
select select "8"
select select "2"
select select "8"
select select "6"
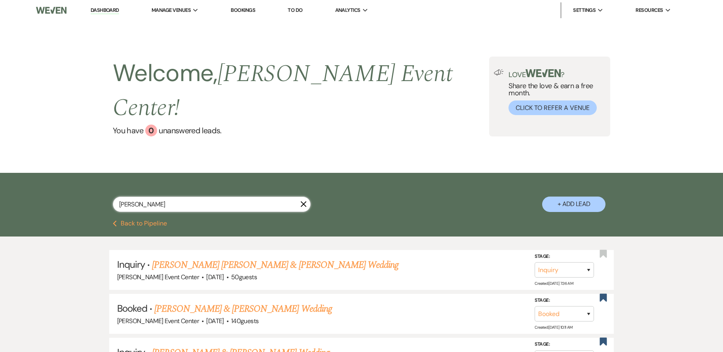
click at [171, 197] on input "joshua" at bounding box center [212, 204] width 198 height 15
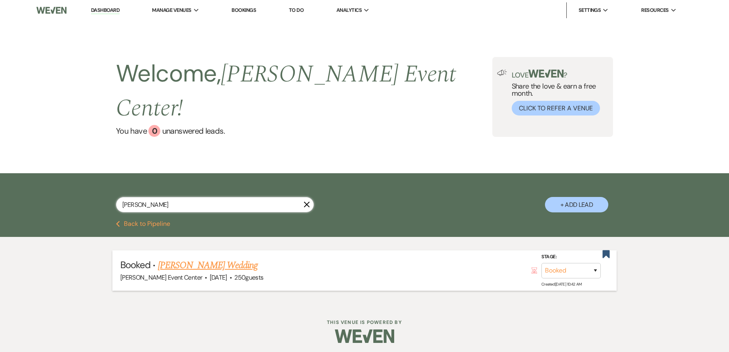
type input "Ramiz"
click at [196, 259] on link "[PERSON_NAME] Wedding" at bounding box center [208, 266] width 100 height 14
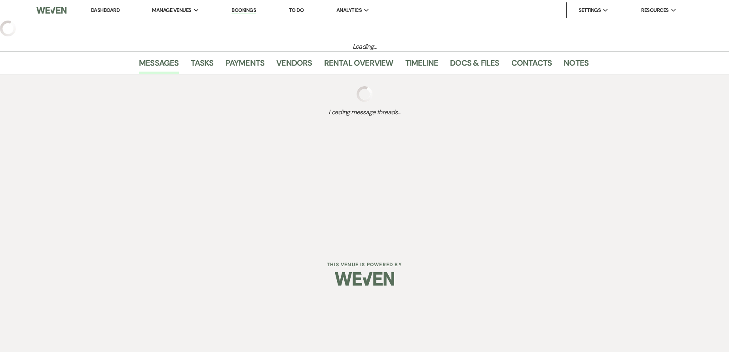
select select "5"
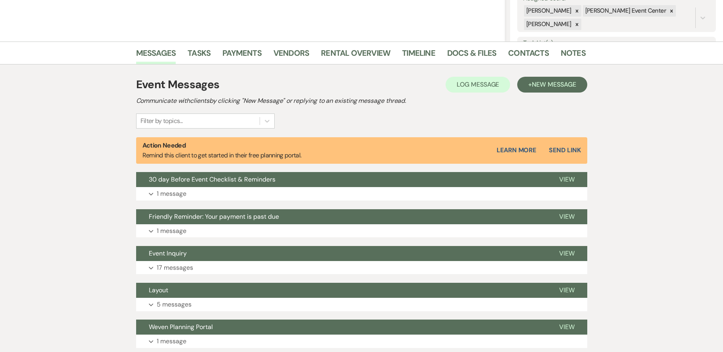
scroll to position [158, 0]
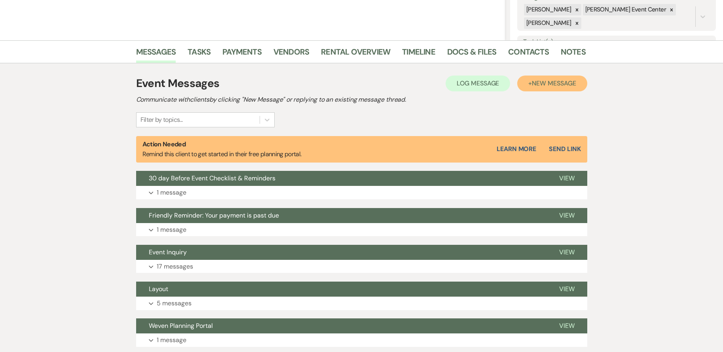
click at [553, 79] on span "New Message" at bounding box center [554, 83] width 44 height 8
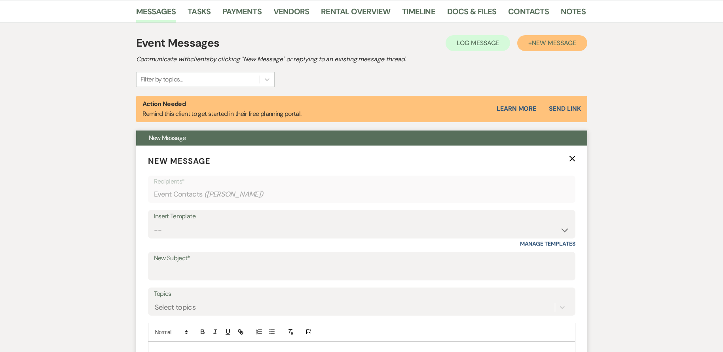
scroll to position [238, 0]
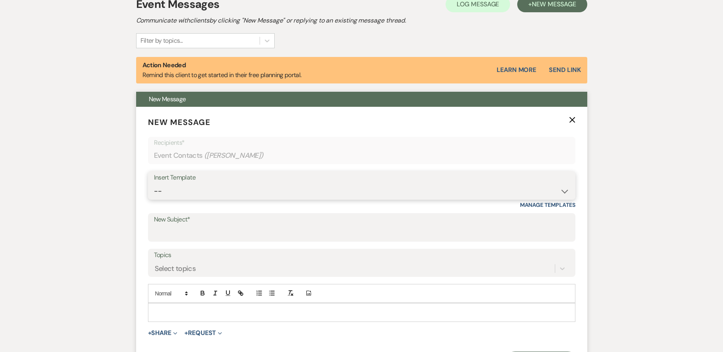
click at [204, 190] on select "-- Weven Planning Portal Introduction (Booked Events) Initial Inquiry Response …" at bounding box center [362, 191] width 416 height 15
click at [230, 185] on select "-- Weven Planning Portal Introduction (Booked Events) Initial Inquiry Response …" at bounding box center [362, 191] width 416 height 15
select select "6214"
click at [154, 184] on select "-- Weven Planning Portal Introduction (Booked Events) Initial Inquiry Response …" at bounding box center [362, 191] width 416 height 15
type input "We’d Love to Feature Your Love Story at Artis"
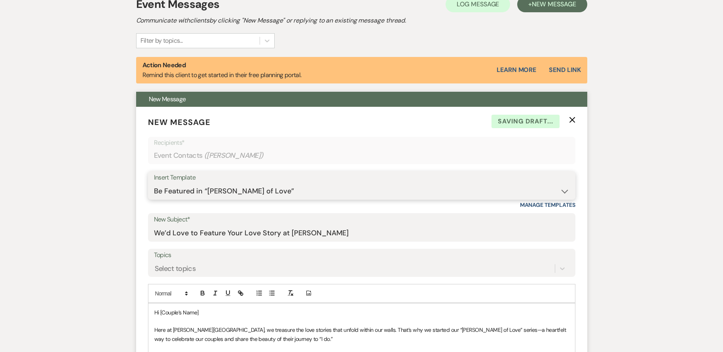
scroll to position [436, 0]
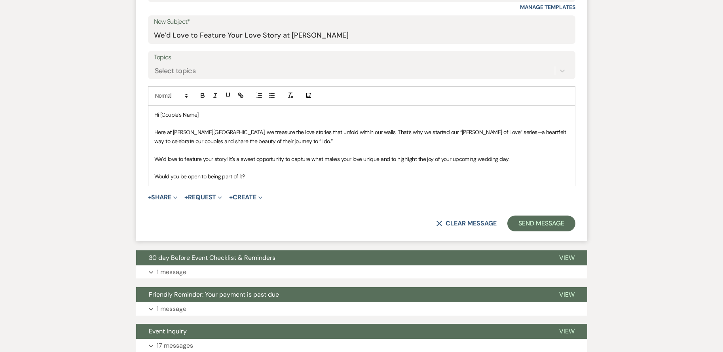
click at [203, 116] on p "Hi [Couple’s Name]" at bounding box center [361, 114] width 415 height 9
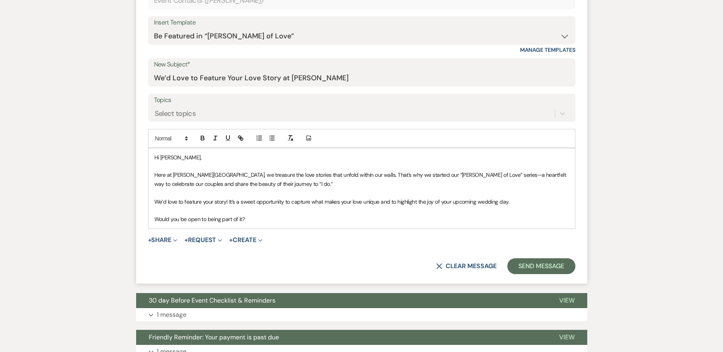
scroll to position [396, 0]
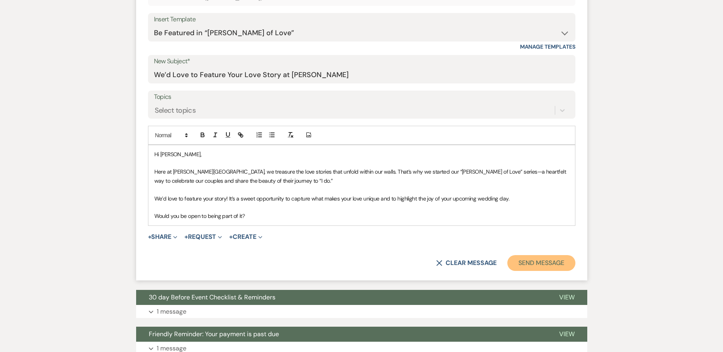
click at [541, 258] on button "Send Message" at bounding box center [542, 263] width 68 height 16
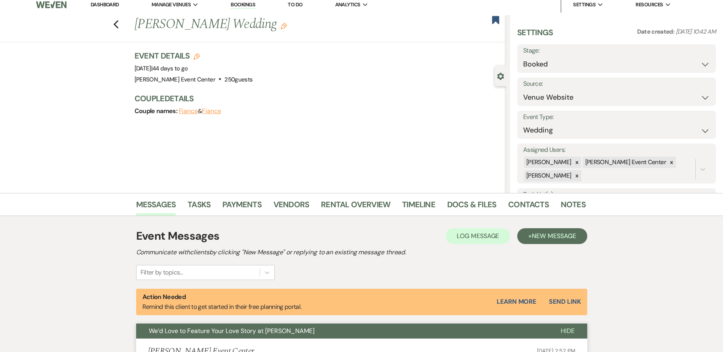
scroll to position [0, 0]
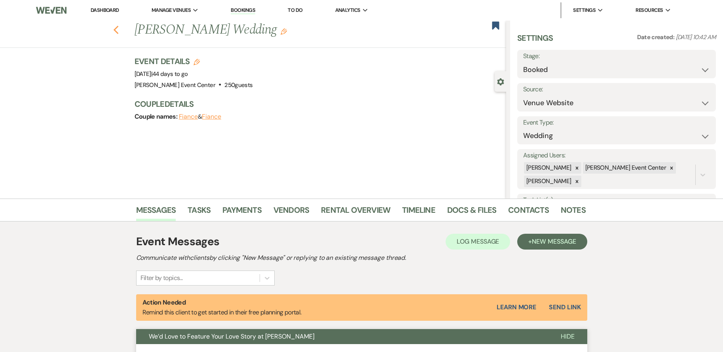
click at [118, 29] on use "button" at bounding box center [115, 30] width 5 height 9
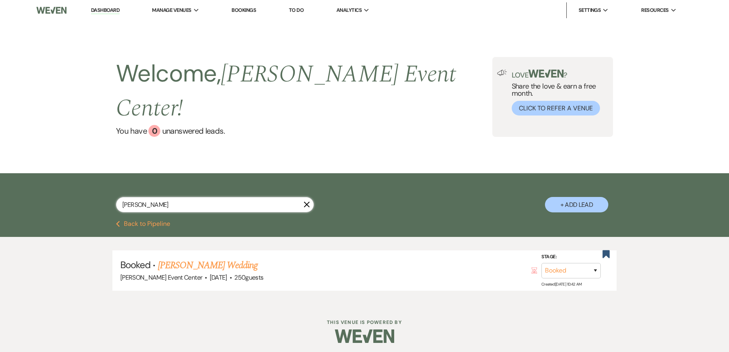
click at [168, 197] on input "Ramiz" at bounding box center [215, 204] width 198 height 15
click at [182, 197] on input "text" at bounding box center [215, 204] width 198 height 15
type input "Franc"
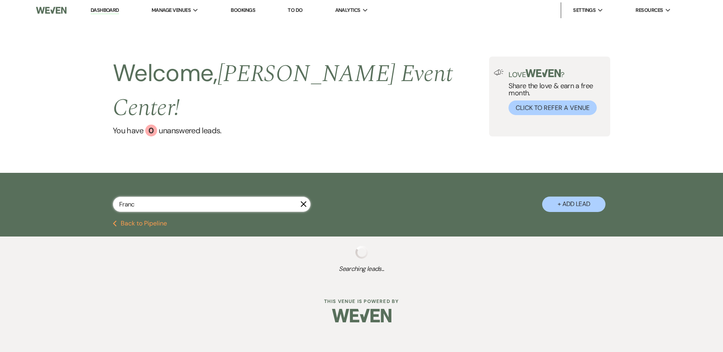
select select "8"
select select "7"
select select "2"
select select "8"
select select "4"
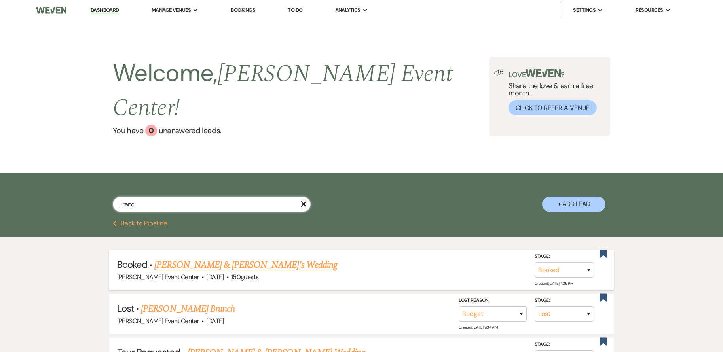
type input "Franc"
click at [227, 258] on link "[PERSON_NAME] & [PERSON_NAME]'s Wedding" at bounding box center [245, 265] width 183 height 14
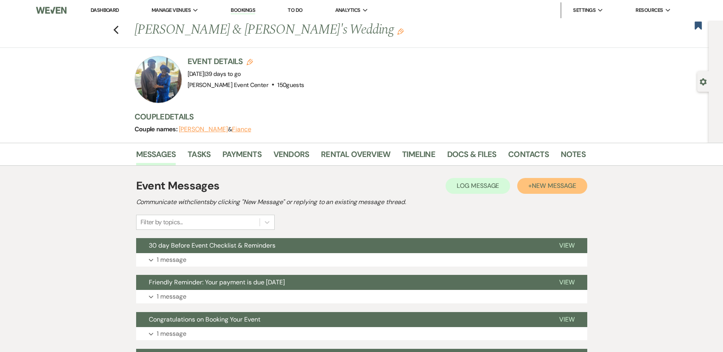
click at [561, 183] on span "New Message" at bounding box center [554, 186] width 44 height 8
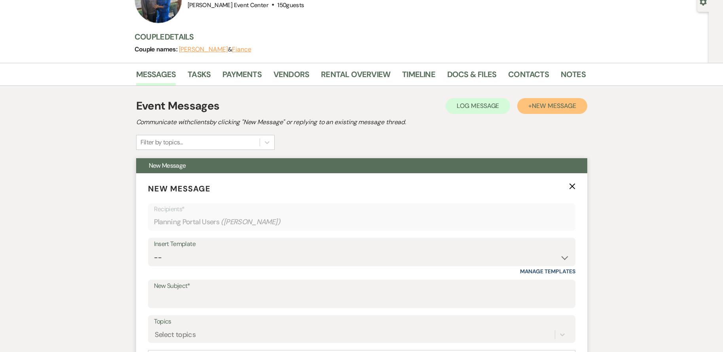
scroll to position [198, 0]
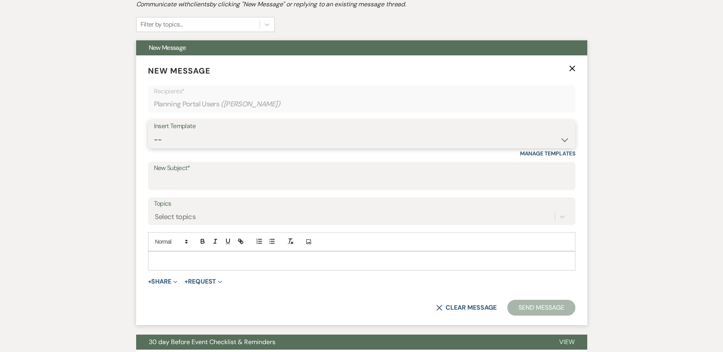
click at [207, 137] on select "-- Weven Planning Portal Introduction (Booked Events) Initial Inquiry Response …" at bounding box center [362, 139] width 416 height 15
select select "6214"
click at [154, 132] on select "-- Weven Planning Portal Introduction (Booked Events) Initial Inquiry Response …" at bounding box center [362, 139] width 416 height 15
type input "We’d Love to Feature Your Love Story at Artis"
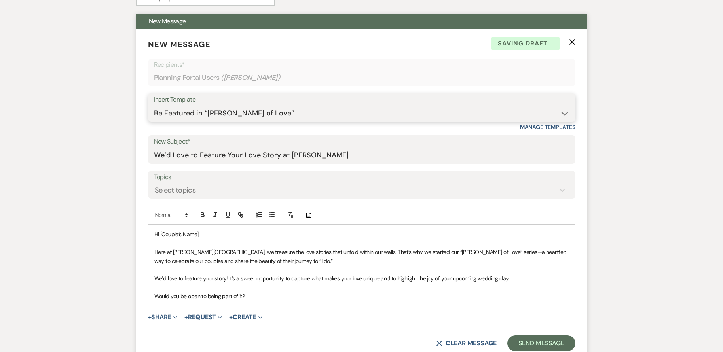
scroll to position [317, 0]
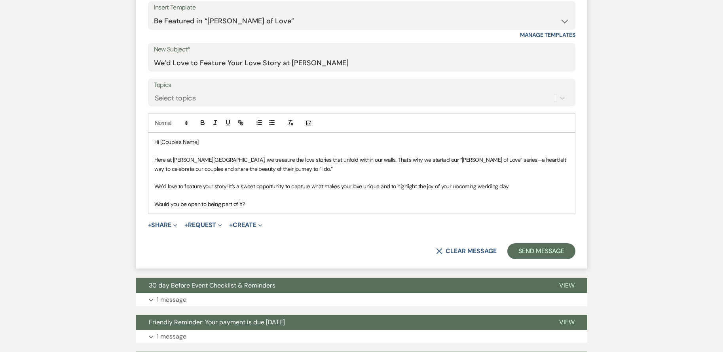
click at [201, 143] on p "Hi [Couple’s Name]" at bounding box center [361, 142] width 415 height 9
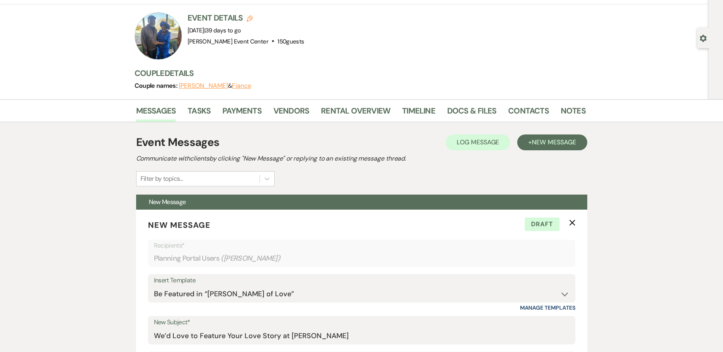
scroll to position [0, 0]
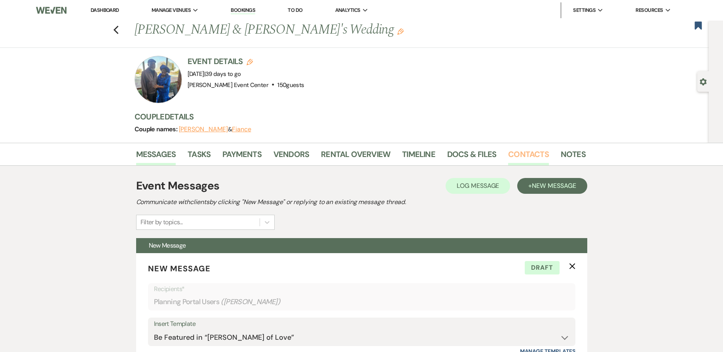
click at [518, 150] on link "Contacts" at bounding box center [528, 156] width 41 height 17
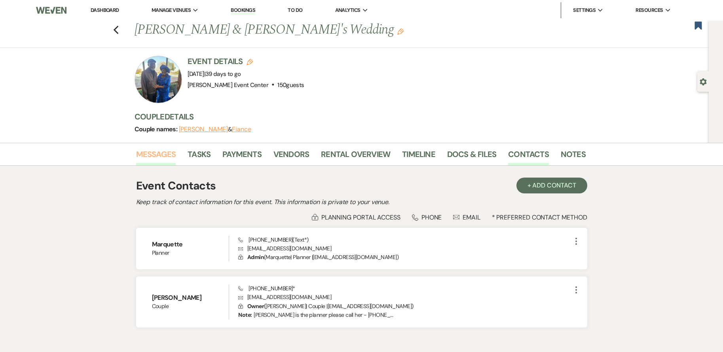
drag, startPoint x: 159, startPoint y: 156, endPoint x: 168, endPoint y: 158, distance: 9.2
click at [160, 156] on link "Messages" at bounding box center [156, 156] width 40 height 17
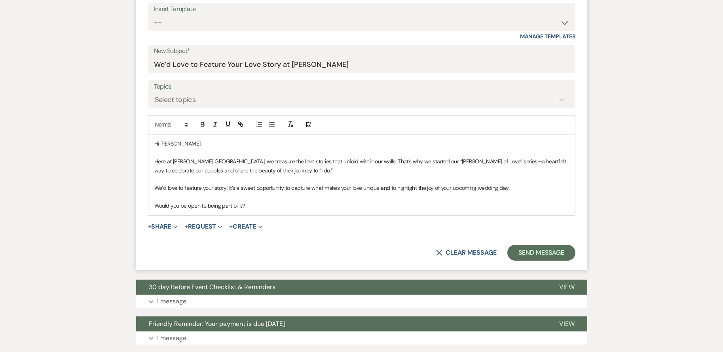
scroll to position [277, 0]
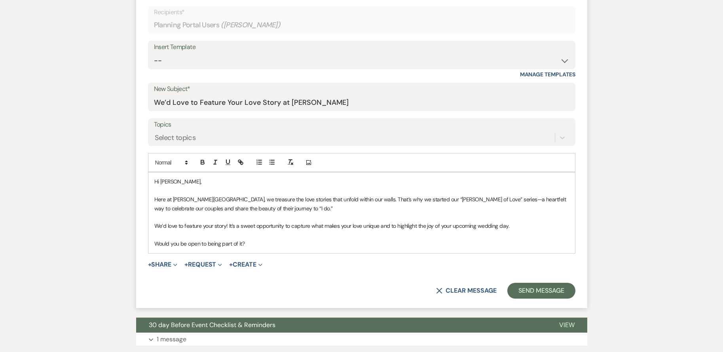
click at [190, 183] on p "Hi Frances," at bounding box center [361, 181] width 415 height 9
click at [559, 291] on button "Send Message" at bounding box center [542, 291] width 68 height 16
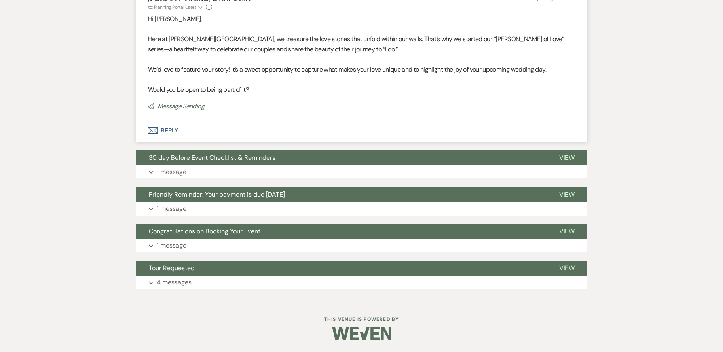
scroll to position [0, 0]
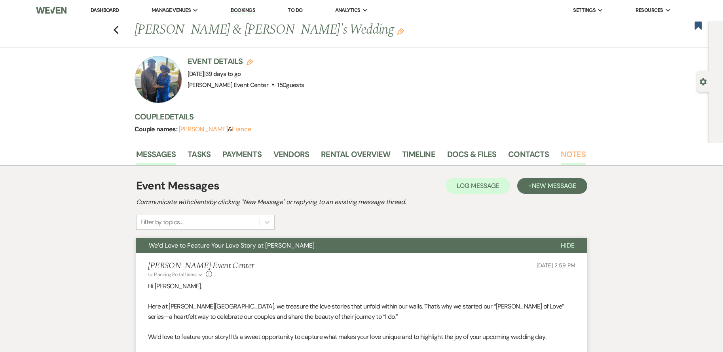
click at [562, 151] on link "Notes" at bounding box center [573, 156] width 25 height 17
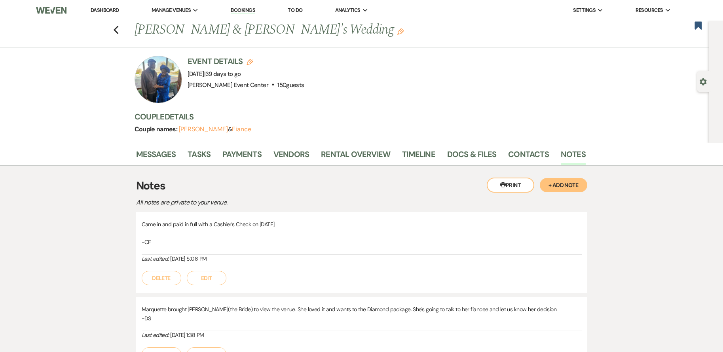
click at [579, 186] on button "+ Add Note" at bounding box center [564, 185] width 48 height 14
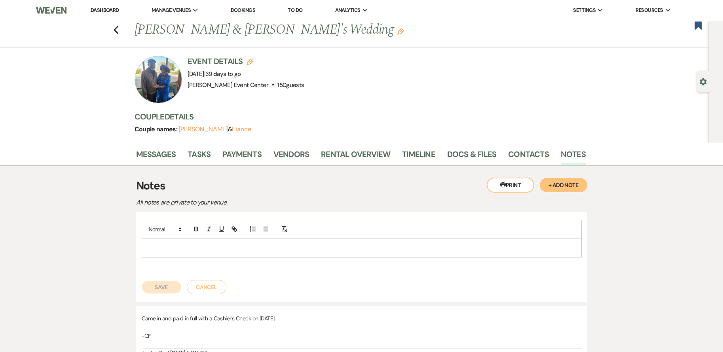
click at [213, 243] on div at bounding box center [362, 248] width 440 height 18
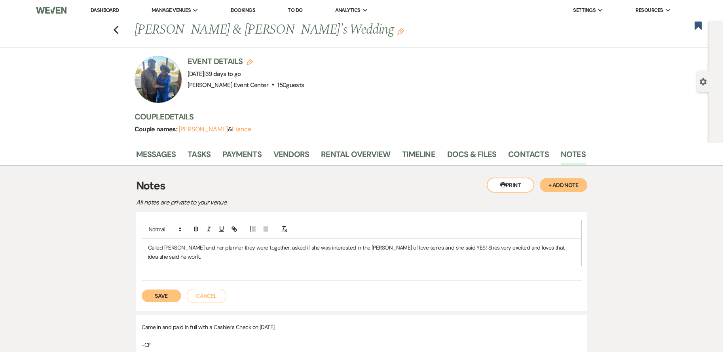
click at [568, 246] on p "Called Frances and her planner they were together, asked if she was interested …" at bounding box center [362, 253] width 428 height 18
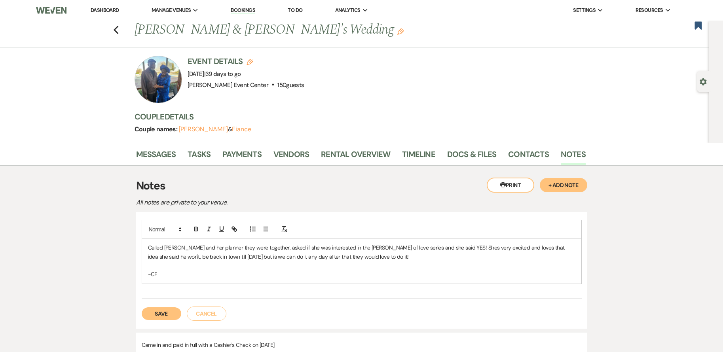
click at [167, 313] on button "Save" at bounding box center [162, 314] width 40 height 13
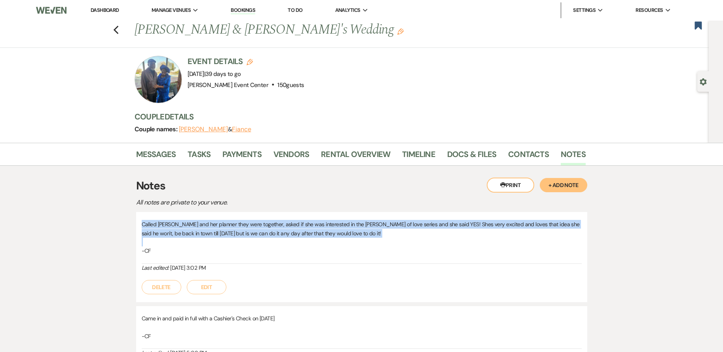
drag, startPoint x: 142, startPoint y: 222, endPoint x: 364, endPoint y: 242, distance: 223.0
click at [364, 242] on div "Called Frances and her planner they were together, asked if she was interested …" at bounding box center [362, 242] width 440 height 44
drag, startPoint x: 364, startPoint y: 242, endPoint x: 319, endPoint y: 233, distance: 46.1
copy p "Called Frances and her planner they were together, asked if she was interested …"
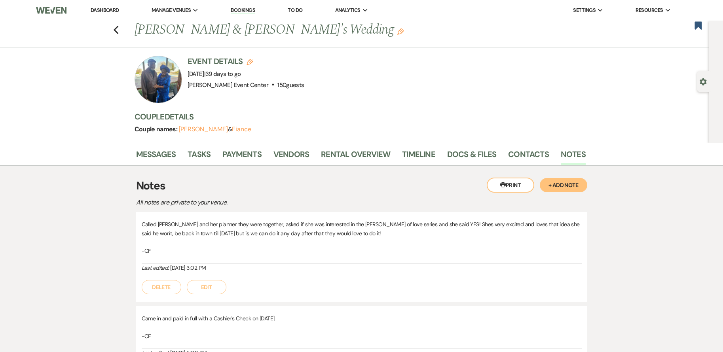
click at [337, 248] on p "-CF" at bounding box center [362, 251] width 440 height 9
click at [200, 287] on button "Edit" at bounding box center [207, 287] width 40 height 14
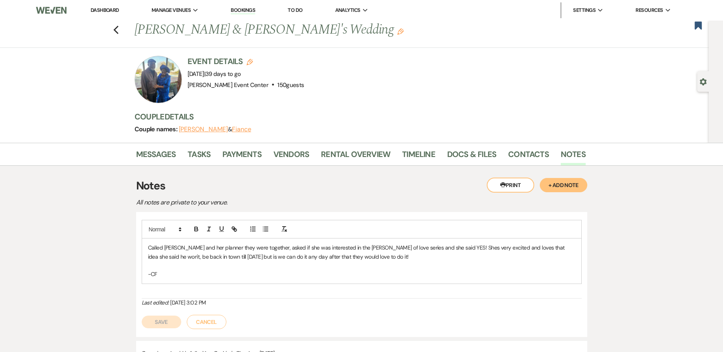
click at [233, 256] on p "Called Frances and her planner they were together, asked if she was interested …" at bounding box center [362, 253] width 428 height 18
click at [235, 257] on p "Called Frances and her planner they were together, asked if she was interested …" at bounding box center [362, 253] width 428 height 18
click at [563, 250] on p "Called Frances and her planner they were together, asked if she was interested …" at bounding box center [362, 253] width 428 height 18
click at [169, 322] on button "Save" at bounding box center [162, 322] width 40 height 13
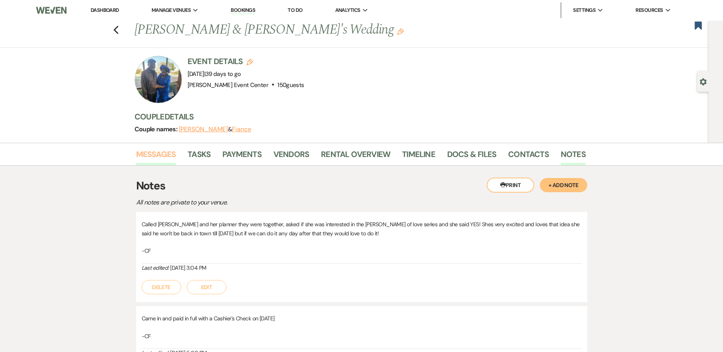
click at [154, 161] on link "Messages" at bounding box center [156, 156] width 40 height 17
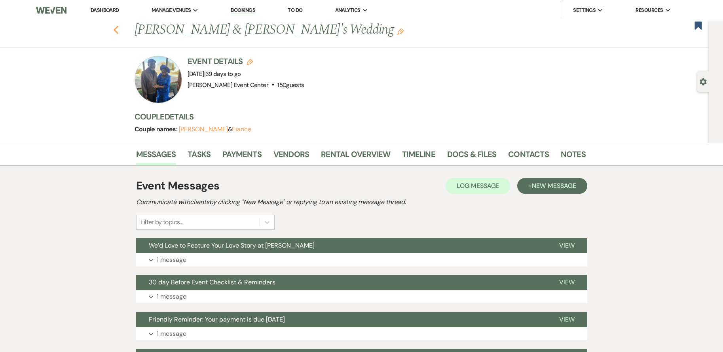
click at [119, 27] on icon "Previous" at bounding box center [116, 30] width 6 height 10
select select "8"
select select "7"
select select "2"
select select "8"
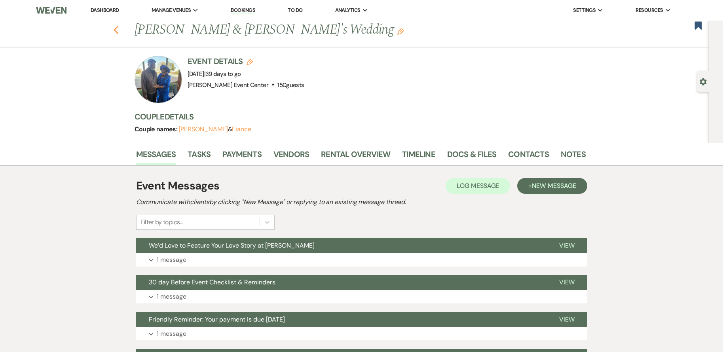
select select "4"
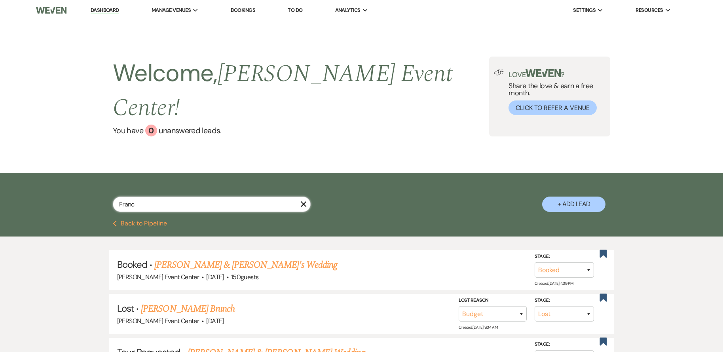
click at [242, 197] on input "Franc" at bounding box center [212, 204] width 198 height 15
type input "Franc"
click at [246, 177] on div "Franc X + Add Lead" at bounding box center [362, 198] width 570 height 42
click at [151, 197] on input "Franc" at bounding box center [212, 204] width 198 height 15
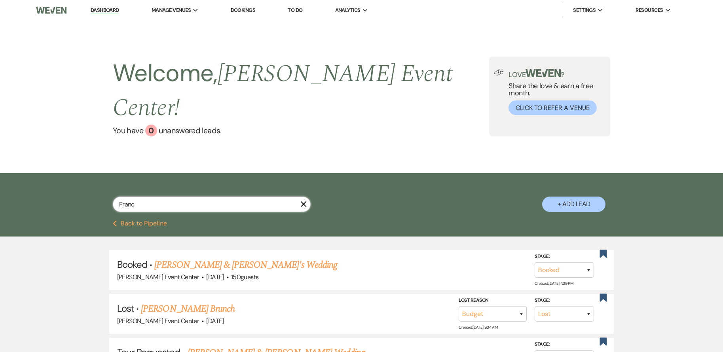
click at [151, 197] on input "Franc" at bounding box center [212, 204] width 198 height 15
type input "Pra"
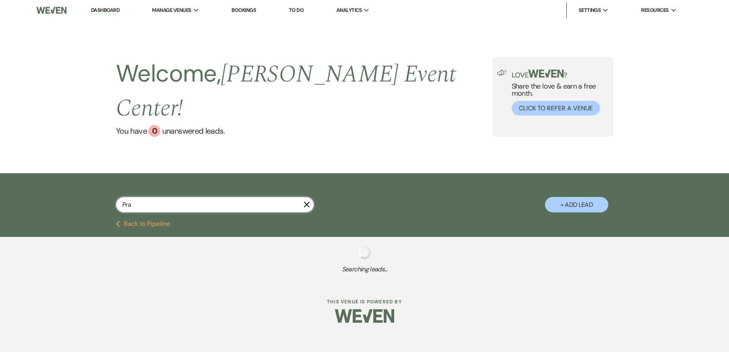
select select "8"
select select "4"
select select "8"
select select "1"
select select "8"
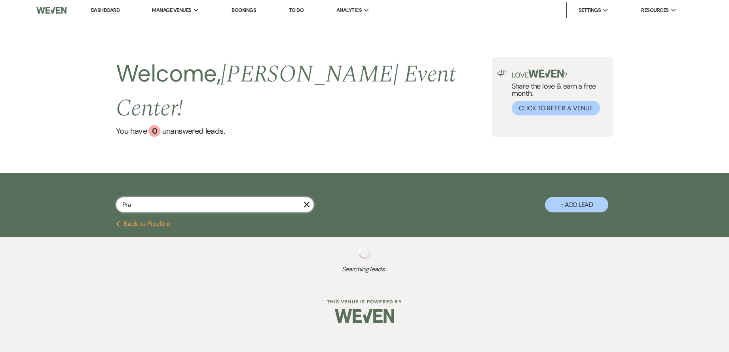
select select "8"
select select "7"
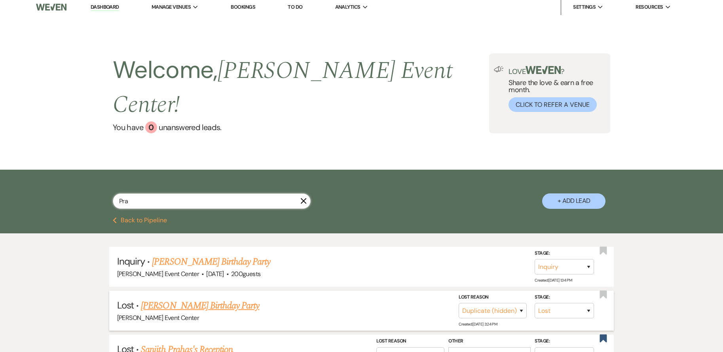
scroll to position [119, 0]
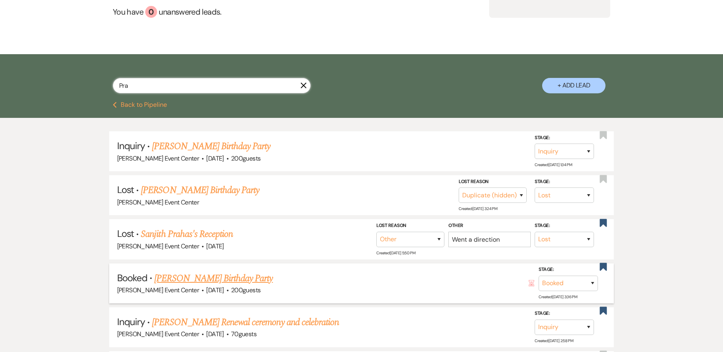
type input "Pra"
click at [213, 272] on link "[PERSON_NAME] Birthday Party" at bounding box center [213, 279] width 118 height 14
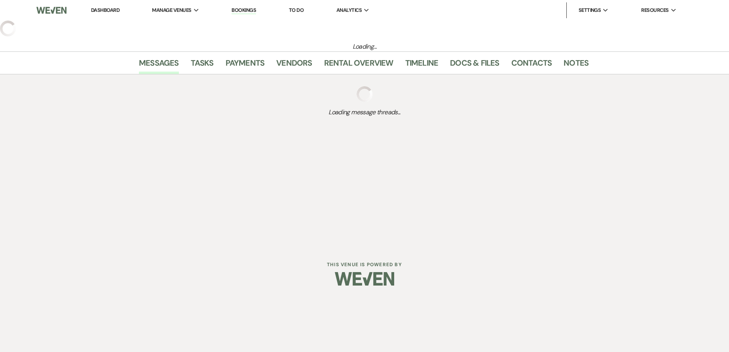
select select "5"
select select "4"
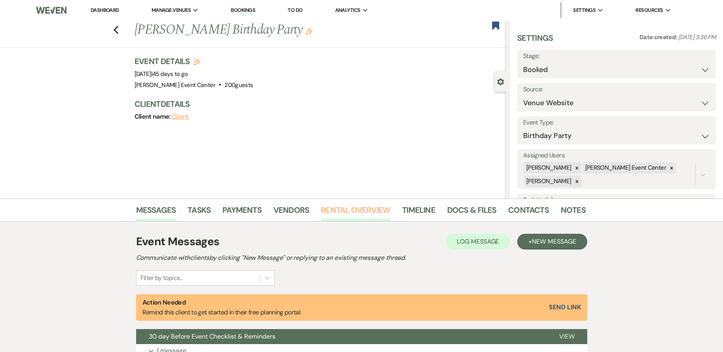
click at [366, 212] on link "Rental Overview" at bounding box center [355, 212] width 69 height 17
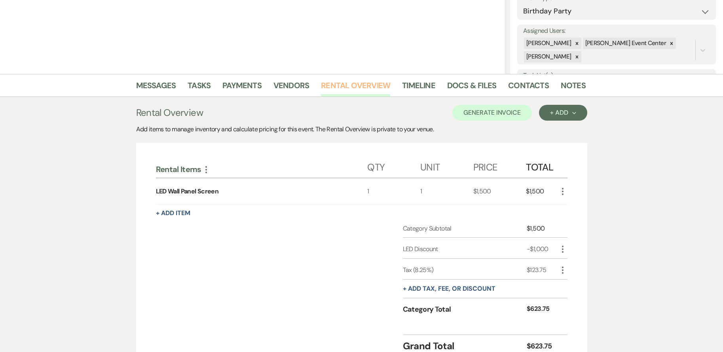
scroll to position [158, 0]
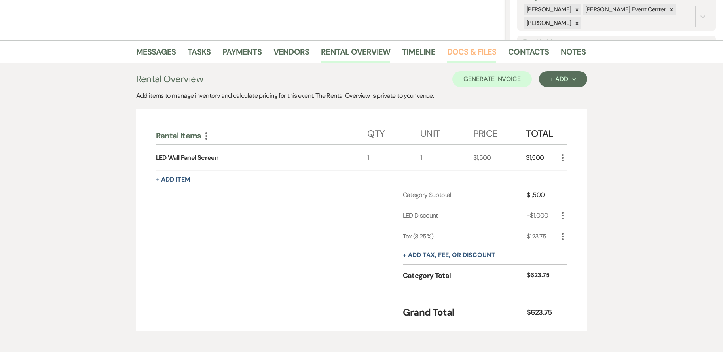
click at [475, 56] on link "Docs & Files" at bounding box center [471, 54] width 49 height 17
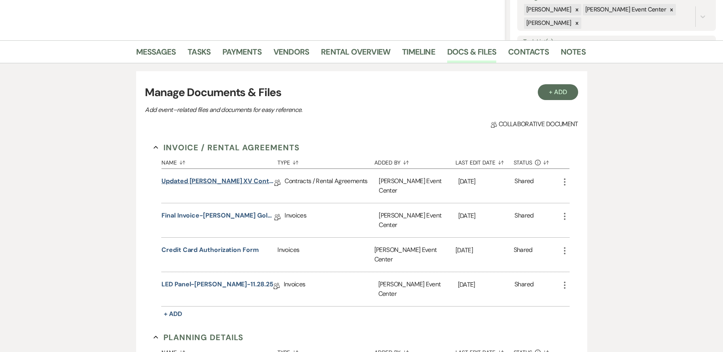
click at [238, 181] on link "Updated Reyna XV Contract Friday 11/28/25" at bounding box center [218, 183] width 113 height 12
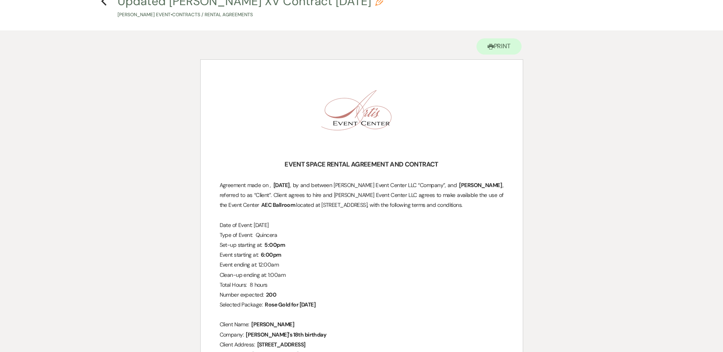
scroll to position [119, 0]
